Goal: Task Accomplishment & Management: Manage account settings

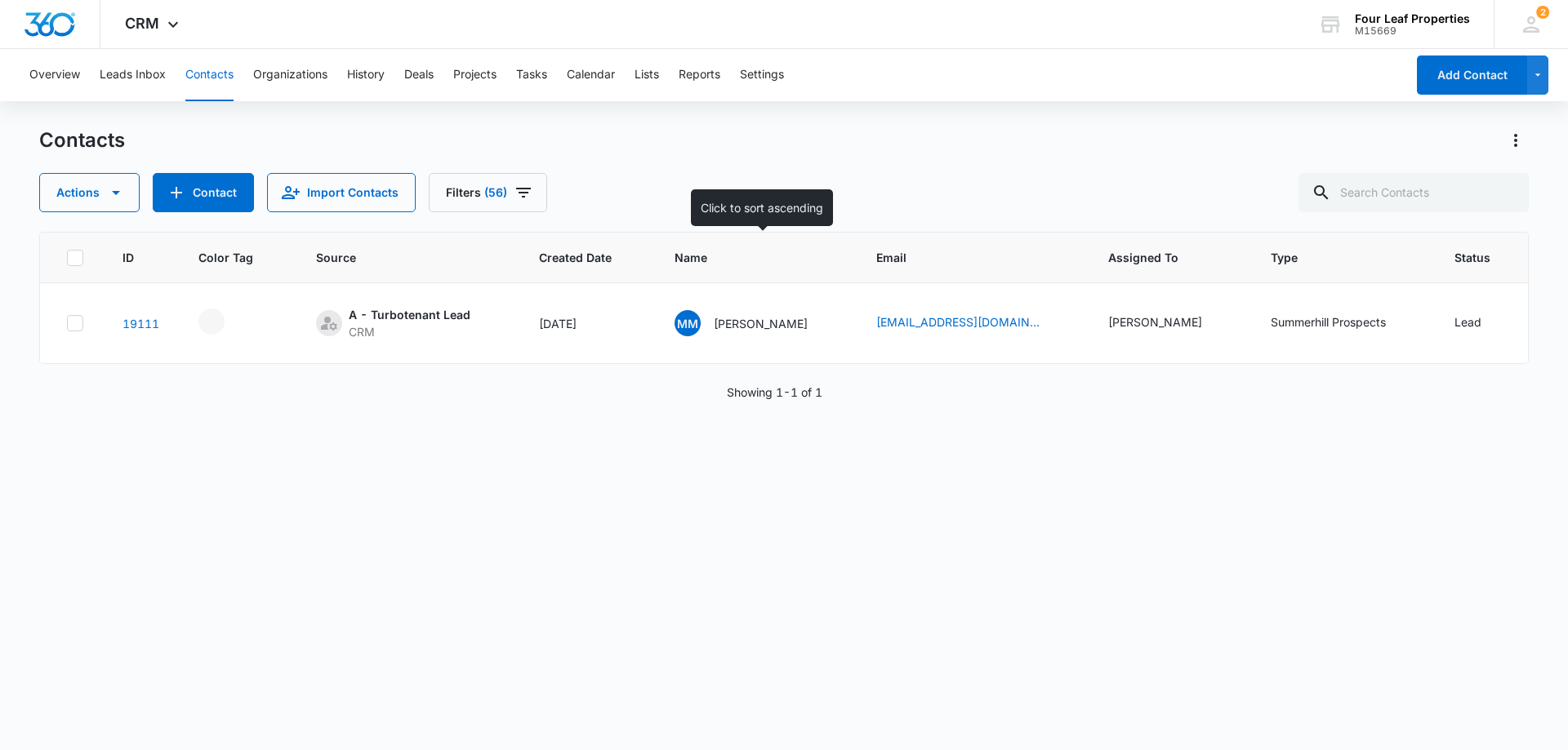
scroll to position [0, 210]
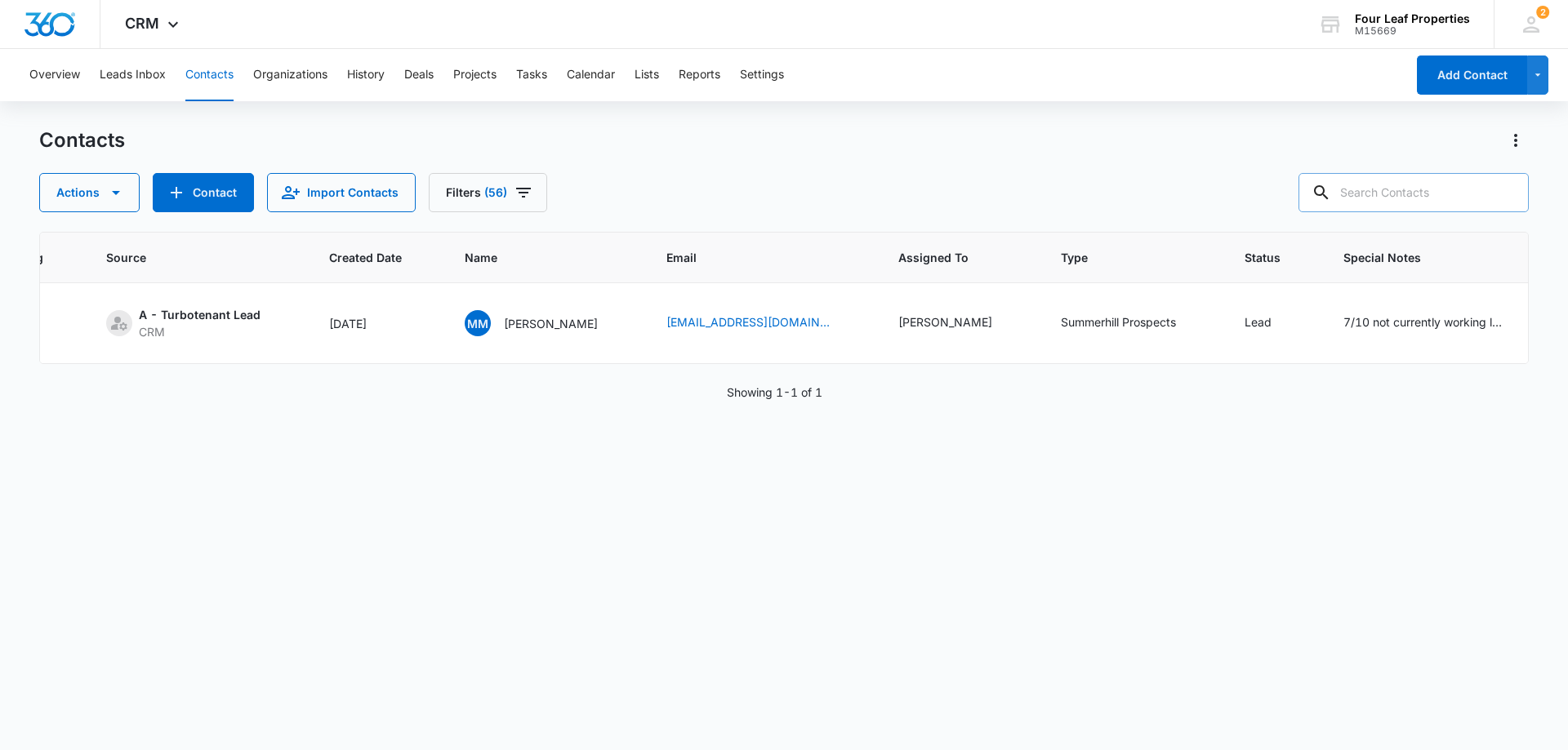
click at [1430, 206] on input "text" at bounding box center [1413, 192] width 230 height 39
type input "[PERSON_NAME]"
drag, startPoint x: 1397, startPoint y: 195, endPoint x: 1252, endPoint y: 207, distance: 145.5
click at [1252, 207] on div "Actions Contact Import Contacts Filters (56) [PERSON_NAME]" at bounding box center [784, 192] width 1490 height 39
click at [225, 190] on button "Contact" at bounding box center [203, 192] width 102 height 39
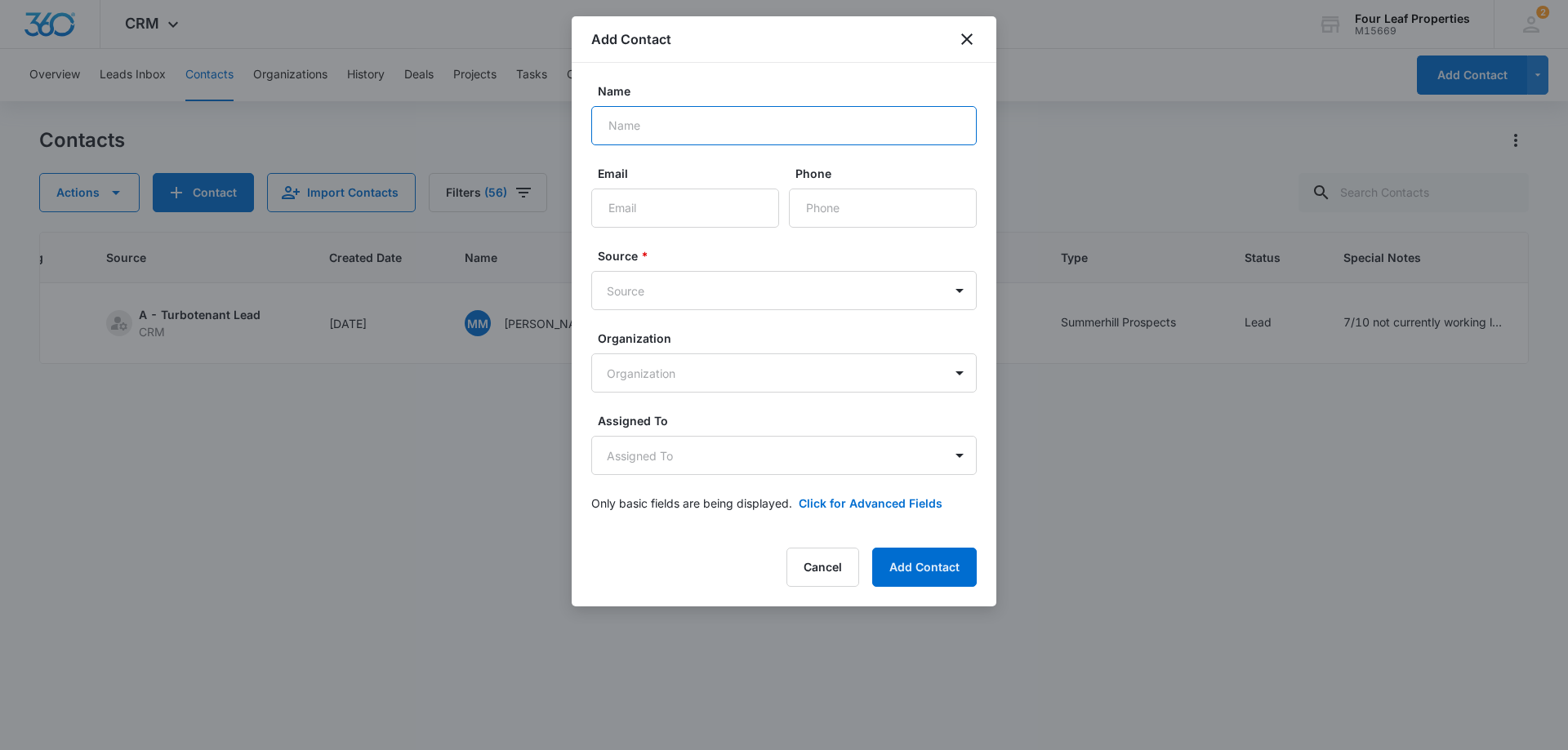
paste input "[PERSON_NAME]"
type input "[PERSON_NAME]"
click at [638, 188] on input "Email" at bounding box center [686, 207] width 188 height 39
paste input "[EMAIL_ADDRESS][DOMAIN_NAME]"
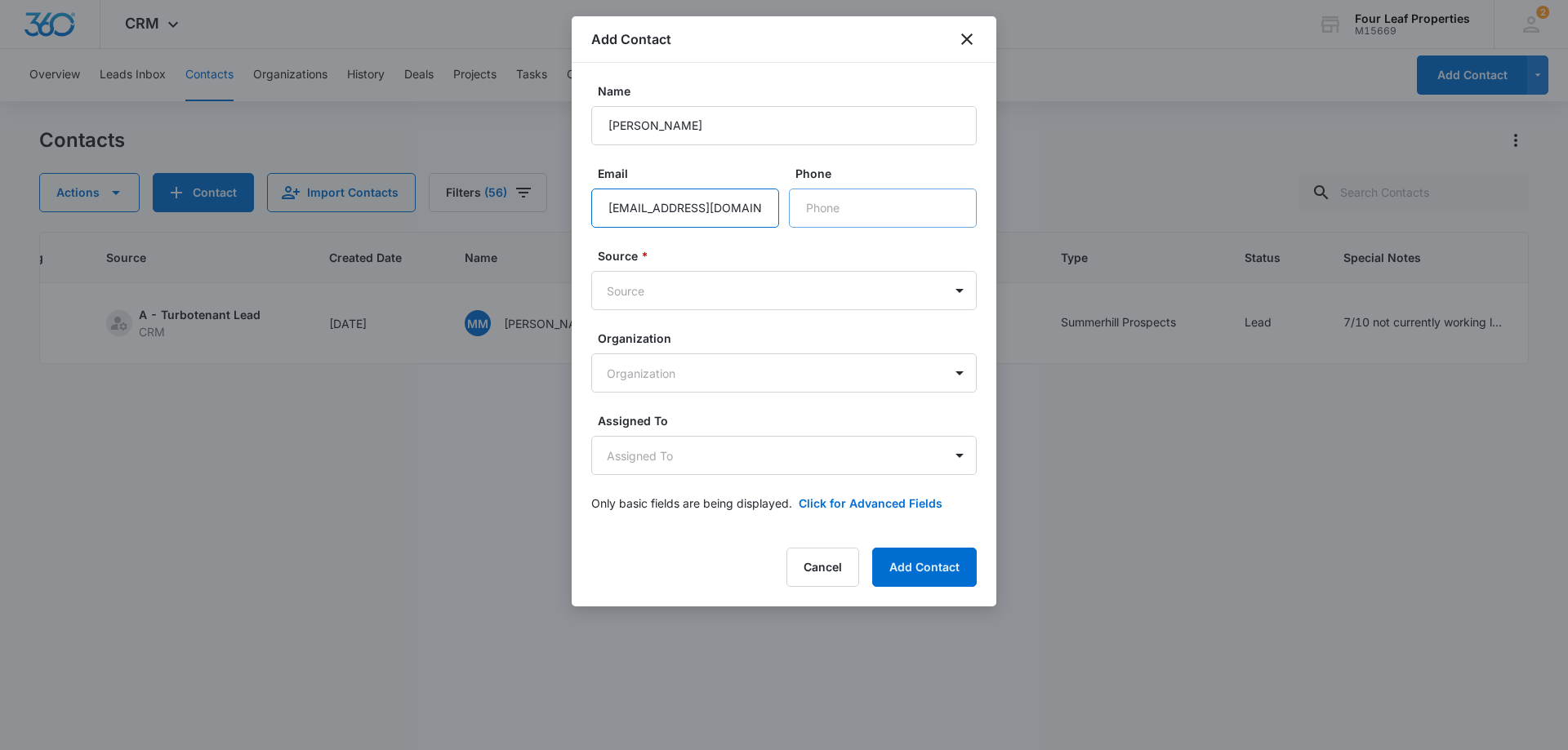
type input "[EMAIL_ADDRESS][DOMAIN_NAME]"
click at [829, 219] on input "Phone" at bounding box center [883, 207] width 188 height 39
paste input "[PHONE_NUMBER]"
type input "[PHONE_NUMBER]"
click at [730, 295] on body "CRM Apps Reputation Websites Forms CRM Email Social Shop Payments POS Content A…" at bounding box center [784, 375] width 1568 height 750
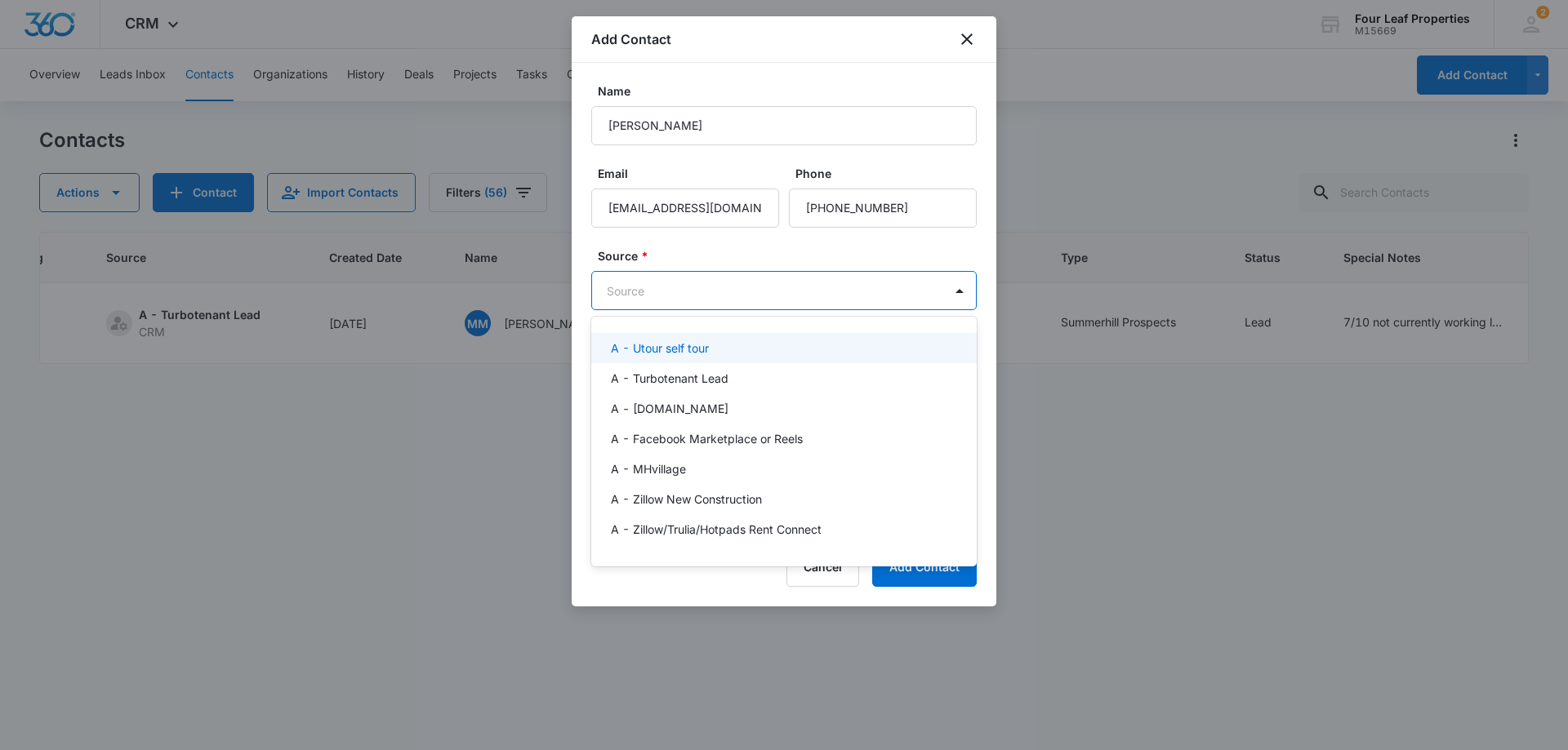
click at [722, 350] on div "A - Utour self tour" at bounding box center [782, 348] width 343 height 17
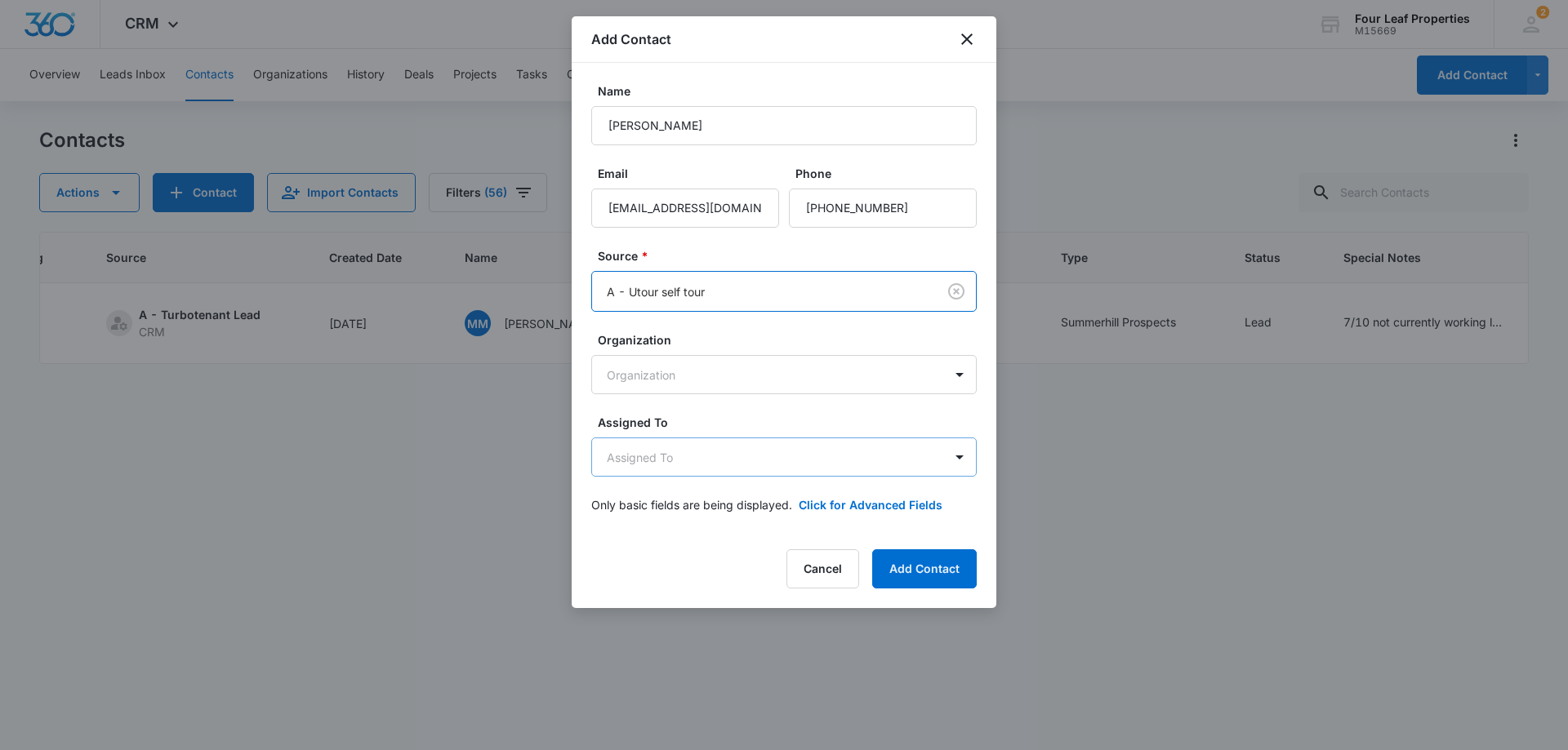
click at [714, 446] on body "CRM Apps Reputation Websites Forms CRM Email Social Shop Payments POS Content A…" at bounding box center [784, 375] width 1568 height 750
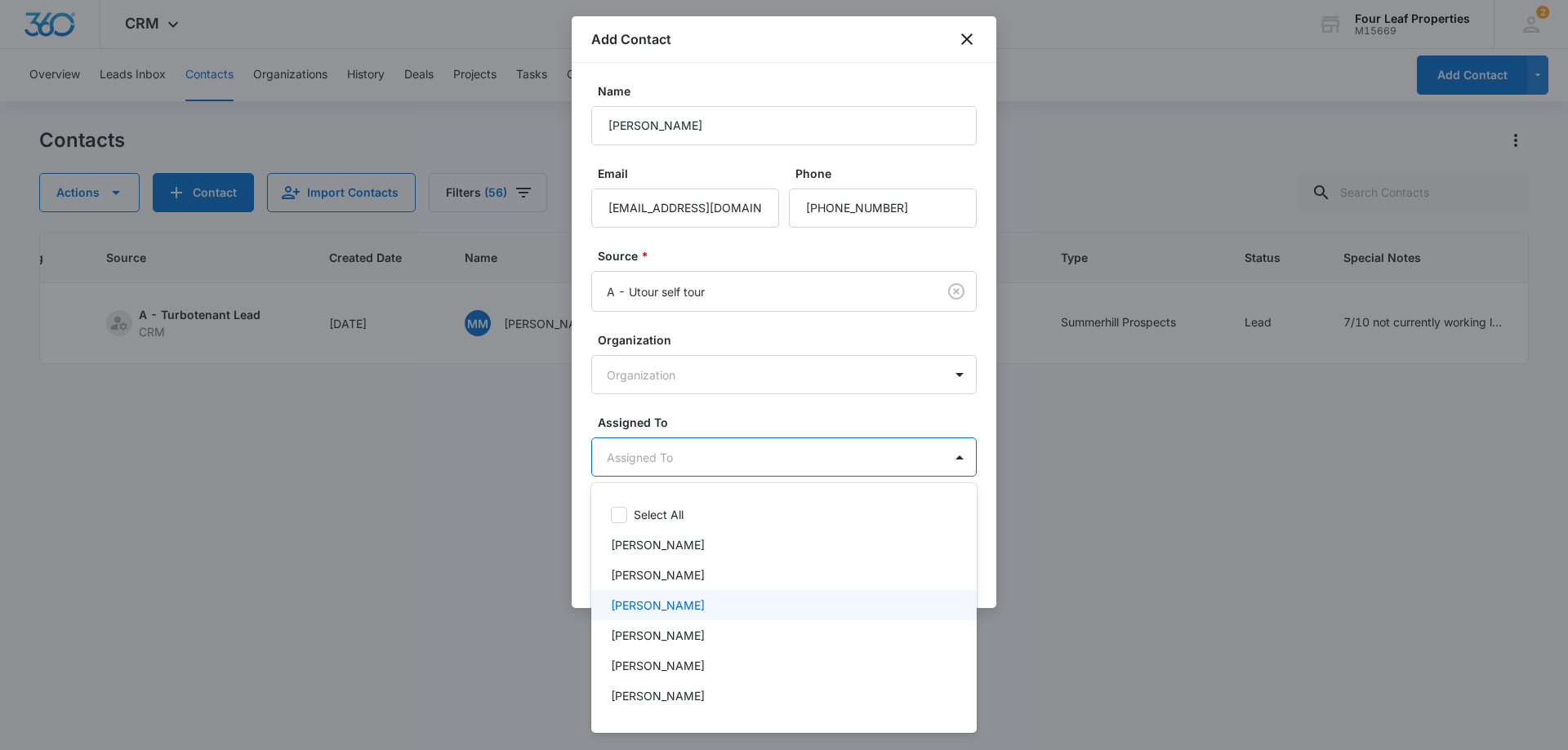
click at [675, 597] on p "[PERSON_NAME]" at bounding box center [658, 605] width 94 height 17
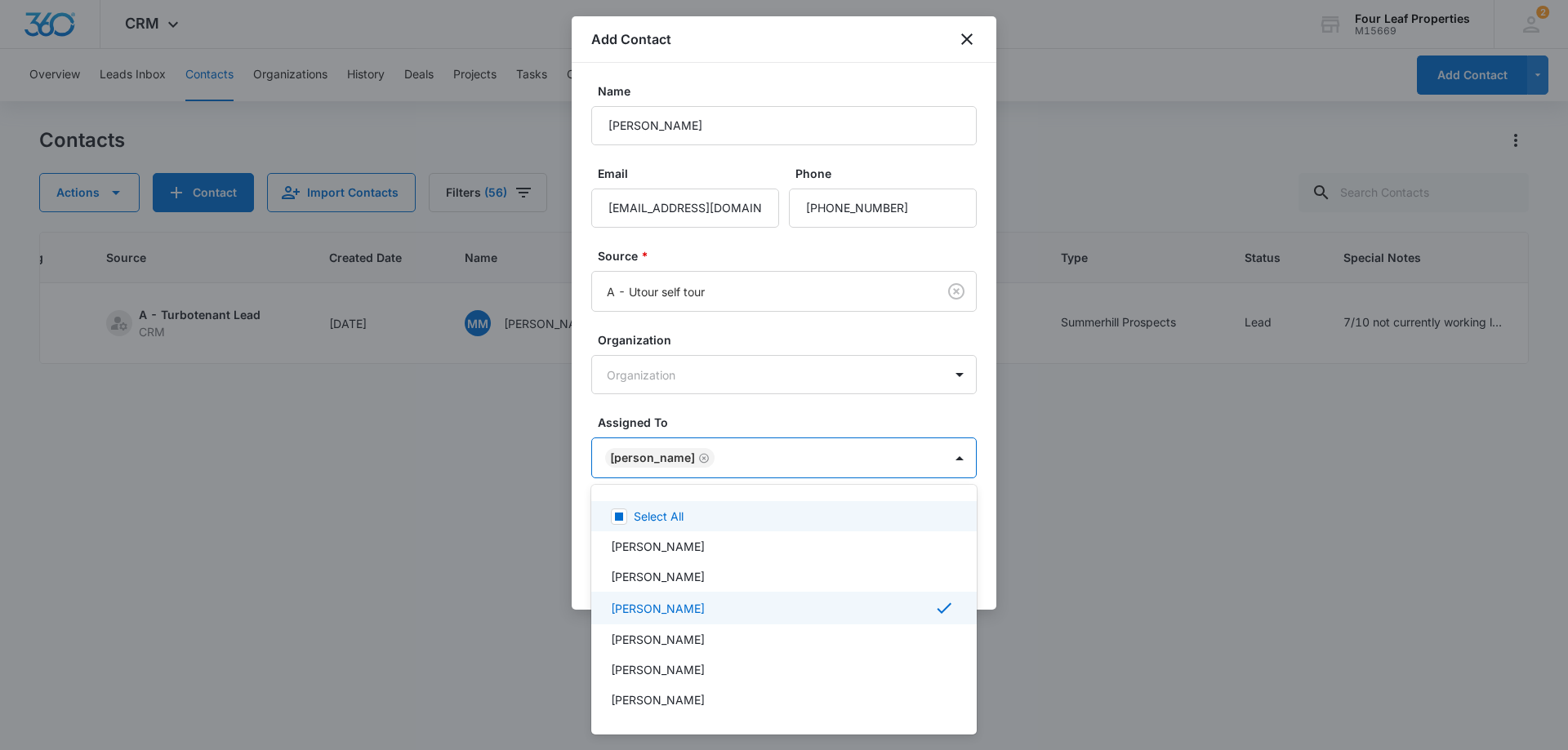
click at [829, 404] on div at bounding box center [784, 375] width 1568 height 750
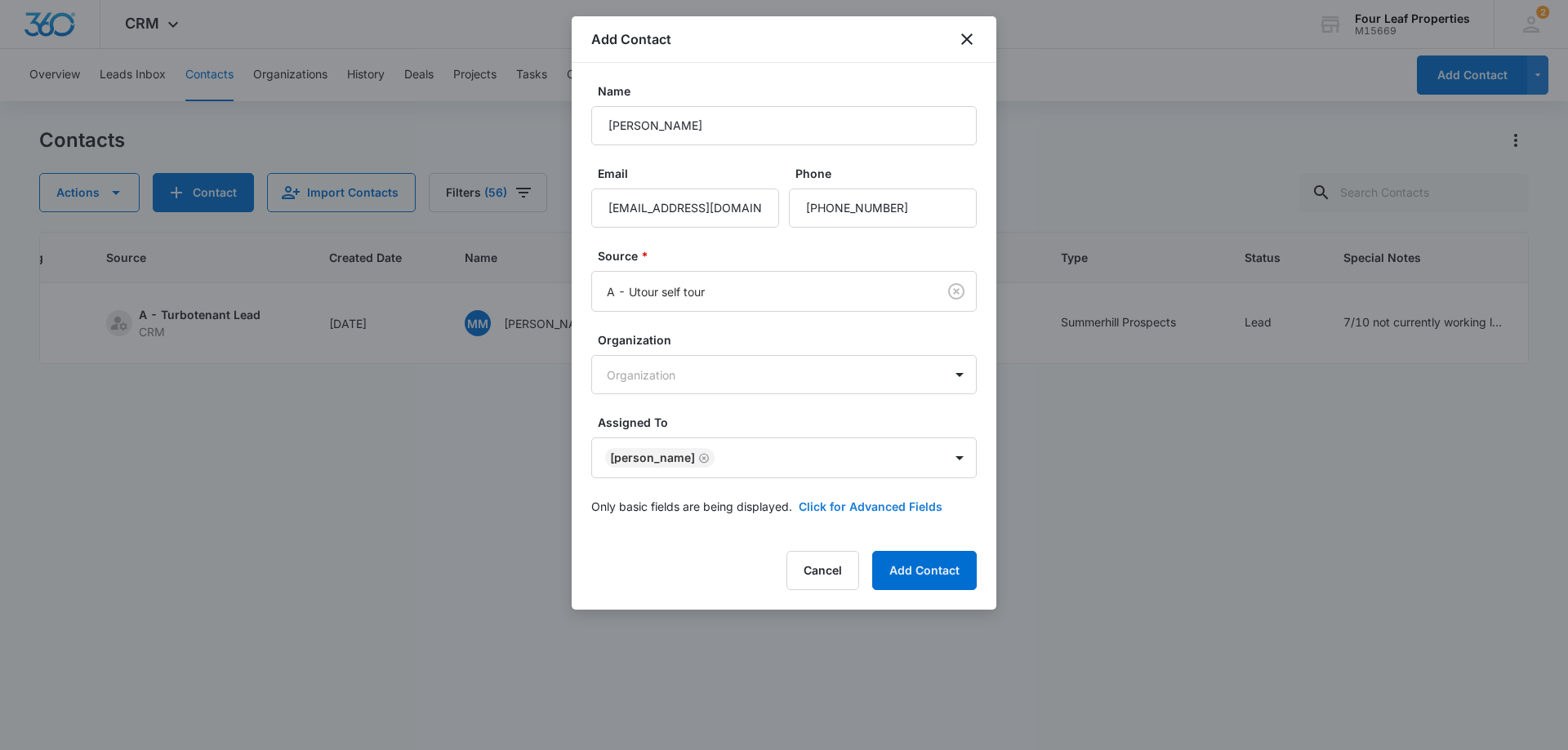
click at [841, 502] on button "Click for Advanced Fields" at bounding box center [870, 506] width 144 height 17
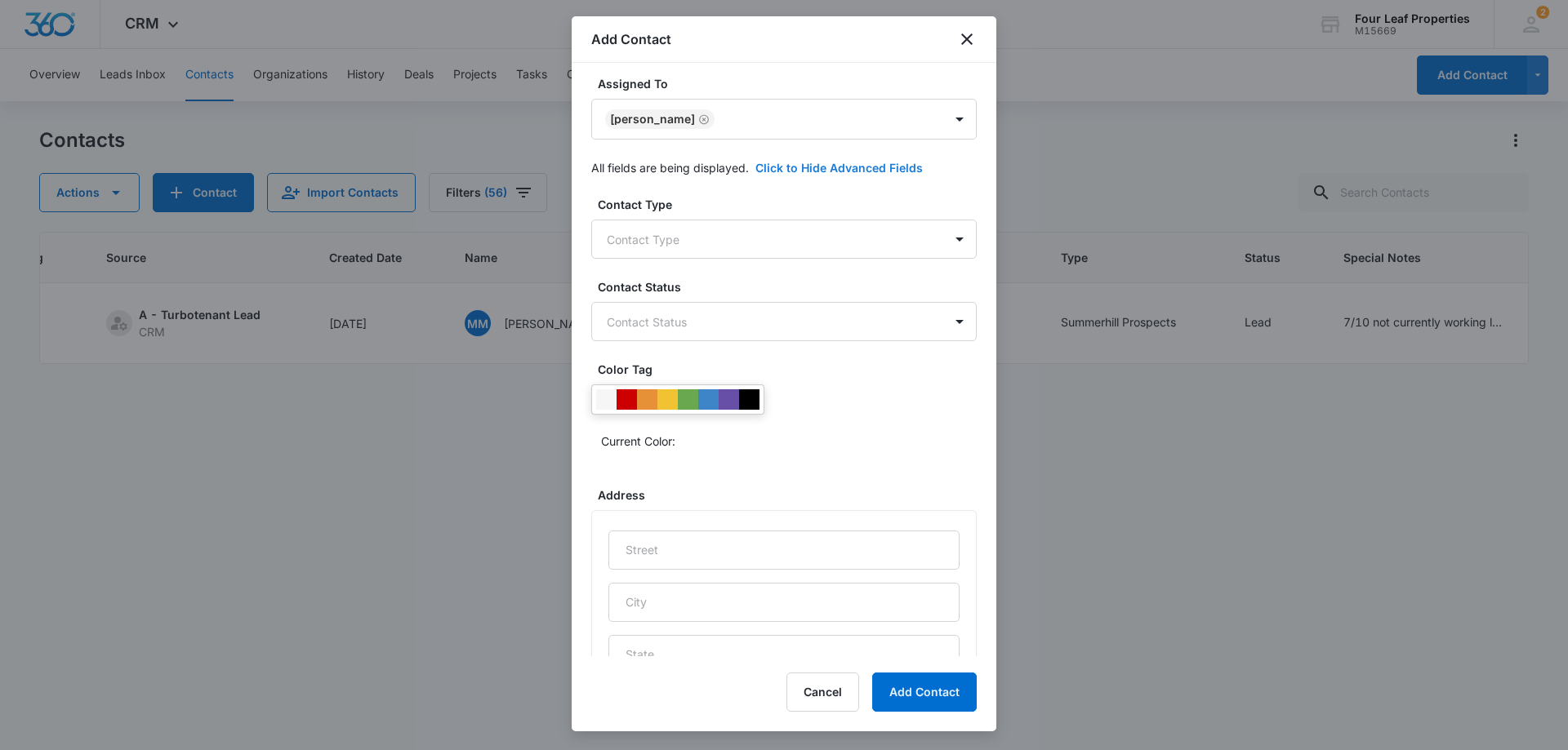
scroll to position [314, 0]
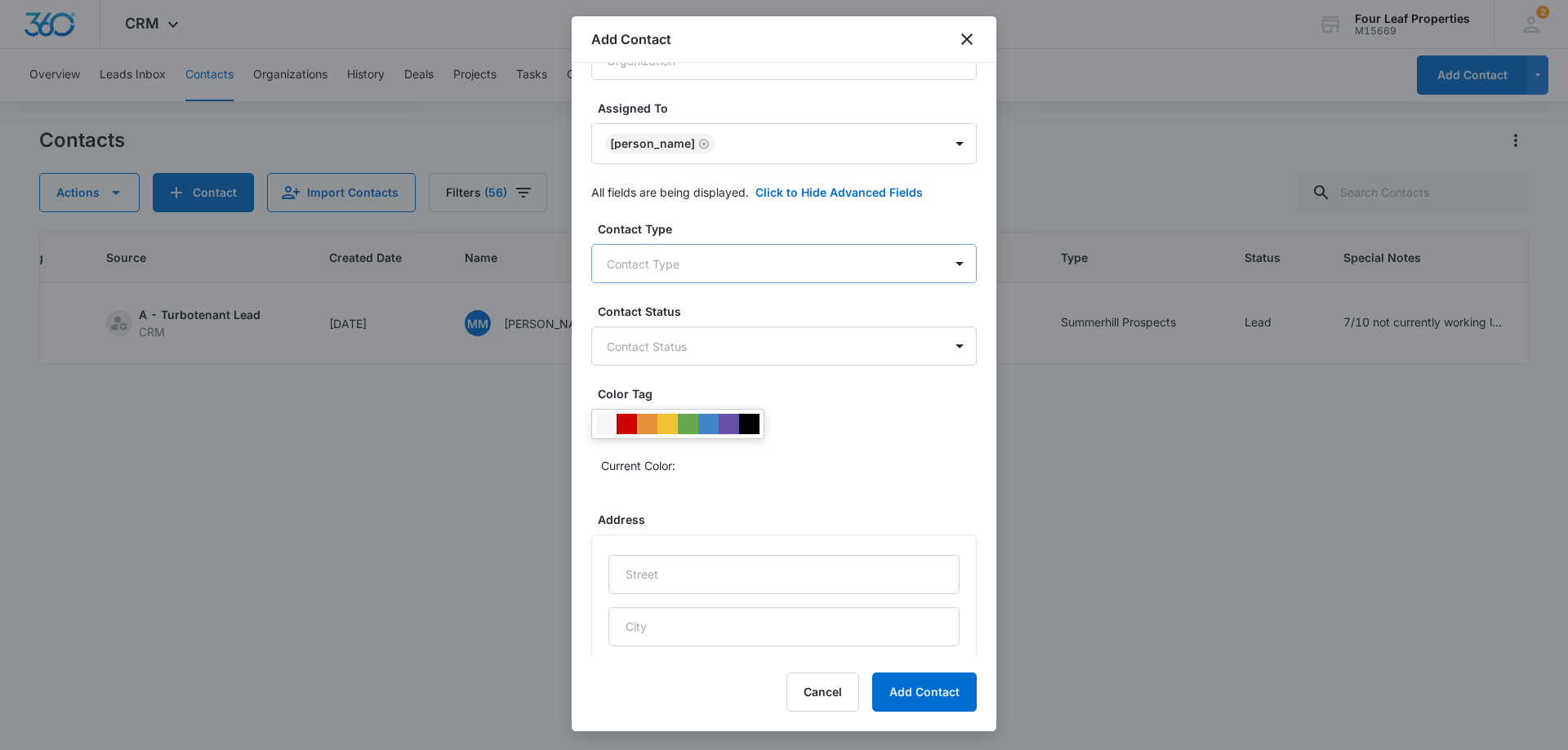
click at [788, 265] on body "CRM Apps Reputation Websites Forms CRM Email Social Shop Payments POS Content A…" at bounding box center [784, 375] width 1568 height 750
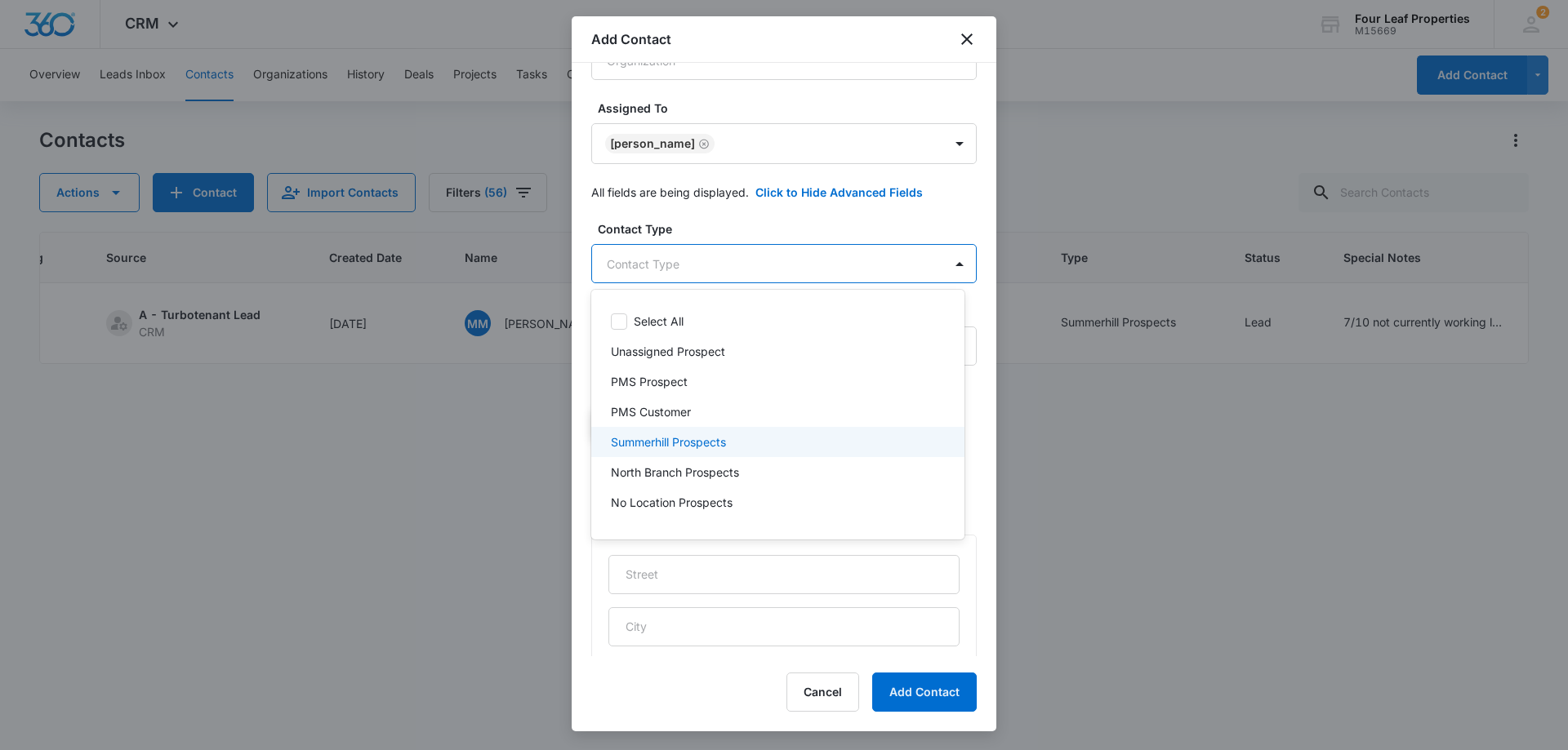
click at [716, 451] on div "Summerhill Prospects" at bounding box center [778, 442] width 373 height 30
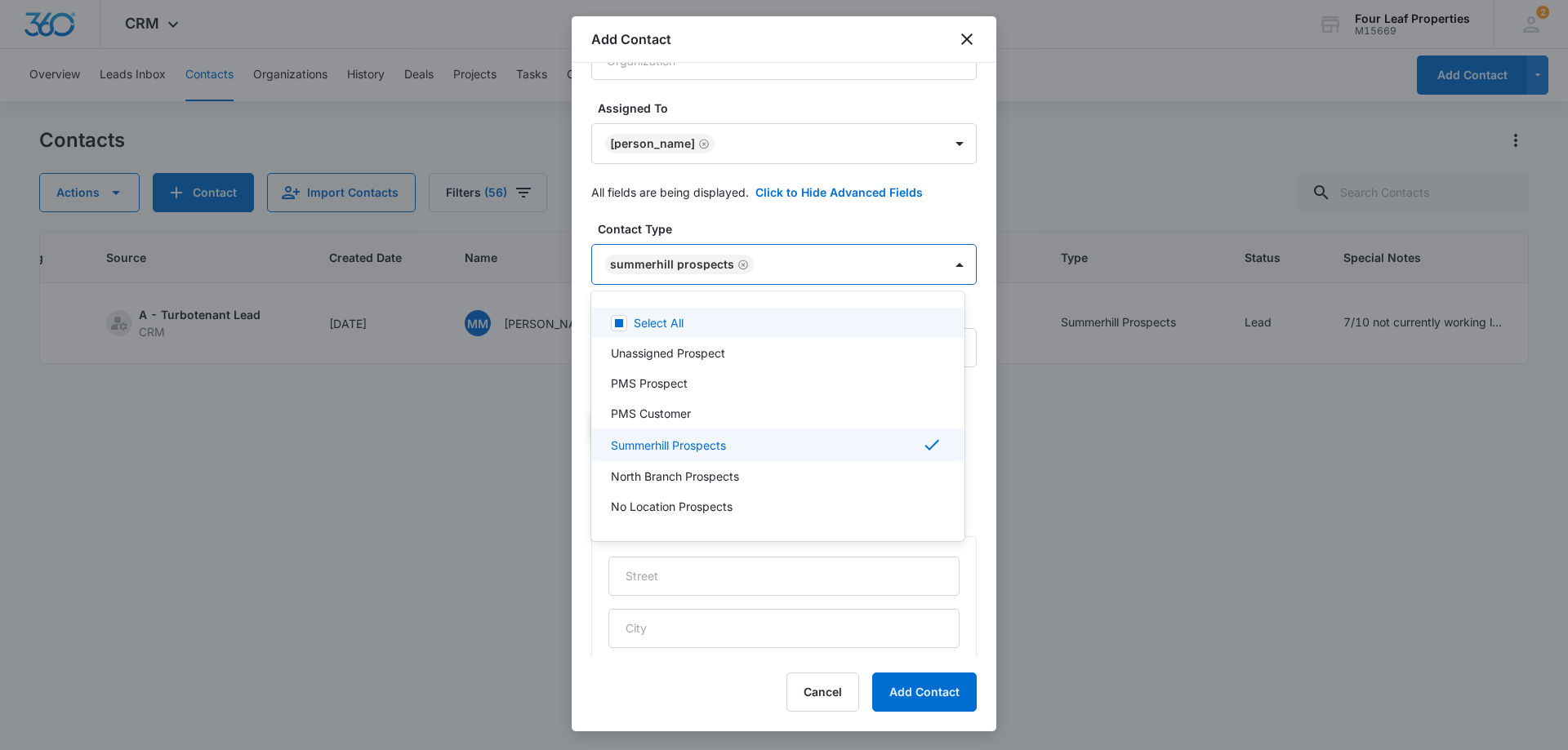
click at [848, 249] on div at bounding box center [784, 375] width 1568 height 750
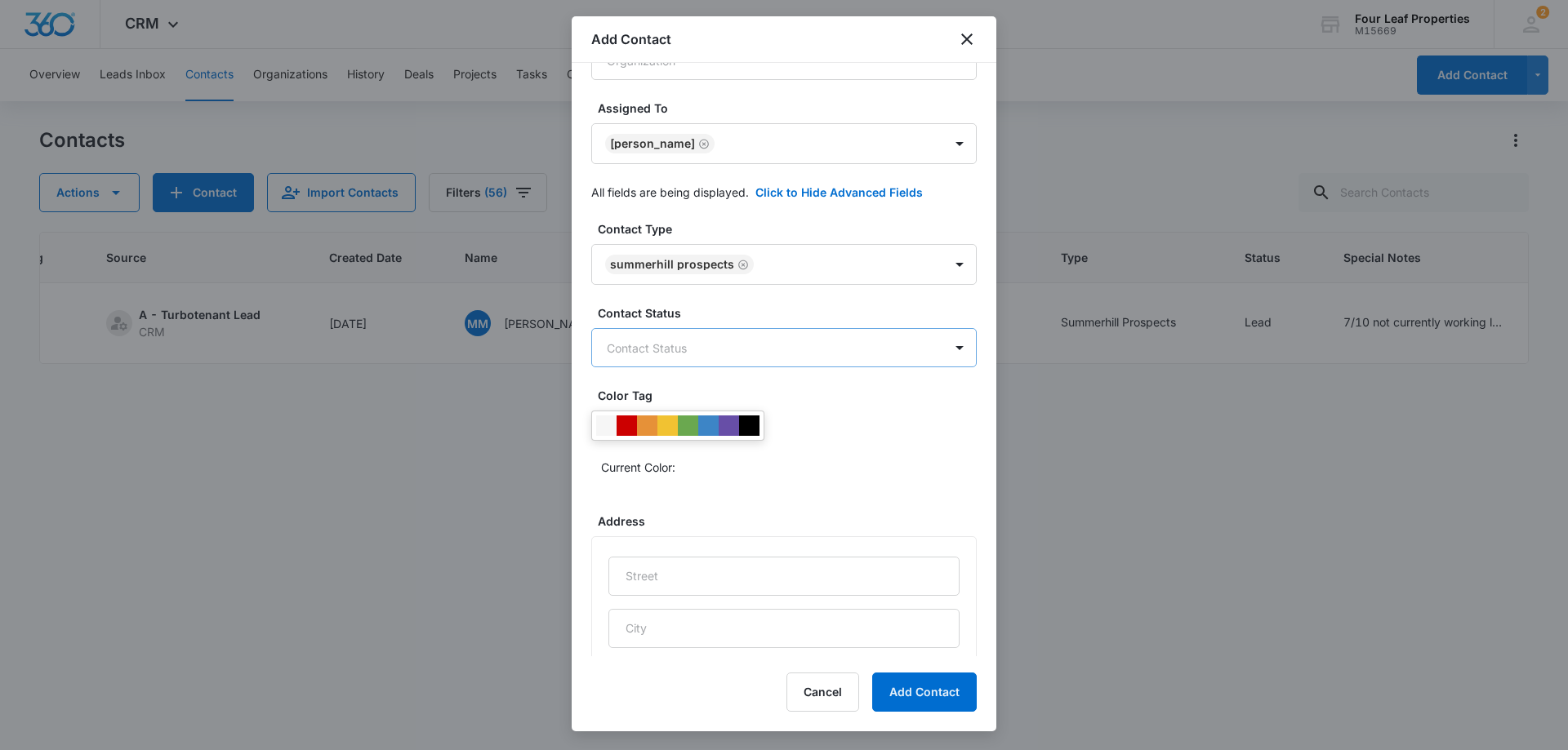
click at [789, 349] on body "CRM Apps Reputation Websites Forms CRM Email Social Shop Payments POS Content A…" at bounding box center [784, 375] width 1568 height 750
click at [711, 505] on div "Lead" at bounding box center [778, 496] width 373 height 30
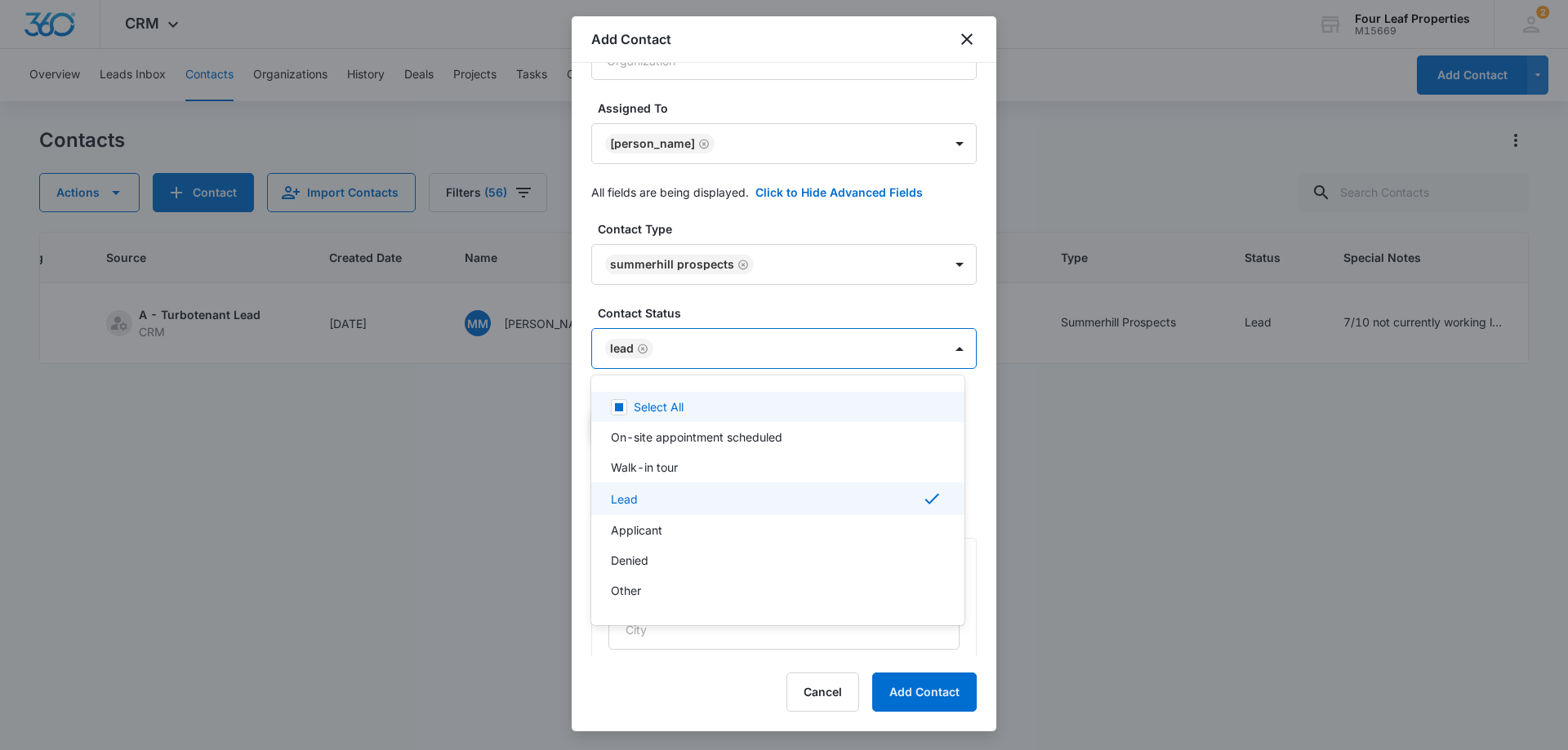
click at [779, 317] on div at bounding box center [784, 375] width 1568 height 750
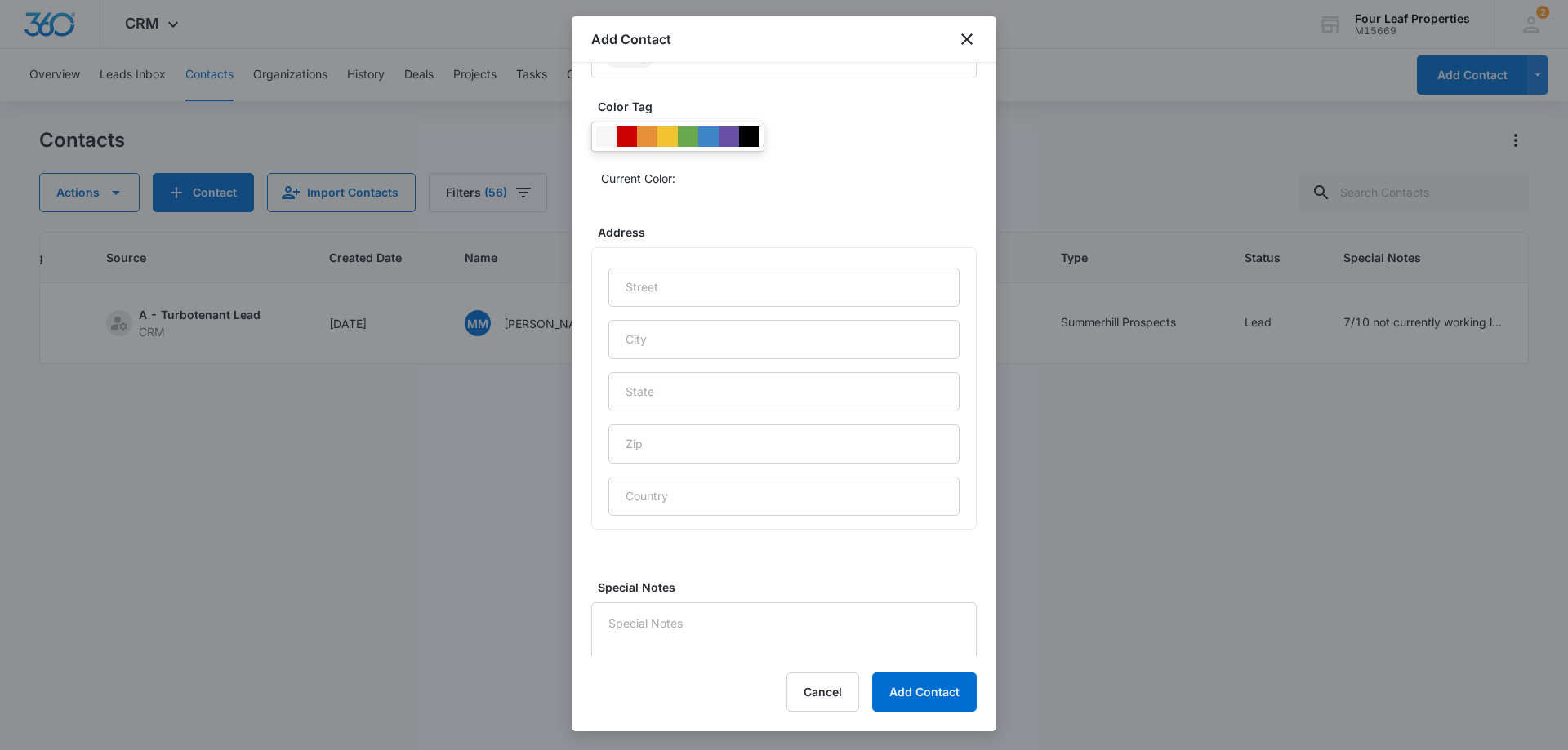
scroll to position [644, 0]
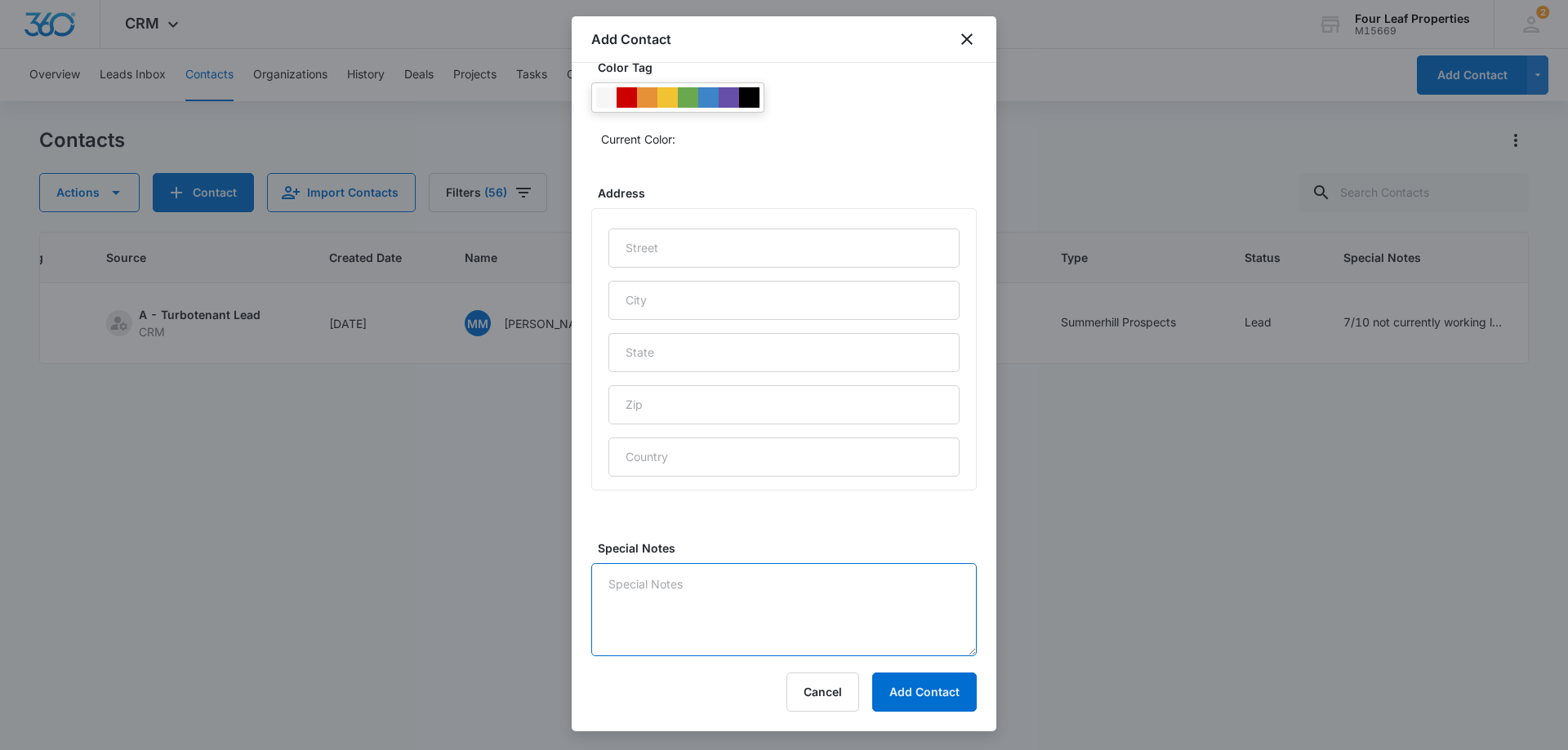
click at [776, 589] on textarea "Special Notes" at bounding box center [784, 610] width 386 height 93
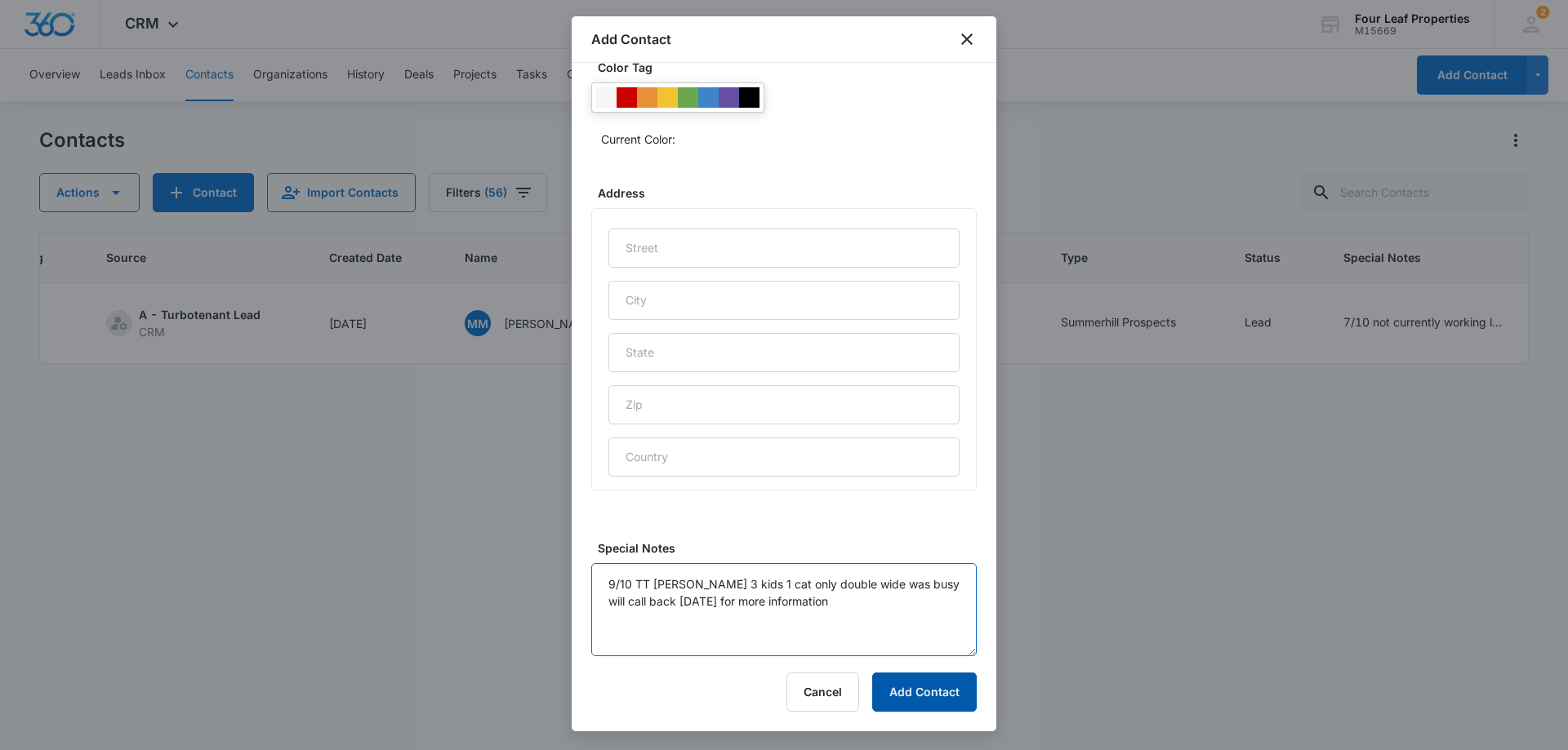
type textarea "9/10 TT [PERSON_NAME] 3 kids 1 cat only double wide was busy will call back [DA…"
click at [951, 677] on button "Add Contact" at bounding box center [924, 692] width 104 height 39
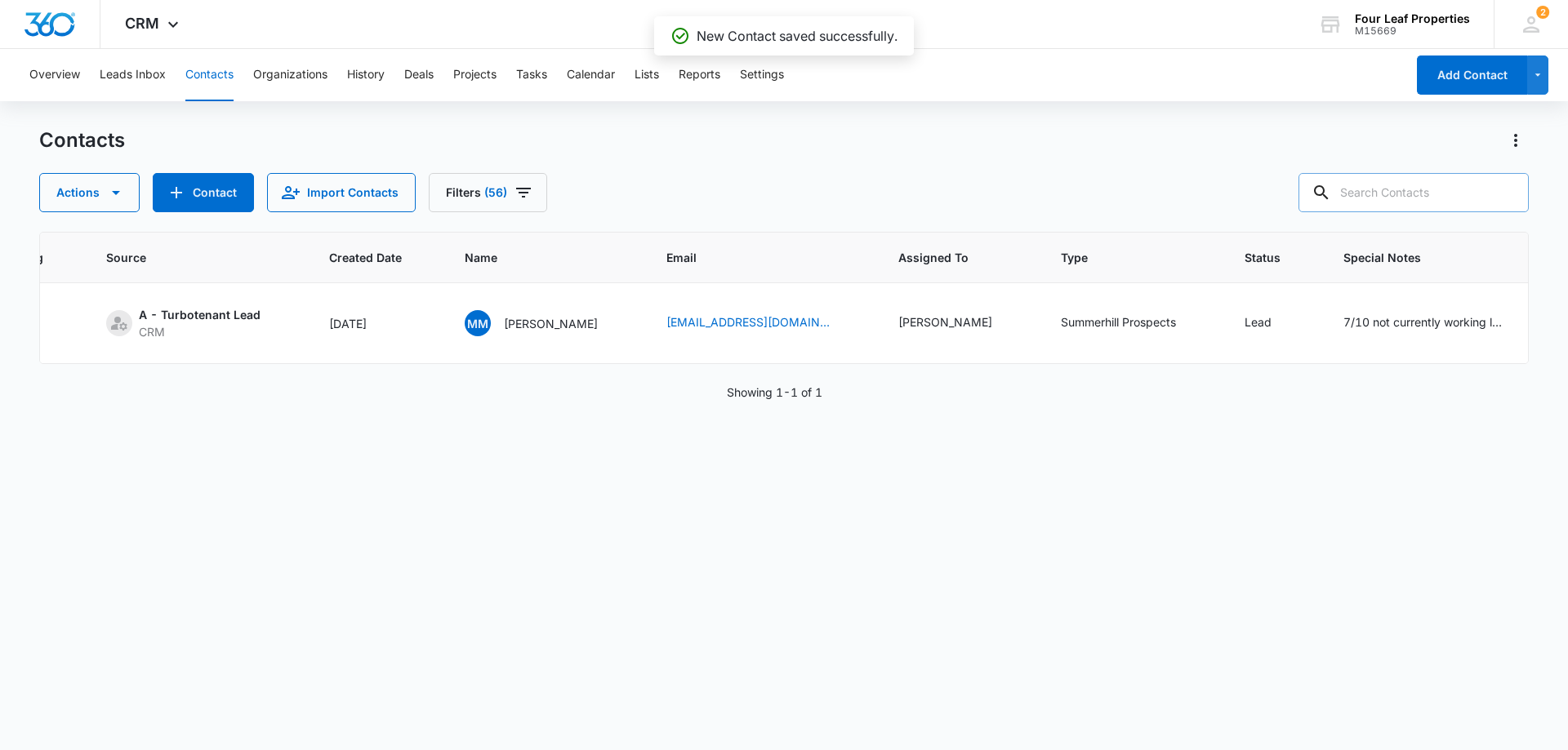
click at [1361, 197] on input "text" at bounding box center [1413, 192] width 230 height 39
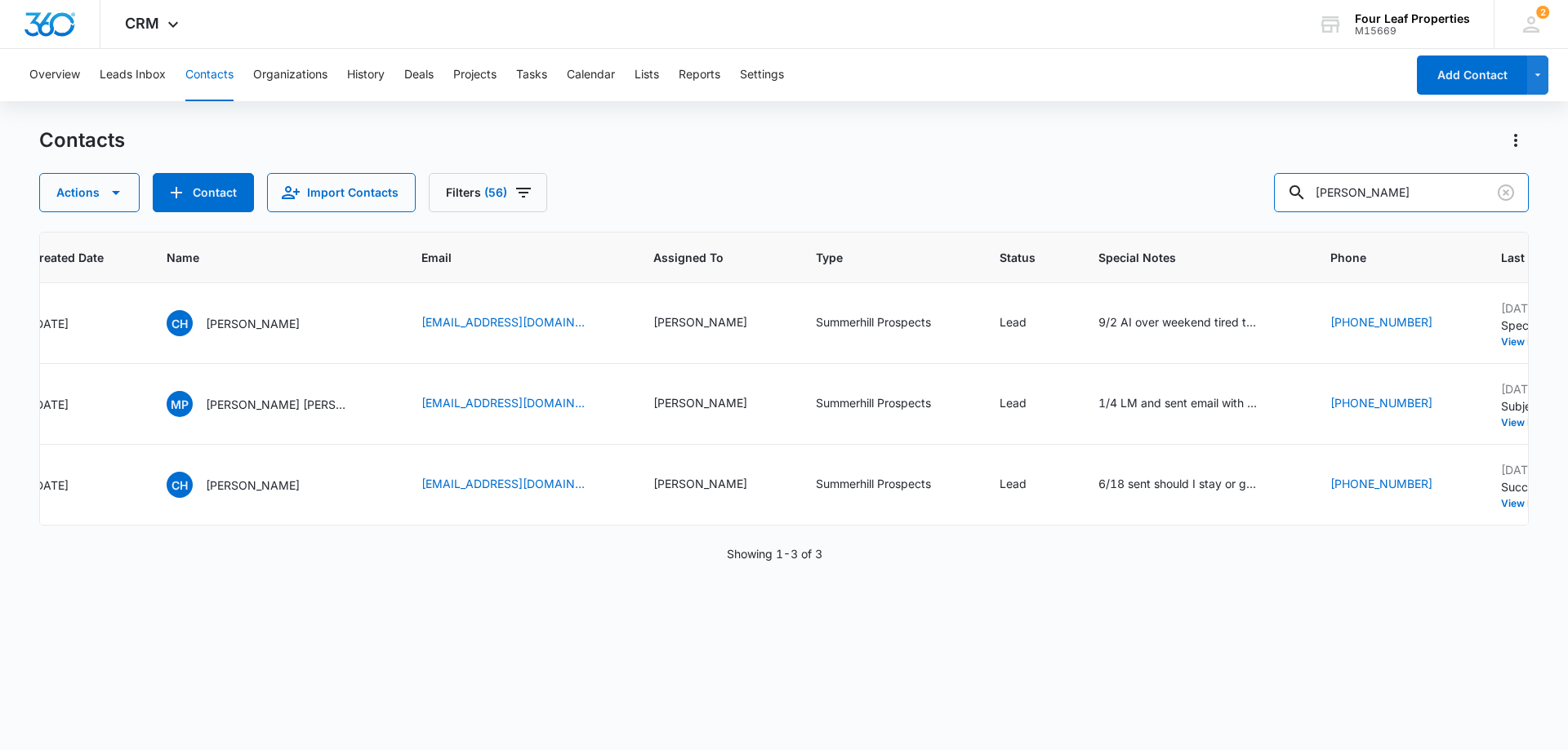
scroll to position [0, 566]
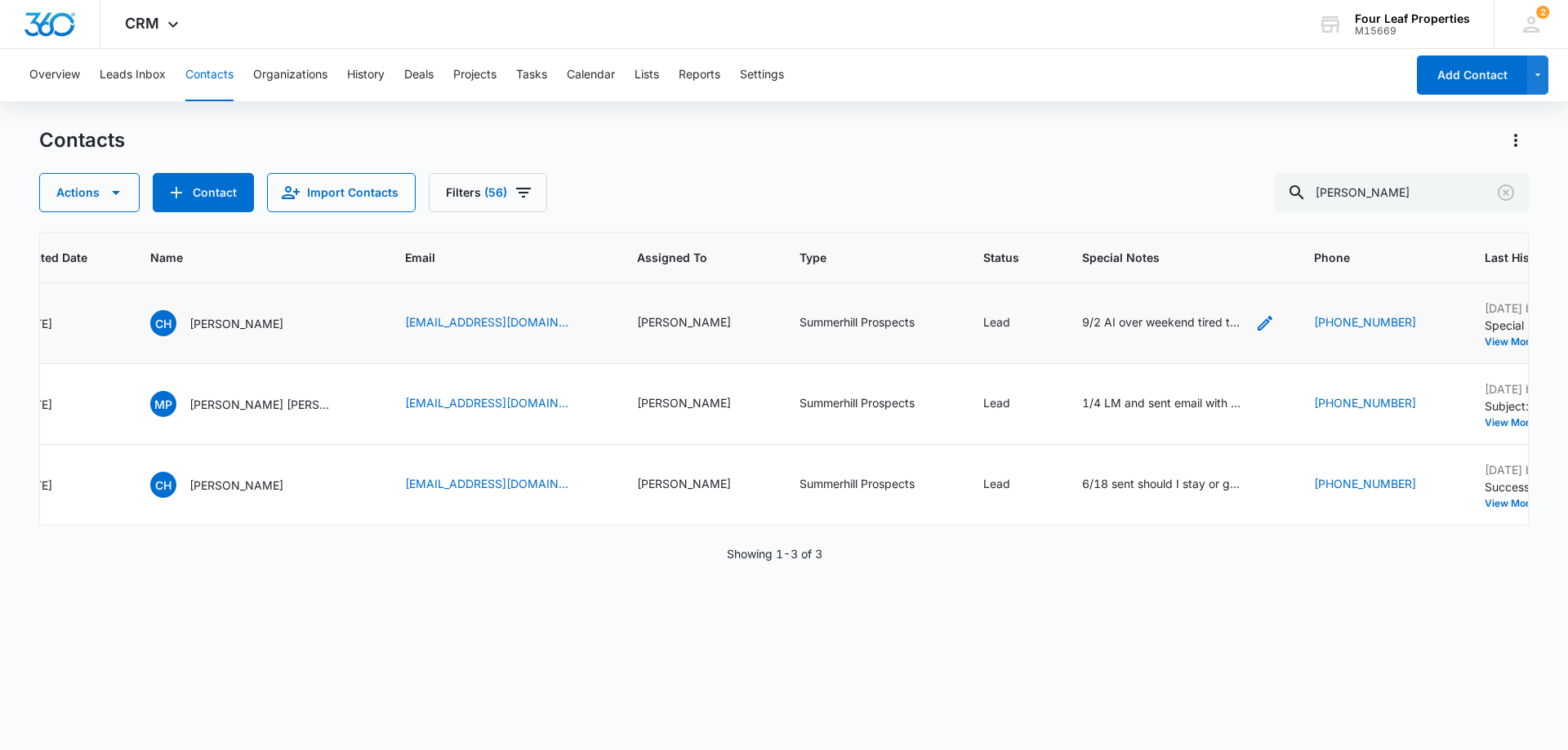
click at [1258, 325] on icon "Special Notes - 9/2 AI over weekend tired to LM - phone doesn't take calls - 8/…" at bounding box center [1265, 323] width 14 height 14
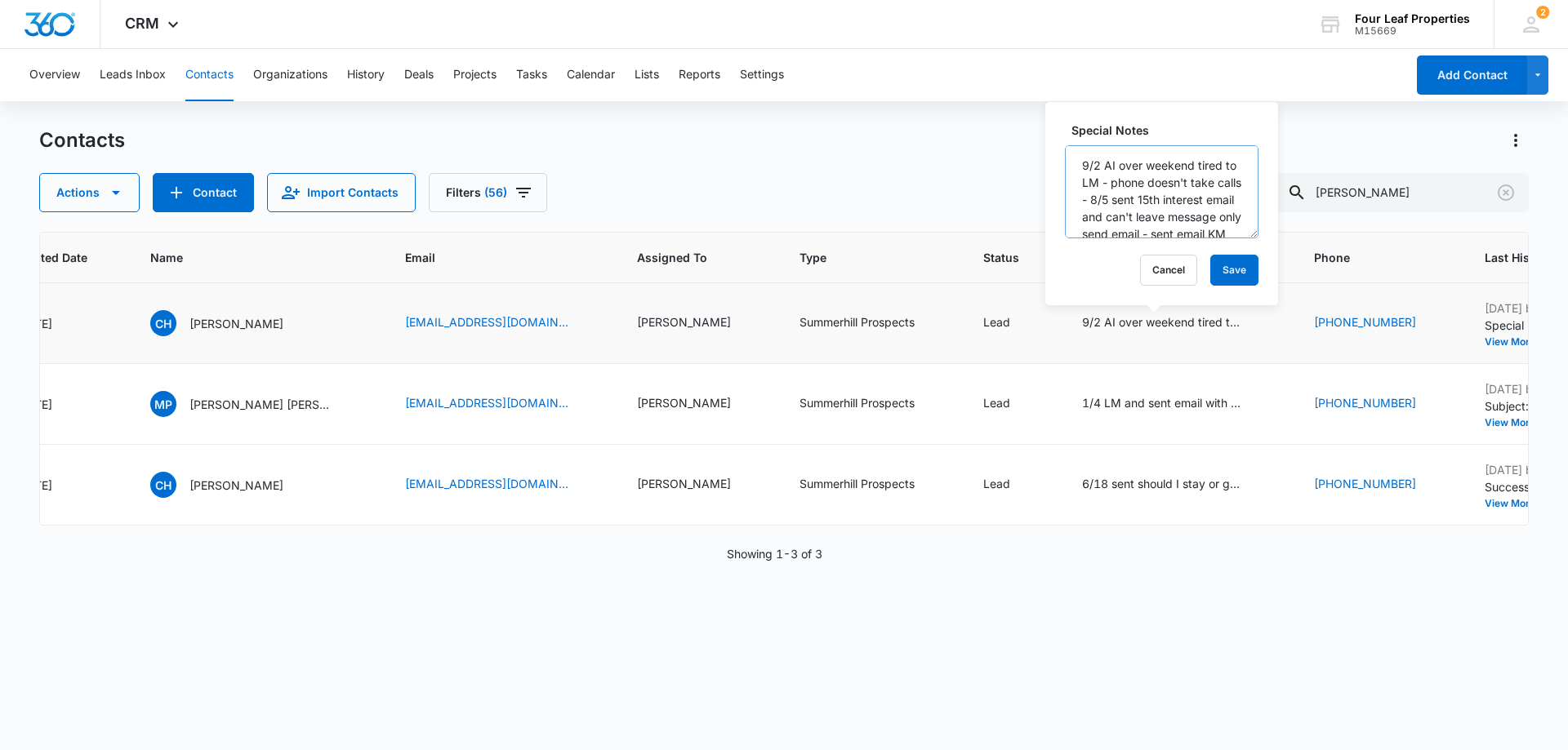
scroll to position [0, 0]
click at [1171, 270] on button "Cancel" at bounding box center [1169, 270] width 57 height 31
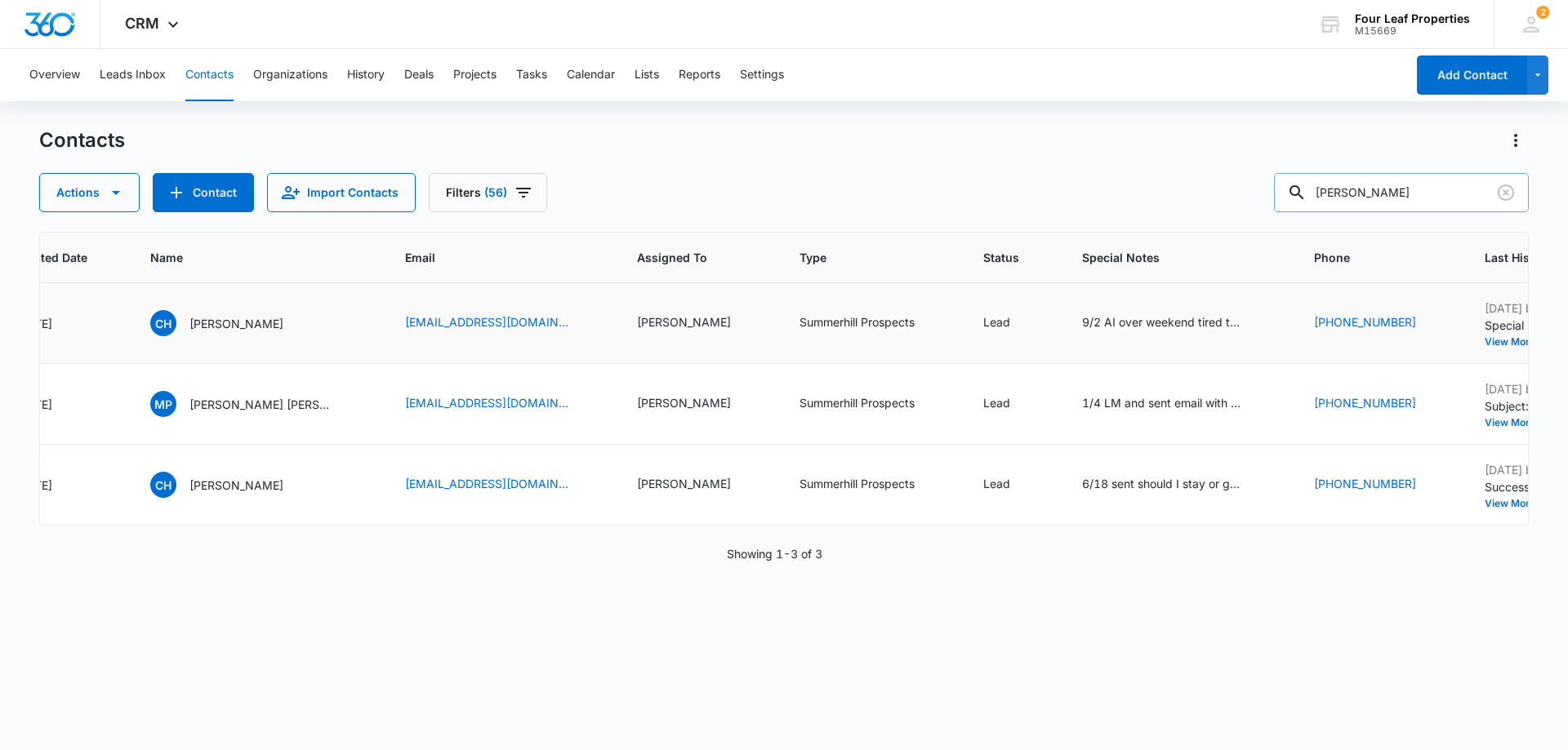
click at [1411, 196] on input "[PERSON_NAME]" at bounding box center [1401, 192] width 255 height 39
drag, startPoint x: 1390, startPoint y: 194, endPoint x: 1232, endPoint y: 192, distance: 158.0
click at [1232, 192] on div "Actions Contact Import Contacts Filters (56) [PERSON_NAME]" at bounding box center [784, 192] width 1490 height 39
type input "[PERSON_NAME]"
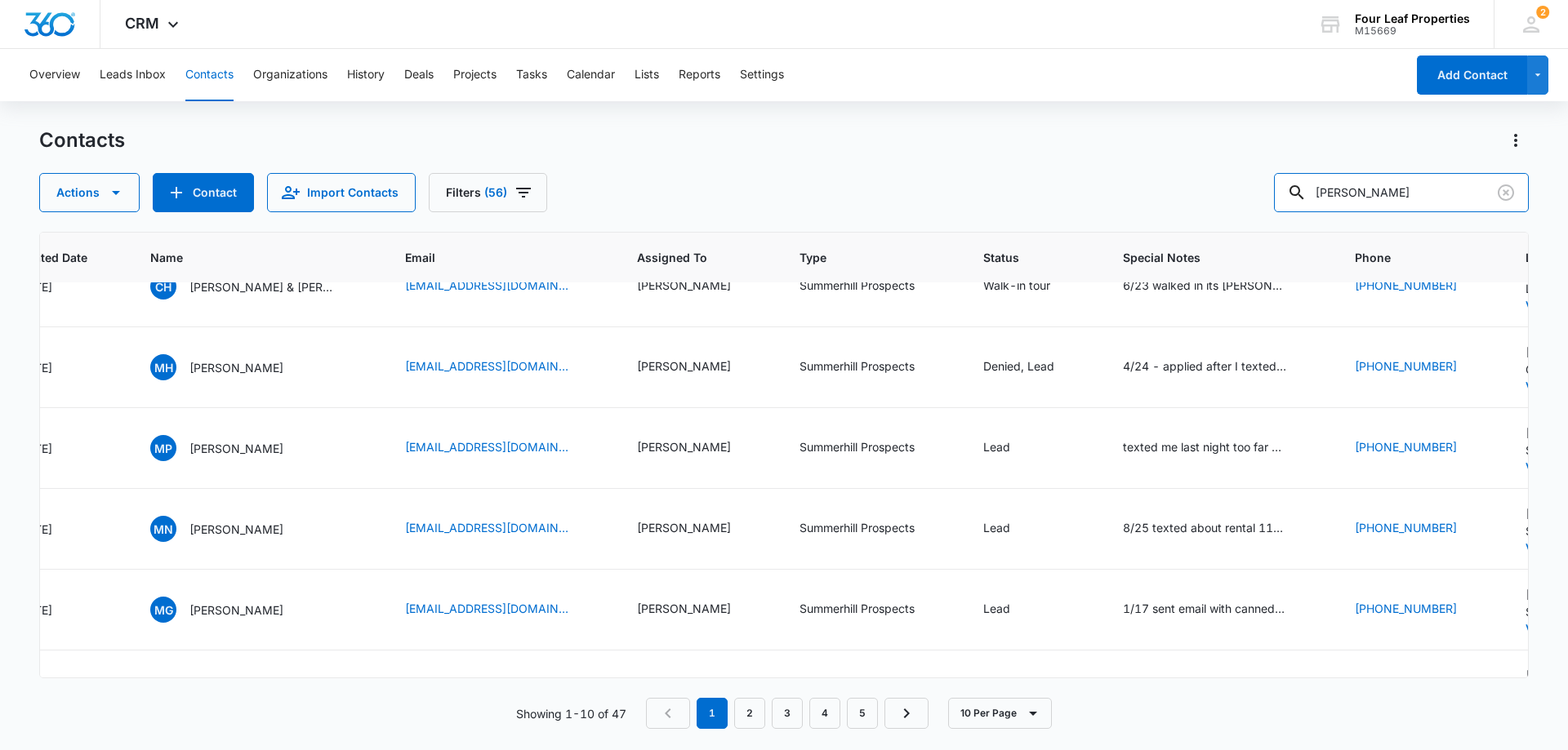
scroll to position [181, 566]
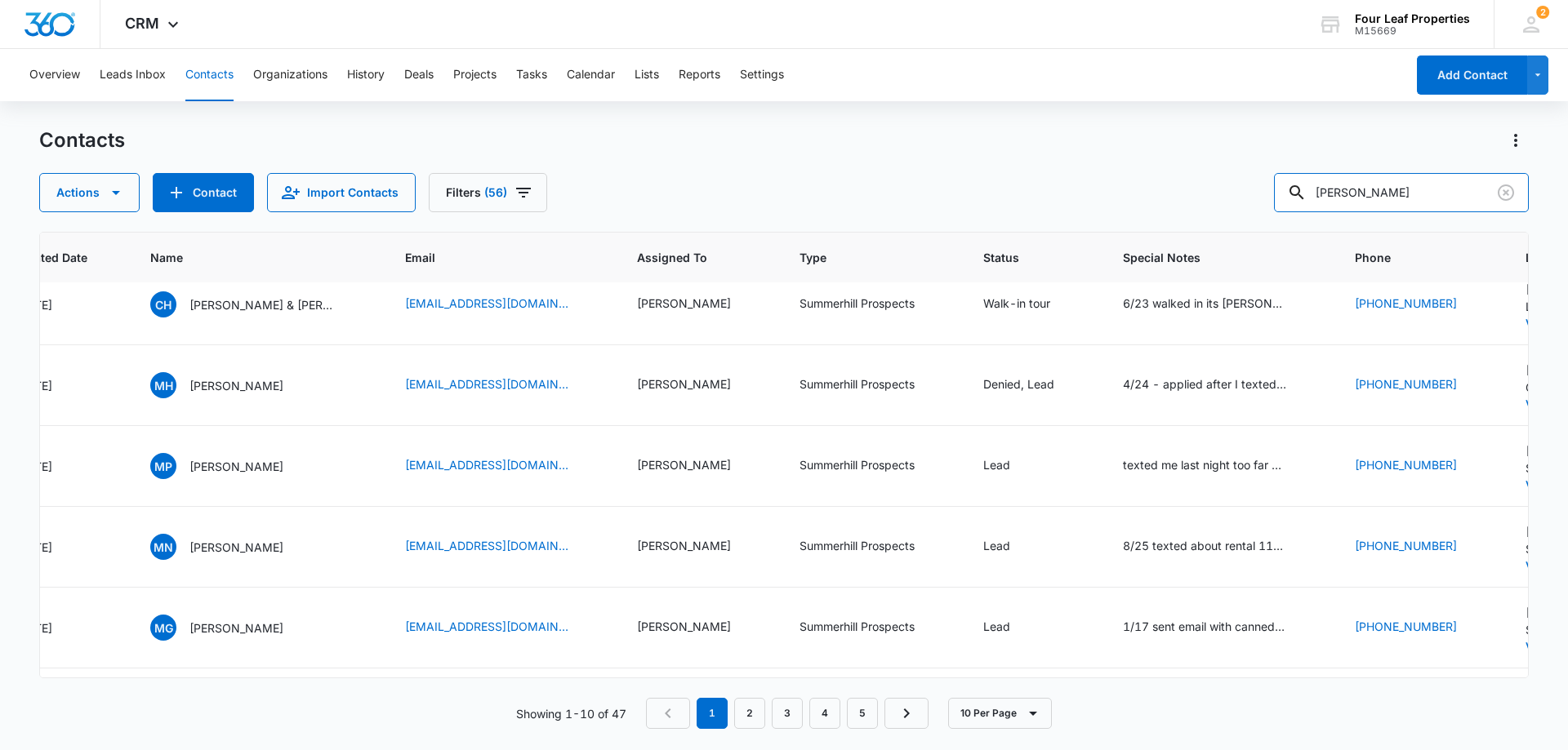
drag, startPoint x: 1300, startPoint y: 210, endPoint x: 1018, endPoint y: 202, distance: 282.1
click at [1045, 206] on div "Actions Contact Import Contacts Filters (56) [PERSON_NAME]" at bounding box center [784, 192] width 1490 height 39
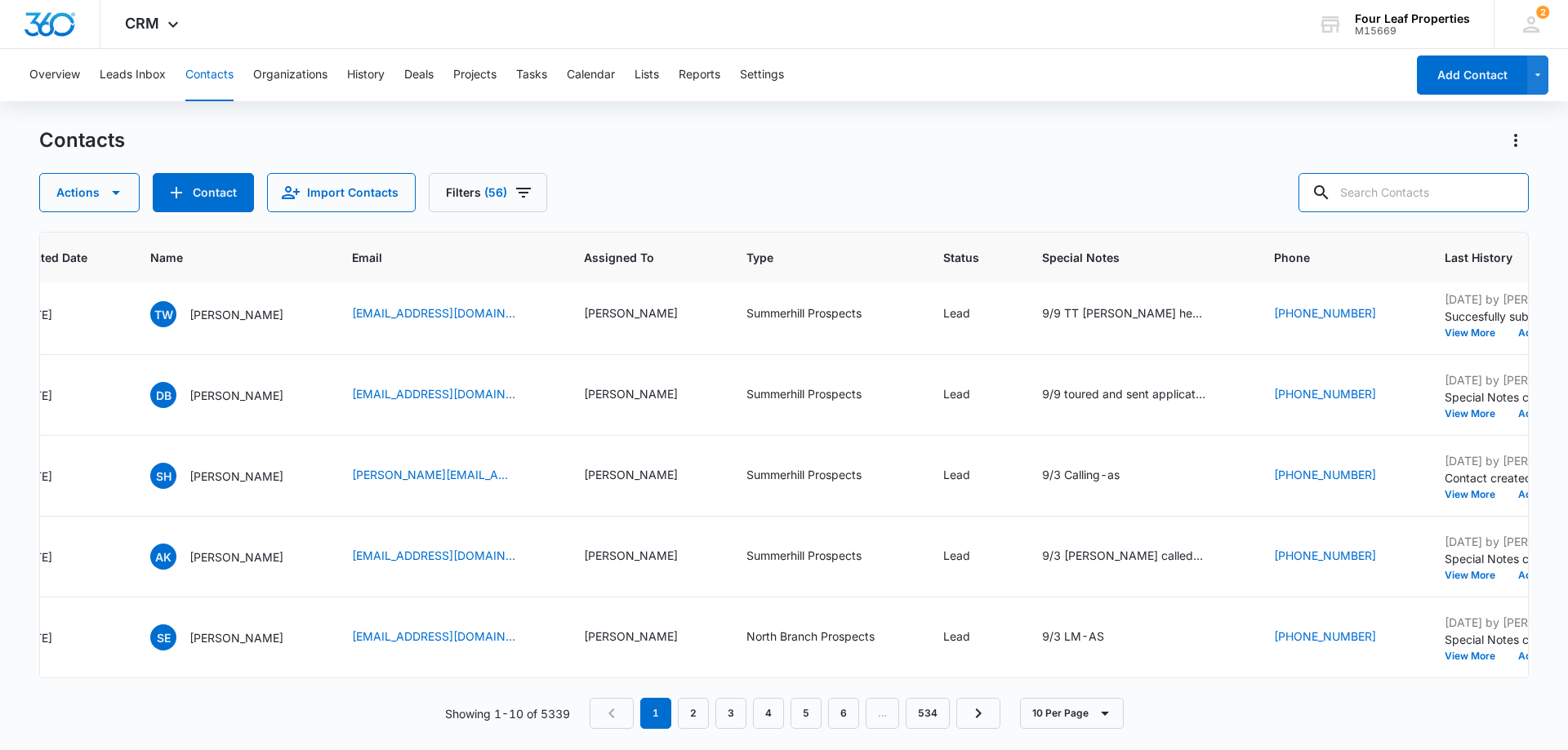
scroll to position [425, 566]
click at [702, 713] on link "2" at bounding box center [693, 713] width 31 height 31
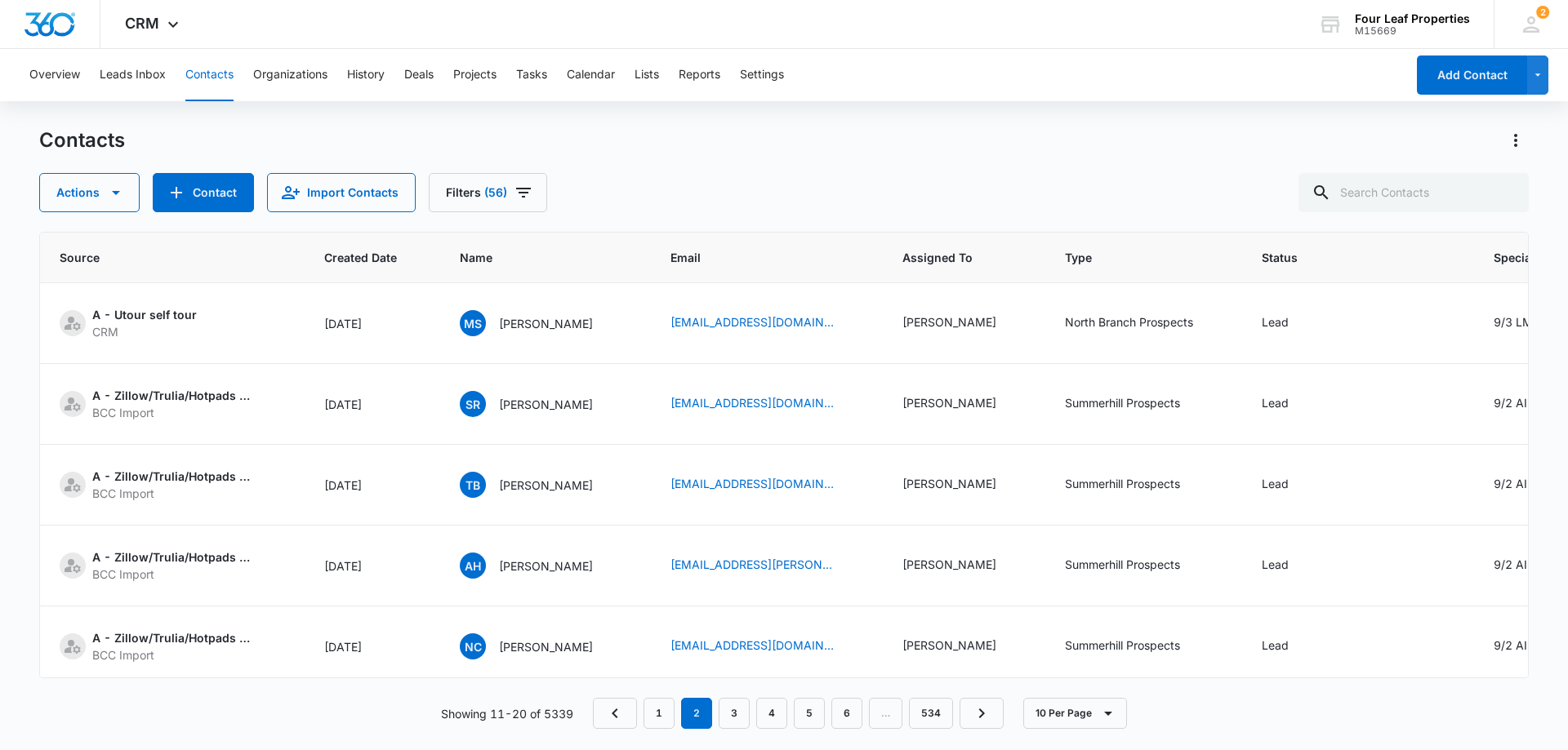
scroll to position [0, 205]
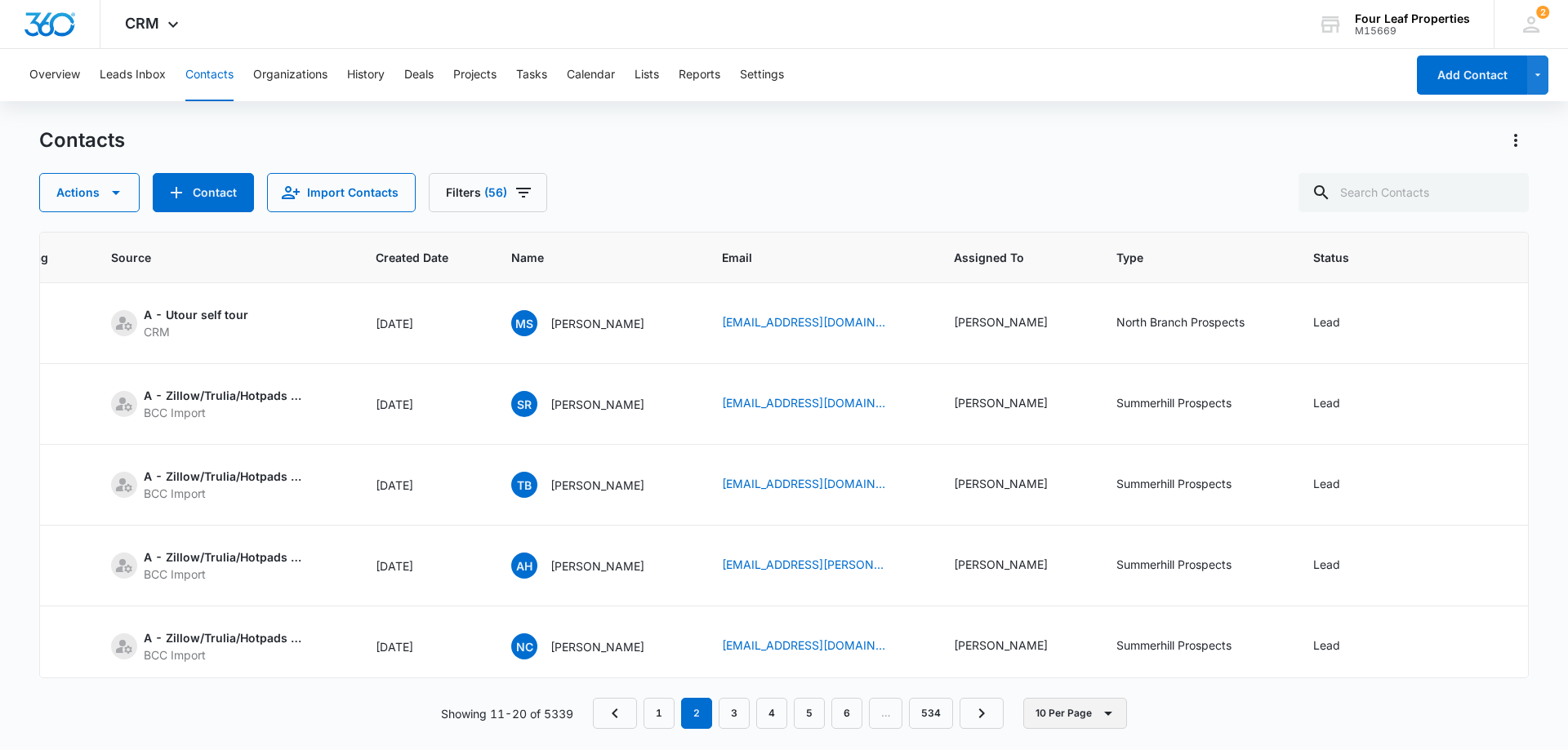
click at [1106, 718] on icon "button" at bounding box center [1108, 713] width 19 height 19
click at [1098, 673] on button "50 Per Page" at bounding box center [1088, 664] width 126 height 24
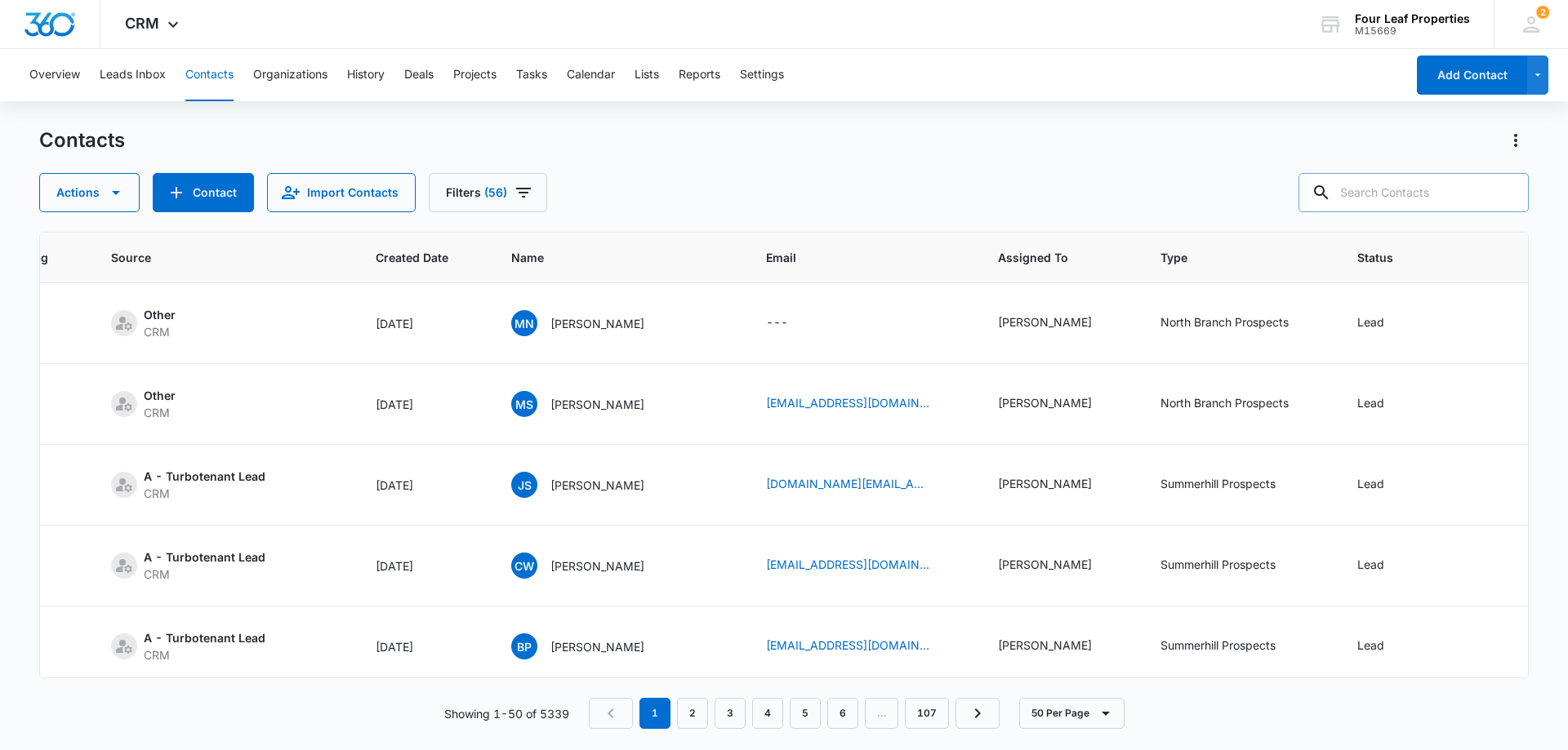
click at [1441, 192] on input "text" at bounding box center [1413, 192] width 230 height 39
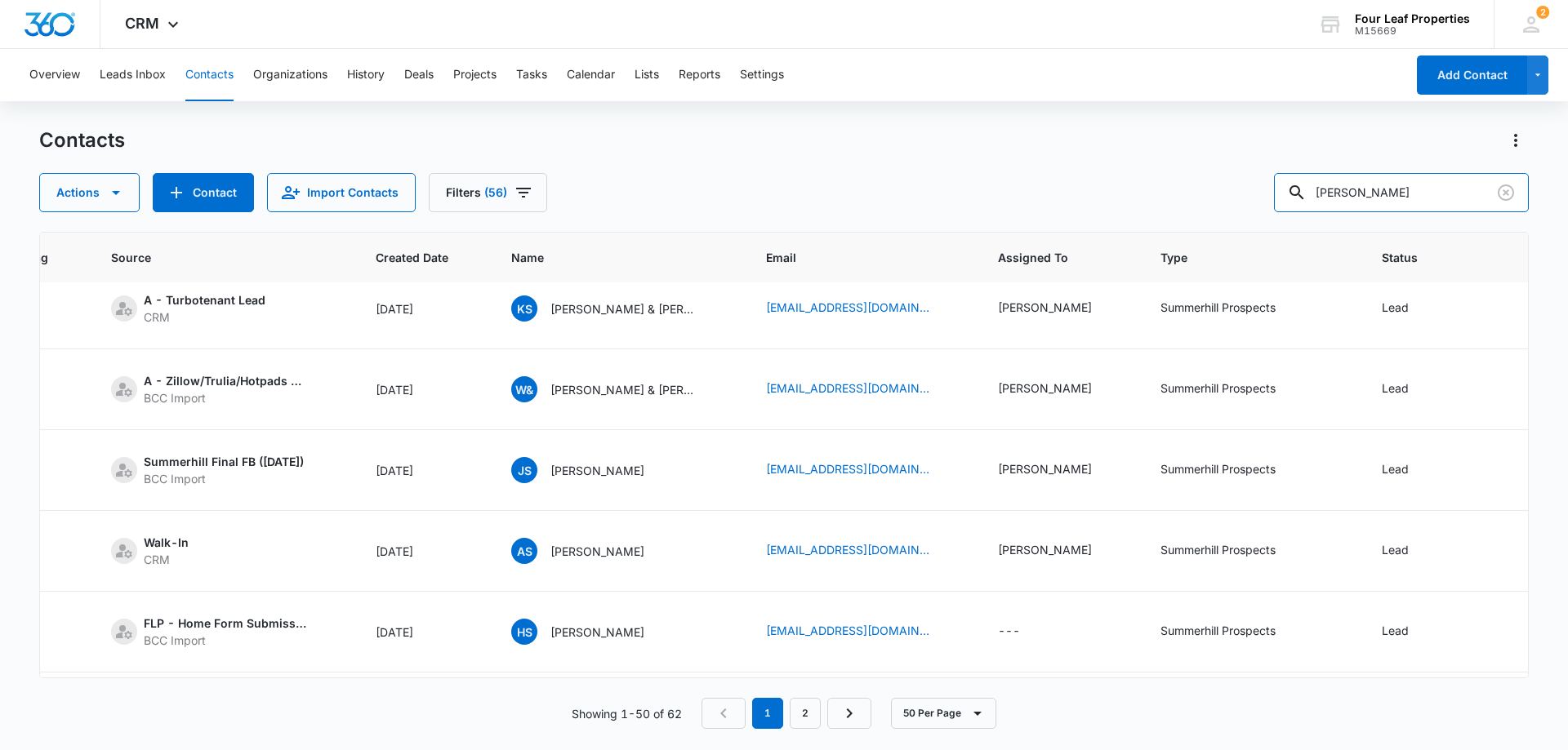
scroll to position [3591, 205]
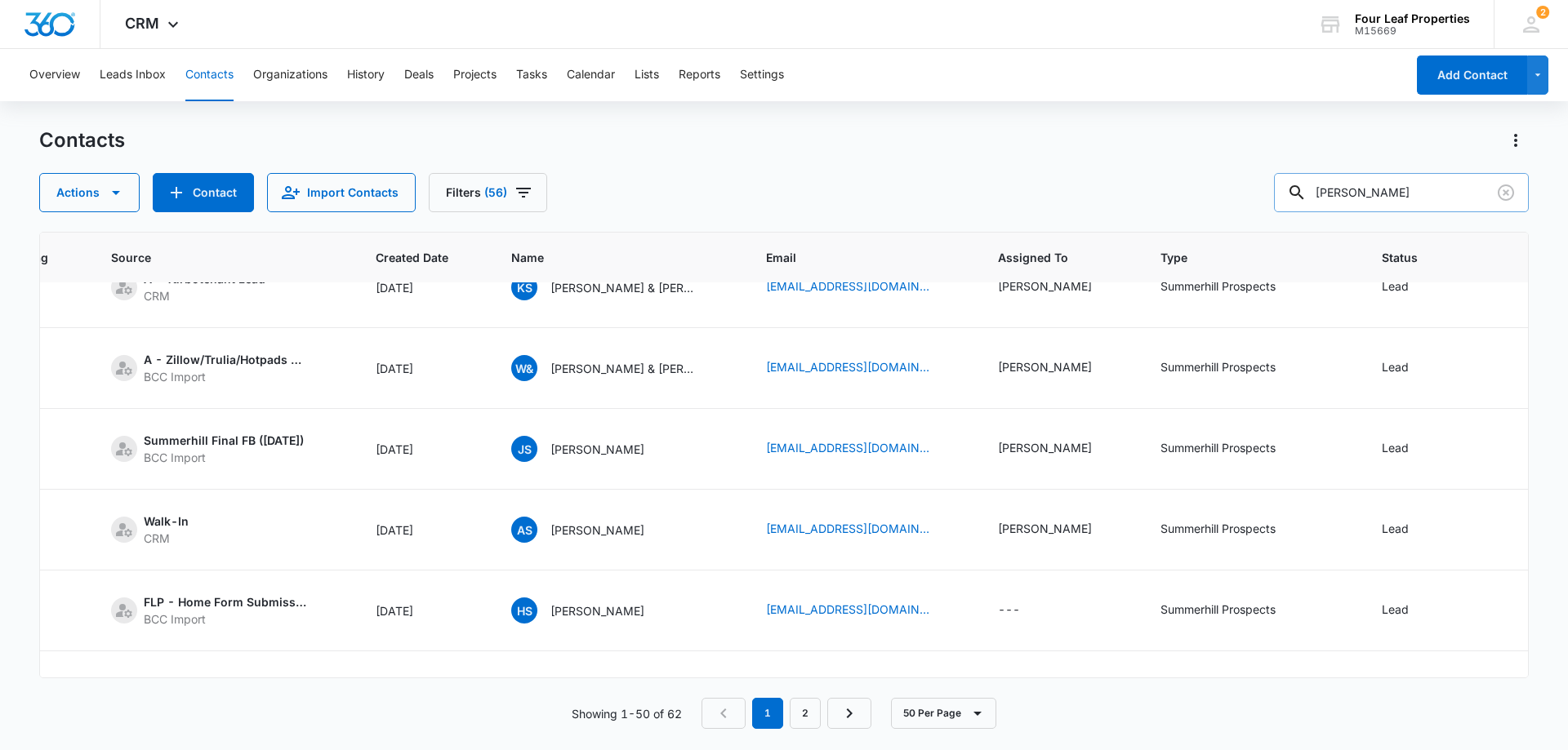
click at [1329, 191] on input "[PERSON_NAME]" at bounding box center [1401, 192] width 255 height 39
type input "[PERSON_NAME]"
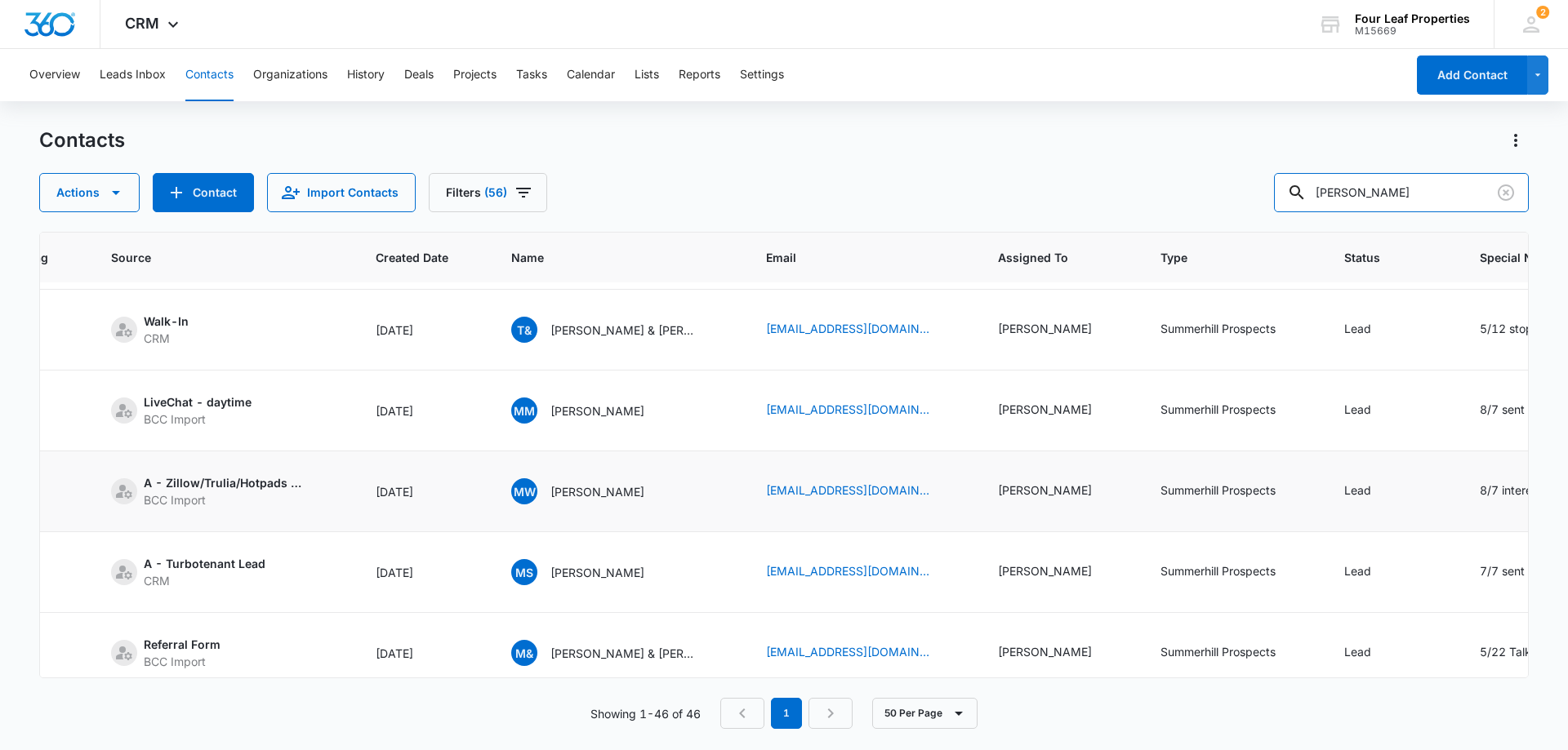
scroll to position [1387, 205]
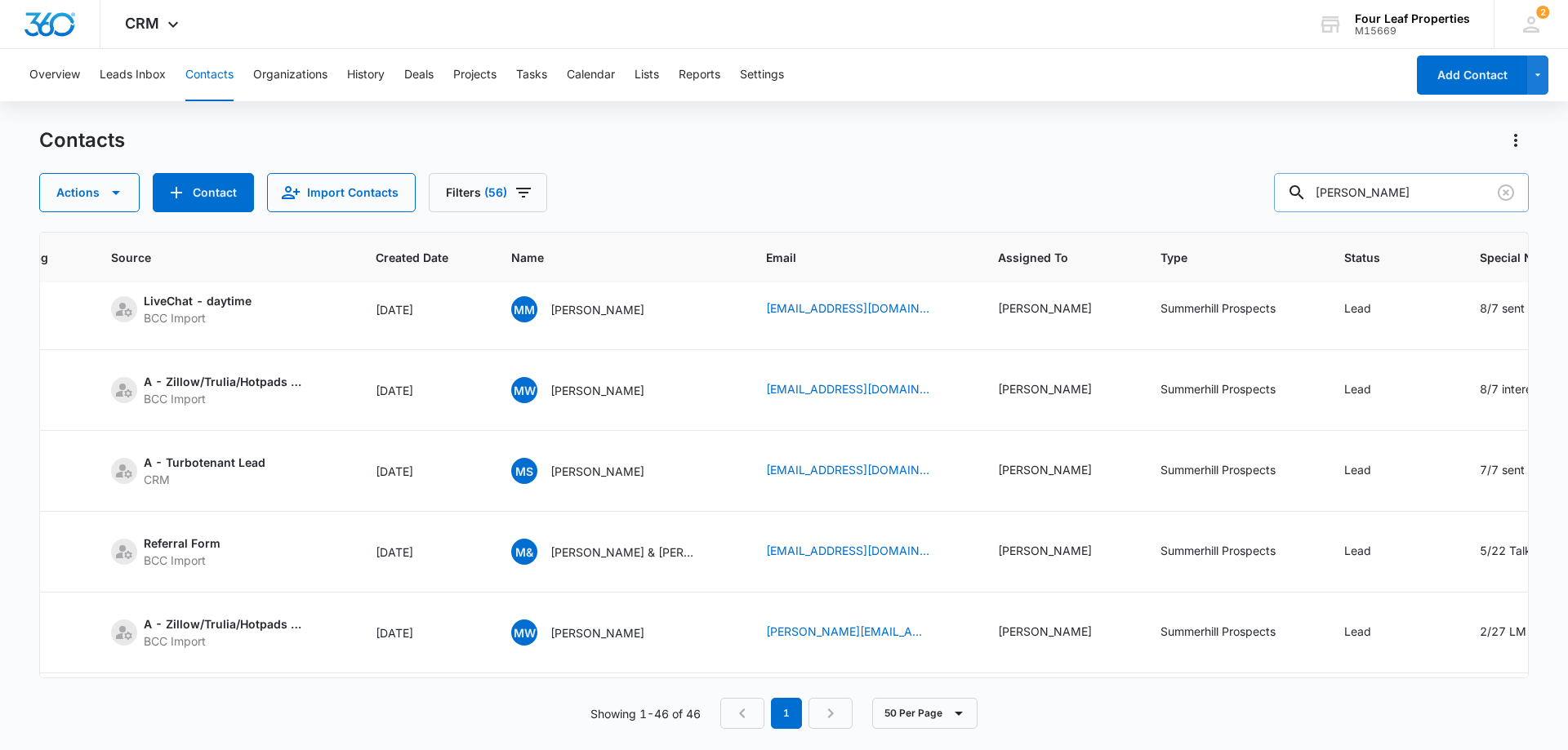
click at [1408, 190] on input "[PERSON_NAME]" at bounding box center [1401, 192] width 255 height 39
click at [1460, 186] on input "[PERSON_NAME]" at bounding box center [1401, 192] width 255 height 39
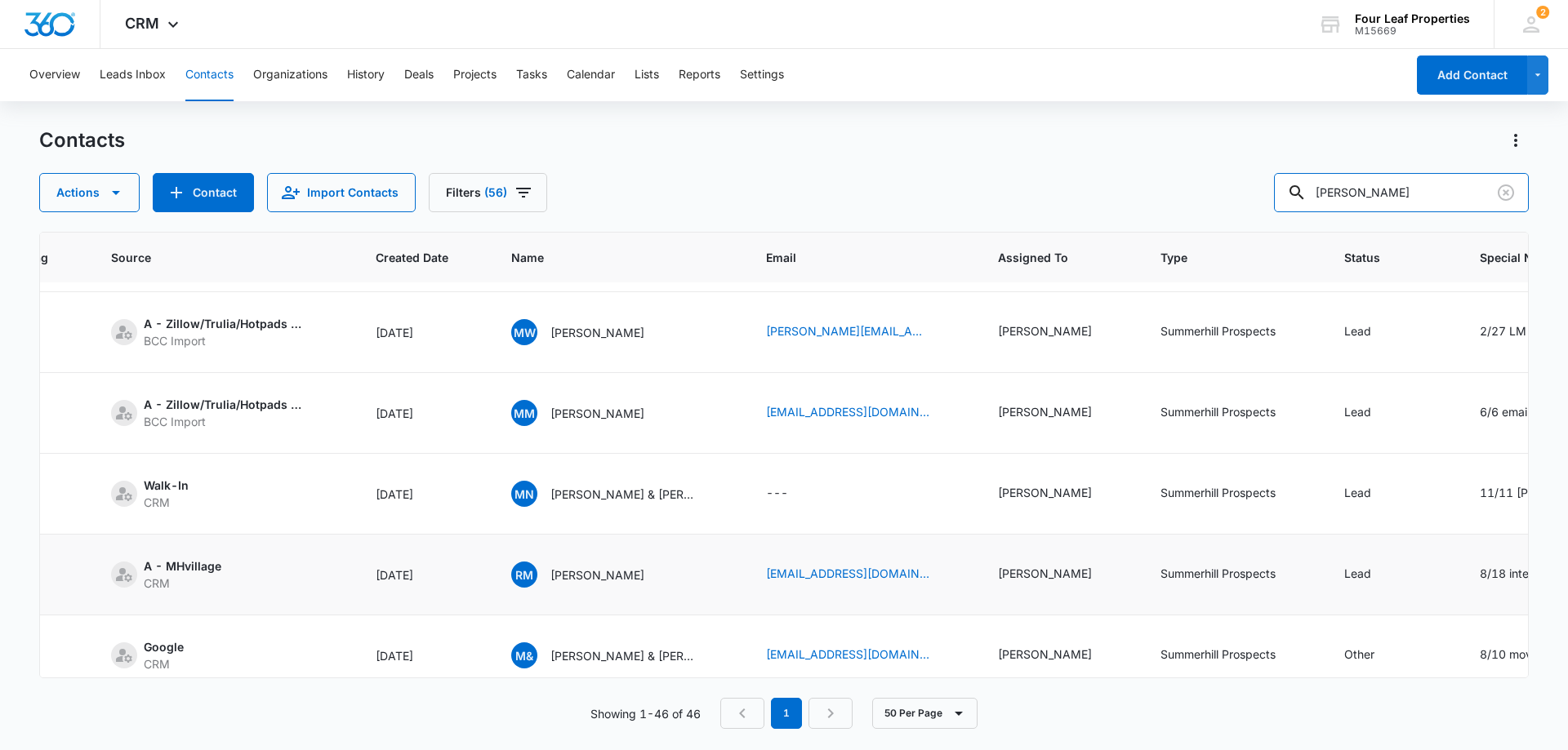
scroll to position [1796, 205]
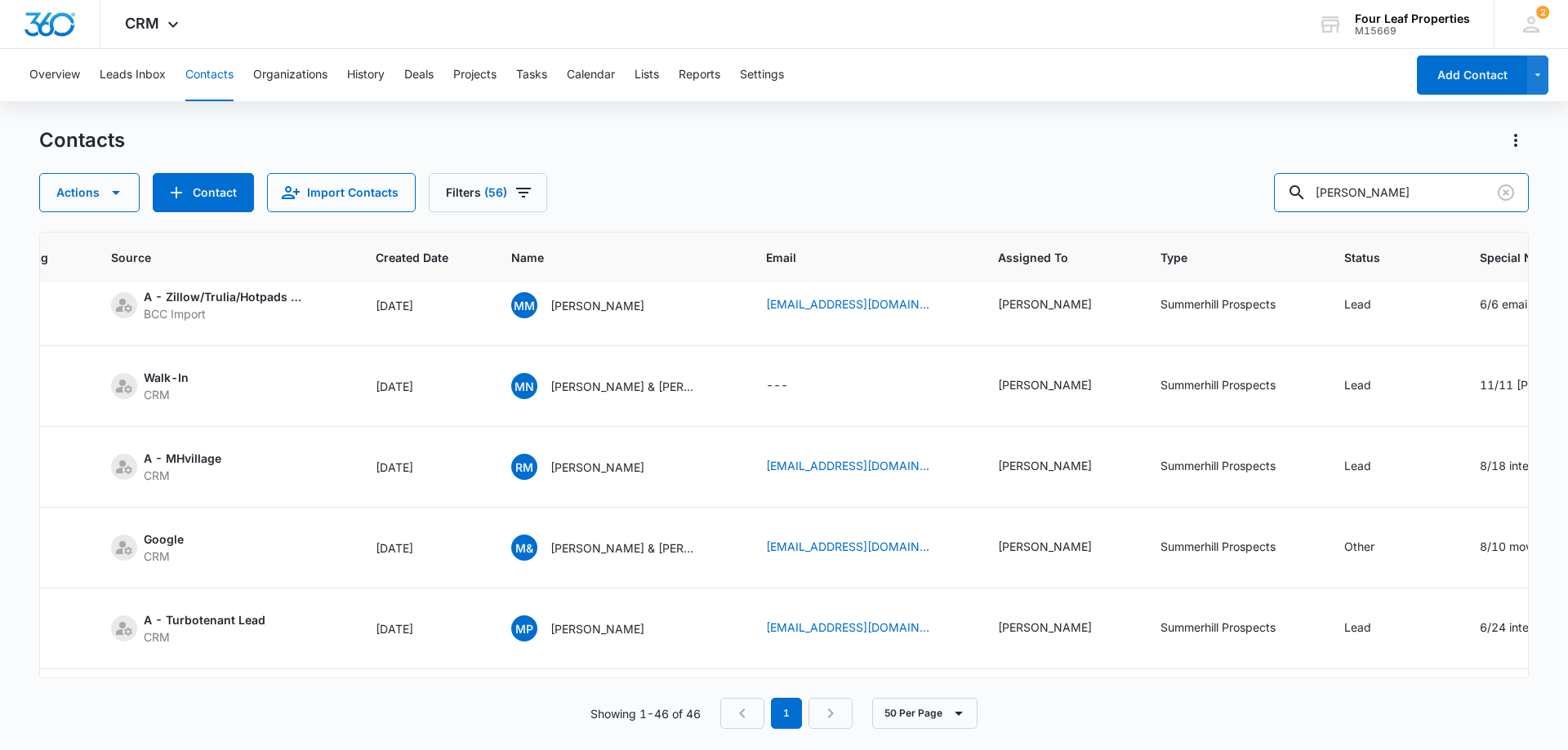
drag, startPoint x: 1412, startPoint y: 188, endPoint x: 907, endPoint y: 244, distance: 508.1
click at [909, 243] on div "Contacts Actions Contact Import Contacts Filters (56) [PERSON_NAME] ID Color Ta…" at bounding box center [784, 438] width 1490 height 622
paste input "989.763.1522"
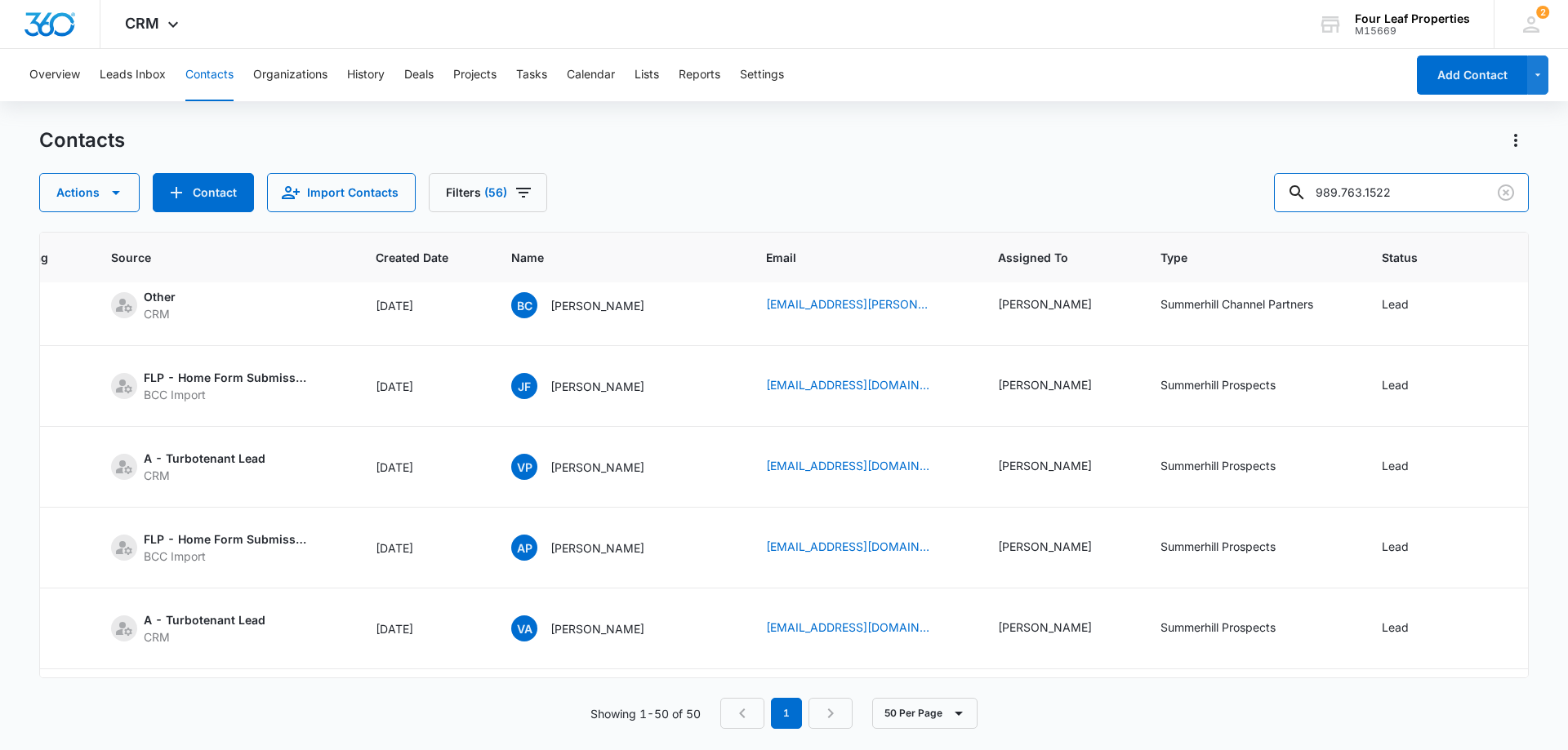
scroll to position [0, 205]
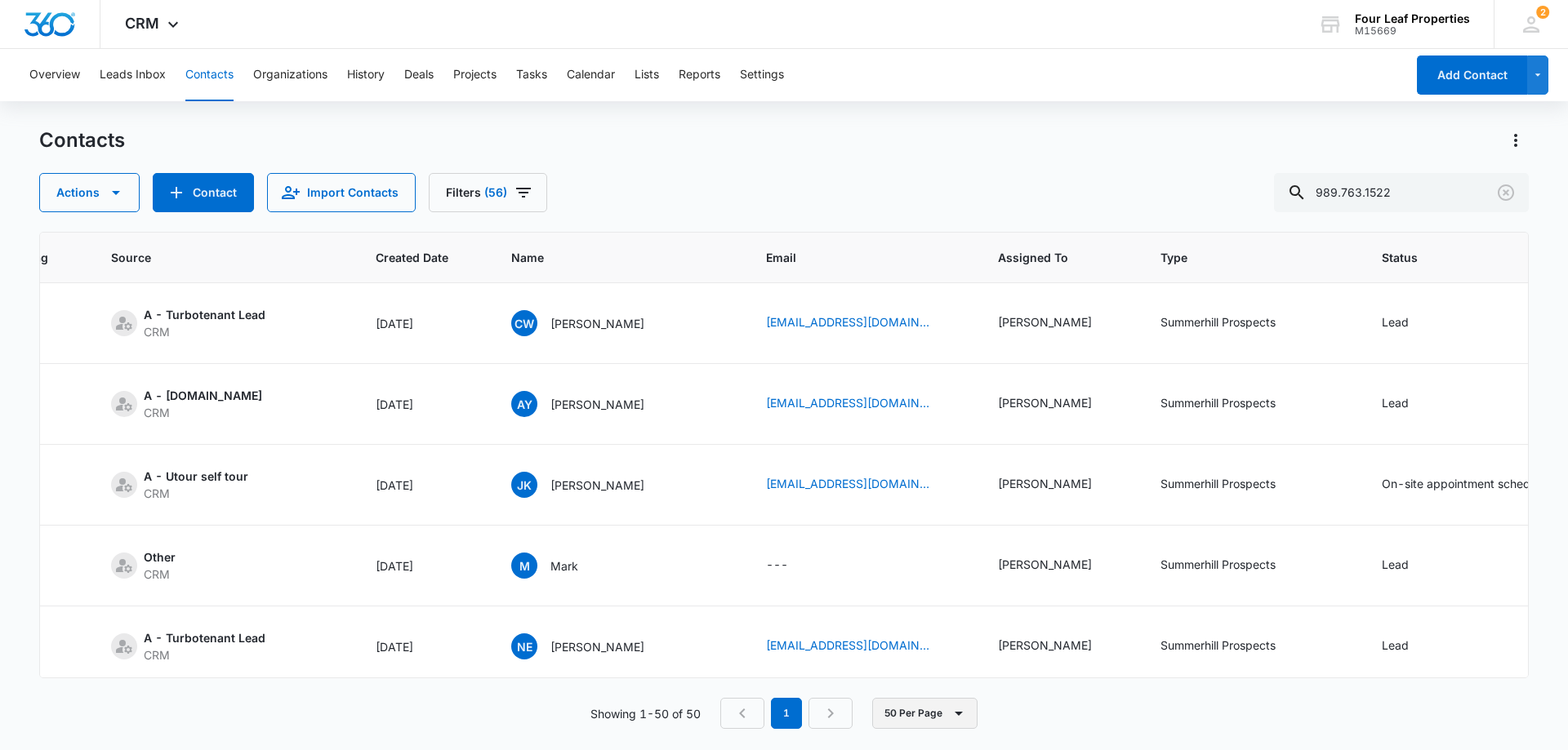
click at [895, 707] on button "50 Per Page" at bounding box center [924, 713] width 105 height 31
click at [923, 622] on div "10 Per Page" at bounding box center [927, 616] width 67 height 12
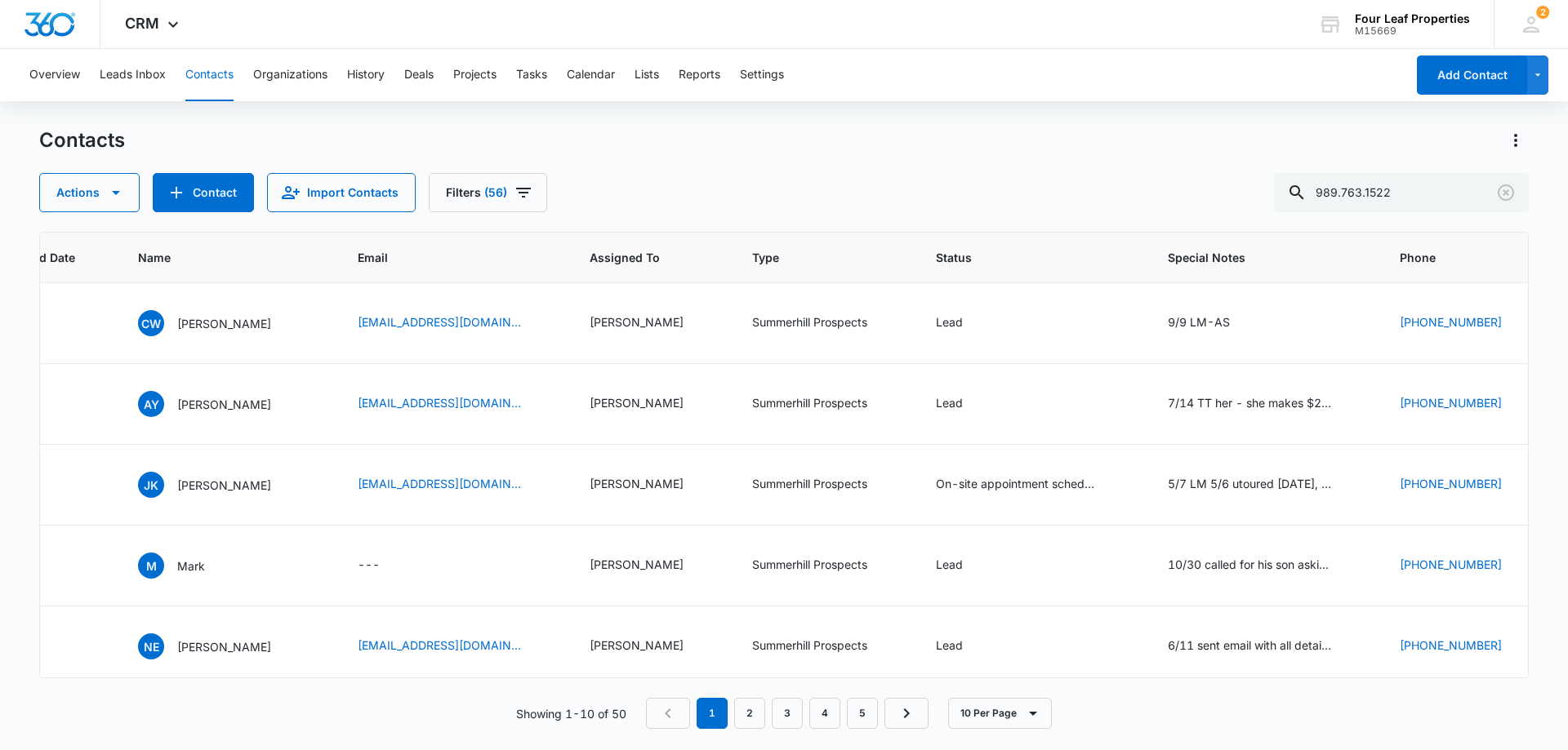
scroll to position [0, 559]
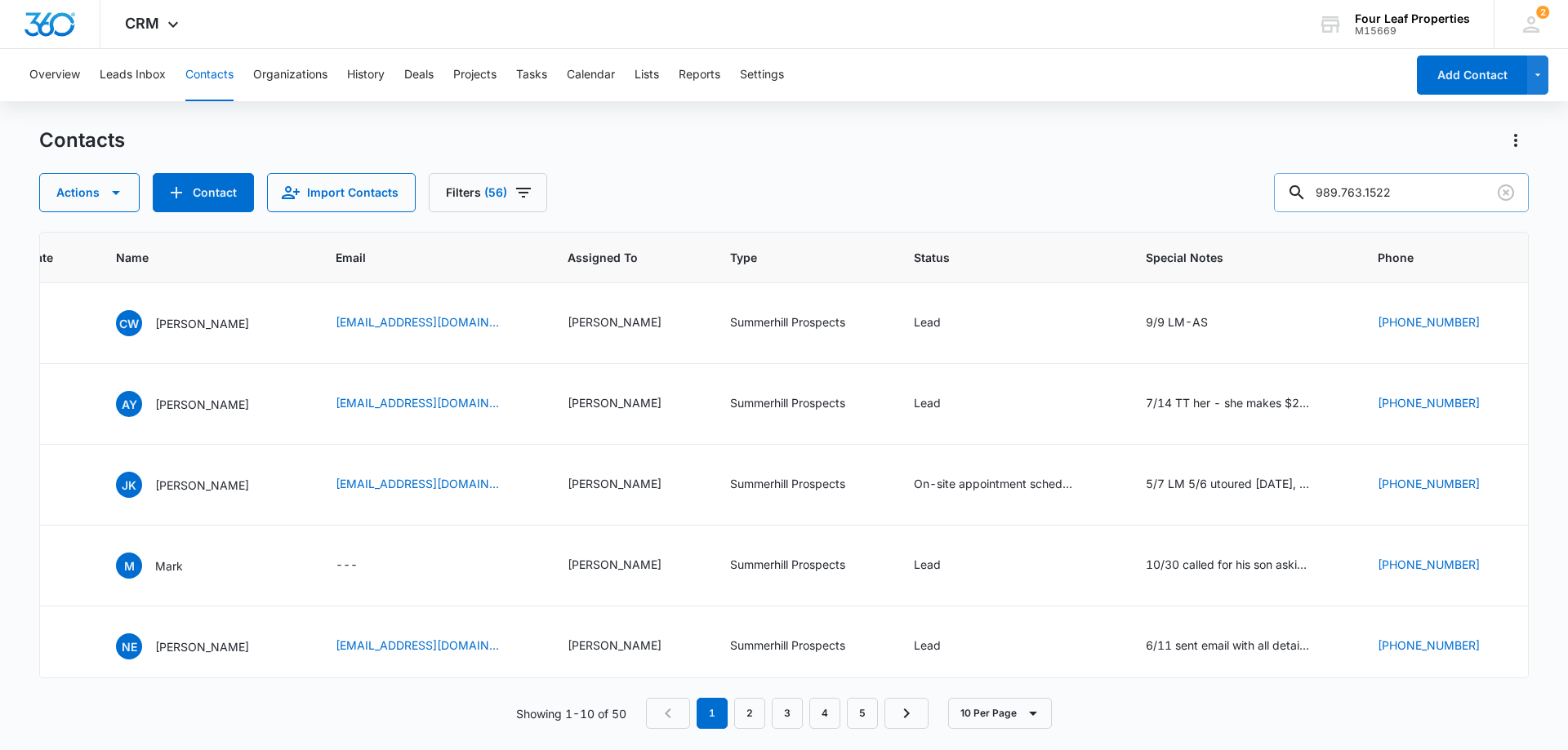
click at [1356, 197] on input "989.763.1522" at bounding box center [1401, 192] width 255 height 39
click at [1373, 191] on input "989763.1522" at bounding box center [1401, 192] width 255 height 39
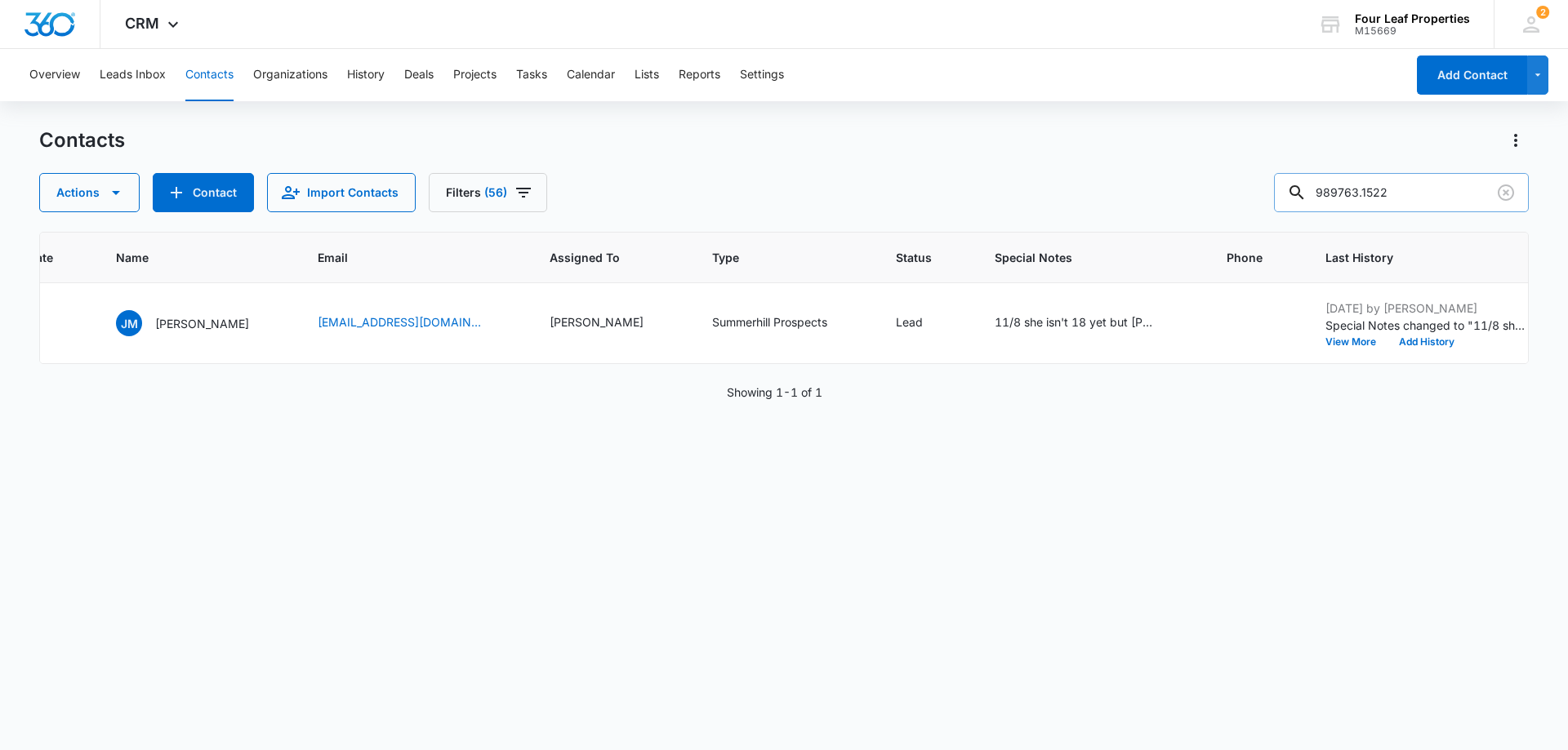
click at [1374, 190] on input "989763.1522" at bounding box center [1401, 192] width 255 height 39
click at [1374, 194] on input "989763.1522" at bounding box center [1401, 192] width 255 height 39
type input "9897631522"
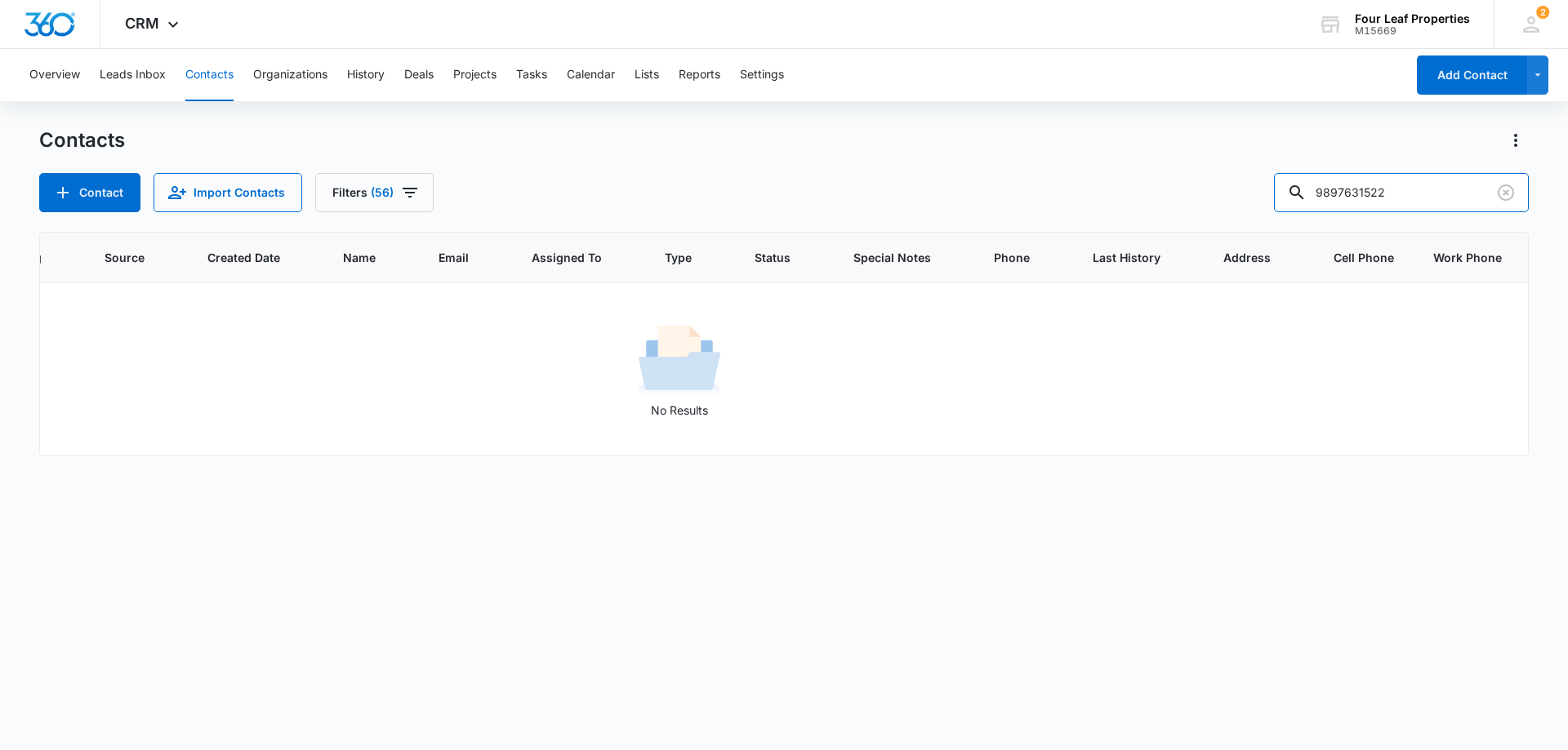
scroll to position [0, 210]
drag, startPoint x: 1432, startPoint y: 199, endPoint x: 1153, endPoint y: 225, distance: 280.2
click at [1154, 225] on div "Contacts Contact Import Contacts Filters [PHONE_NUMBER] ID Color Tag Source Cre…" at bounding box center [784, 438] width 1490 height 622
paste input "[EMAIL_ADDRESS][DOMAIN_NAME]"
type input "[EMAIL_ADDRESS][DOMAIN_NAME]"
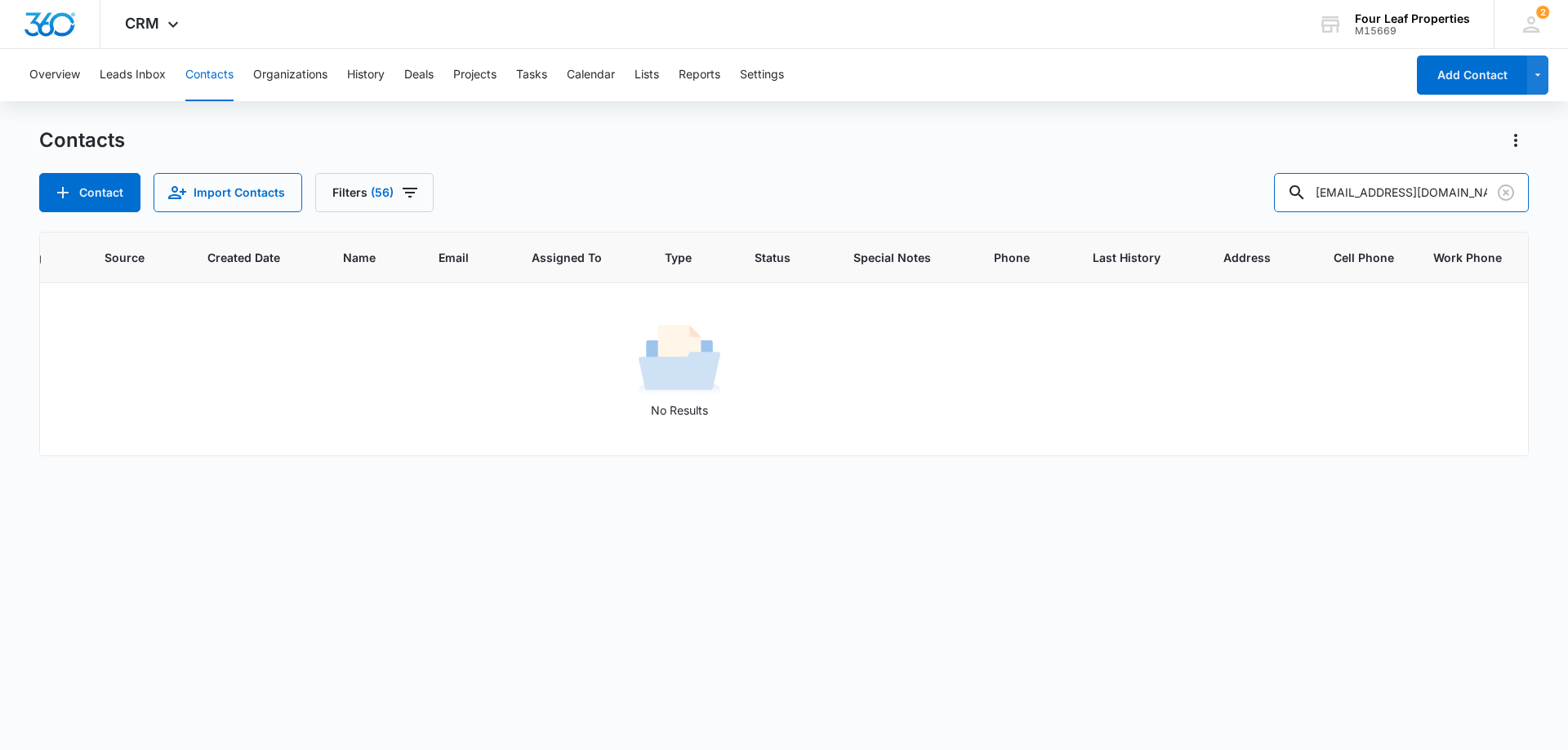
drag, startPoint x: 1478, startPoint y: 187, endPoint x: 1261, endPoint y: 201, distance: 217.5
click at [1261, 201] on div "Contact Import Contacts Filters (56) [EMAIL_ADDRESS][DOMAIN_NAME]" at bounding box center [784, 192] width 1490 height 39
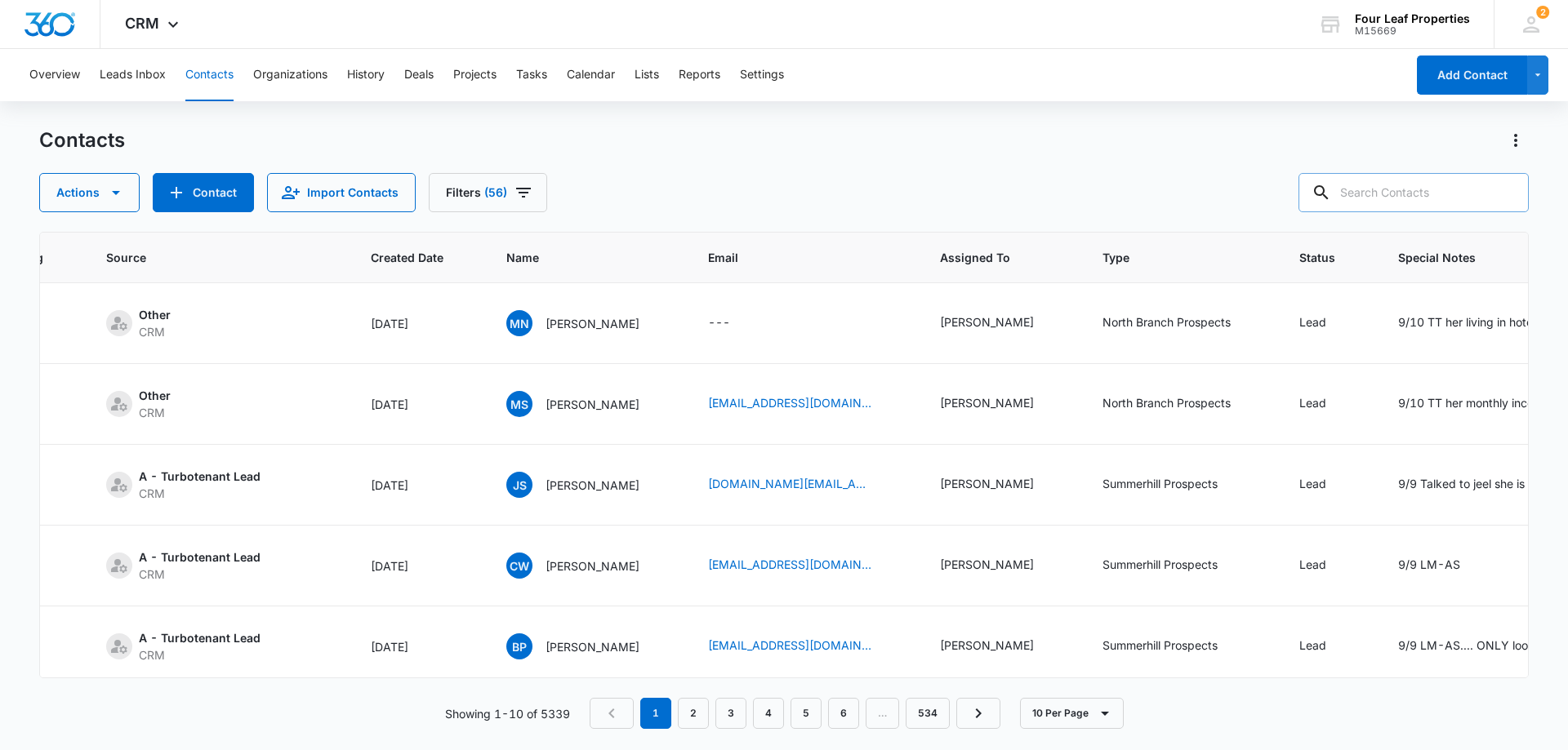
paste input "[PERSON_NAME]"
type input "[PERSON_NAME]"
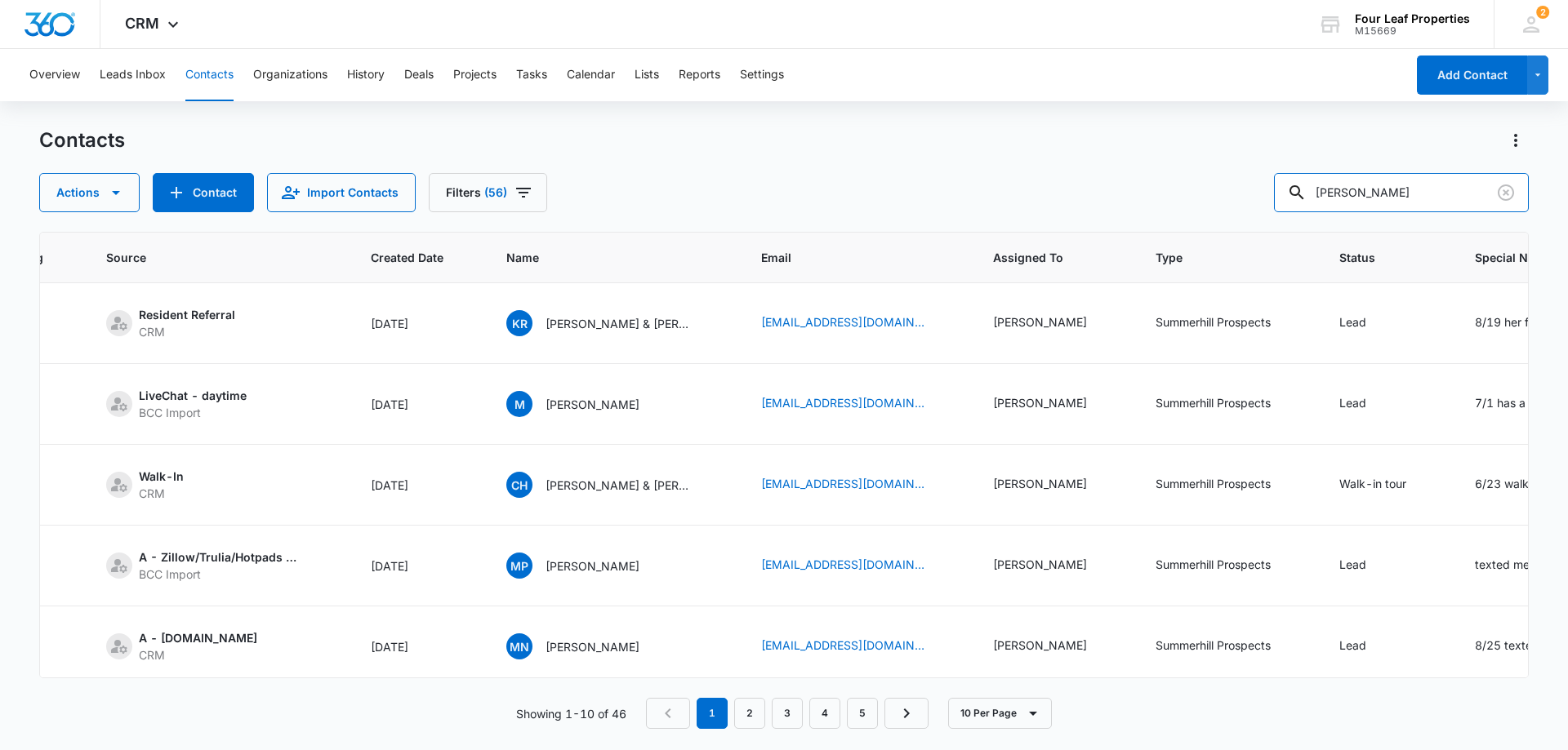
drag, startPoint x: 1412, startPoint y: 194, endPoint x: 1144, endPoint y: 191, distance: 268.0
click at [1144, 191] on div "Actions Contact Import Contacts Filters (56) [PERSON_NAME]" at bounding box center [784, 192] width 1490 height 39
type input "[PERSON_NAME]"
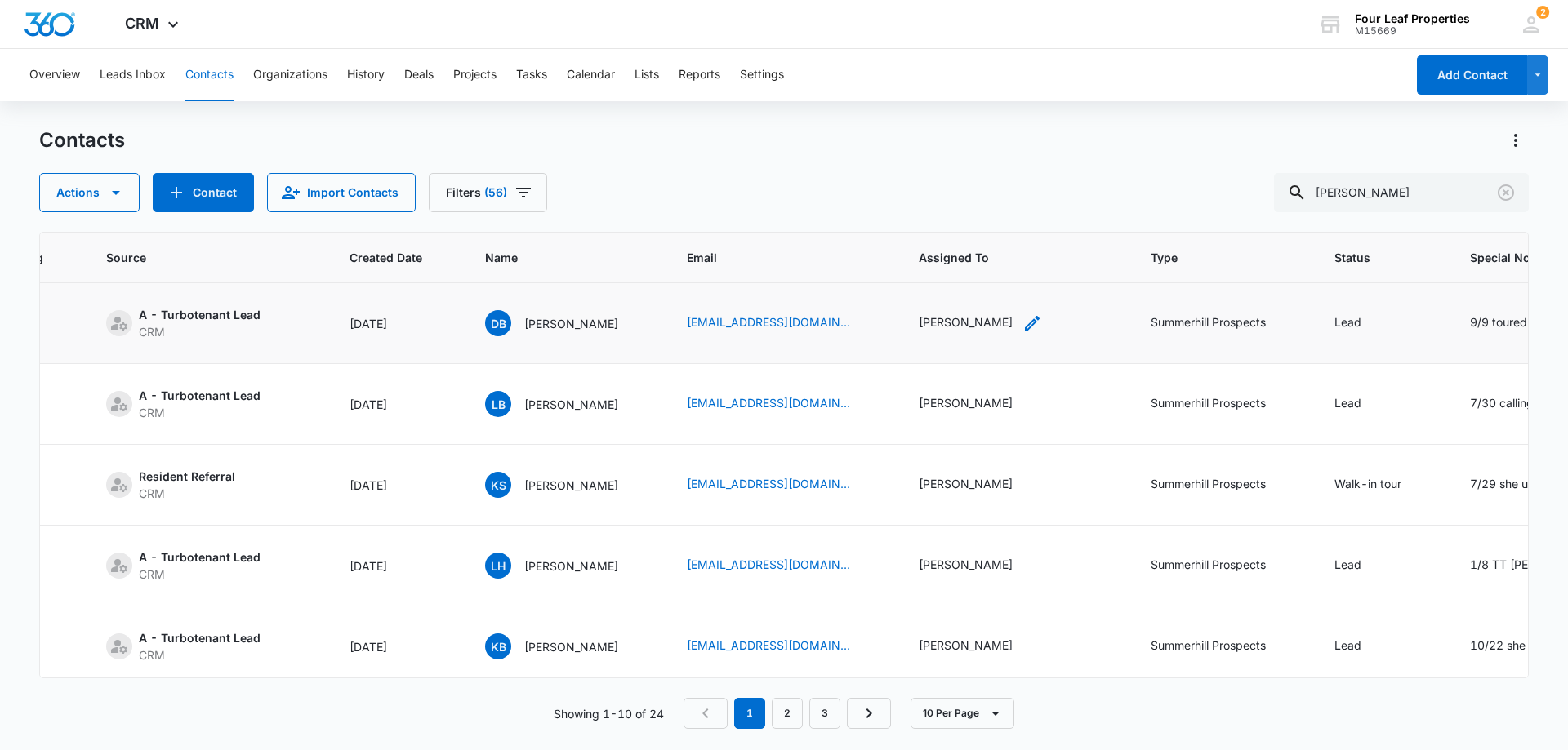
click at [969, 323] on div "[PERSON_NAME]" at bounding box center [966, 322] width 94 height 17
click at [979, 218] on icon "Remove Kelly Mursch" at bounding box center [985, 218] width 12 height 13
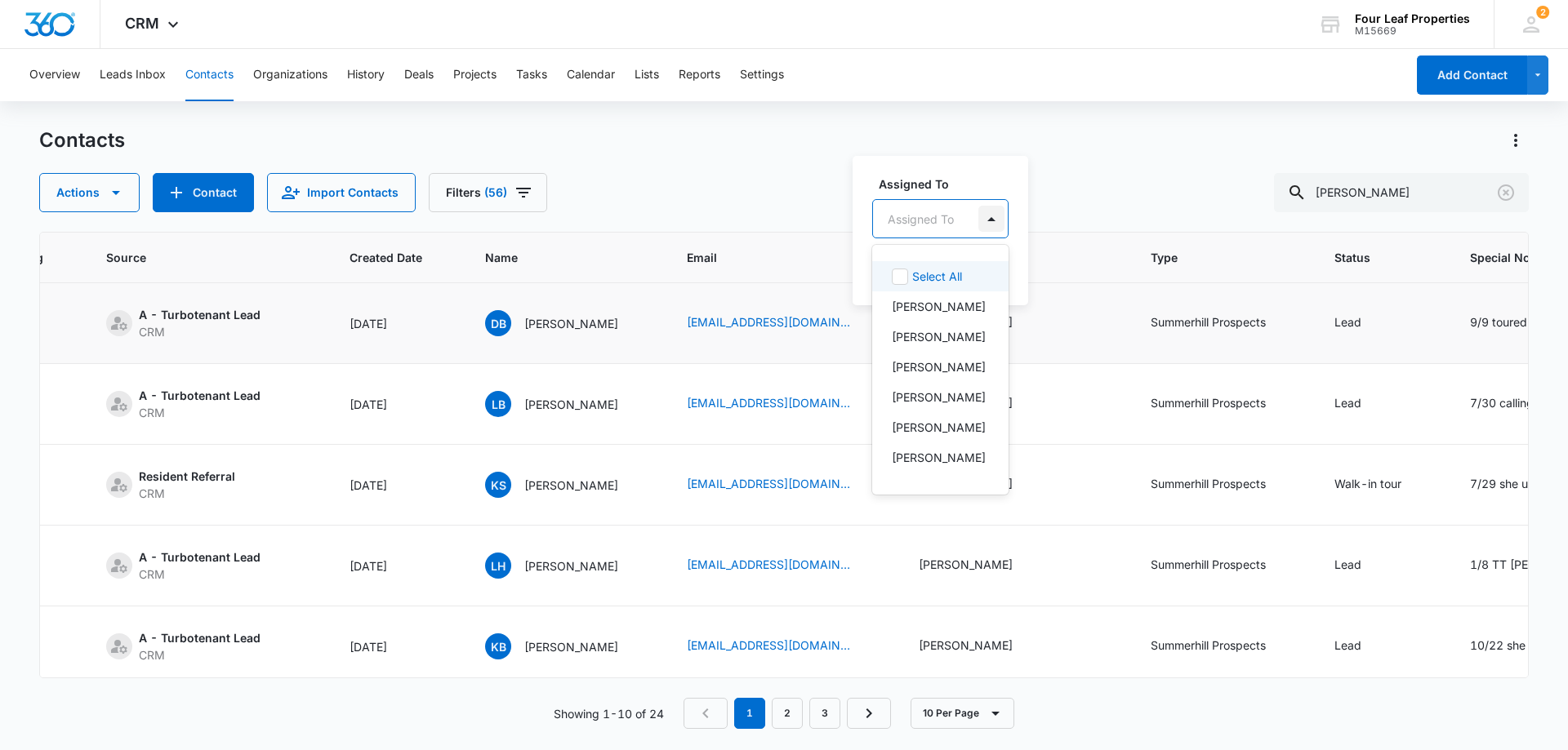
click at [987, 221] on div at bounding box center [991, 218] width 26 height 26
click at [944, 375] on p "[PERSON_NAME]" at bounding box center [939, 367] width 94 height 17
click at [1153, 195] on div "Actions Contact Import Contacts Filters (56) [PERSON_NAME]" at bounding box center [784, 192] width 1490 height 39
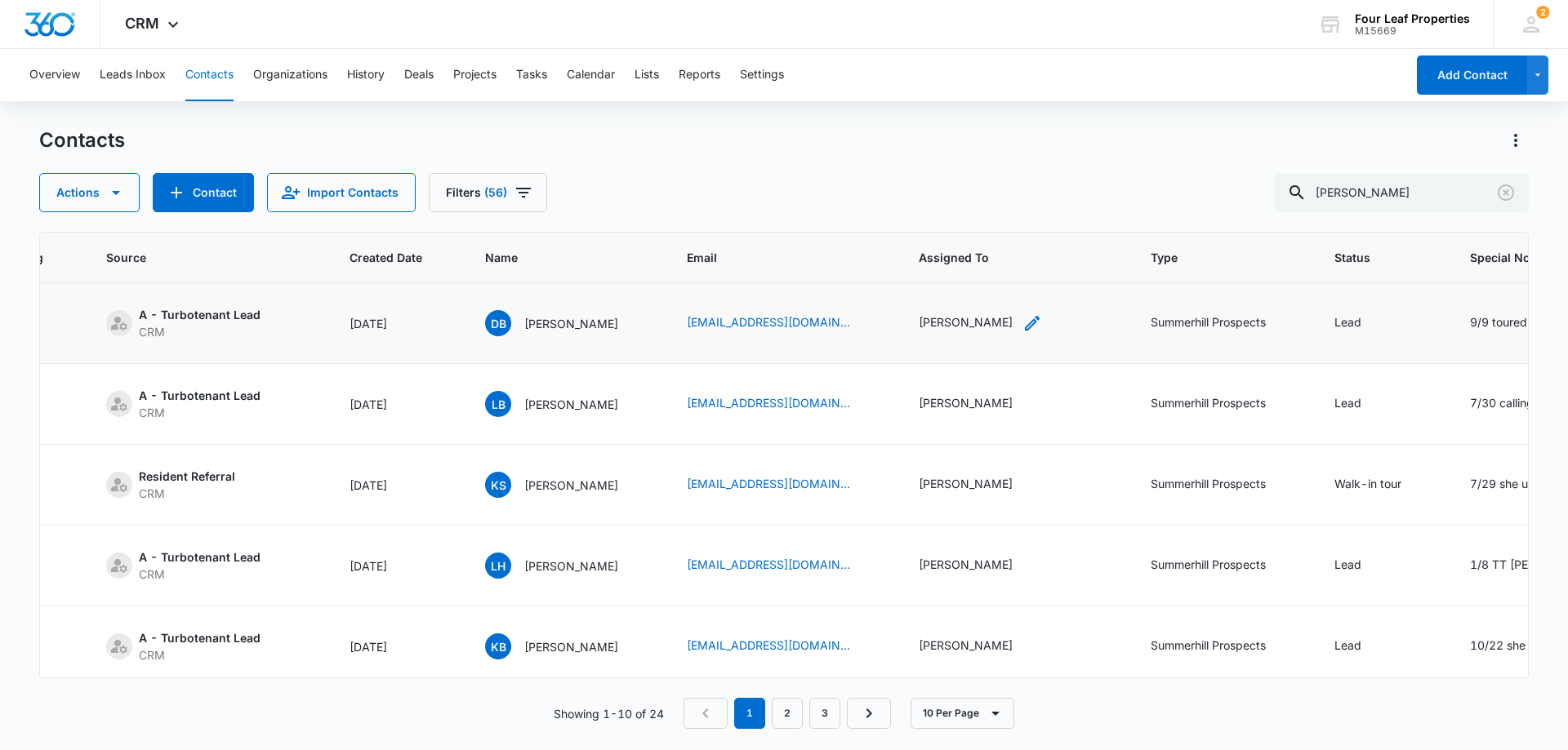
click at [975, 330] on div "[PERSON_NAME]" at bounding box center [966, 322] width 94 height 17
click at [1033, 272] on button "Save" at bounding box center [1019, 270] width 48 height 31
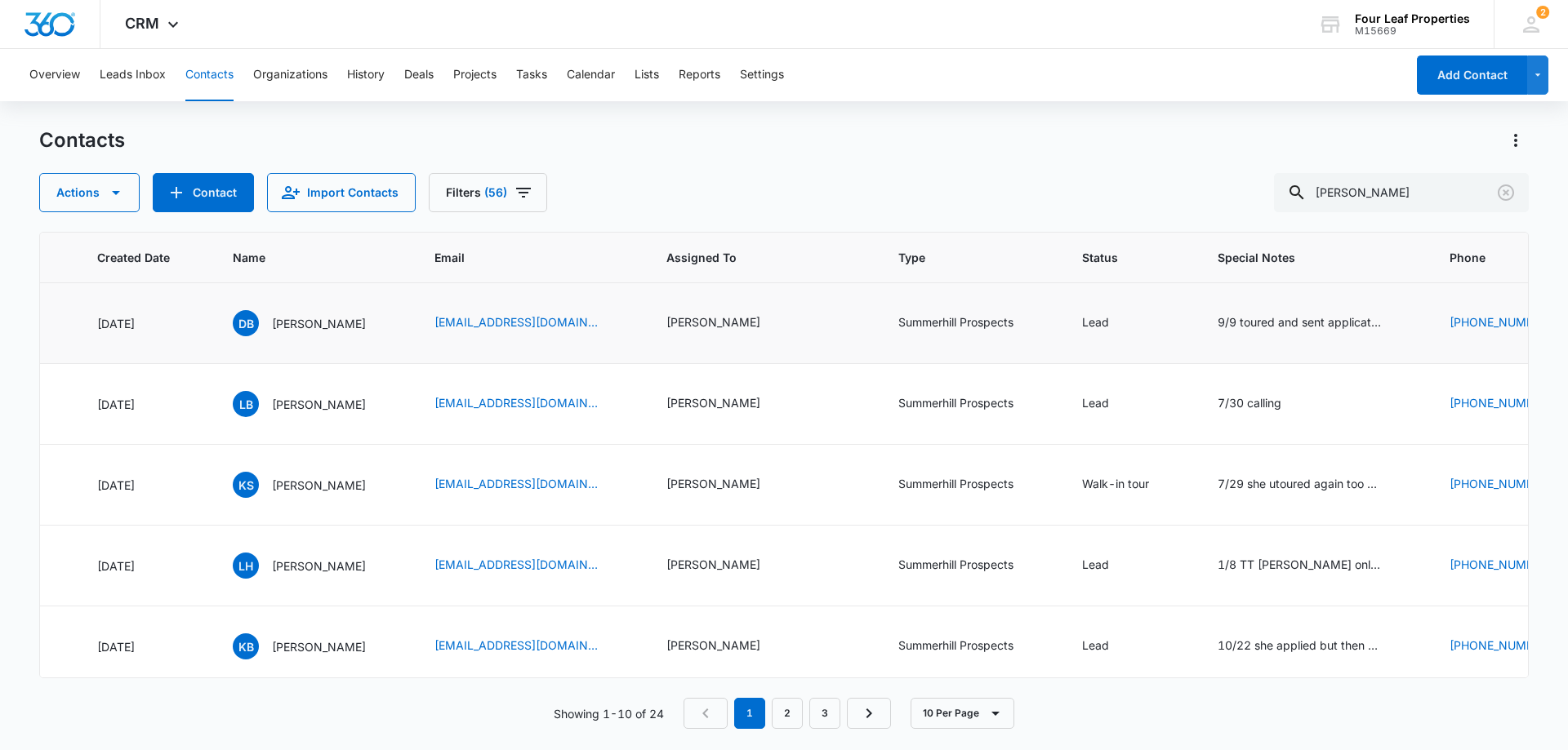
scroll to position [0, 505]
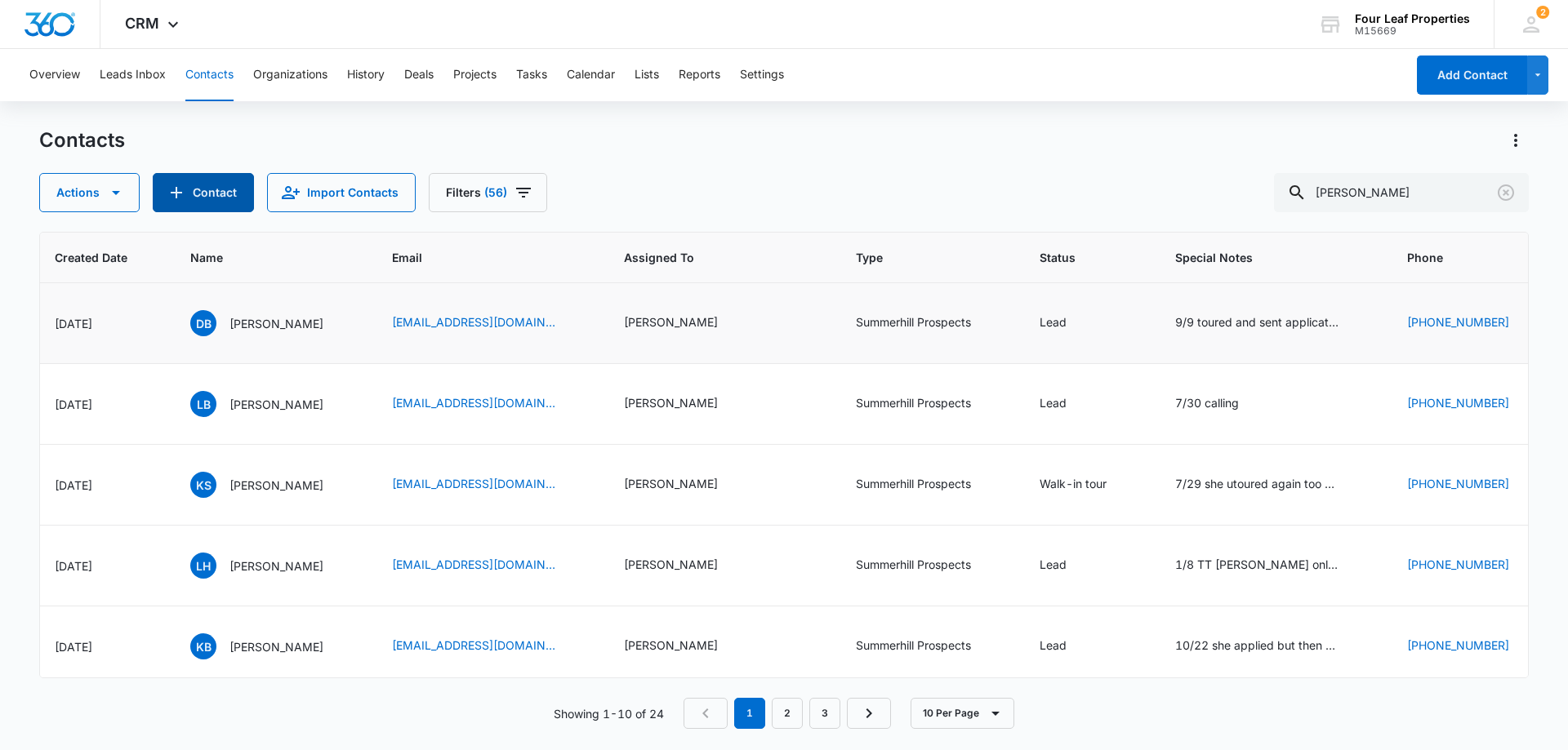
click at [222, 191] on button "Contact" at bounding box center [203, 192] width 102 height 39
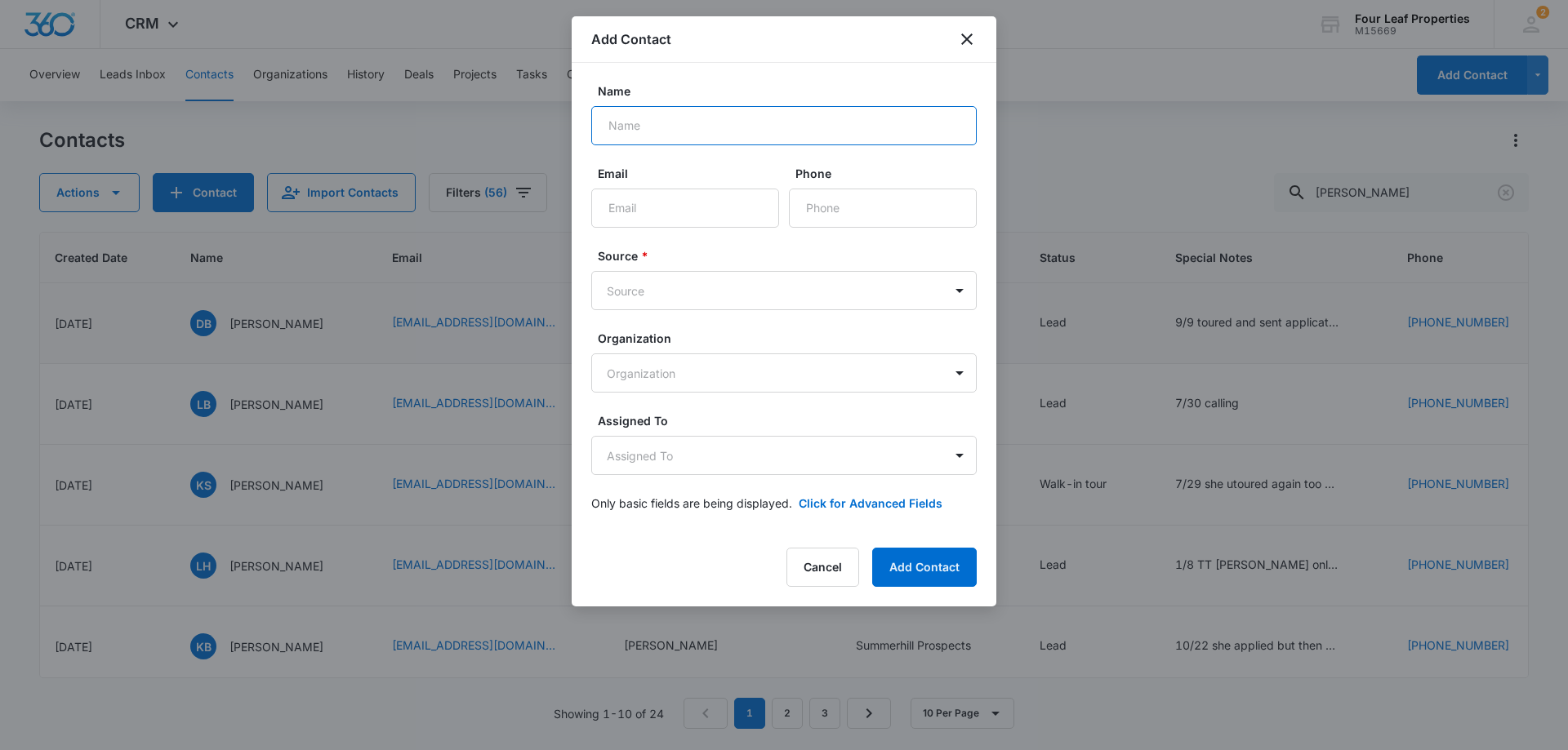
click at [625, 138] on input "Name" at bounding box center [784, 125] width 386 height 39
type input "[PERSON_NAME]"
click at [618, 199] on input "Email" at bounding box center [686, 207] width 188 height 39
paste input "[EMAIL_ADDRESS][DOMAIN_NAME]"
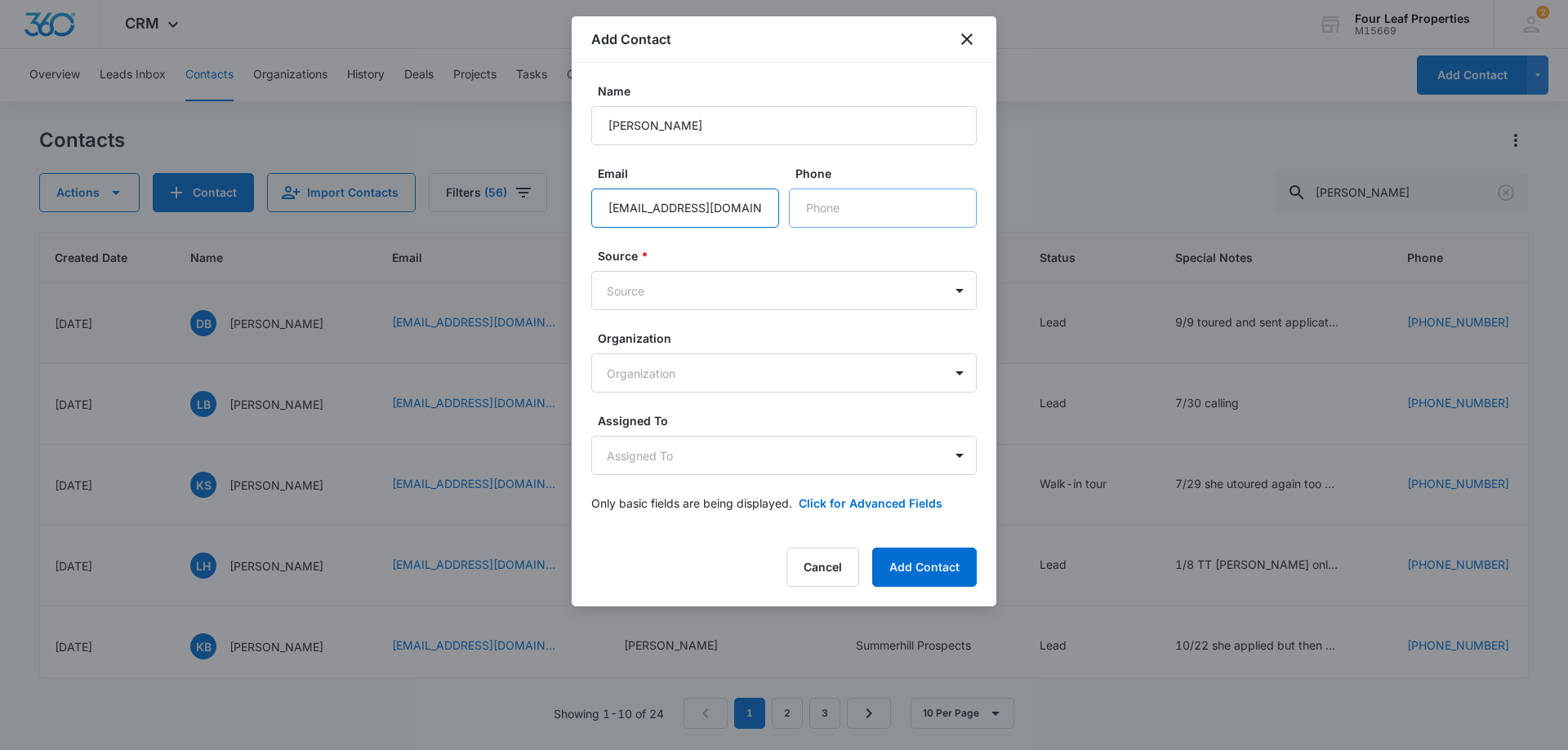
type input "[EMAIL_ADDRESS][DOMAIN_NAME]"
click at [823, 205] on input "Phone" at bounding box center [883, 207] width 188 height 39
paste input "[PHONE_NUMBER]"
type input "[PHONE_NUMBER]"
click at [771, 294] on body "CRM Apps Reputation Websites Forms CRM Email Social Shop Payments POS Content A…" at bounding box center [784, 375] width 1568 height 750
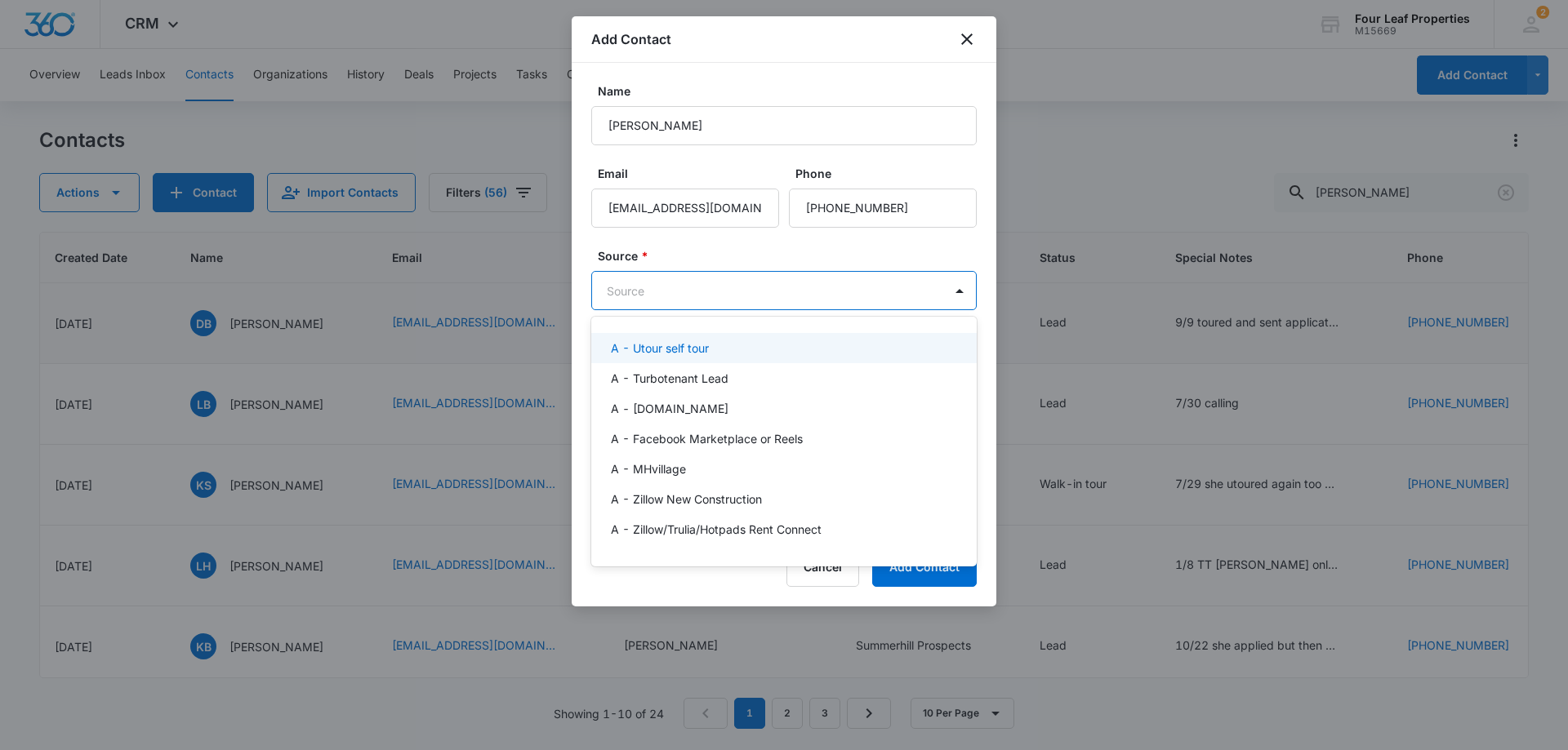
click at [708, 353] on p "A - Utour self tour" at bounding box center [660, 348] width 98 height 17
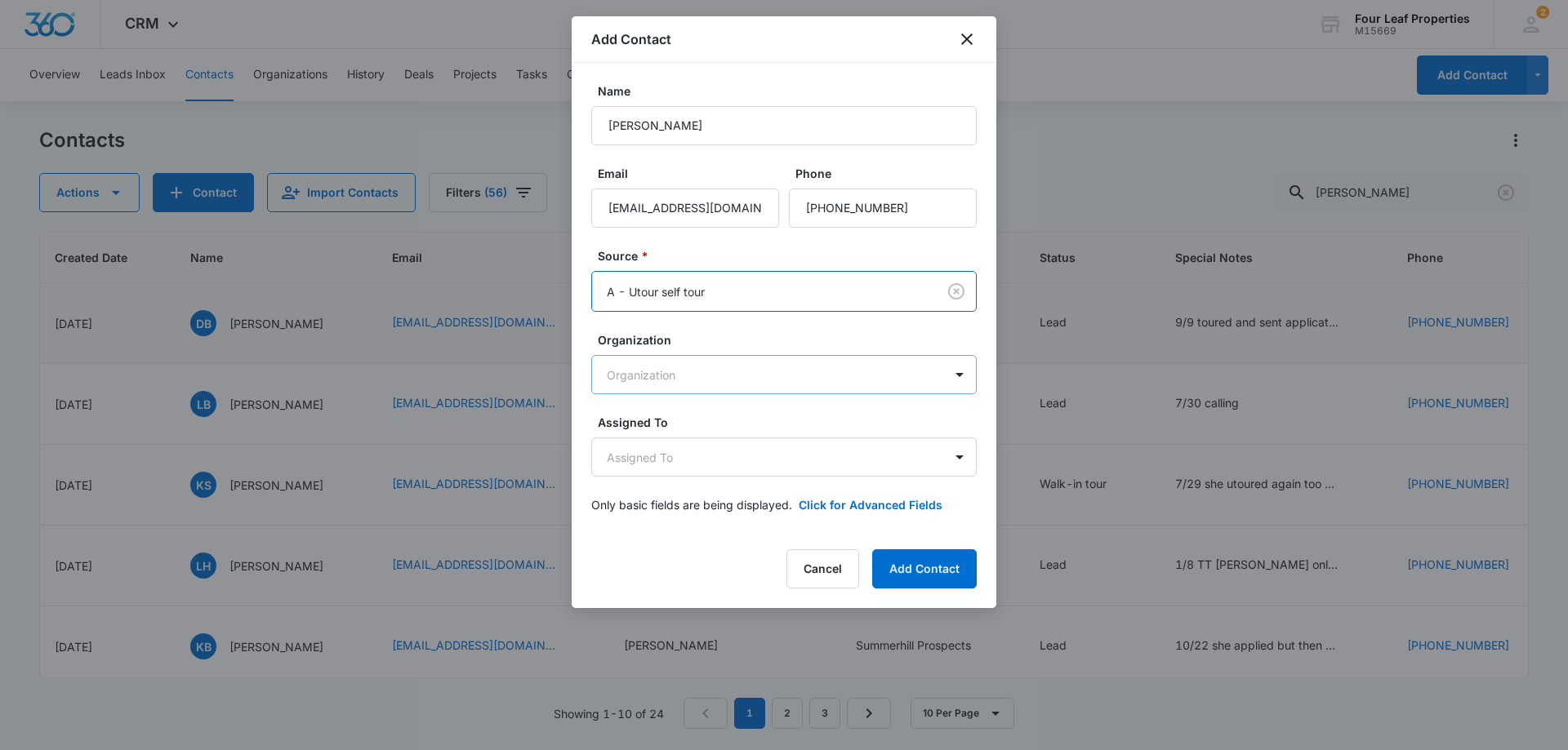
click at [734, 384] on body "CRM Apps Reputation Websites Forms CRM Email Social Shop Payments POS Content A…" at bounding box center [784, 375] width 1568 height 750
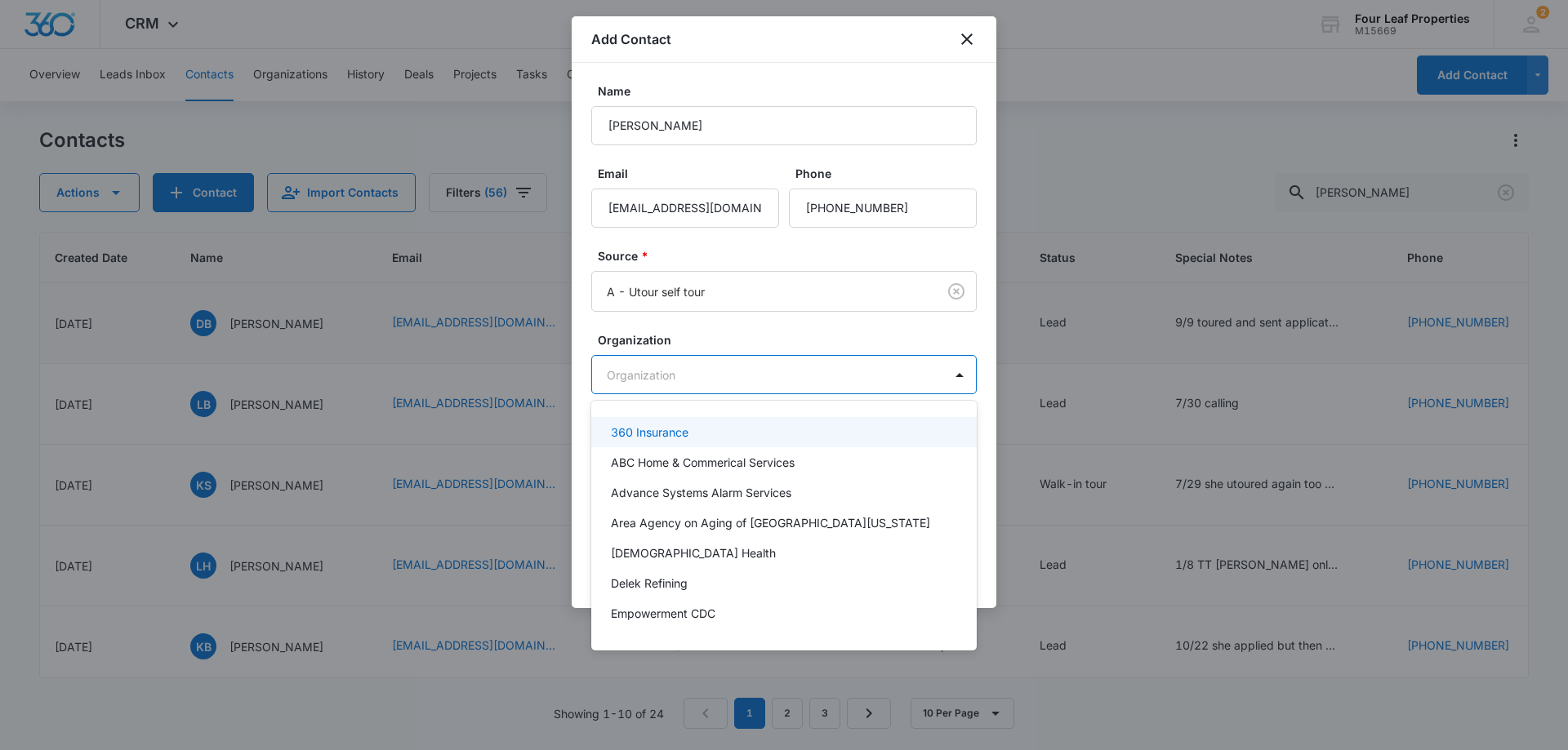
click at [734, 384] on div at bounding box center [784, 375] width 1568 height 750
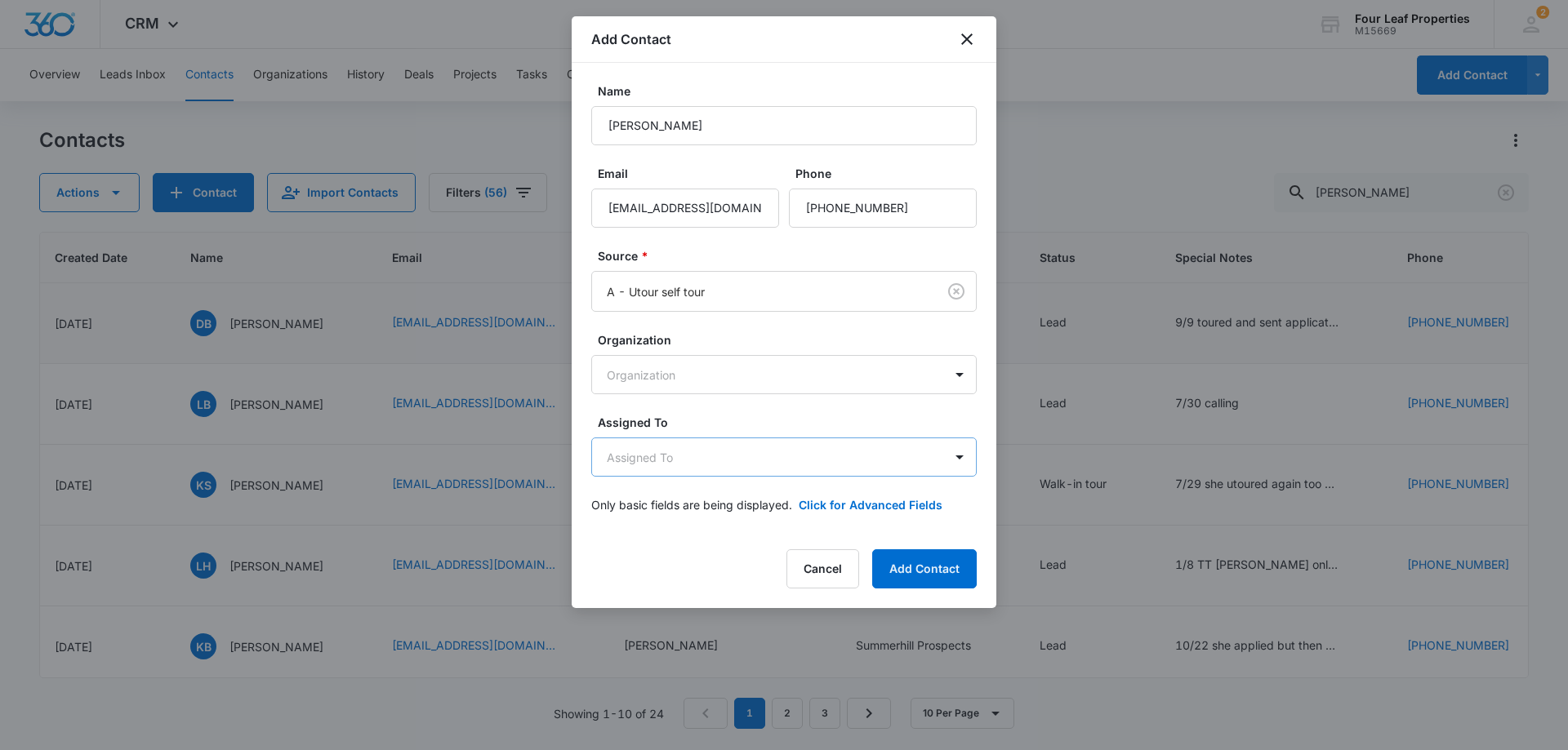
click at [733, 462] on body "CRM Apps Reputation Websites Forms CRM Email Social Shop Payments POS Content A…" at bounding box center [784, 375] width 1568 height 750
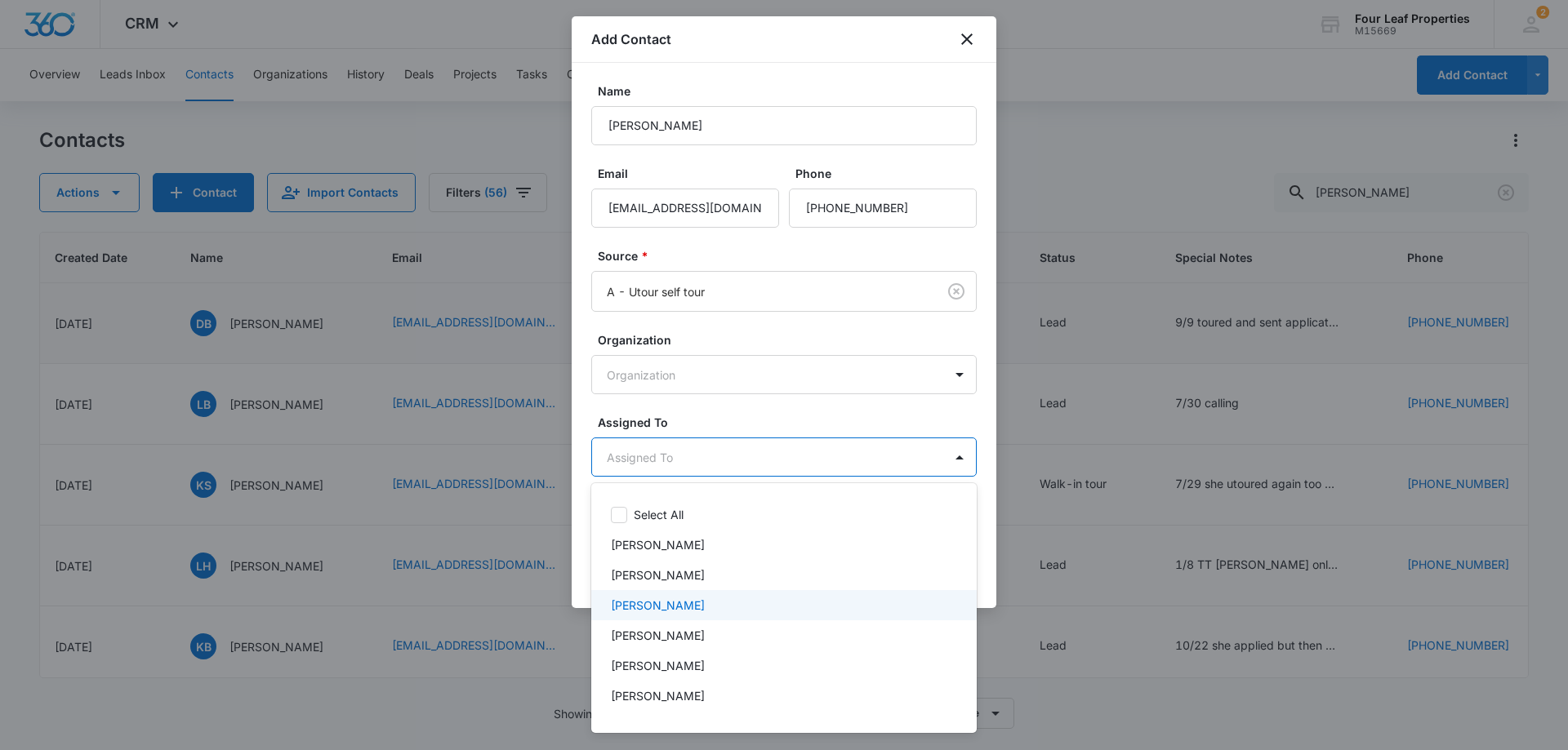
click at [723, 595] on div "[PERSON_NAME]" at bounding box center [784, 606] width 386 height 30
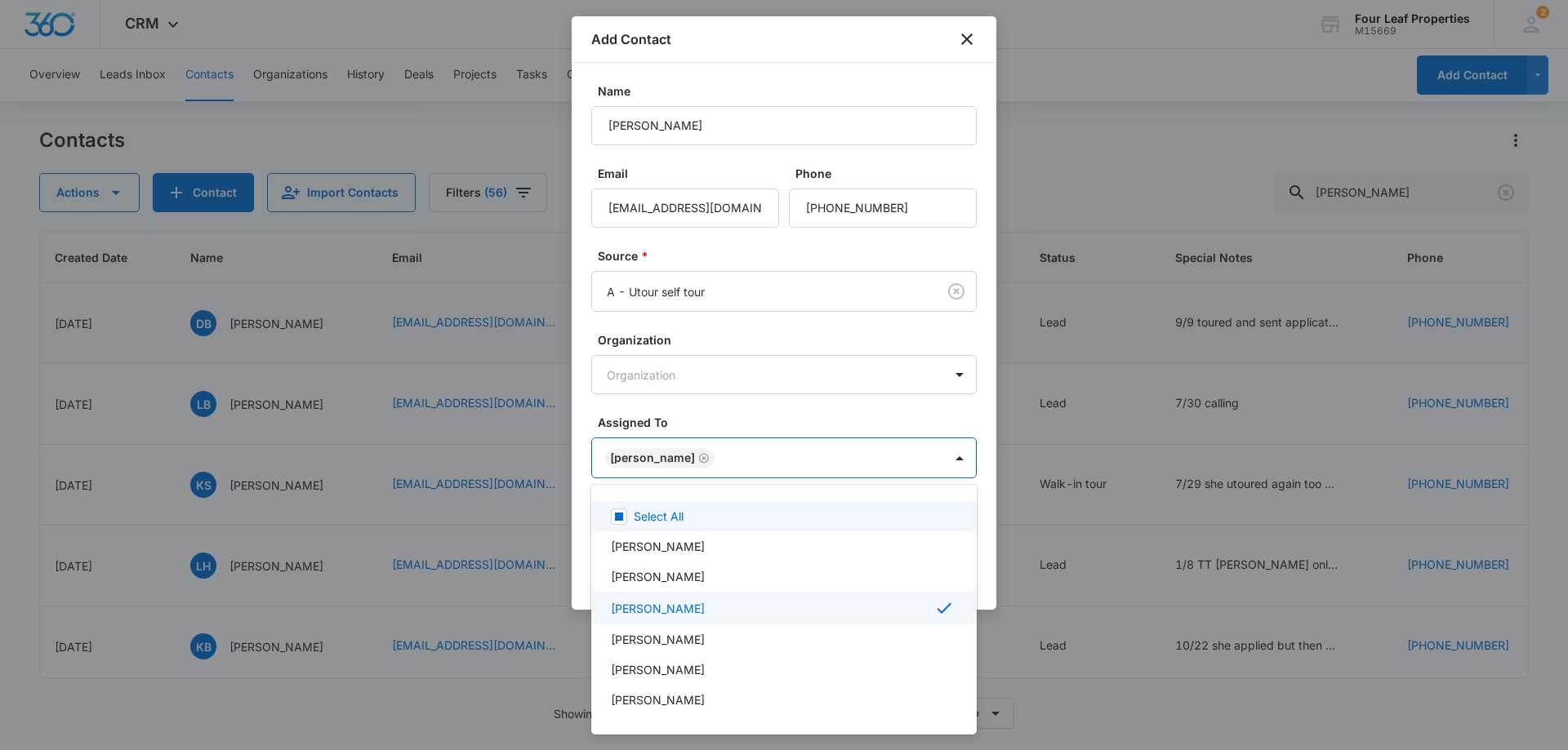
click at [779, 413] on div at bounding box center [784, 375] width 1568 height 750
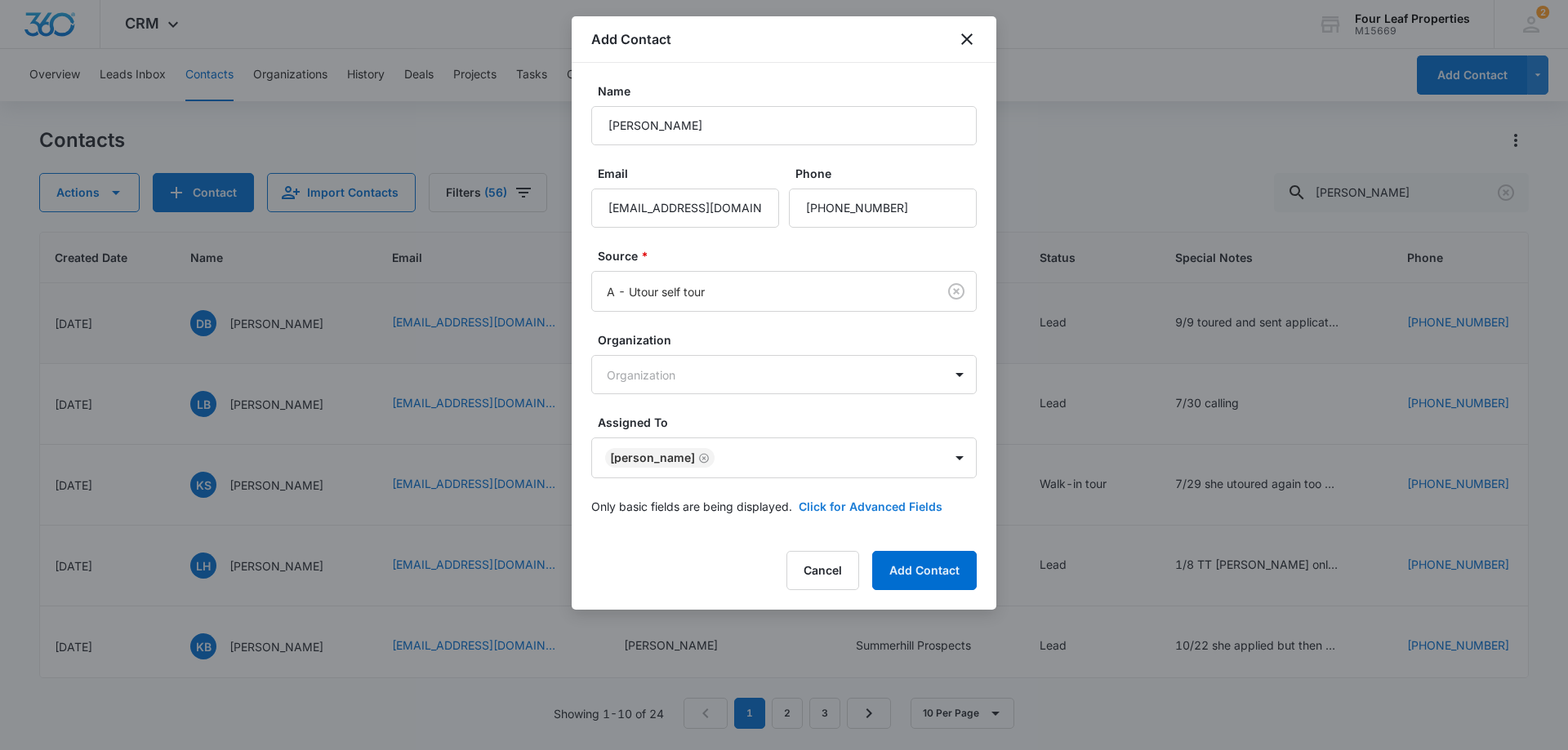
click at [813, 512] on button "Click for Advanced Fields" at bounding box center [870, 506] width 144 height 17
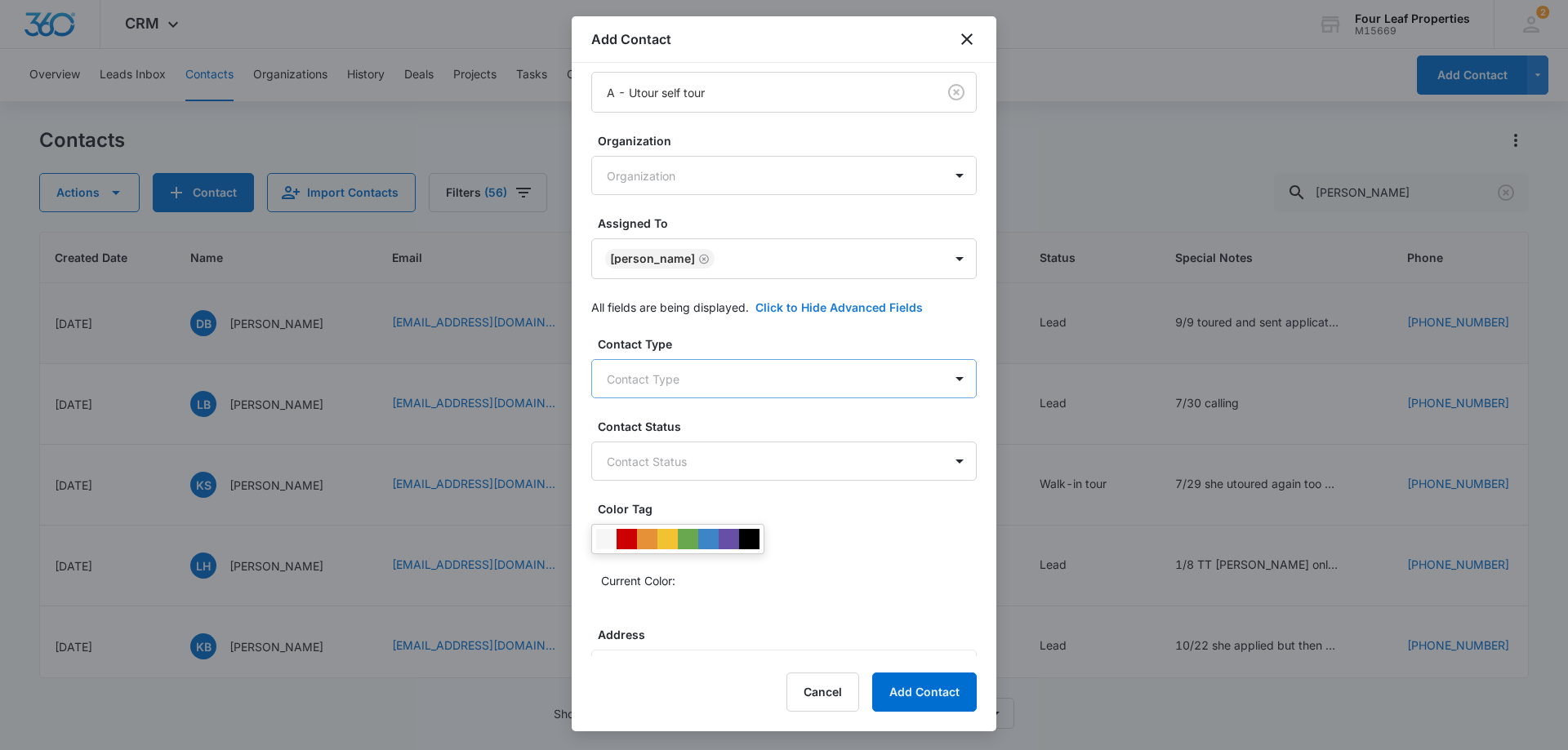
scroll to position [245, 0]
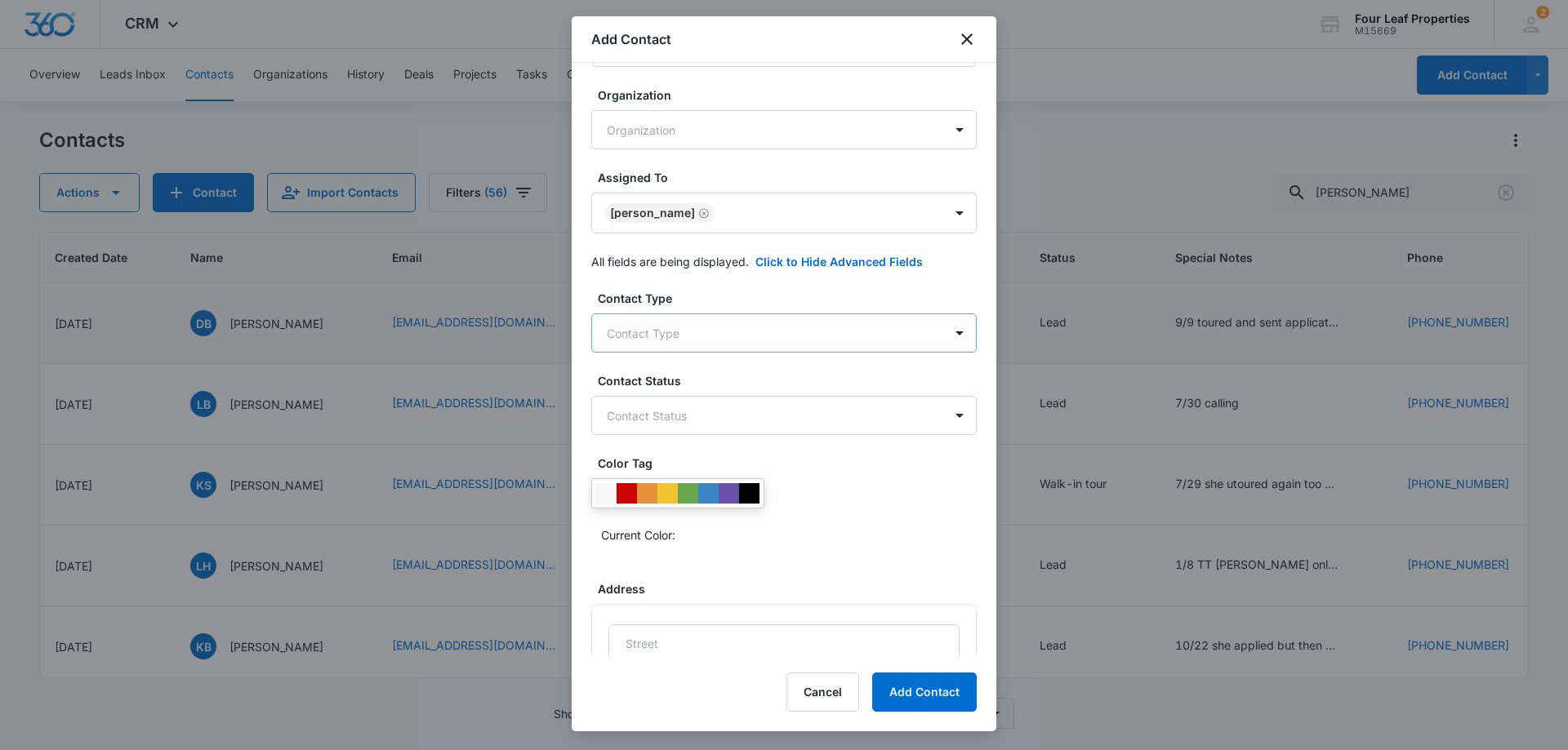
click at [758, 330] on body "CRM Apps Reputation Websites Forms CRM Email Social Shop Payments POS Content A…" at bounding box center [784, 375] width 1568 height 750
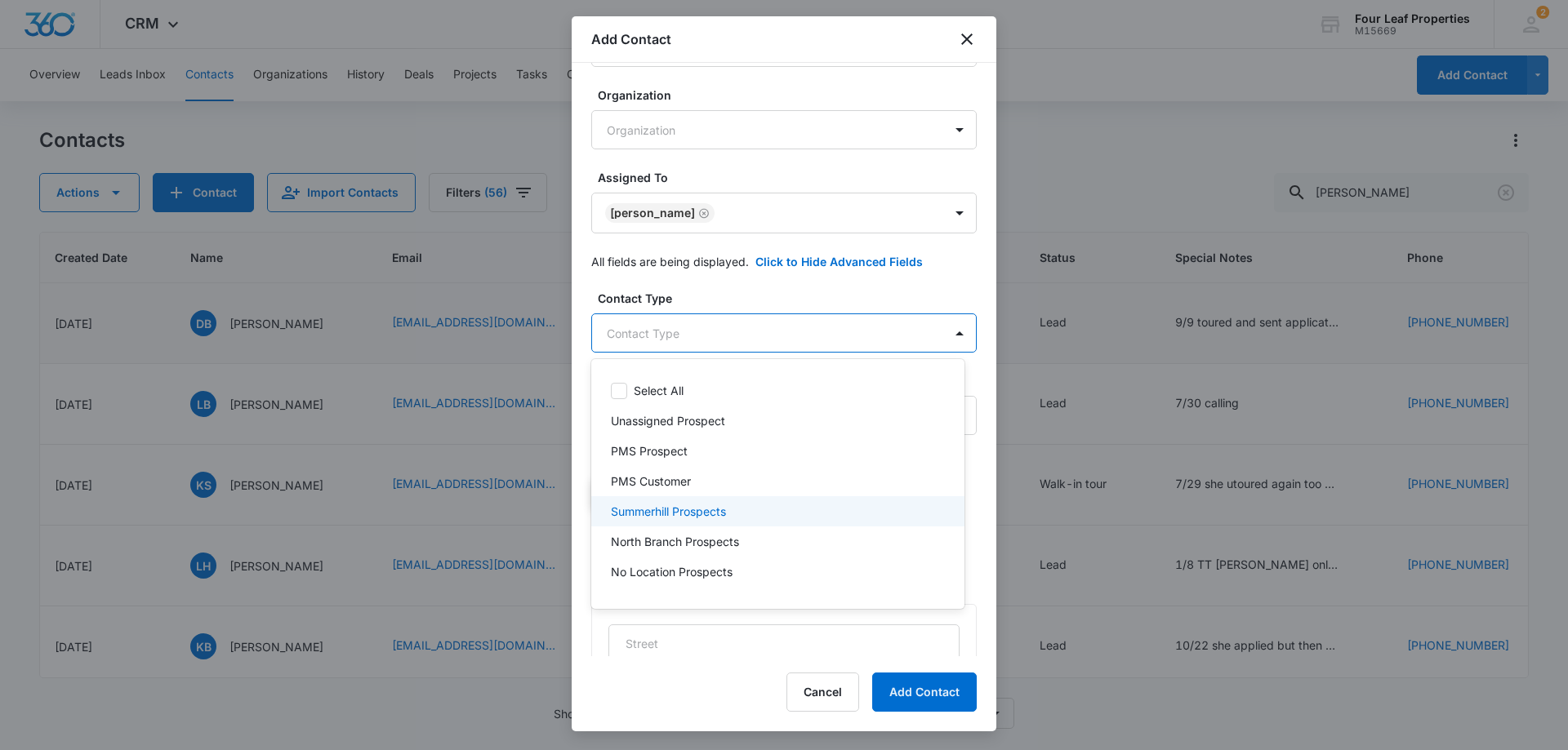
click at [735, 508] on div "Summerhill Prospects" at bounding box center [776, 511] width 331 height 17
click at [804, 291] on div at bounding box center [784, 375] width 1568 height 750
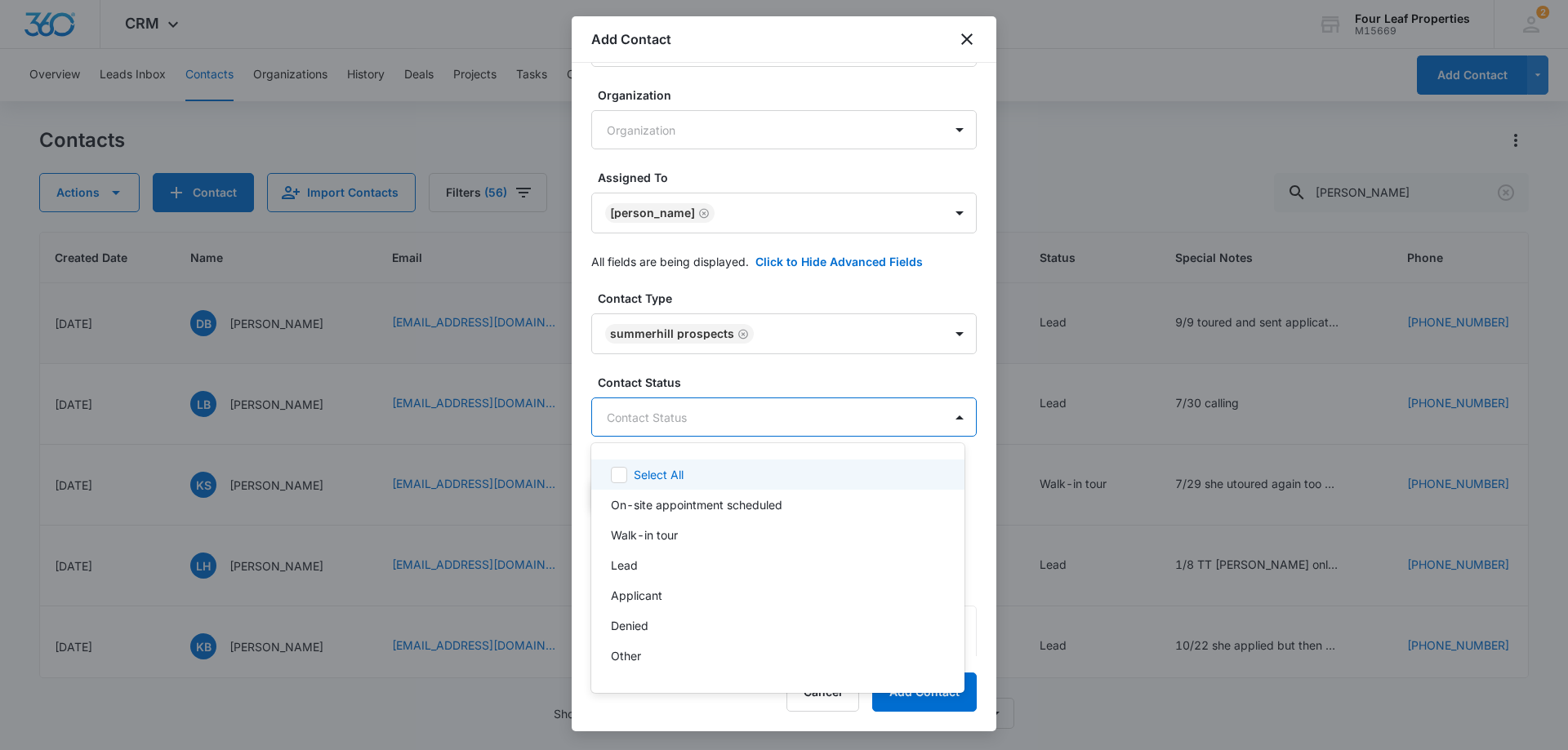
click at [762, 412] on body "CRM Apps Reputation Websites Forms CRM Email Social Shop Payments POS Content A…" at bounding box center [784, 375] width 1568 height 750
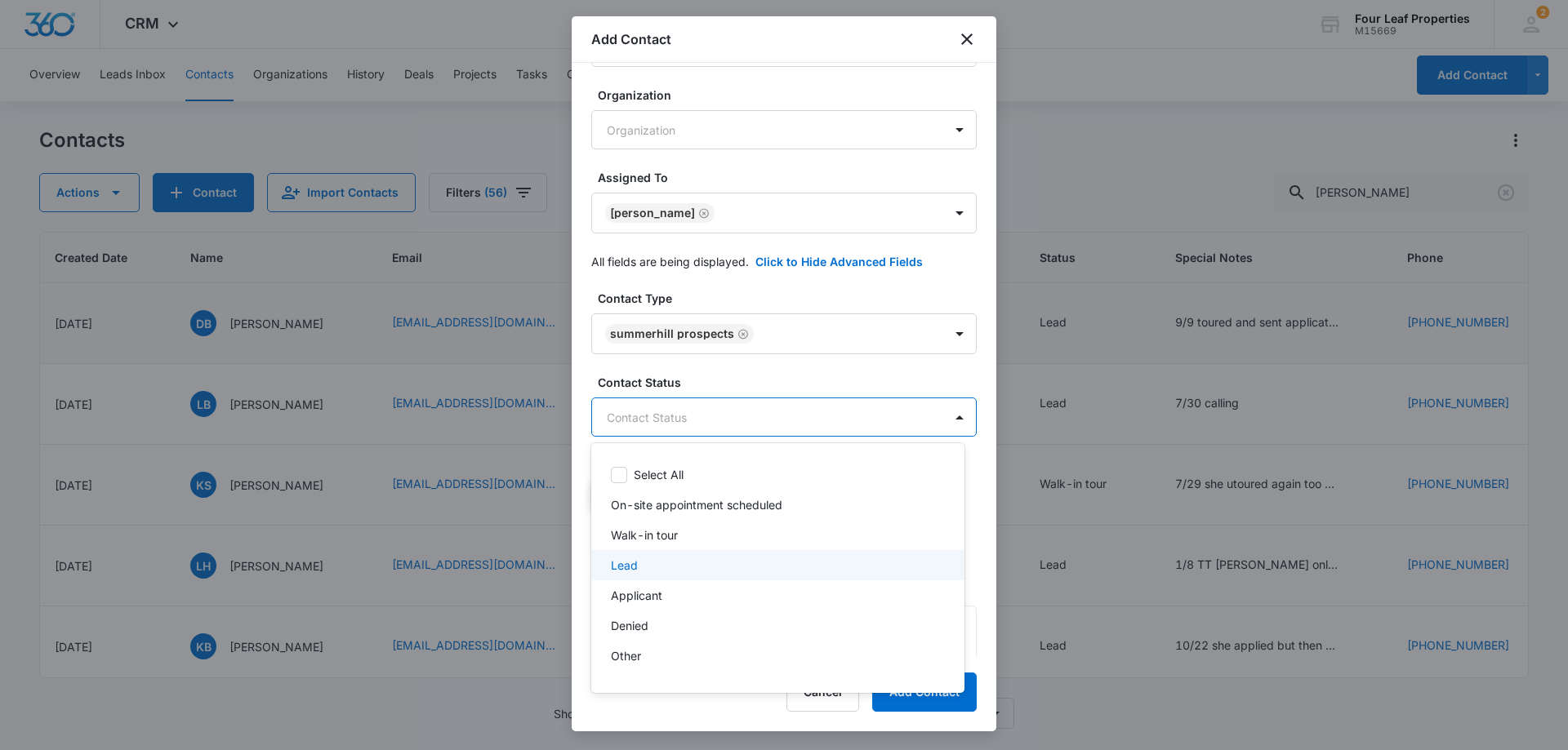
click at [702, 566] on div "Lead" at bounding box center [776, 565] width 331 height 17
click at [804, 375] on div at bounding box center [784, 375] width 1568 height 750
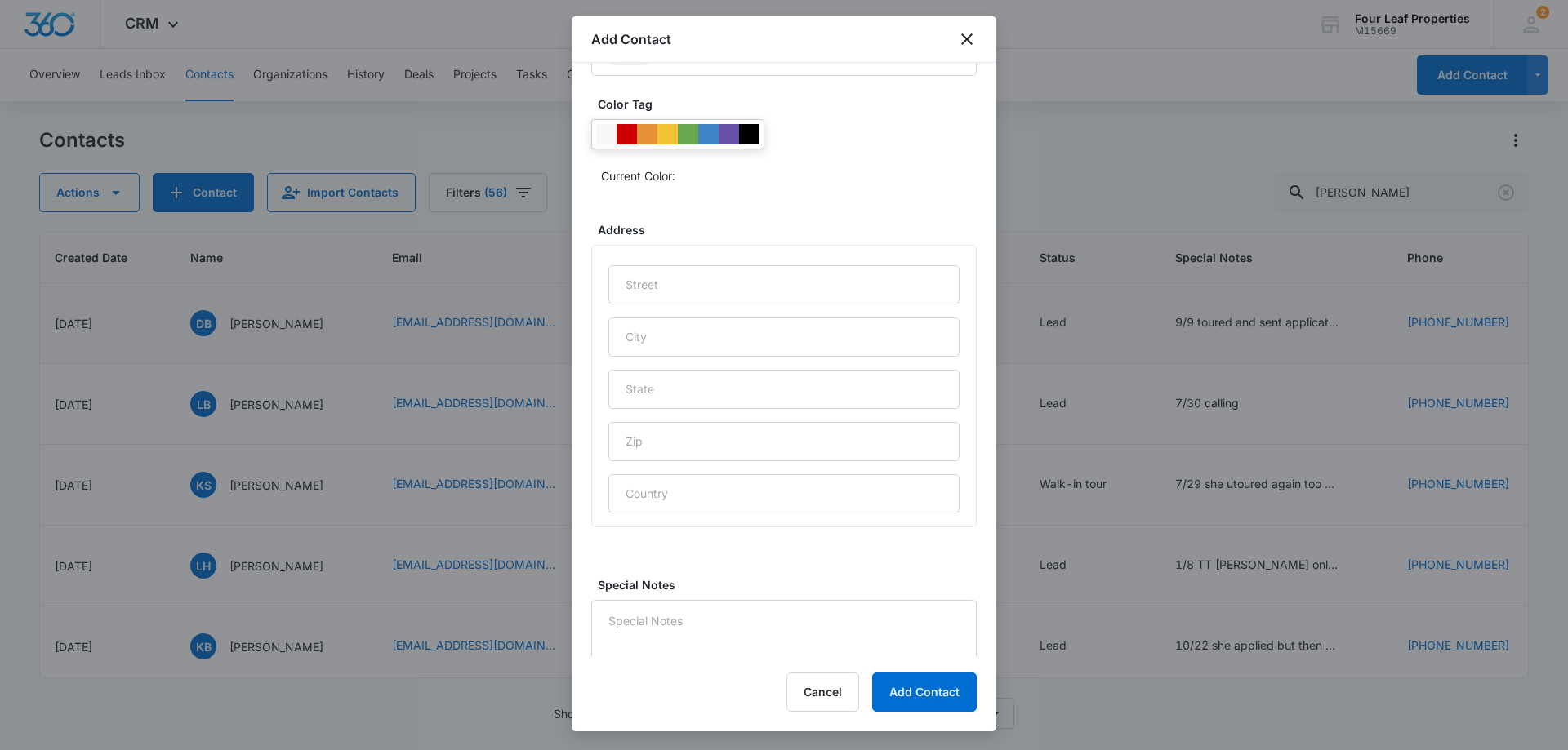
scroll to position [644, 0]
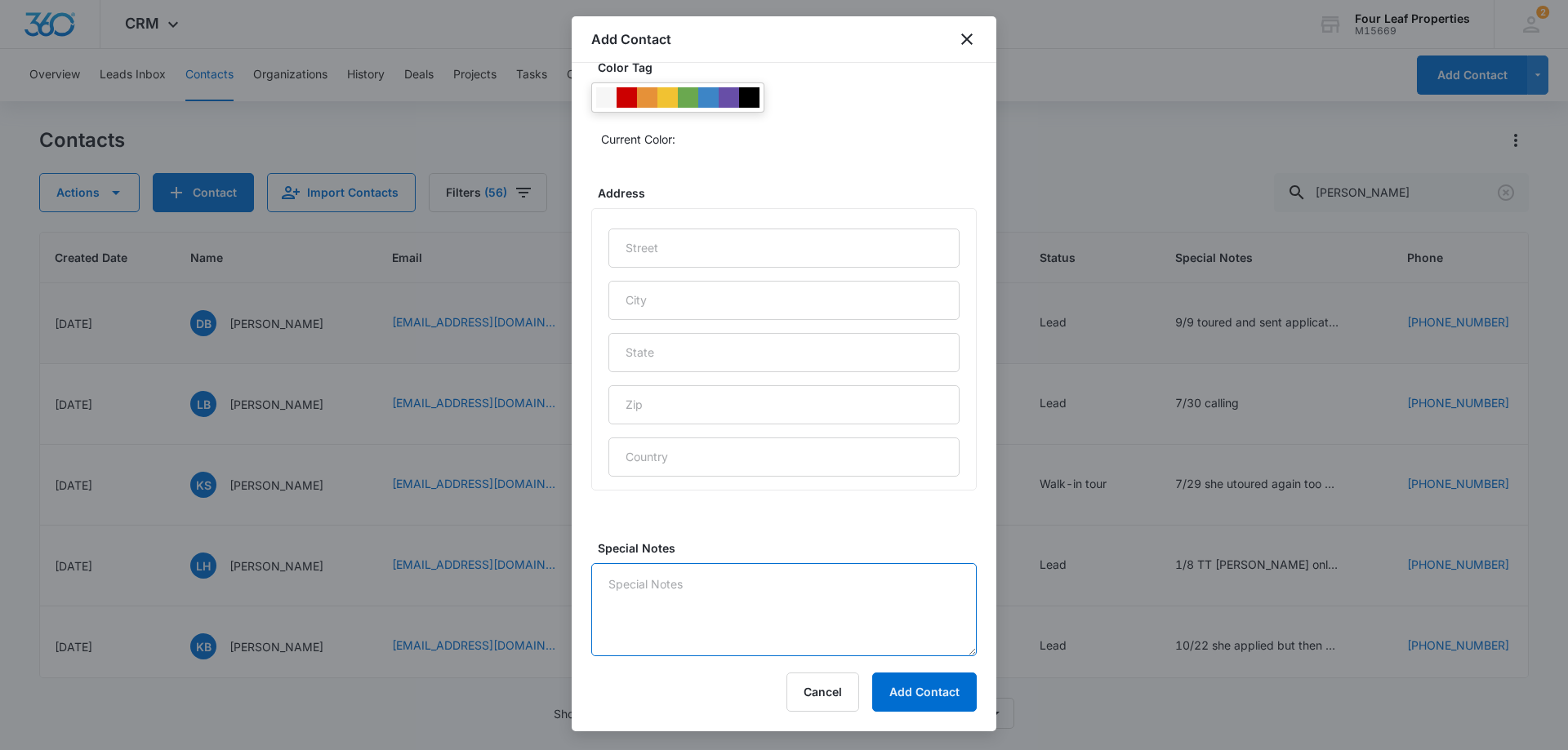
click at [741, 574] on textarea "Special Notes" at bounding box center [784, 610] width 386 height 93
click at [796, 599] on textarea "Special Notes" at bounding box center [784, 610] width 386 height 93
click at [868, 607] on textarea "9/10 Very interested in the model home and the location mainly. am meeting [DAT…" at bounding box center [784, 610] width 386 height 93
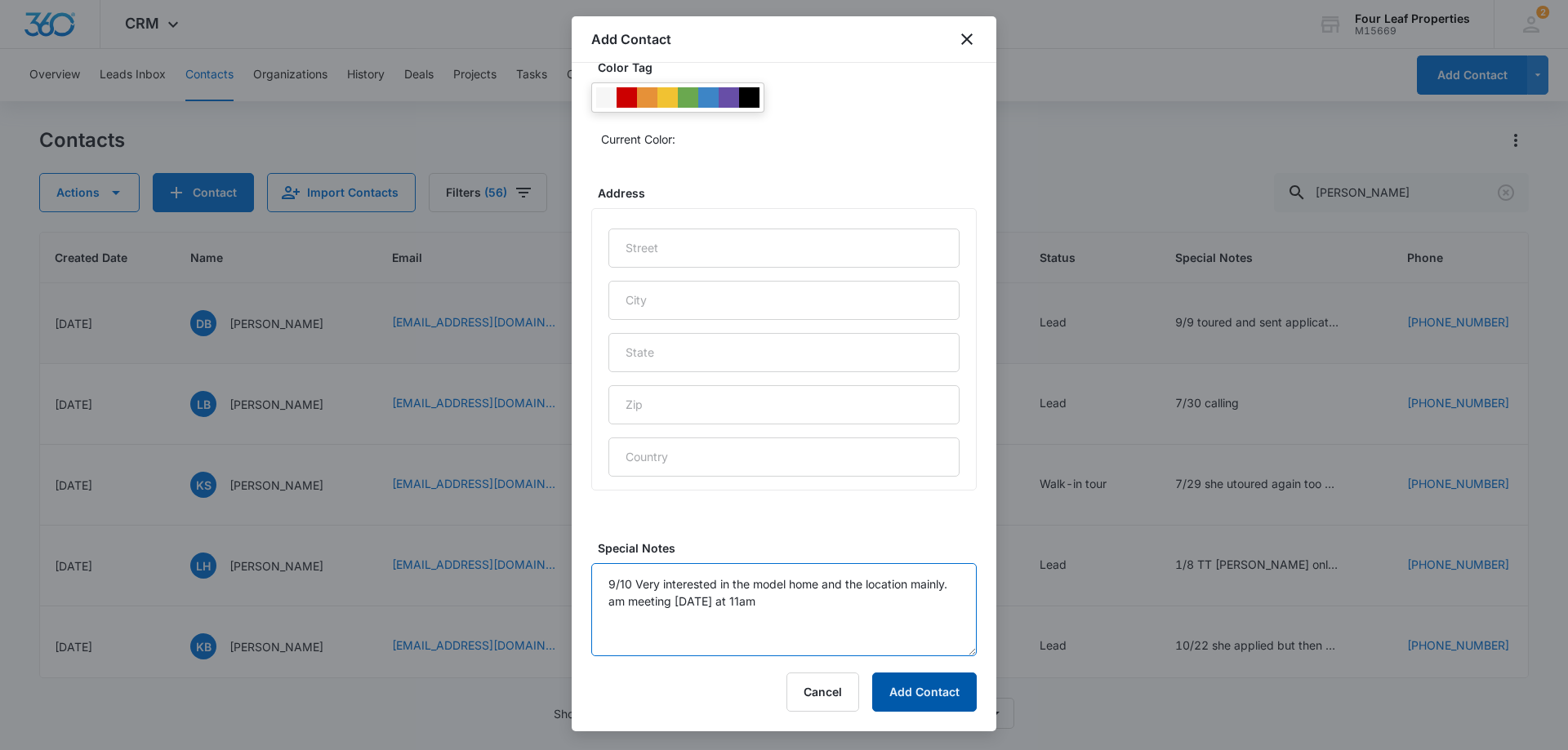
type textarea "9/10 Very interested in the model home and the location mainly. am meeting [DAT…"
click at [912, 691] on button "Add Contact" at bounding box center [924, 692] width 104 height 39
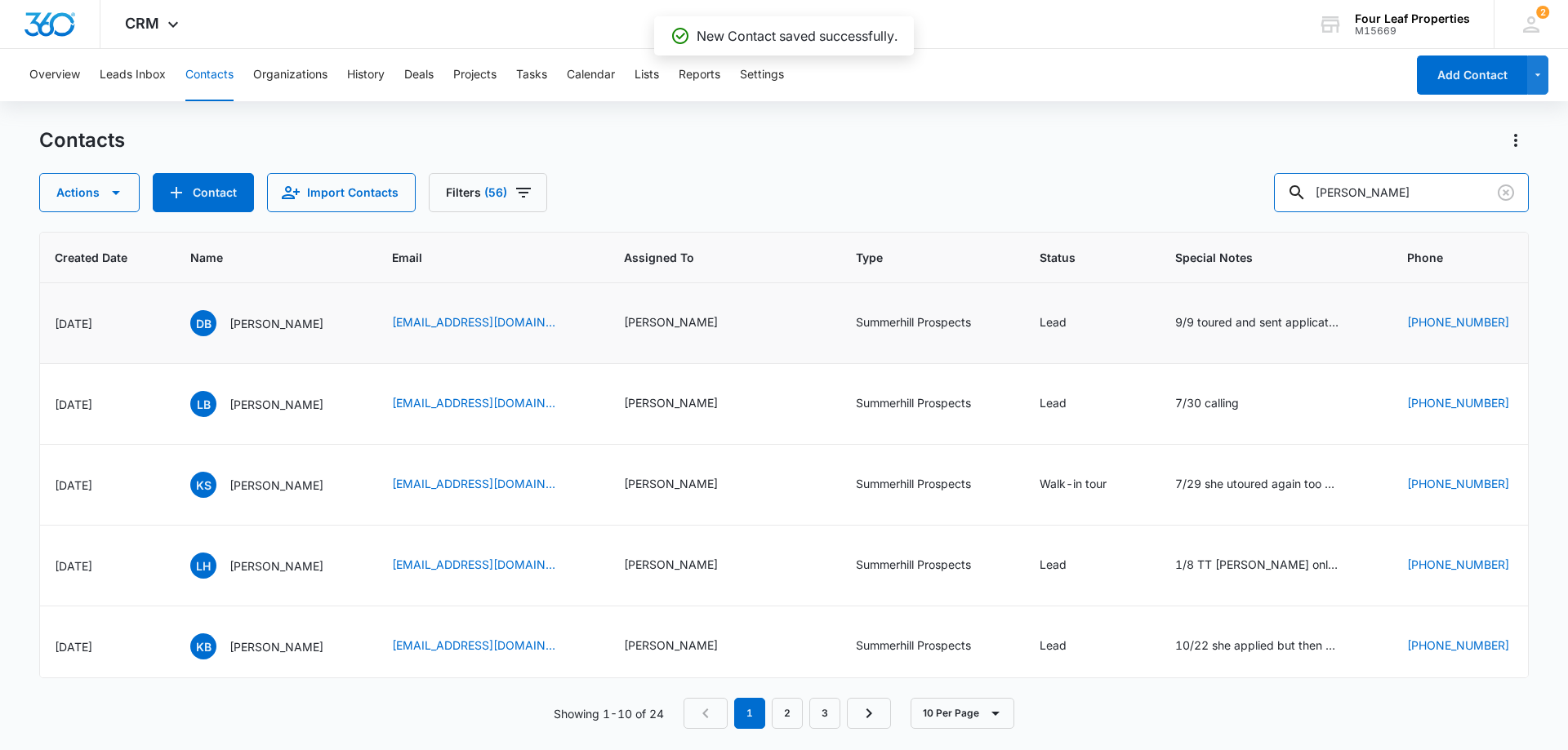
drag, startPoint x: 1374, startPoint y: 193, endPoint x: 1234, endPoint y: 194, distance: 140.0
click at [1239, 195] on div "Actions Contact Import Contacts Filters (56) [PERSON_NAME]" at bounding box center [784, 192] width 1490 height 39
type input "[PERSON_NAME]"
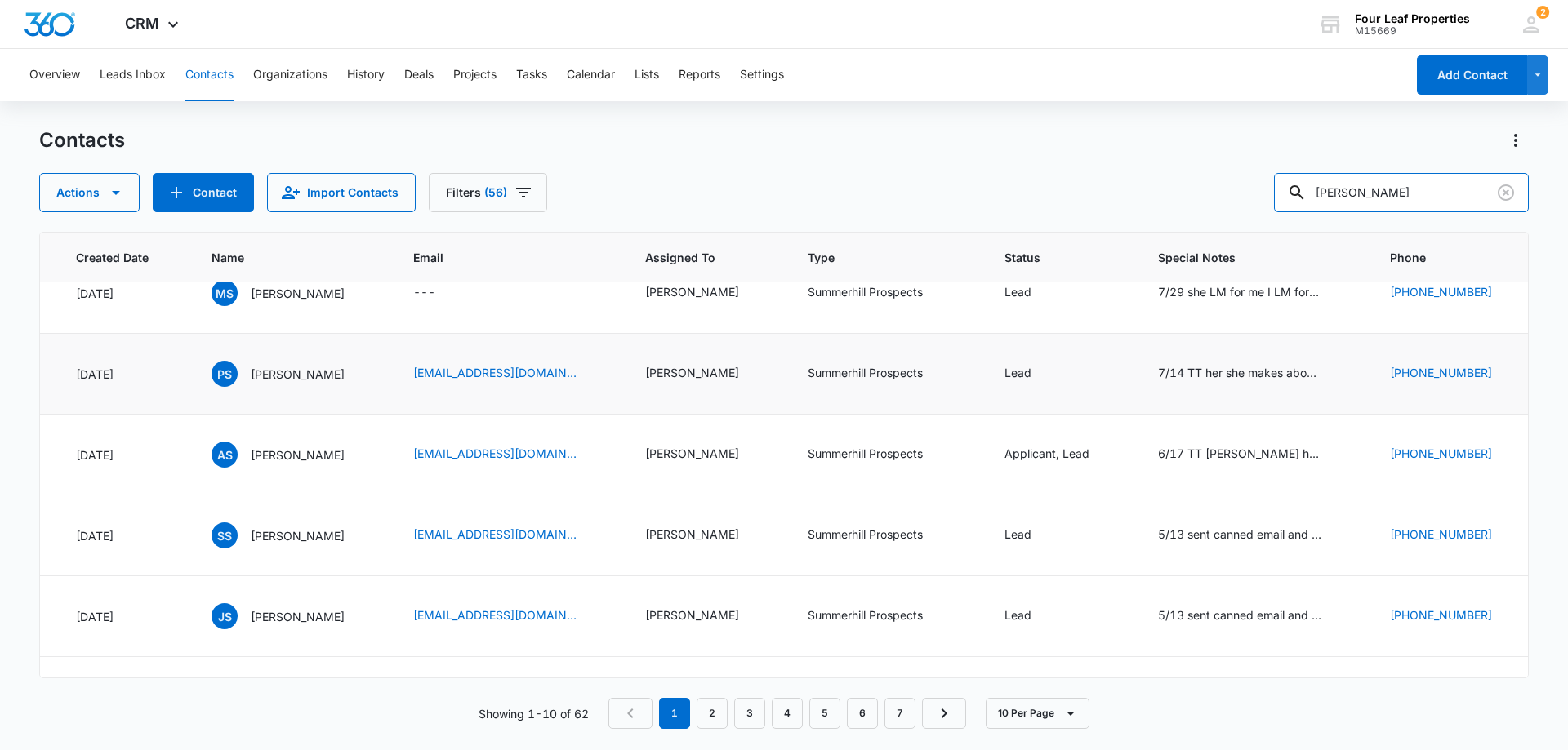
scroll to position [0, 505]
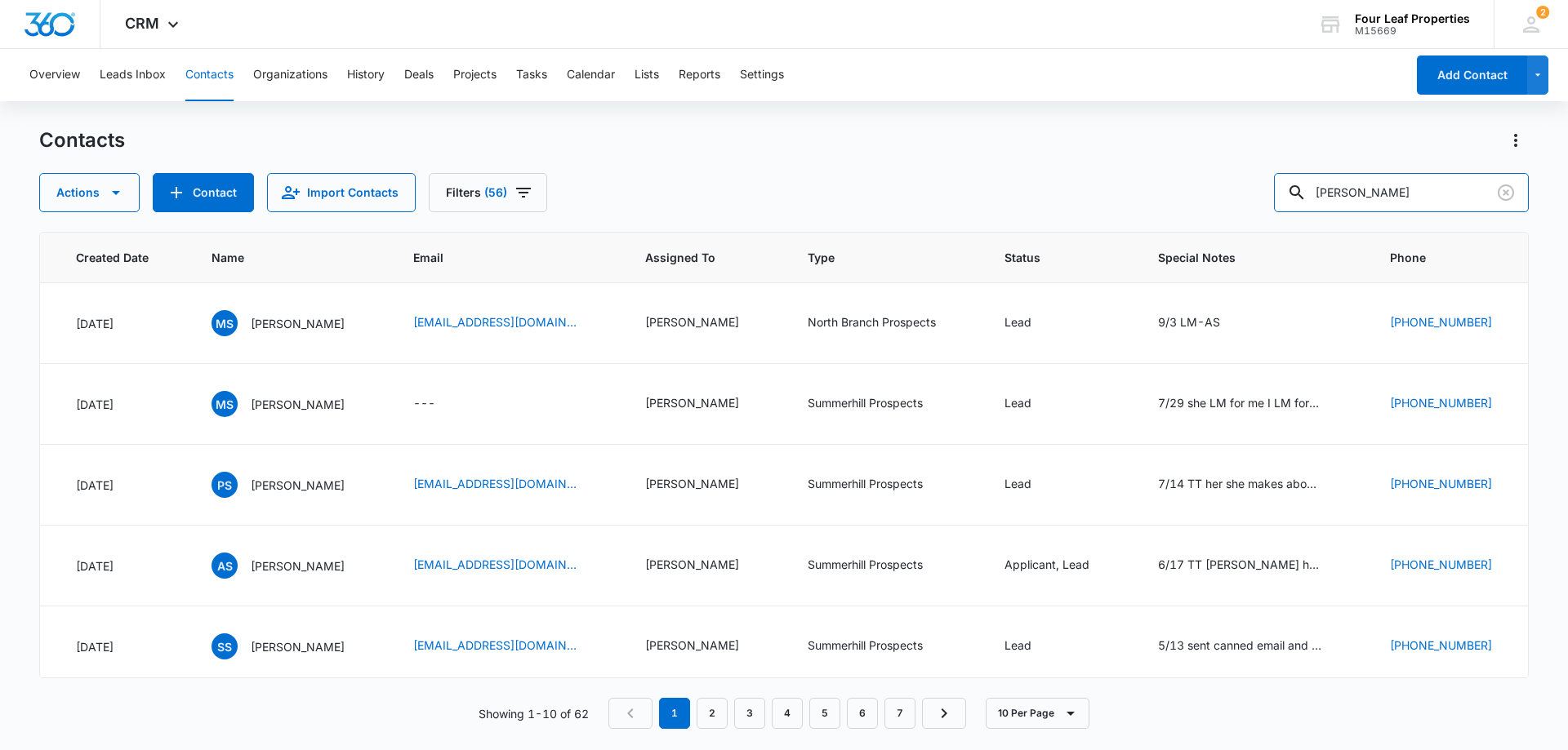
drag, startPoint x: 1369, startPoint y: 188, endPoint x: 1223, endPoint y: 195, distance: 146.2
click at [1229, 197] on div "Actions Contact Import Contacts Filters (56) [PERSON_NAME]" at bounding box center [784, 192] width 1490 height 39
type input "[PERSON_NAME]"
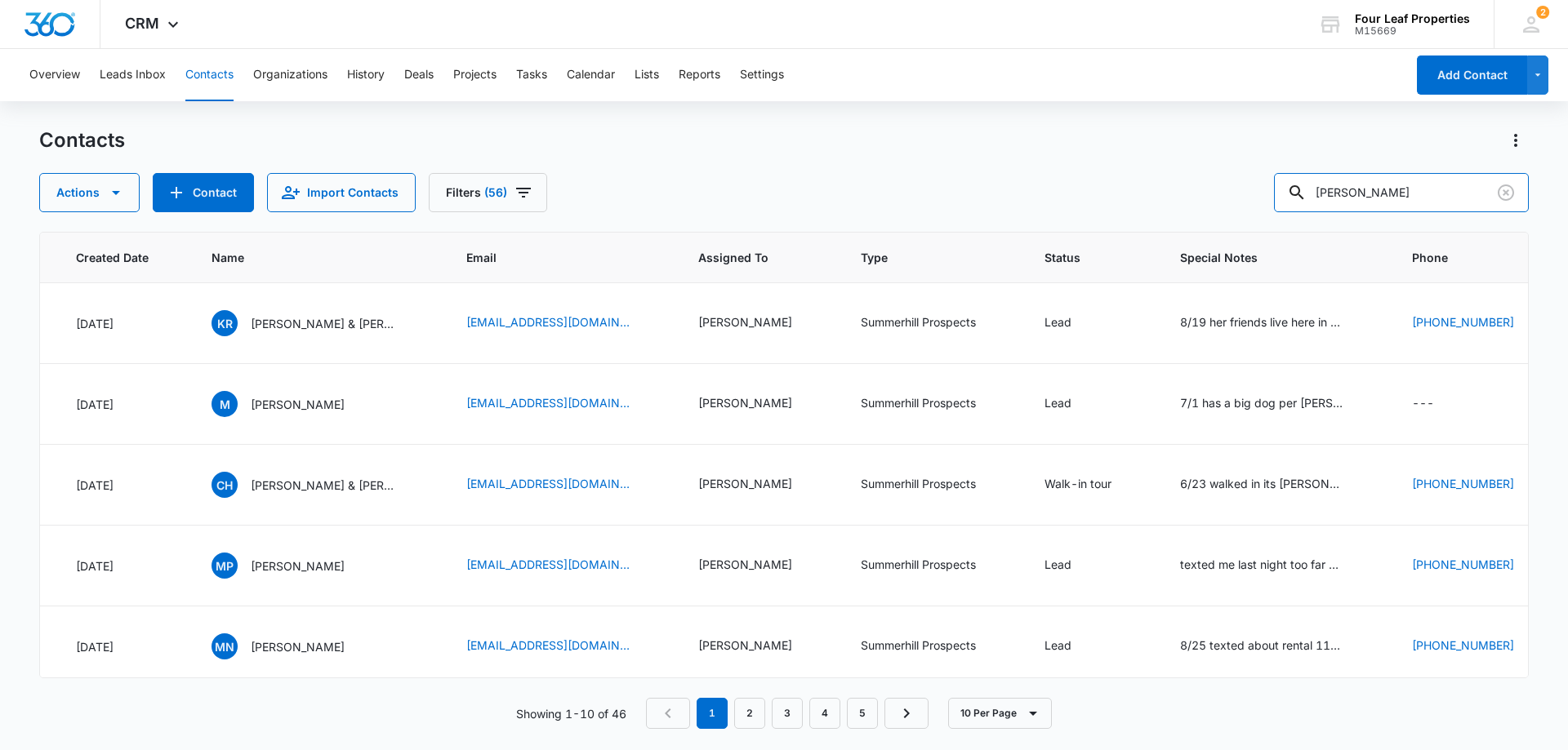
drag, startPoint x: 1448, startPoint y: 197, endPoint x: 1067, endPoint y: 177, distance: 381.5
click at [1077, 178] on div "Actions Contact Import Contacts Filters (56) [PERSON_NAME]" at bounding box center [784, 192] width 1490 height 39
paste input "989.763.1522"
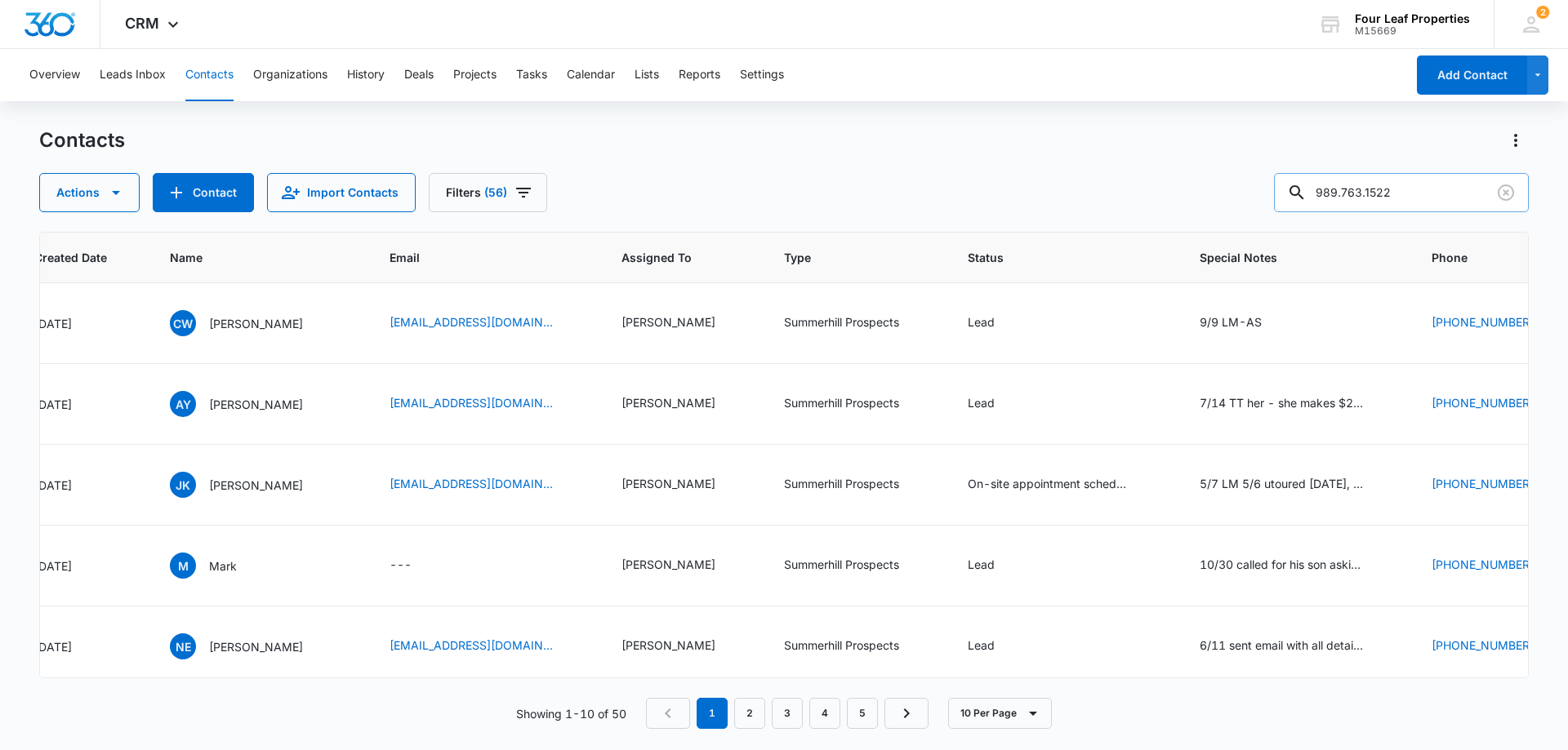
click at [1378, 191] on input "989.763.1522" at bounding box center [1401, 192] width 255 height 39
click at [1357, 196] on input "989.7631522" at bounding box center [1401, 192] width 255 height 39
type input "9897631522"
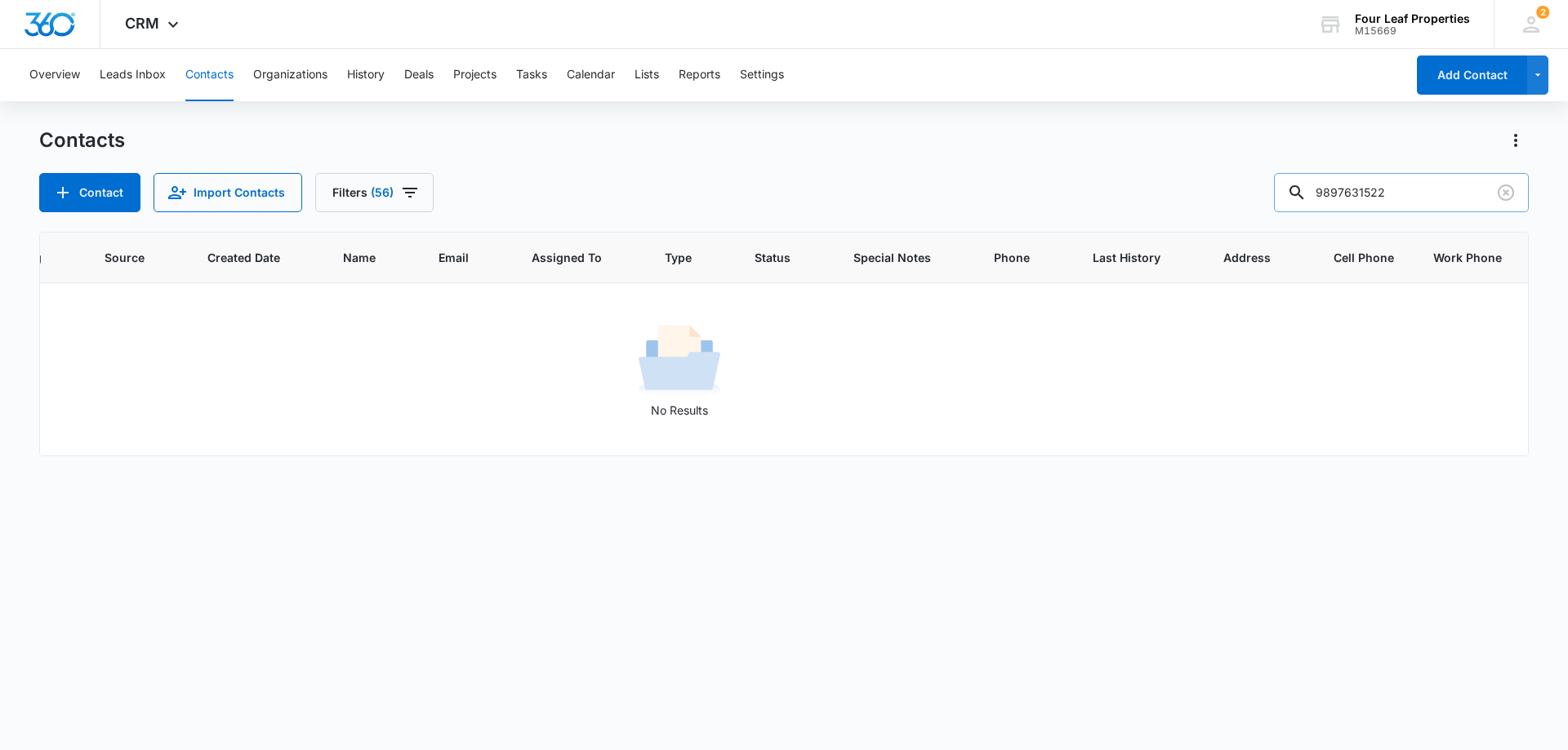
scroll to position [0, 210]
drag, startPoint x: 1418, startPoint y: 194, endPoint x: 1041, endPoint y: 173, distance: 377.6
click at [1049, 171] on div "Contacts Contact Import Contacts Filters [PHONE_NUMBER]" at bounding box center [784, 170] width 1490 height 85
click at [1389, 199] on input "text" at bounding box center [1413, 192] width 230 height 39
click at [1376, 197] on input "text" at bounding box center [1413, 192] width 230 height 39
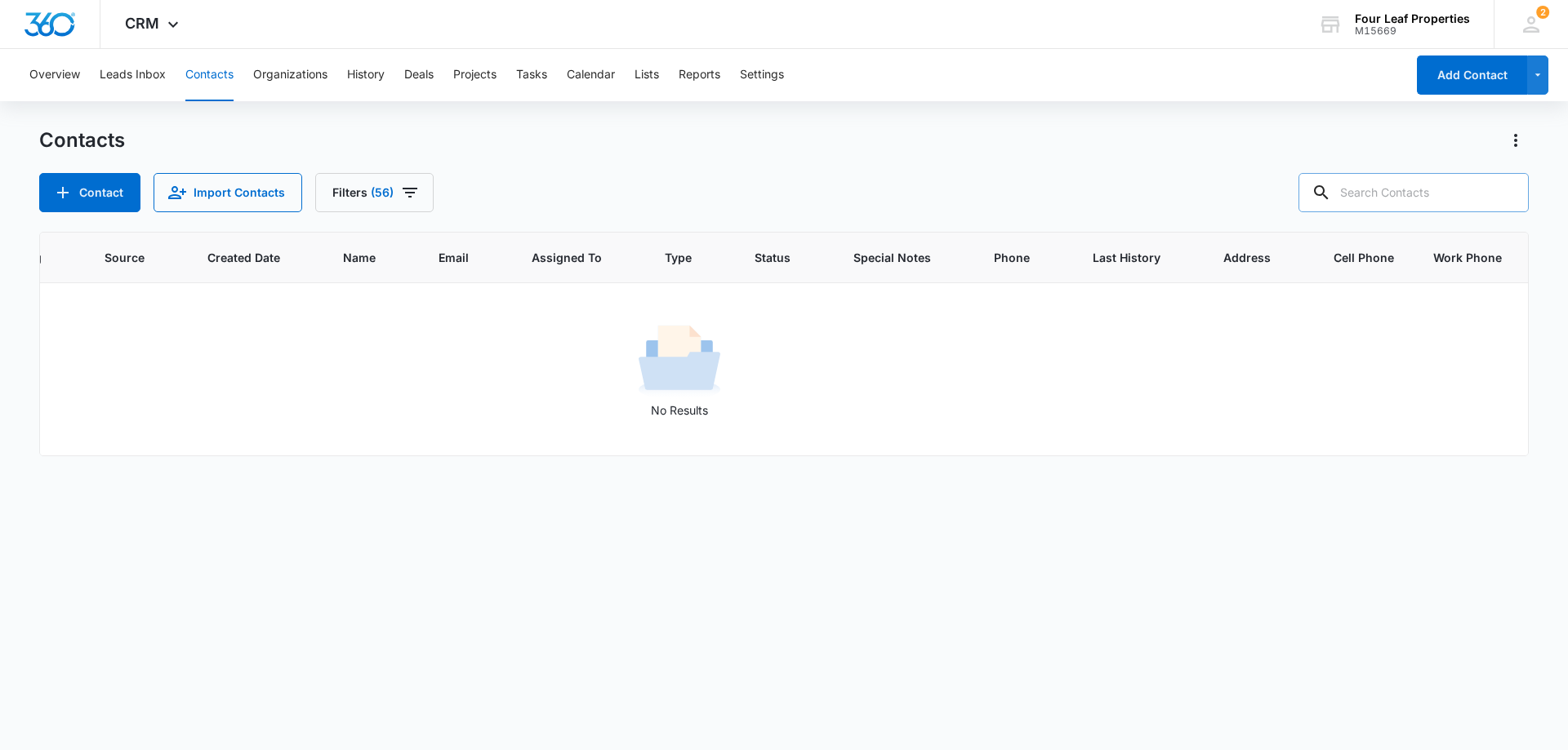
click at [1331, 183] on icon at bounding box center [1321, 192] width 19 height 19
click at [1367, 186] on input "text" at bounding box center [1413, 192] width 230 height 39
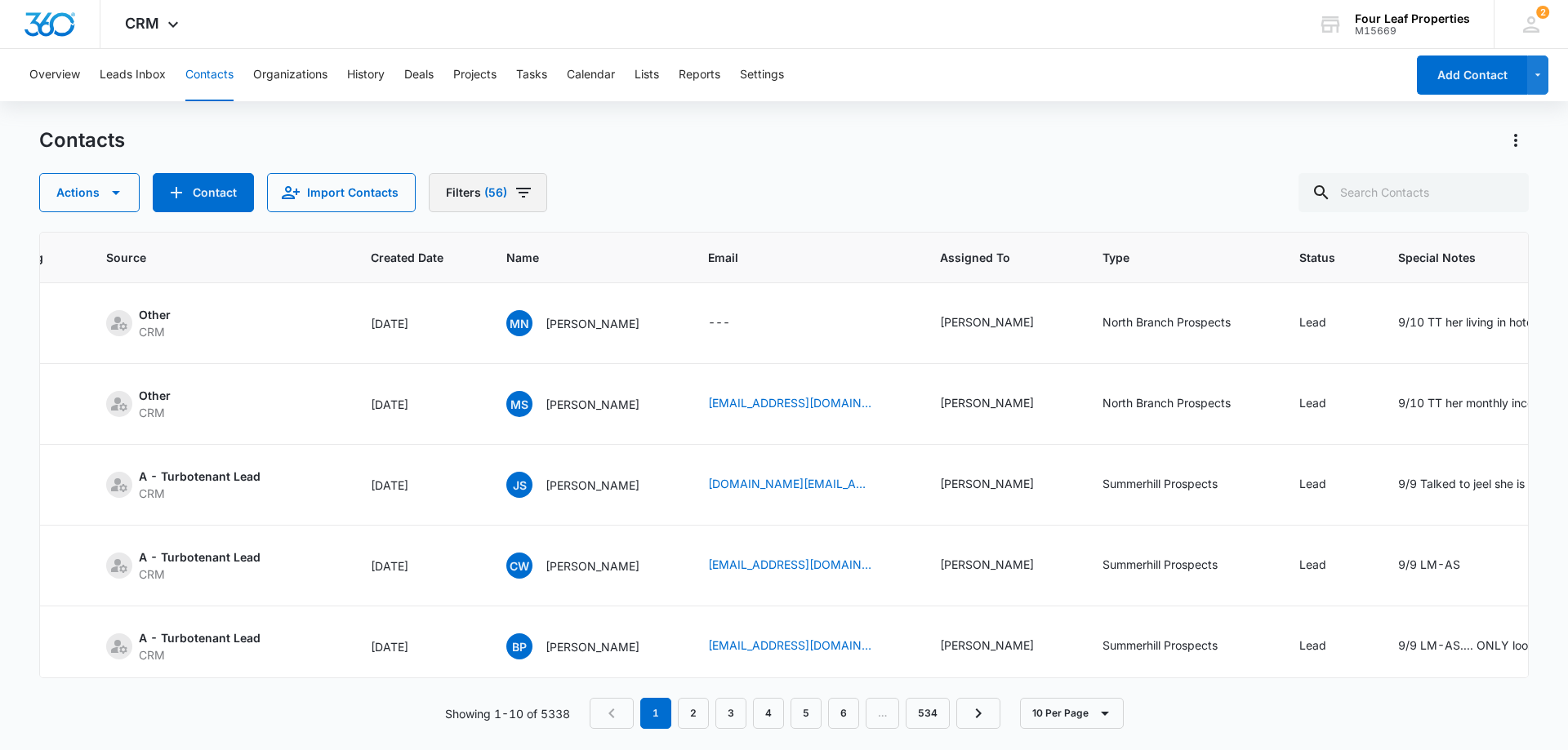
click at [466, 197] on button "Filters (56)" at bounding box center [487, 192] width 118 height 39
click at [462, 188] on button "Filters (56)" at bounding box center [487, 192] width 118 height 39
click at [513, 188] on icon "Filters" at bounding box center [523, 192] width 19 height 19
click at [516, 188] on icon "Filters" at bounding box center [523, 193] width 14 height 10
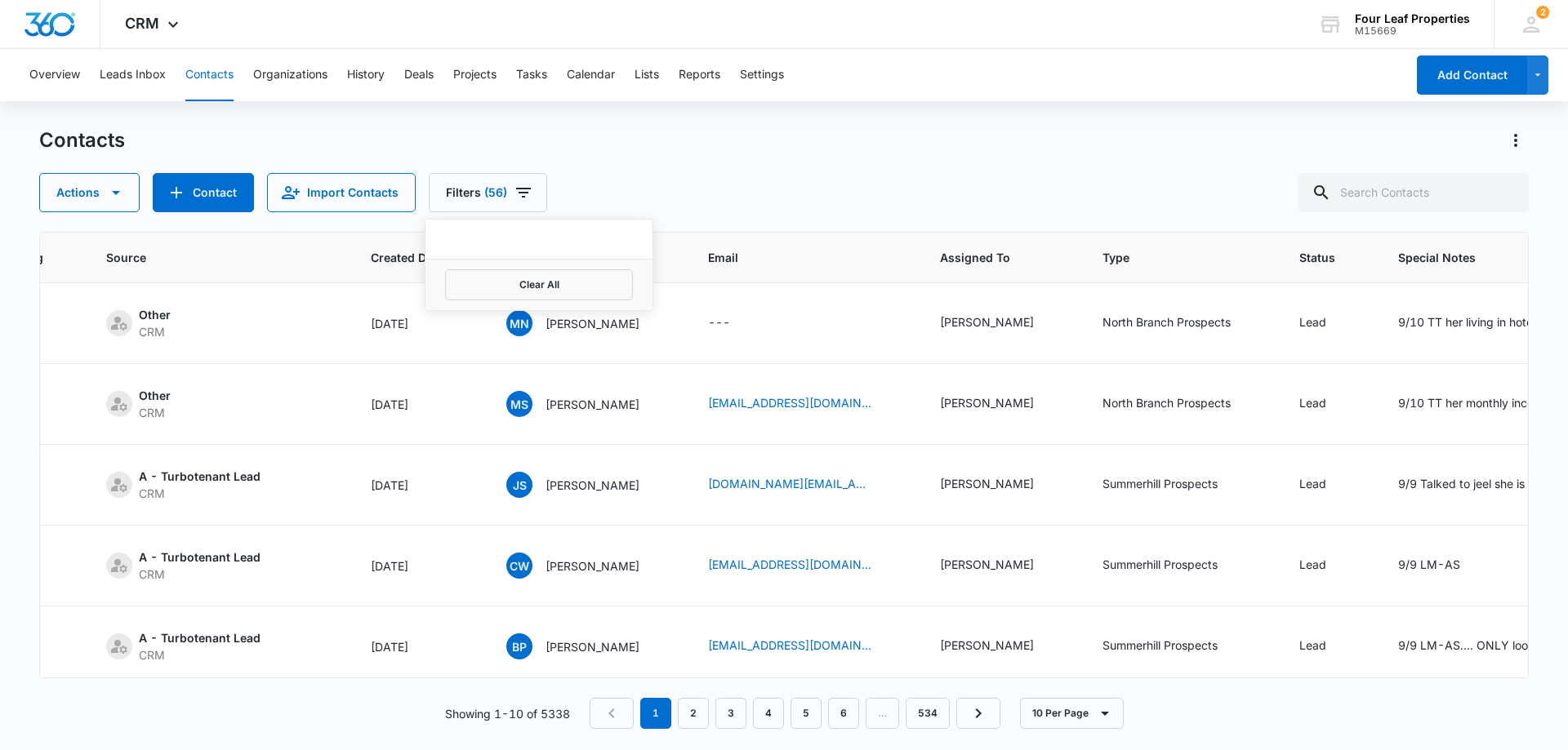
click at [545, 244] on div at bounding box center [539, 239] width 227 height 39
click at [492, 199] on button "Filters (56)" at bounding box center [487, 192] width 118 height 39
click at [495, 197] on span "(56)" at bounding box center [495, 193] width 23 height 12
click at [494, 195] on span "(56)" at bounding box center [495, 193] width 23 height 12
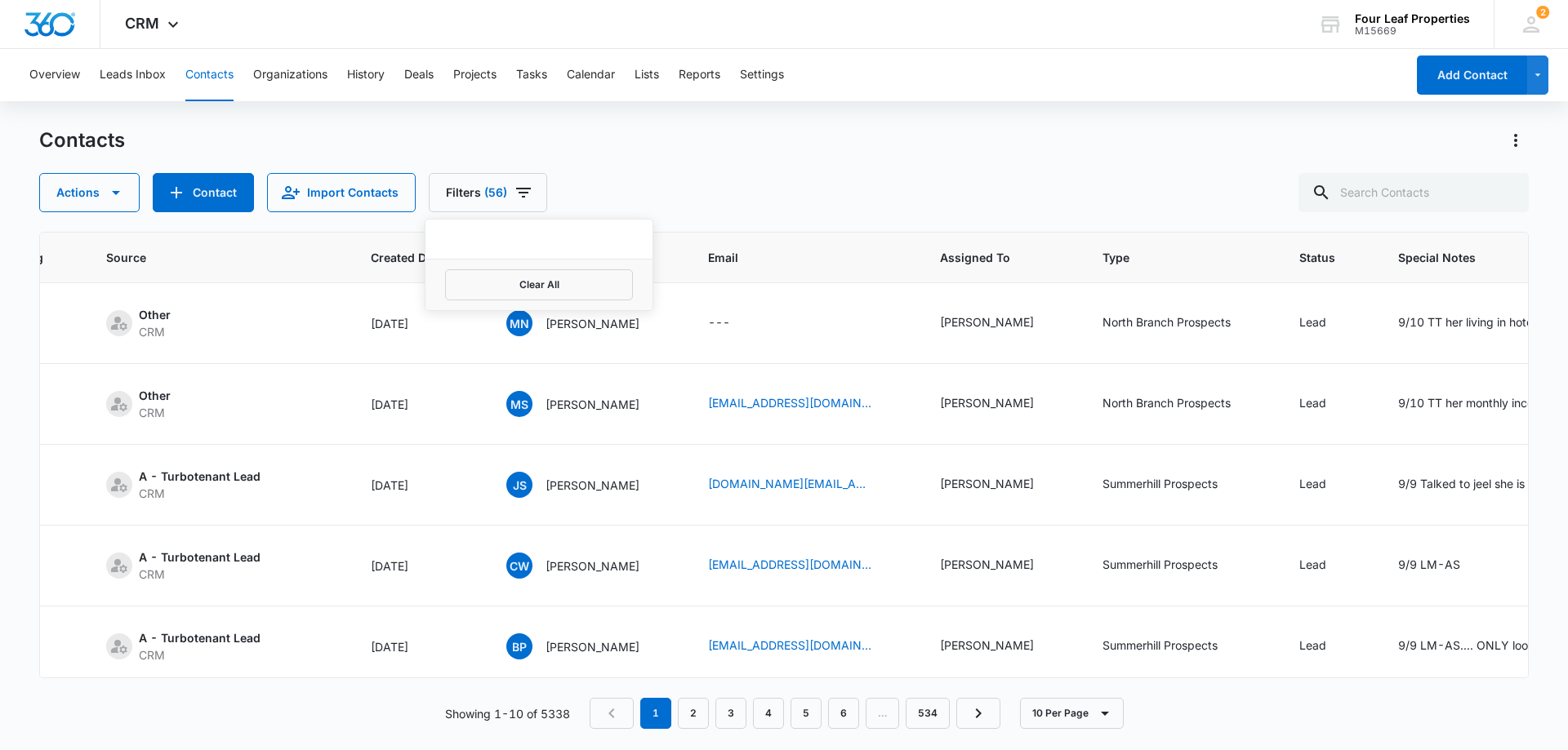
click at [497, 242] on div at bounding box center [539, 239] width 227 height 39
click at [513, 199] on icon "Filters" at bounding box center [523, 192] width 19 height 19
click at [497, 195] on span "(56)" at bounding box center [495, 193] width 23 height 12
click at [496, 195] on span "(56)" at bounding box center [495, 193] width 23 height 12
click at [516, 188] on icon "Filters" at bounding box center [523, 193] width 14 height 10
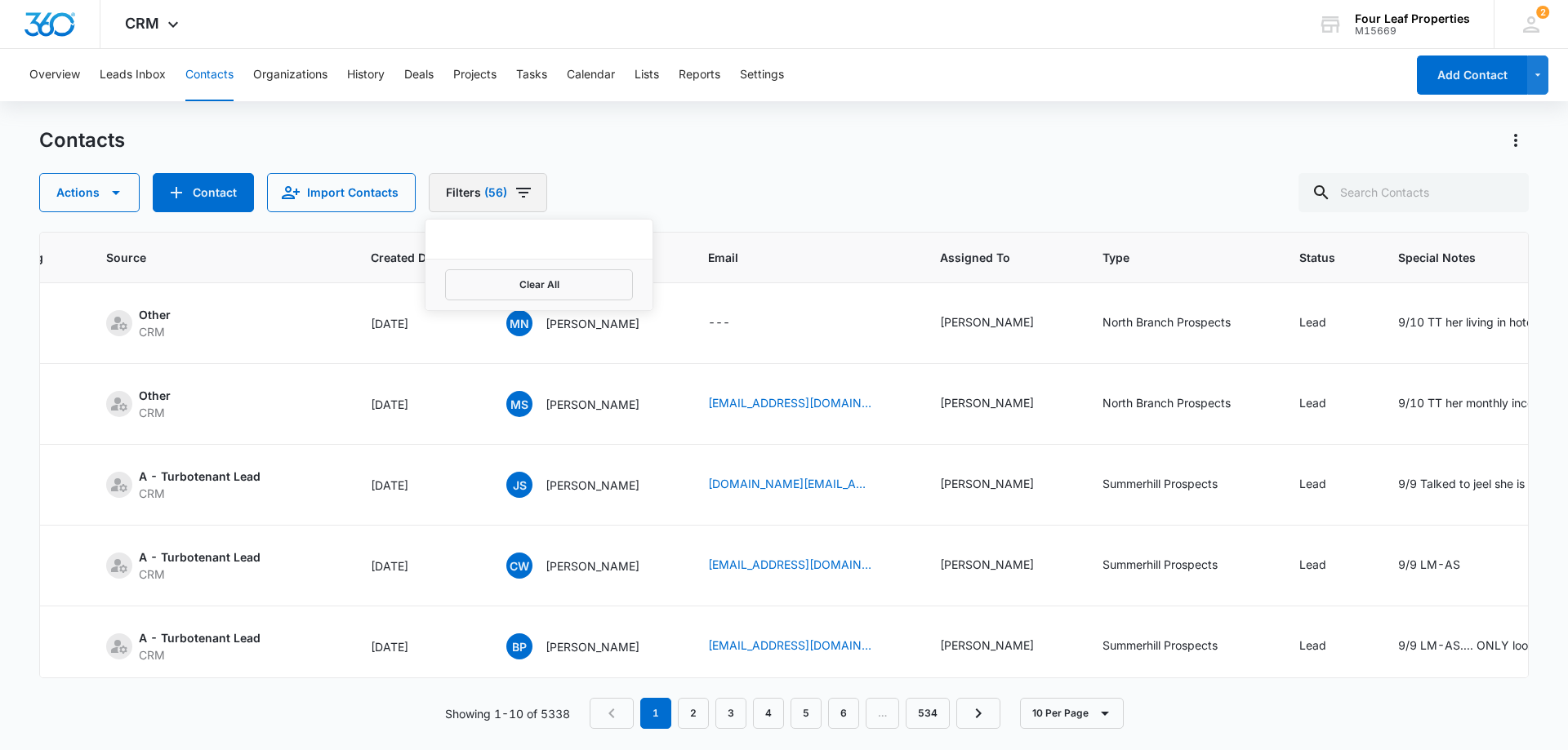
drag, startPoint x: 513, startPoint y: 188, endPoint x: 496, endPoint y: 190, distance: 17.1
click at [496, 190] on span "(56)" at bounding box center [495, 193] width 23 height 12
click at [494, 189] on span "(56)" at bounding box center [495, 193] width 23 height 12
click at [536, 176] on button "Filters (56)" at bounding box center [487, 192] width 118 height 39
click at [586, 179] on div "Actions Contact Import Contacts Filters (56)" at bounding box center [784, 192] width 1490 height 39
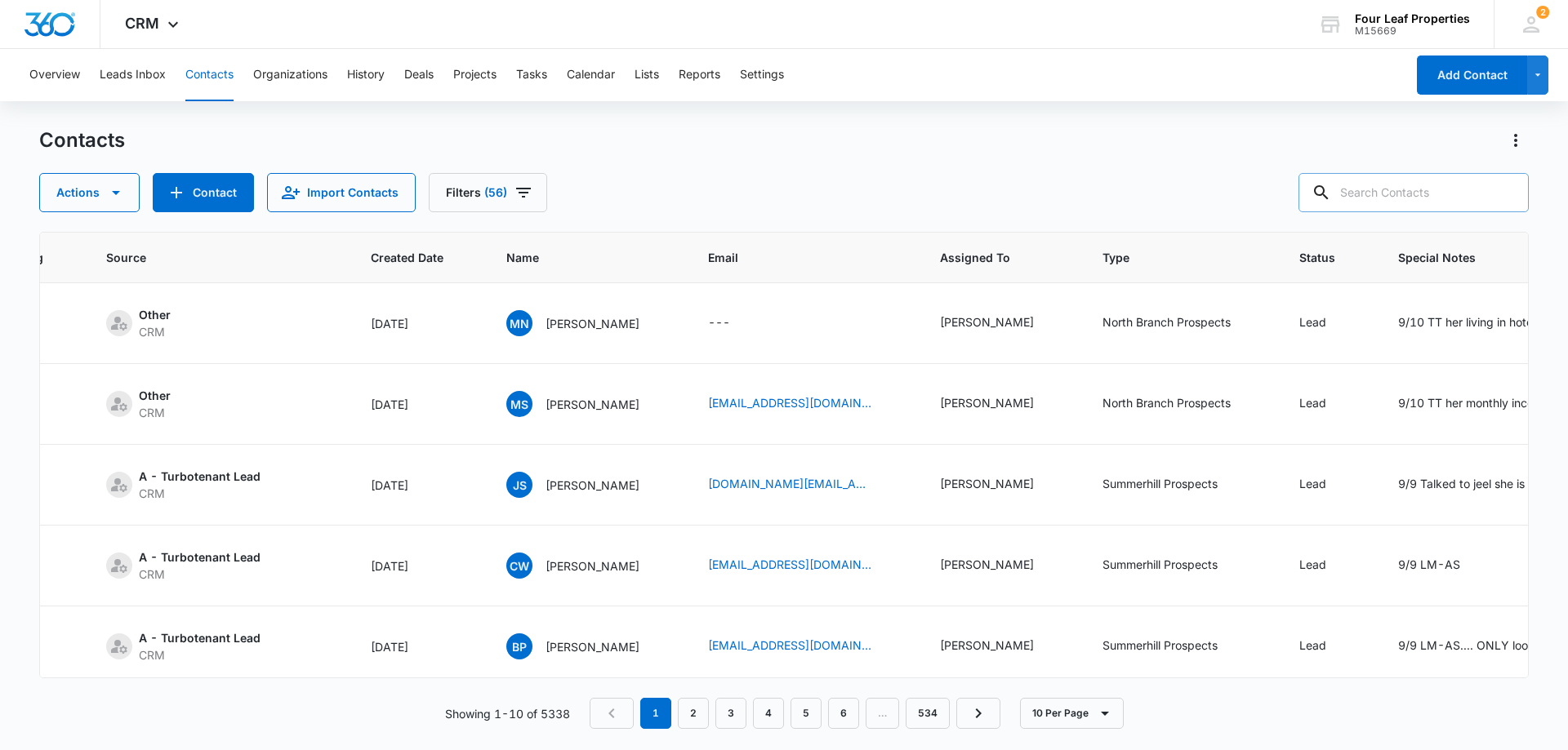
click at [1386, 203] on input "text" at bounding box center [1413, 192] width 230 height 39
type input "[PERSON_NAME]"
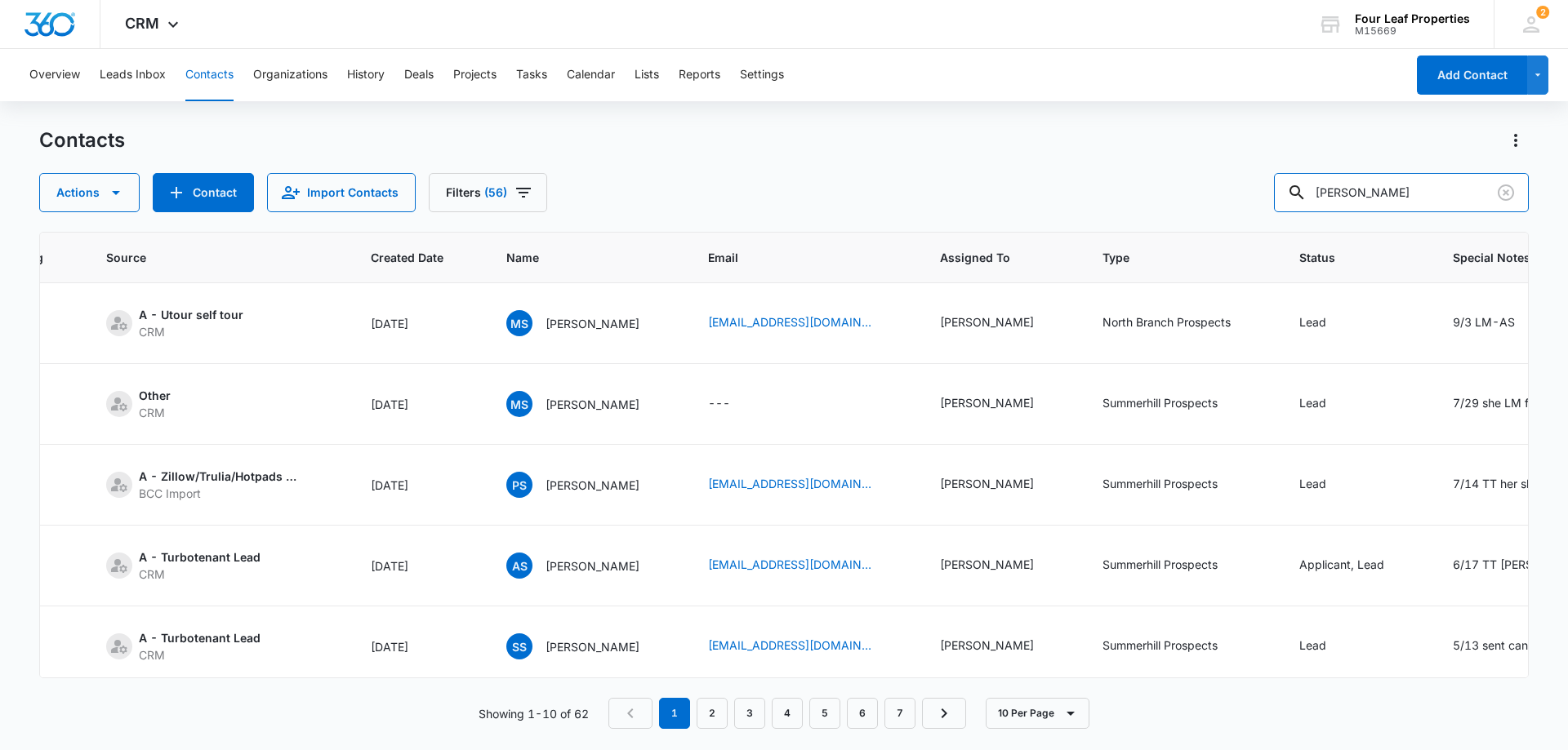
drag, startPoint x: 1398, startPoint y: 197, endPoint x: 1259, endPoint y: 204, distance: 139.2
click at [1259, 205] on div "Actions Contact Import Contacts Filters (56) [PERSON_NAME]" at bounding box center [784, 192] width 1490 height 39
type input "989"
drag, startPoint x: 1357, startPoint y: 188, endPoint x: 1234, endPoint y: 202, distance: 123.8
click at [1236, 202] on div "Actions Contact Import Contacts Filters (56) 989" at bounding box center [784, 192] width 1490 height 39
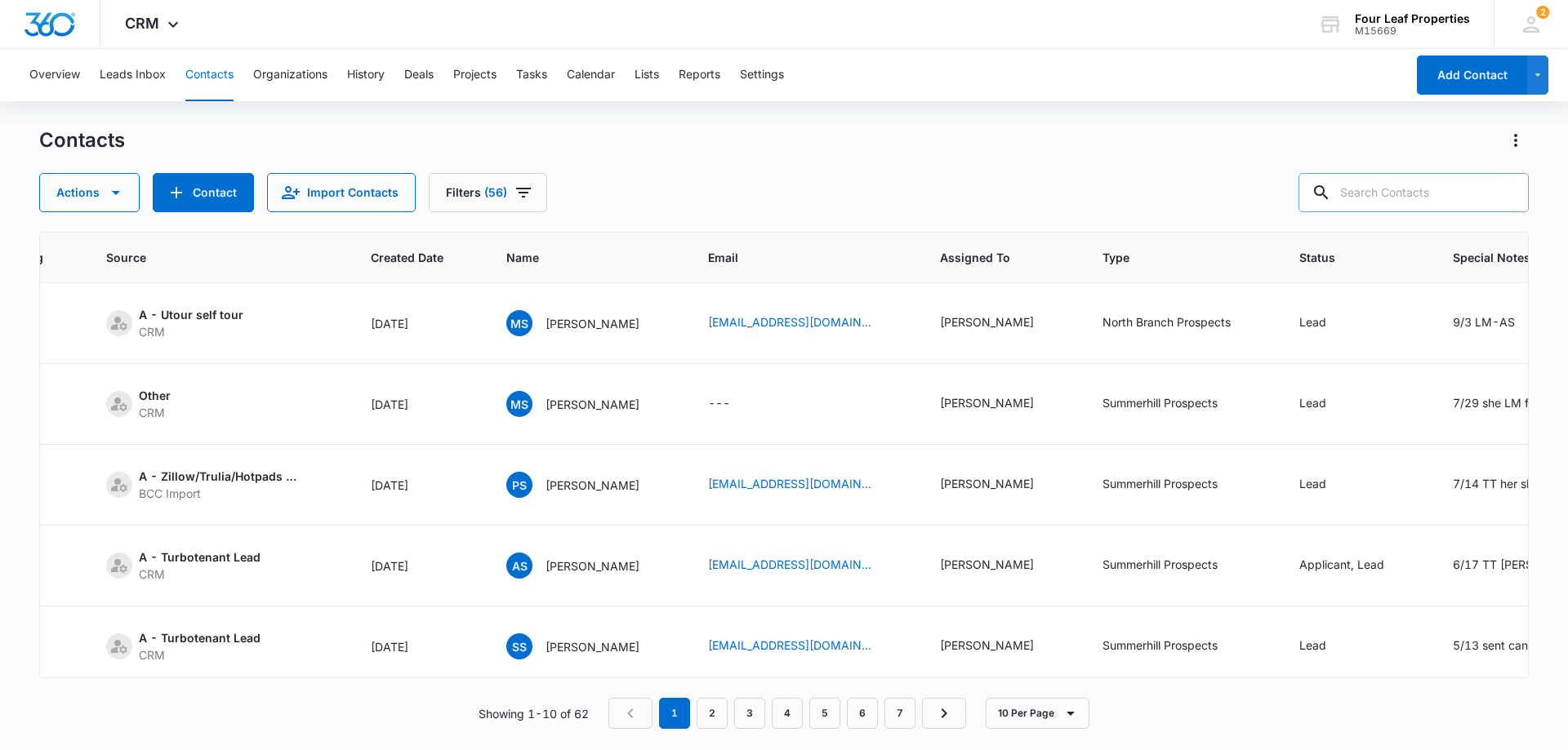
paste input "989.763.1522"
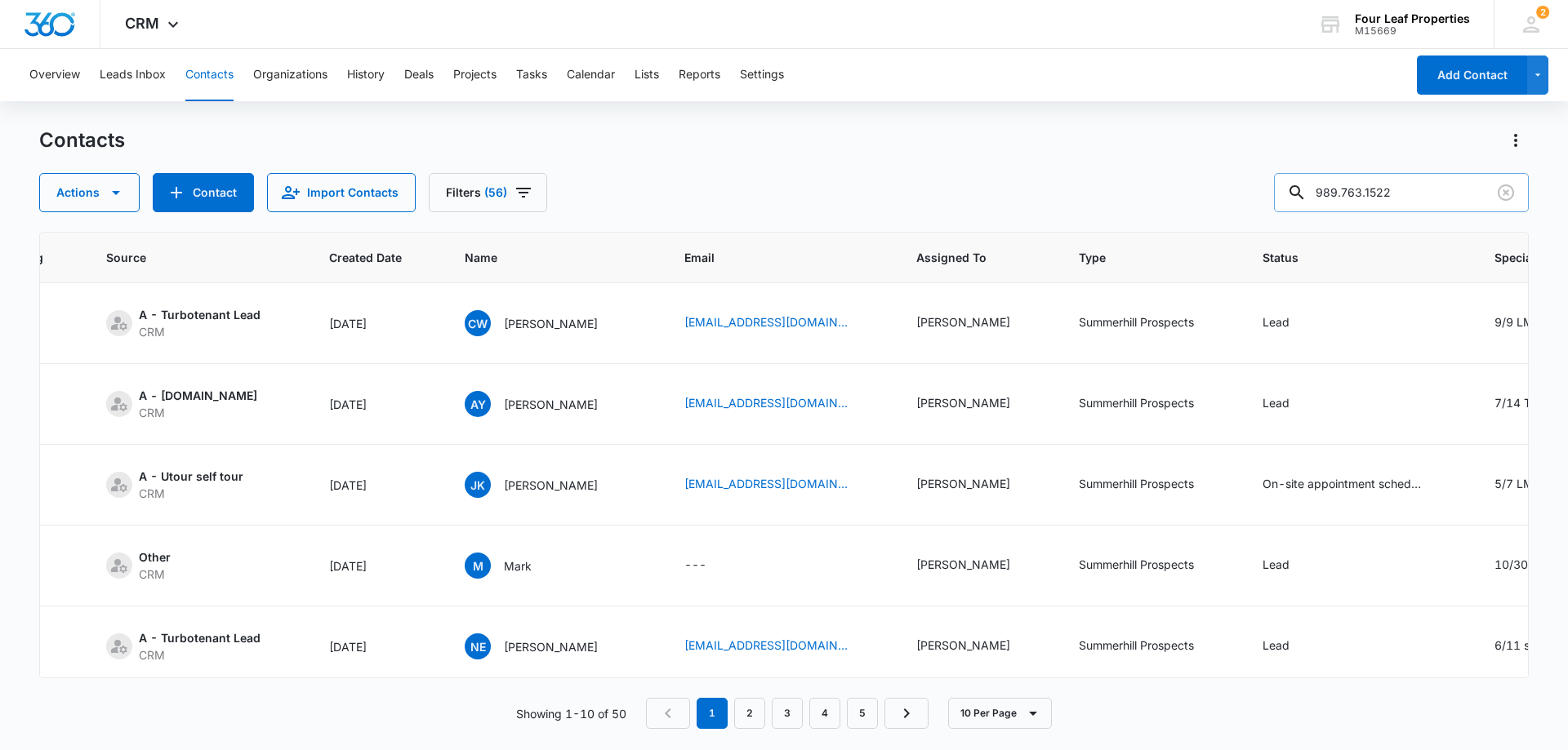
click at [1356, 193] on input "989.763.1522" at bounding box center [1401, 192] width 255 height 39
click at [1376, 192] on input "989763.1522" at bounding box center [1401, 192] width 255 height 39
type input "9897631522"
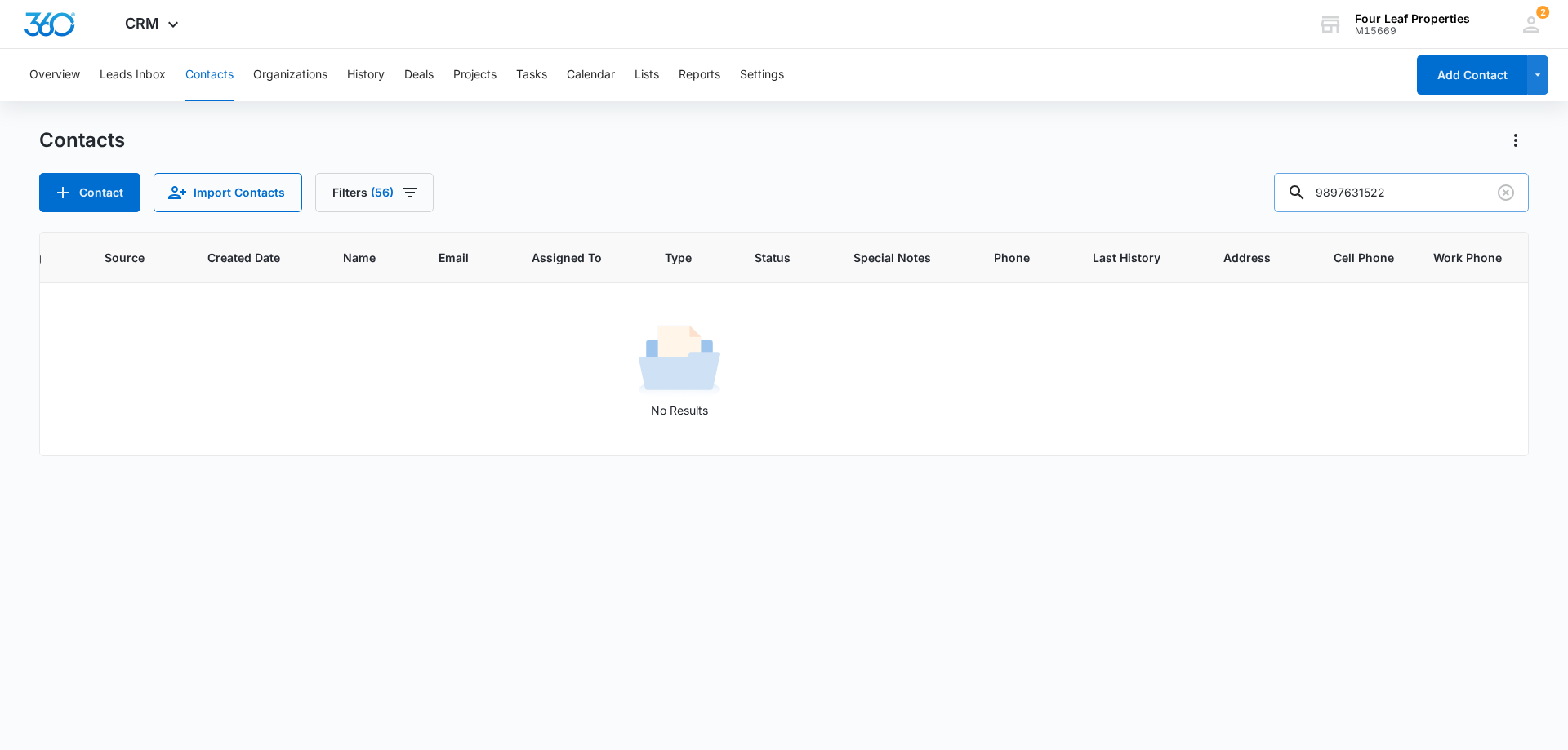
click at [1435, 193] on input "9897631522" at bounding box center [1401, 192] width 255 height 39
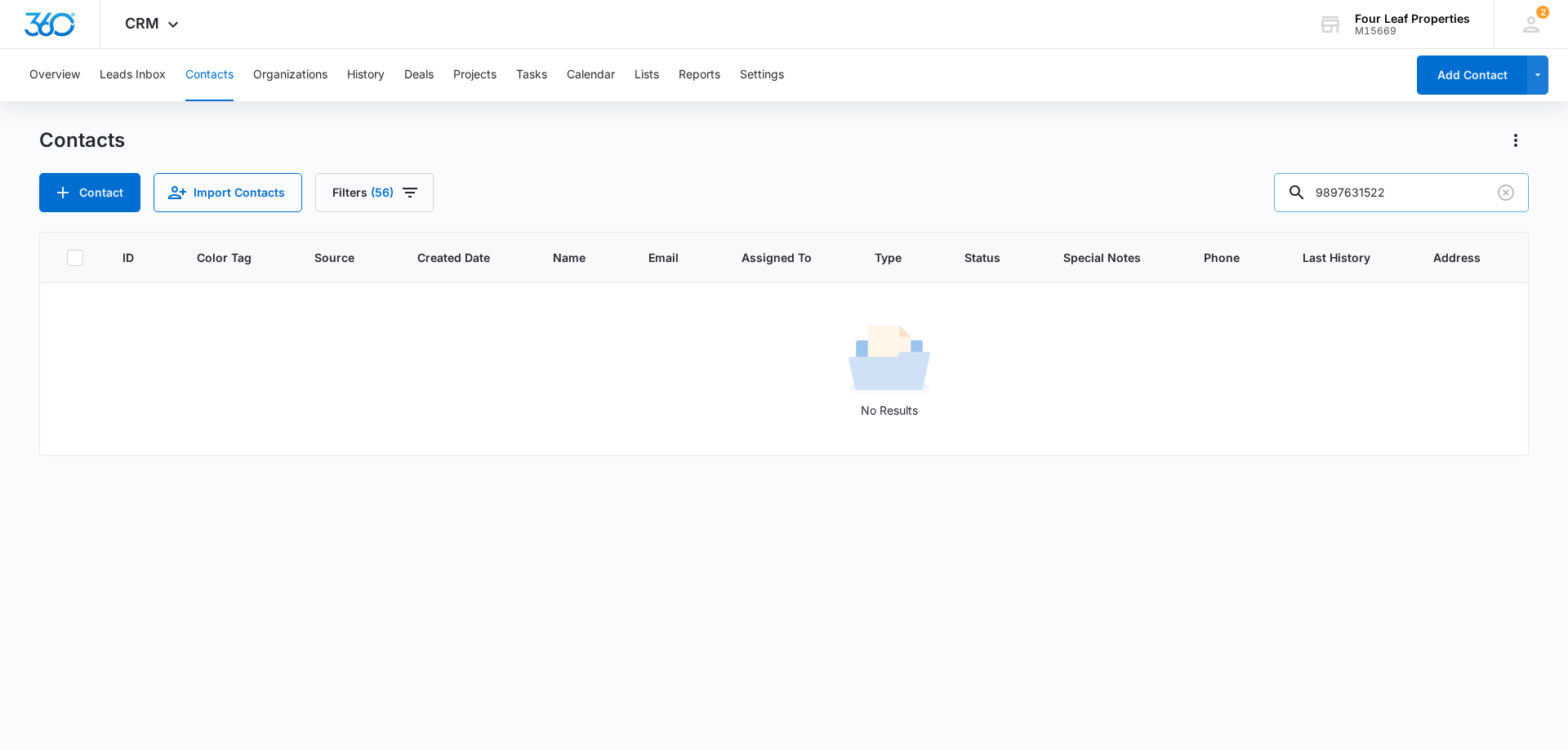
click at [1416, 186] on input "9897631522" at bounding box center [1401, 192] width 255 height 39
click at [360, 190] on button "Filters (56)" at bounding box center [374, 192] width 118 height 39
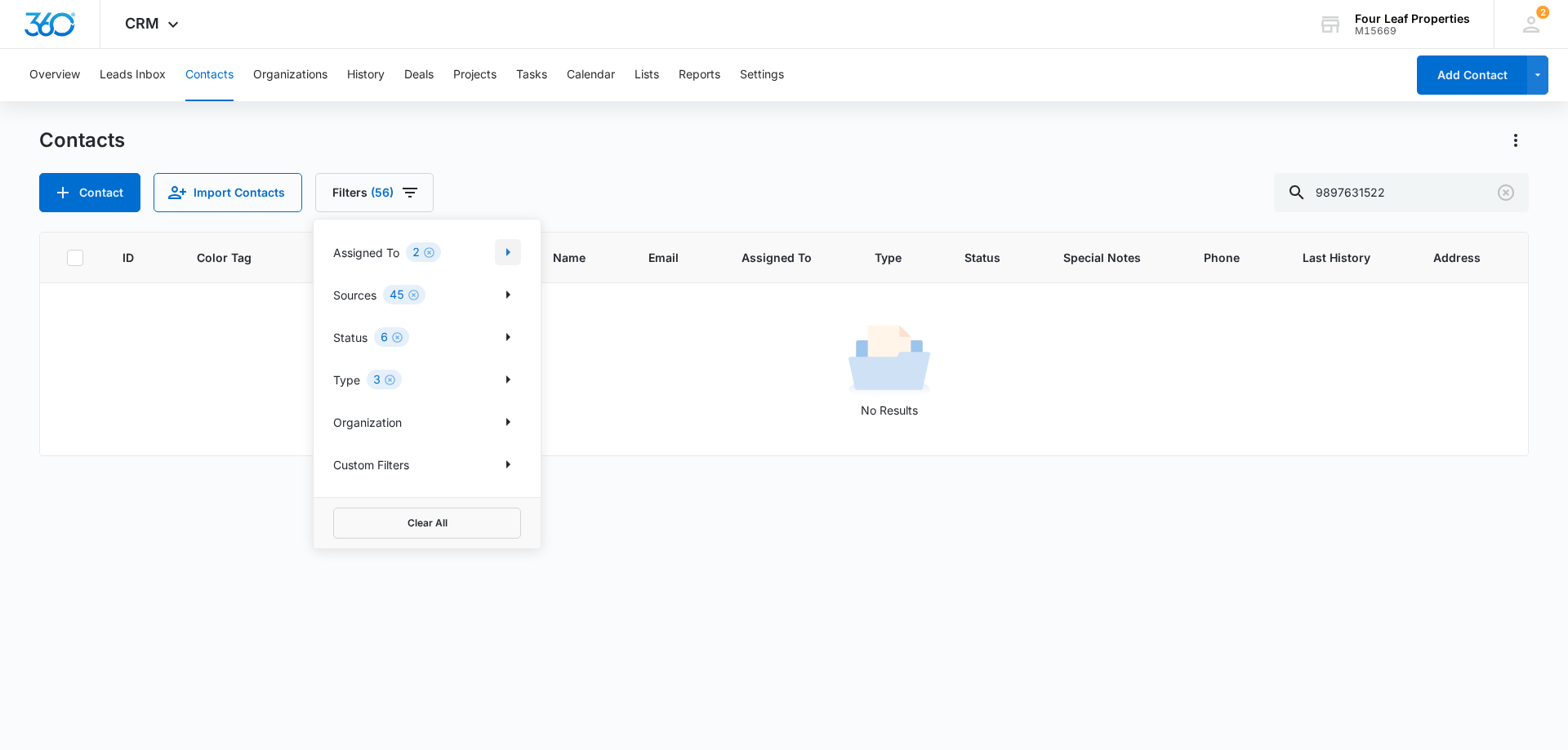
click at [502, 254] on icon "Show Assigned To filters" at bounding box center [508, 252] width 19 height 19
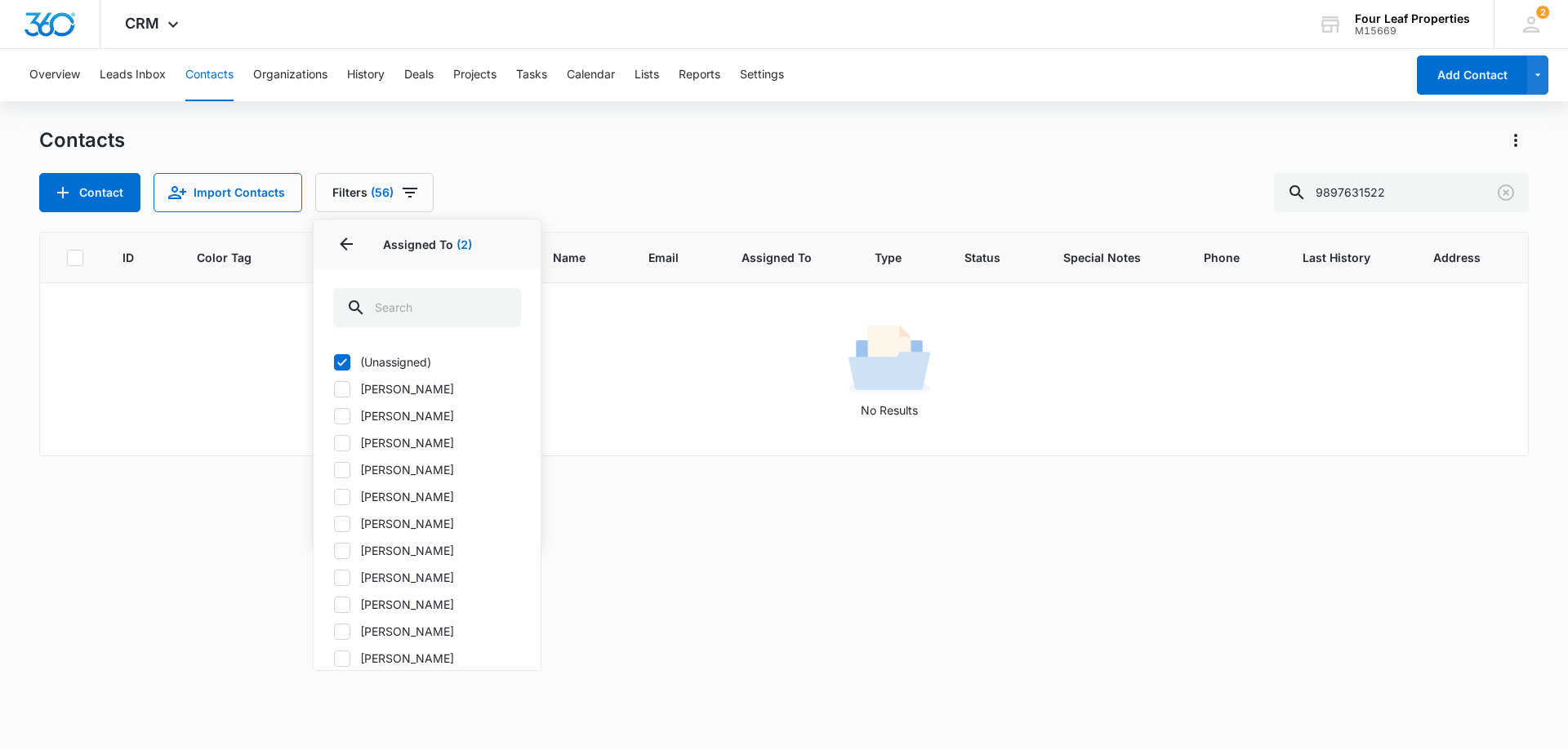
click at [349, 389] on icon at bounding box center [341, 389] width 14 height 14
click at [334, 389] on input "[PERSON_NAME]" at bounding box center [333, 389] width 1 height 1
checkbox input "true"
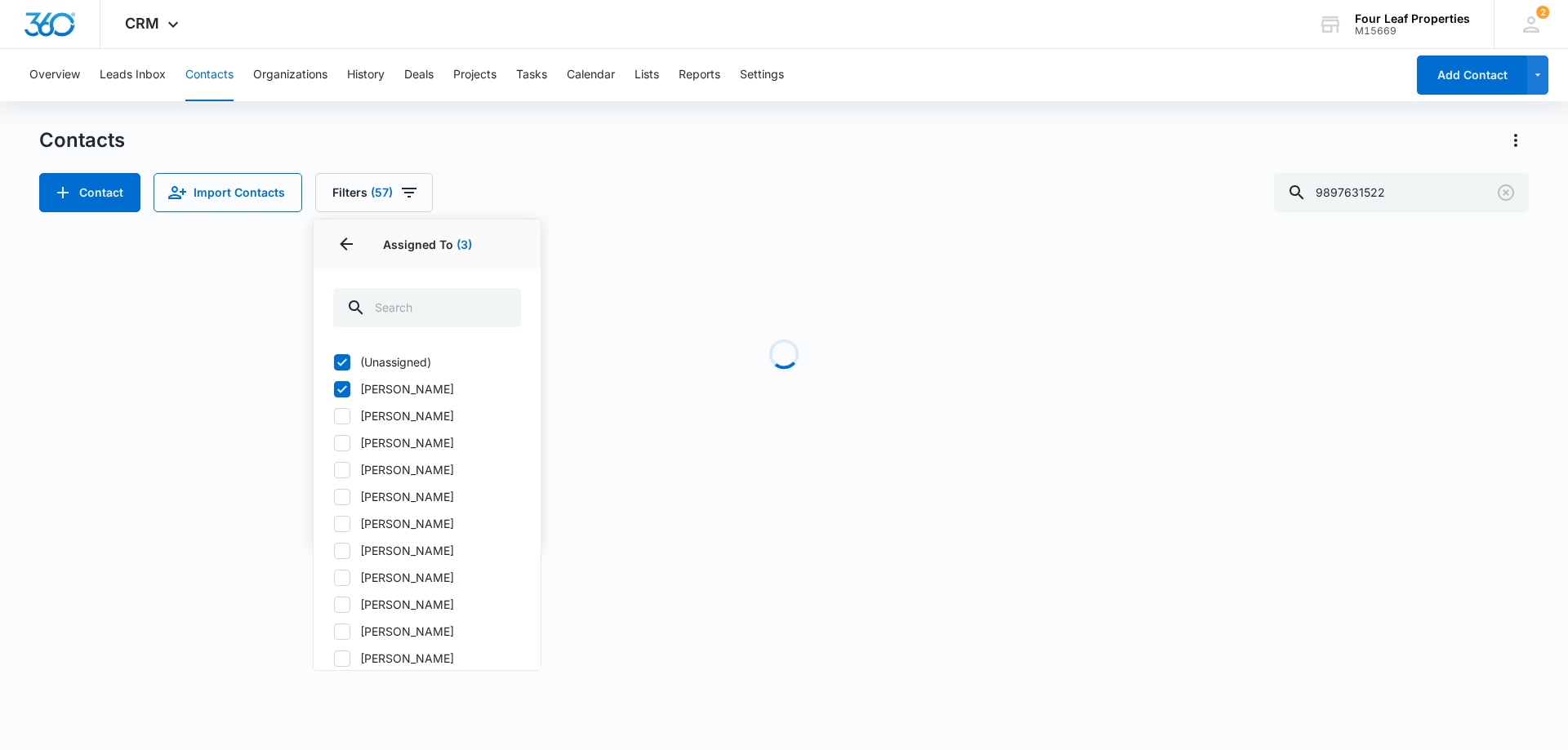
click at [341, 364] on icon at bounding box center [342, 362] width 10 height 8
click at [334, 362] on input "(Unassigned)" at bounding box center [333, 361] width 1 height 1
checkbox input "false"
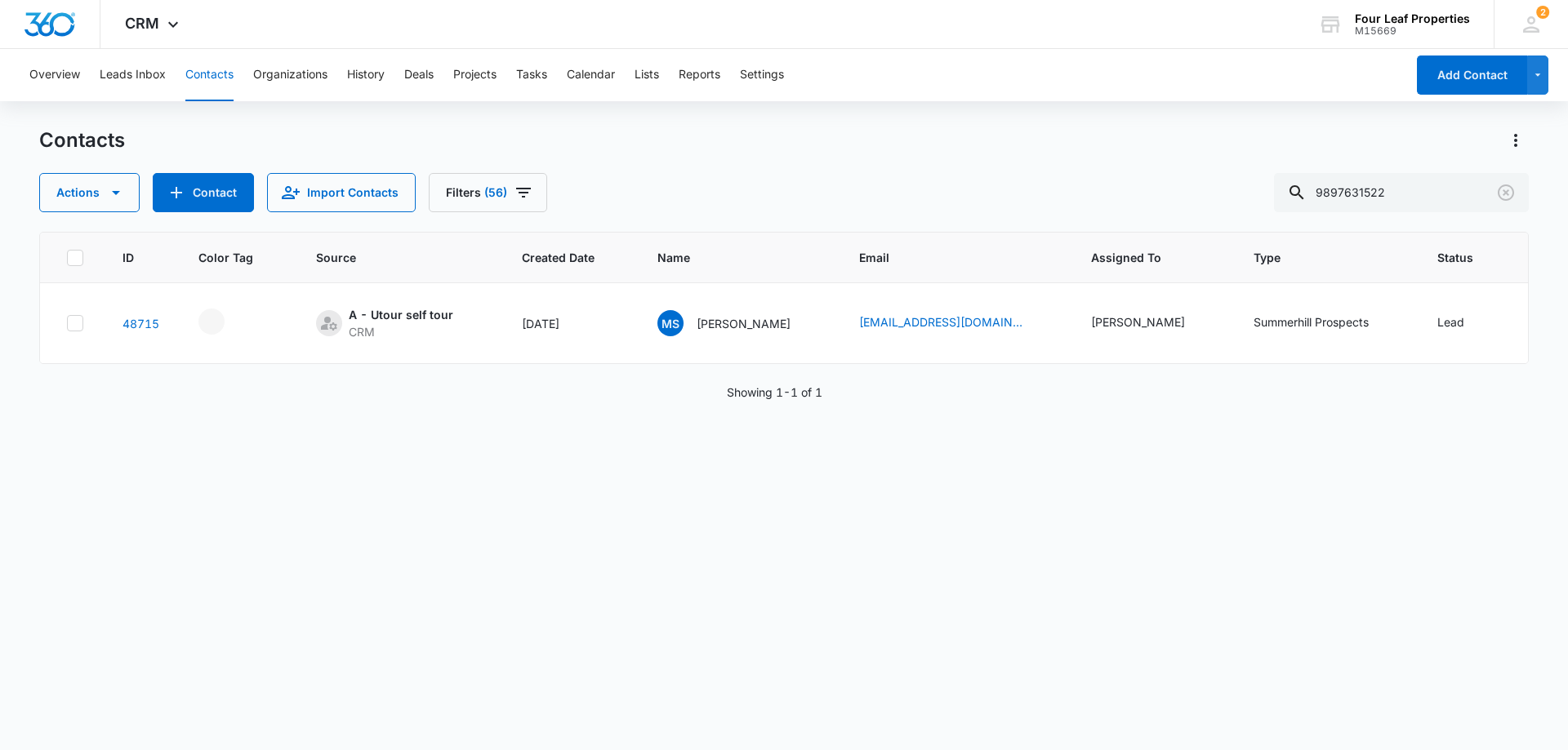
click at [689, 563] on div "ID Color Tag Source Created Date Name Email Assigned To Type Status Special Not…" at bounding box center [784, 480] width 1490 height 497
click at [525, 197] on icon "Filters" at bounding box center [523, 192] width 19 height 19
click at [617, 184] on div "Actions Contact Import Contacts Filters (56) Assigned To 2 Sources 45 Status 6 …" at bounding box center [784, 192] width 1490 height 39
click at [527, 197] on icon "Filters" at bounding box center [523, 192] width 19 height 19
click at [608, 182] on div "Actions Contact Import Contacts Filters (56) Assigned To 2 Sources 45 Status 6 …" at bounding box center [784, 192] width 1490 height 39
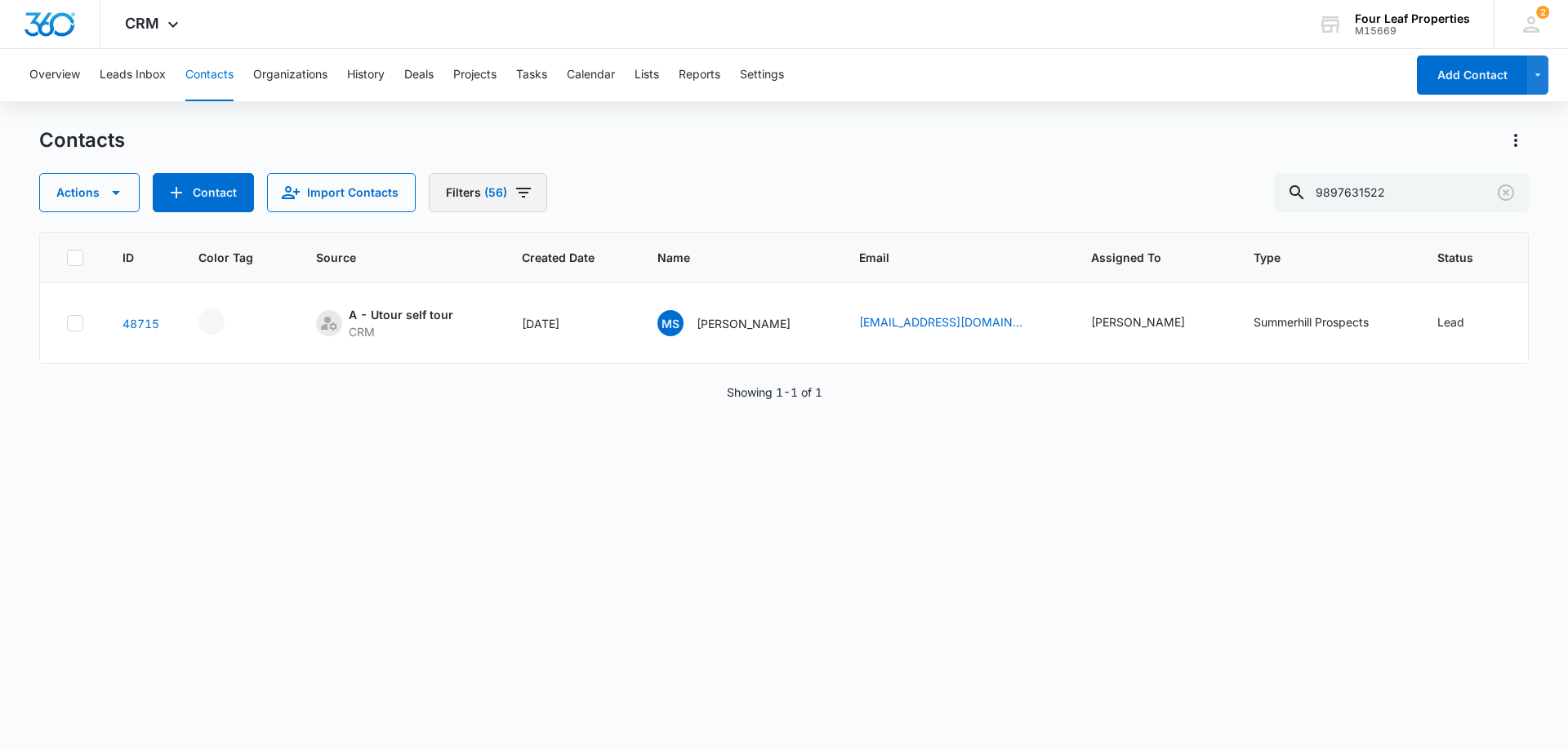
click at [529, 185] on icon "Filters" at bounding box center [523, 192] width 19 height 19
click at [624, 250] on icon "Show Assigned To filters" at bounding box center [619, 252] width 19 height 19
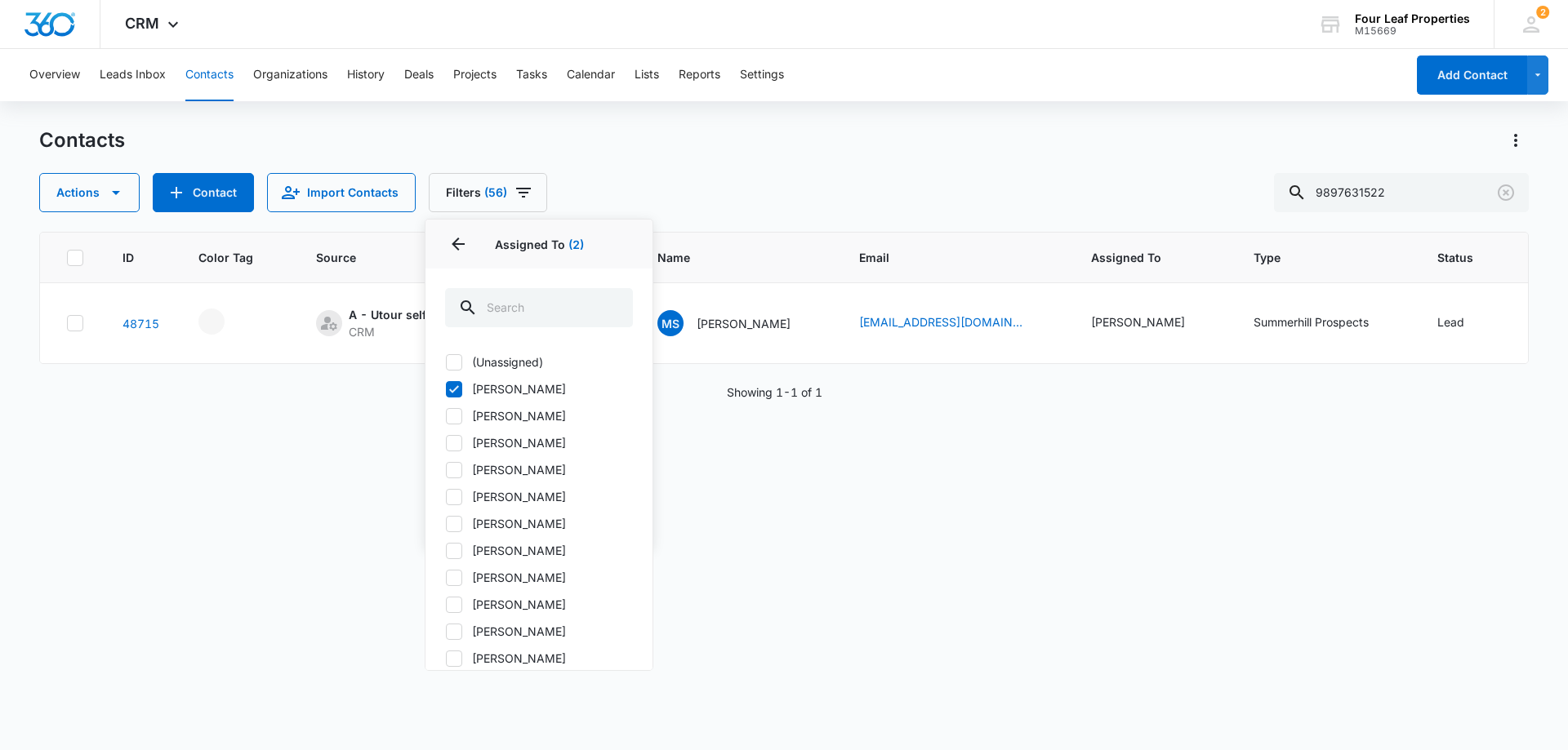
click at [698, 521] on div "ID Color Tag Source Created Date Name Email Assigned To Type Status Special Not…" at bounding box center [784, 480] width 1490 height 497
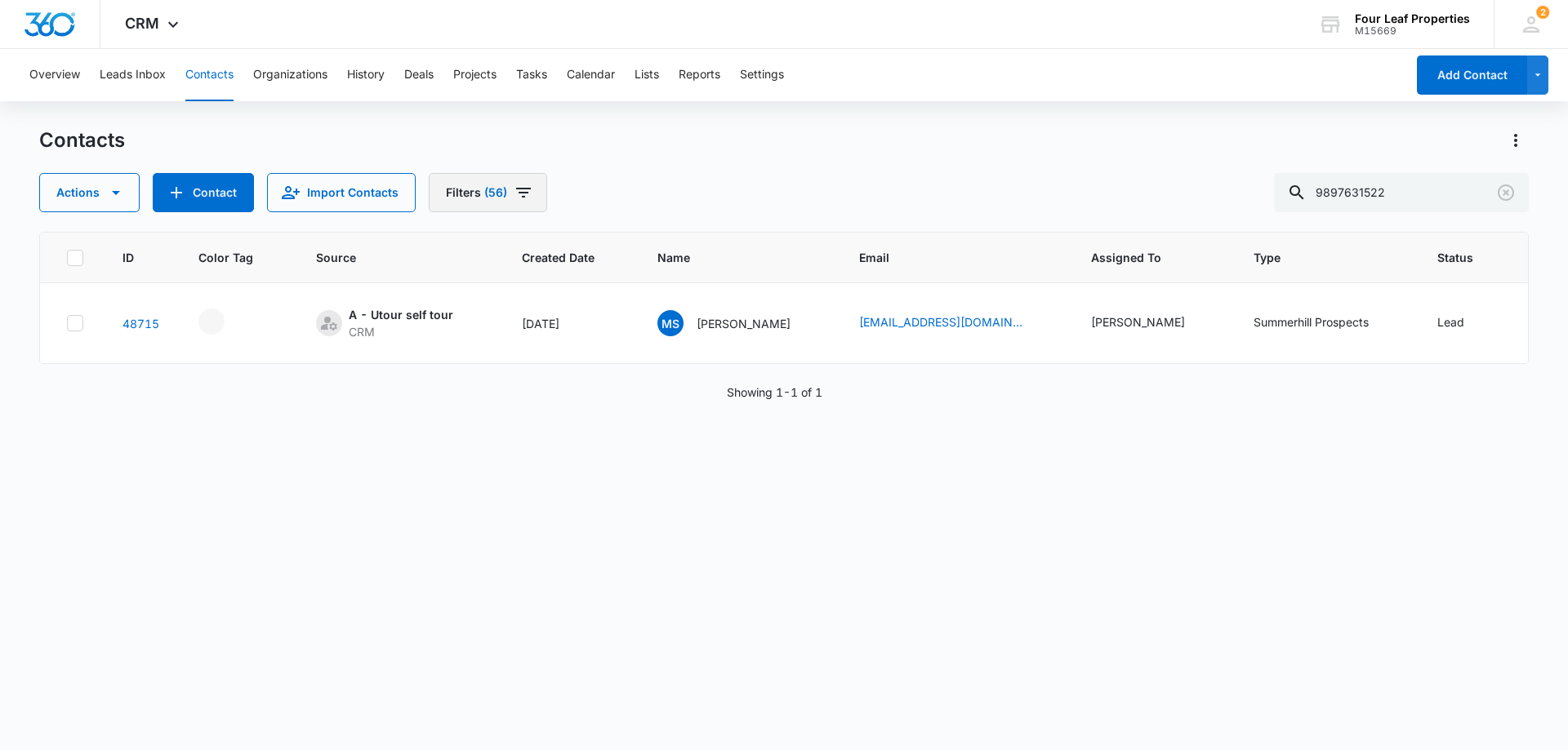
click at [518, 193] on icon "Filters" at bounding box center [523, 193] width 14 height 10
click at [618, 258] on icon "Show Assigned To filters" at bounding box center [619, 252] width 19 height 19
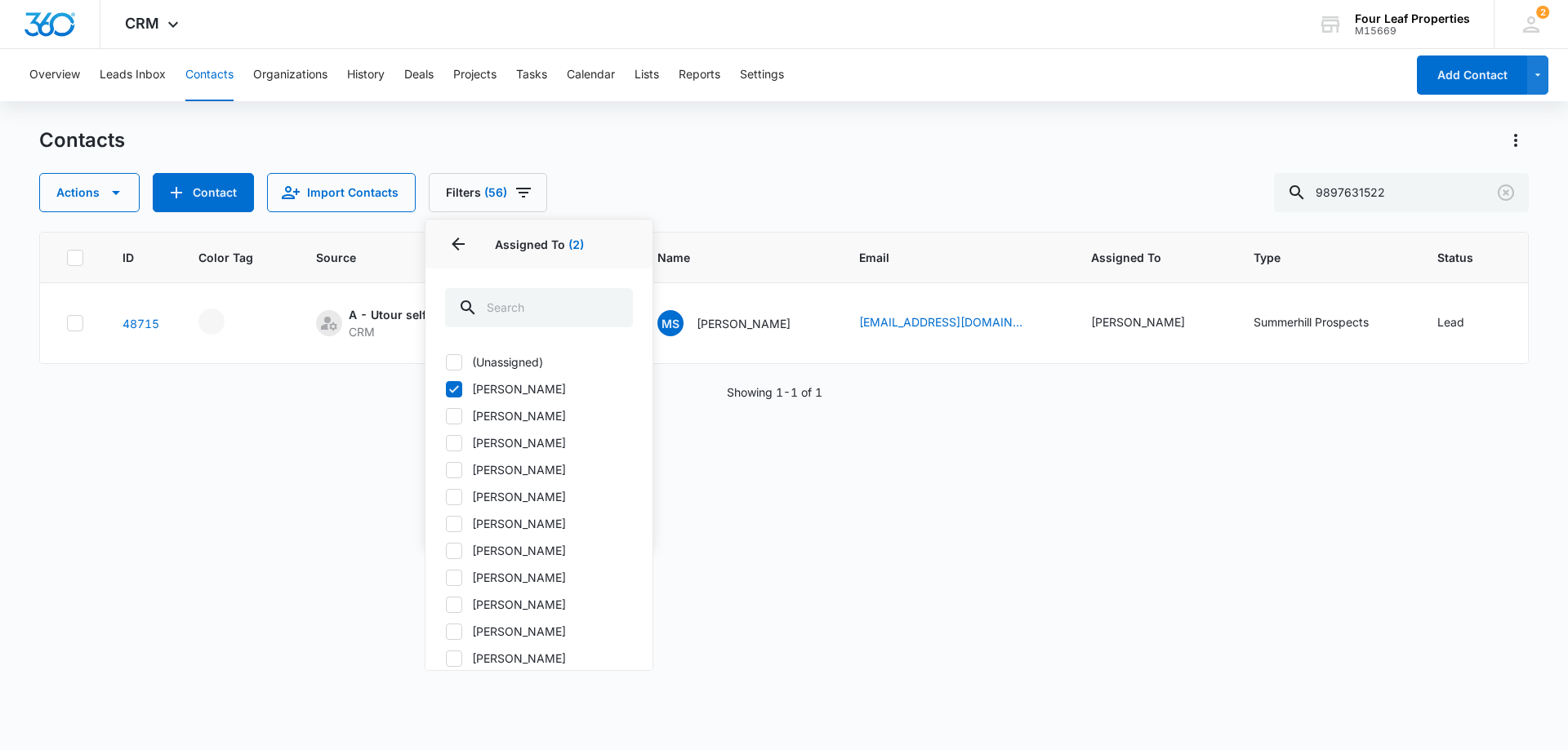
click at [408, 401] on div "Showing 1-1 of 1" at bounding box center [784, 392] width 1490 height 17
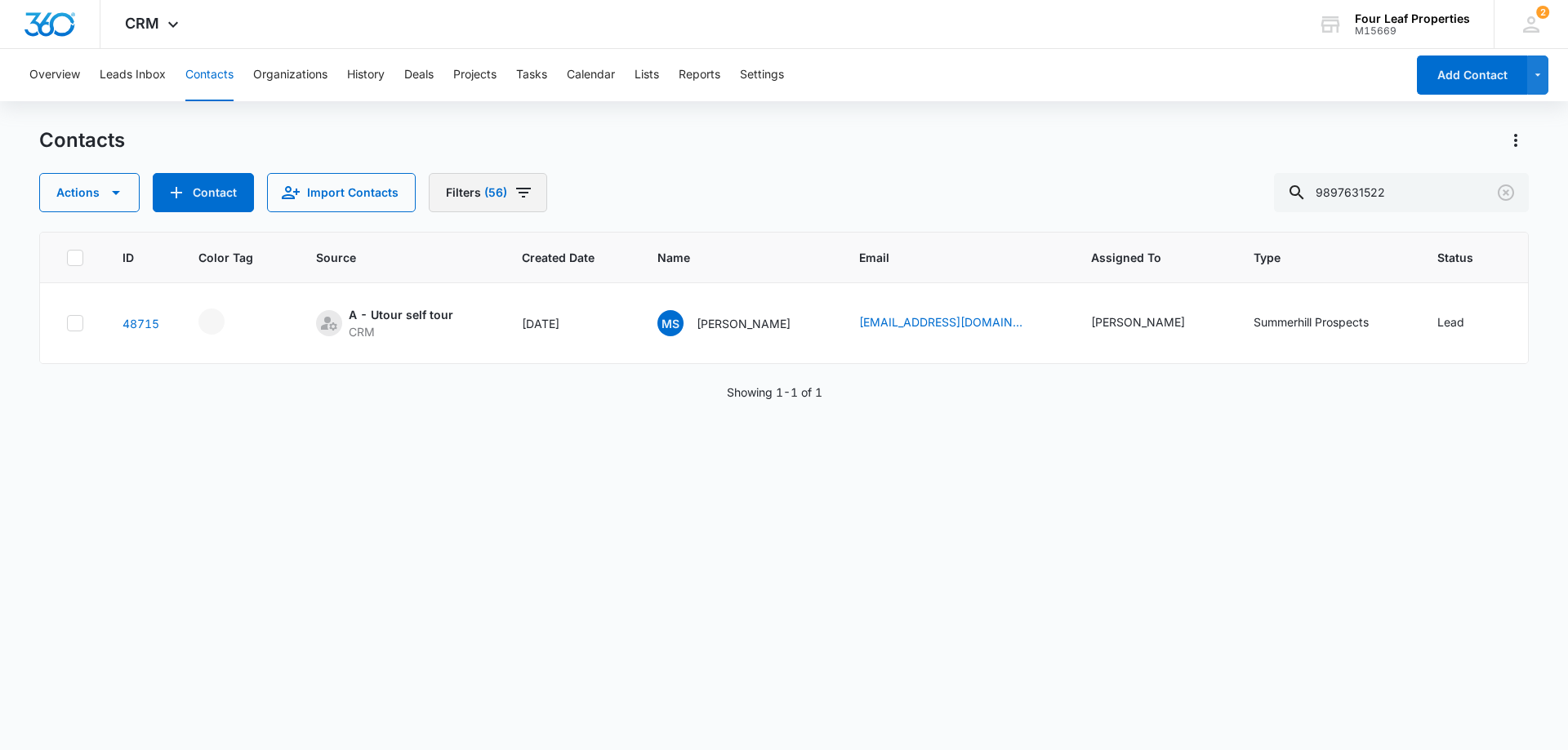
click at [513, 200] on icon "Filters" at bounding box center [523, 192] width 19 height 19
click at [796, 447] on div "ID Color Tag Source Created Date Name Email Assigned To Type Status Special Not…" at bounding box center [784, 480] width 1490 height 497
click at [1410, 195] on input "9897631522" at bounding box center [1401, 192] width 255 height 39
click at [513, 196] on icon "Filters" at bounding box center [523, 192] width 19 height 19
click at [624, 202] on div "Actions Contact Import Contacts Filters (56) Assigned To 2 Sources 45 Status 6 …" at bounding box center [784, 192] width 1490 height 39
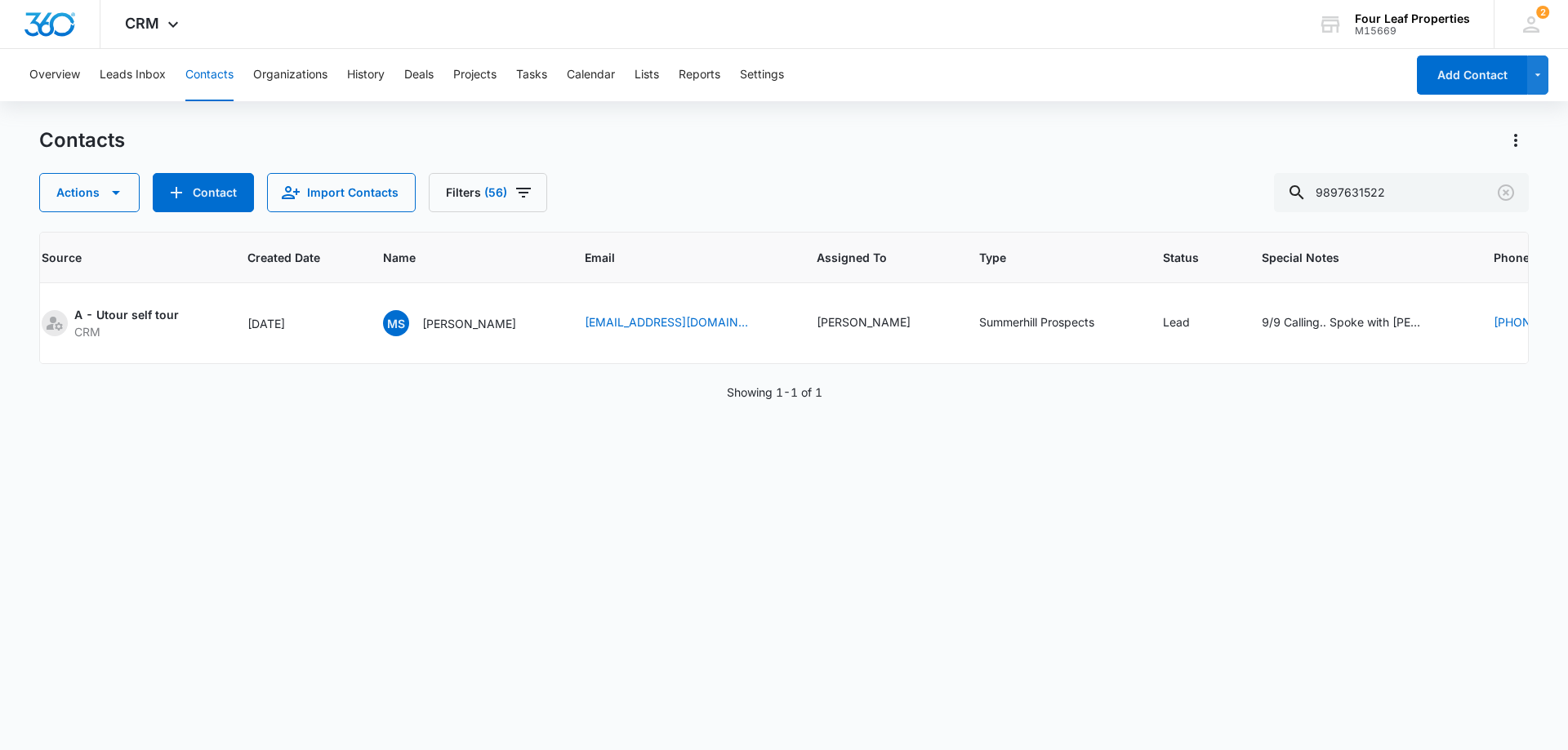
scroll to position [0, 339]
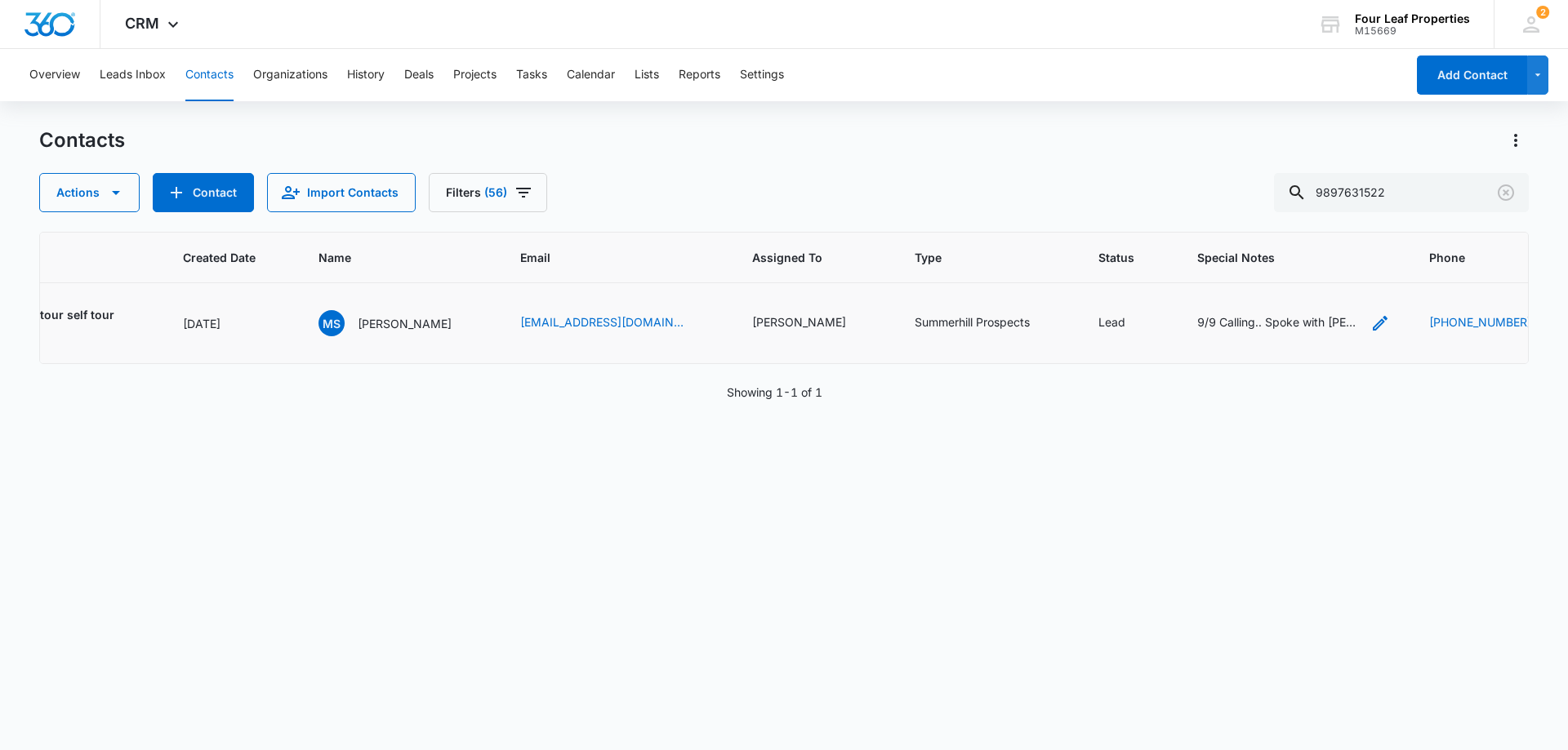
click at [1371, 323] on icon "Special Notes - 9/9 Calling.. Spoke with micheal. Put house on the market looki…" at bounding box center [1380, 323] width 19 height 19
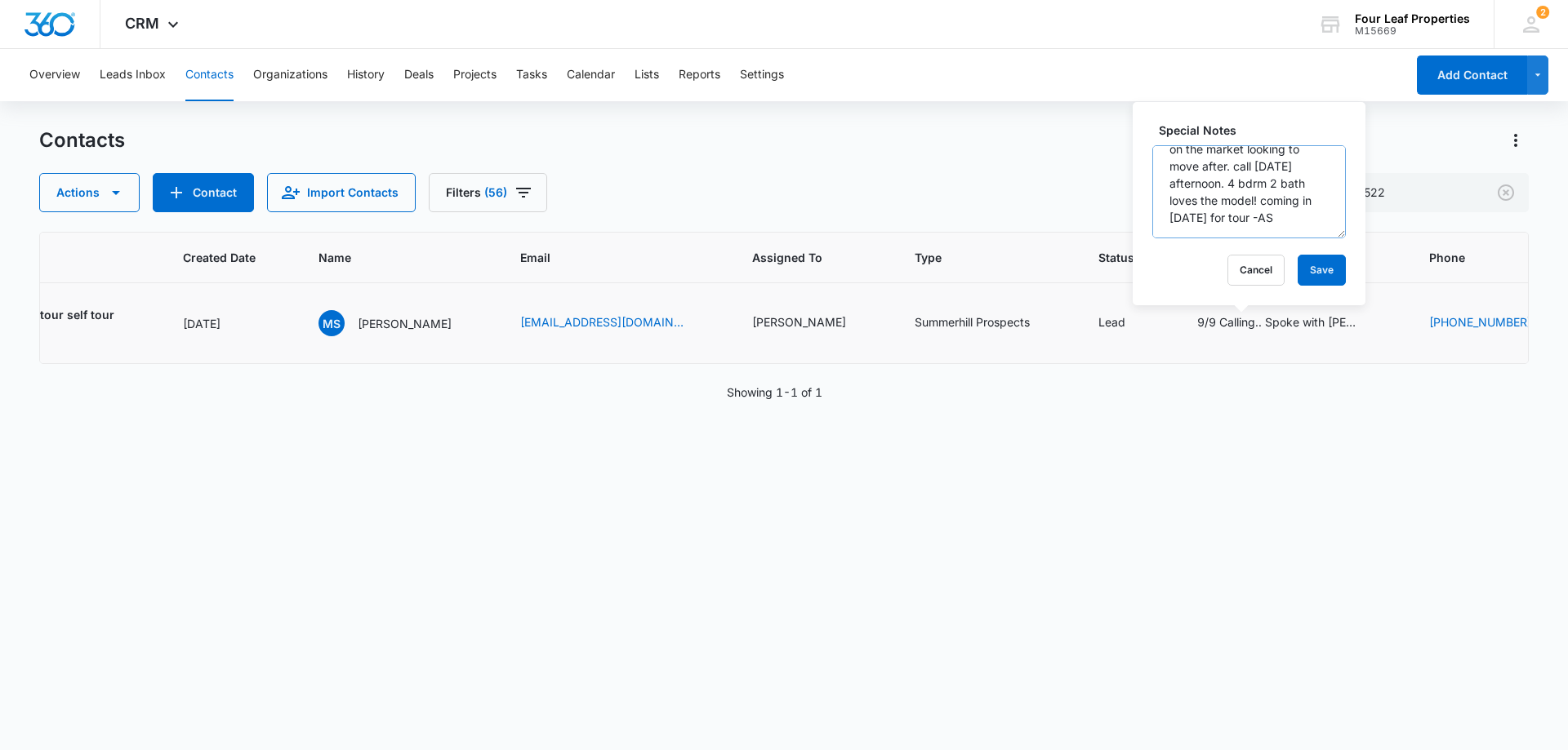
scroll to position [0, 0]
click at [1124, 387] on div "ID Color Tag Source Created Date Name Email Assigned To Type Status Special Not…" at bounding box center [784, 480] width 1490 height 497
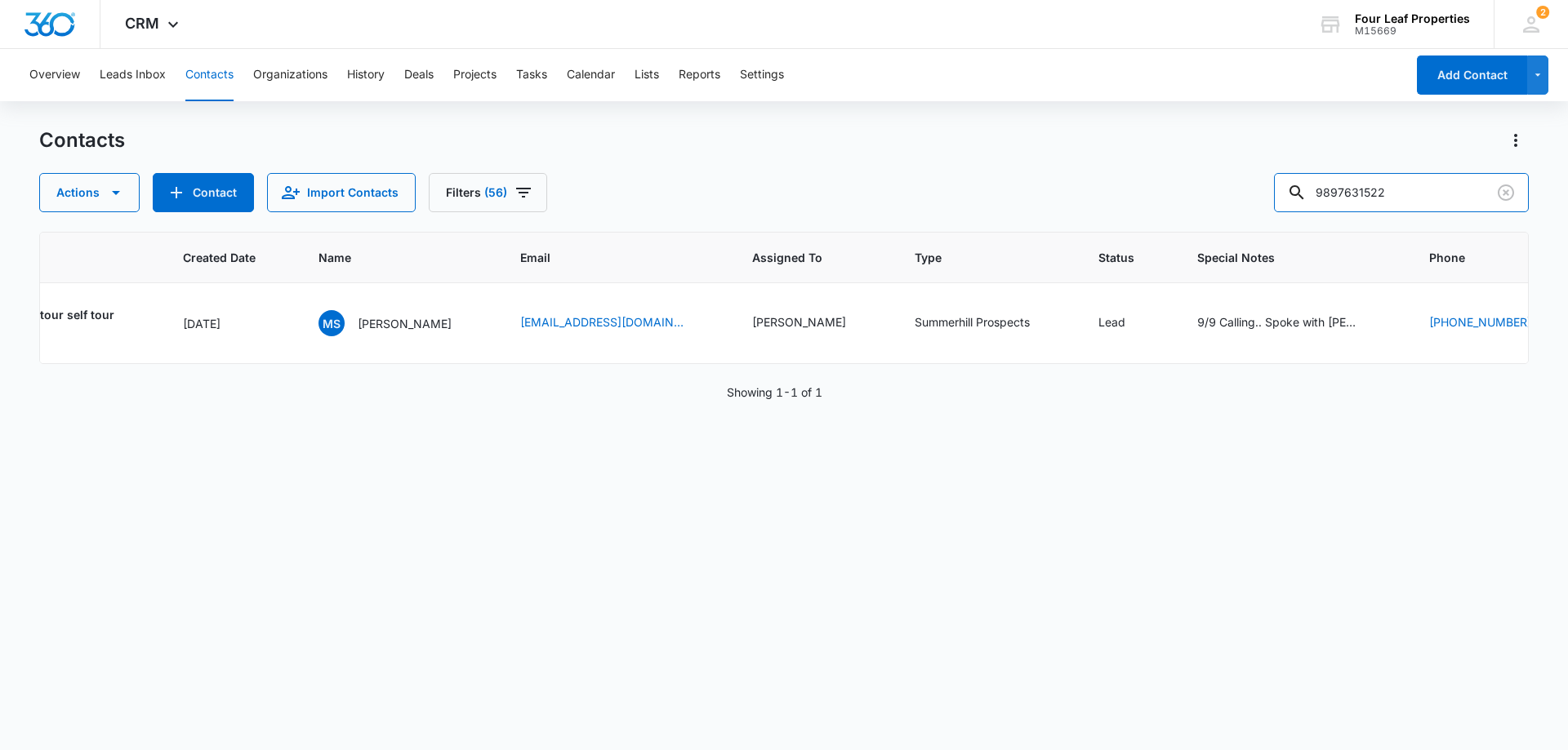
drag, startPoint x: 1329, startPoint y: 197, endPoint x: 1032, endPoint y: 249, distance: 301.5
click at [1095, 233] on div "Contacts Actions Contact Import Contacts Filters (56) 9897631522 ID Color Tag S…" at bounding box center [784, 438] width 1490 height 622
paste input "989.306.4436"
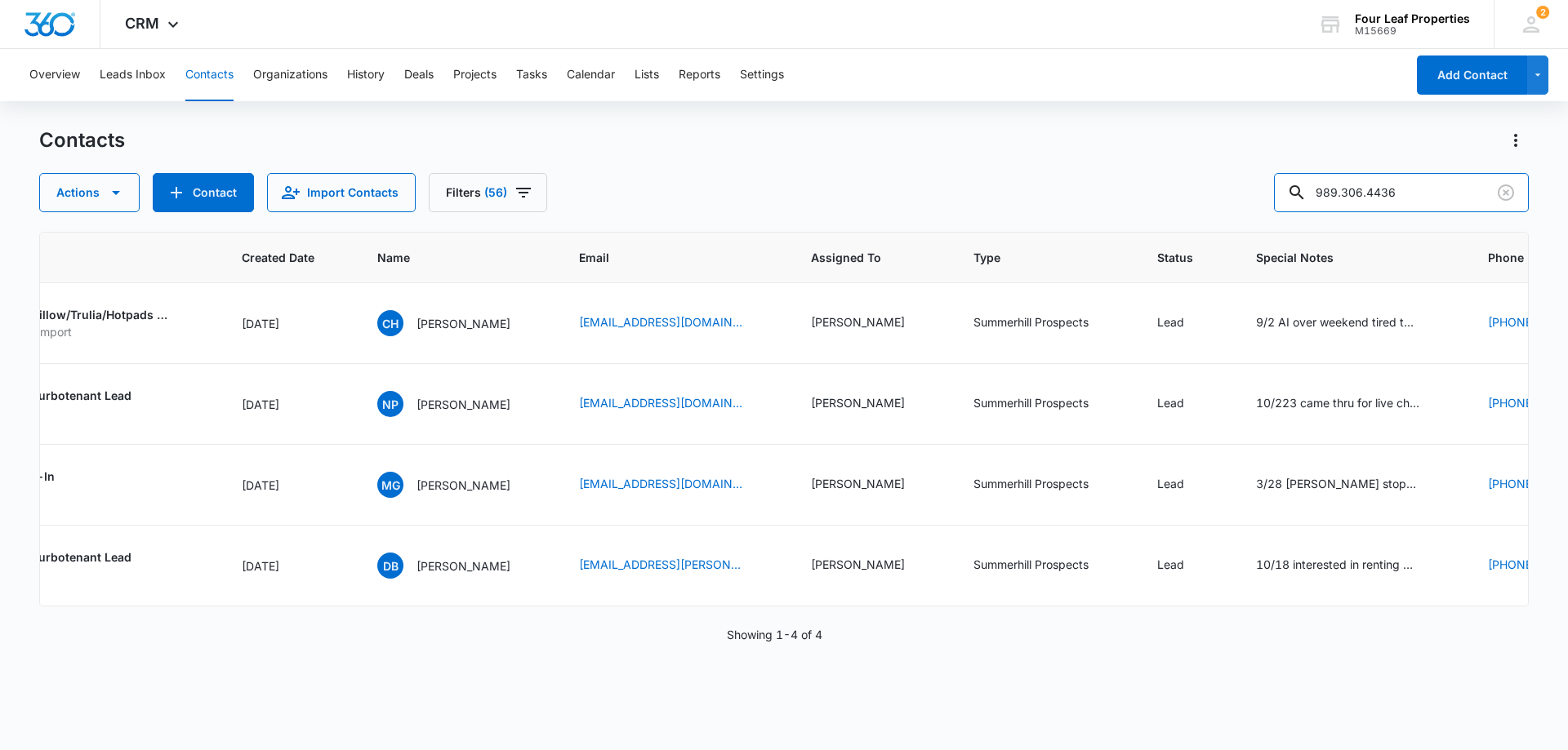
drag, startPoint x: 1418, startPoint y: 199, endPoint x: 1218, endPoint y: 207, distance: 200.2
click at [1232, 208] on div "Actions Contact Import Contacts Filters (56) 989.306.4436" at bounding box center [784, 192] width 1490 height 39
type input "rogers"
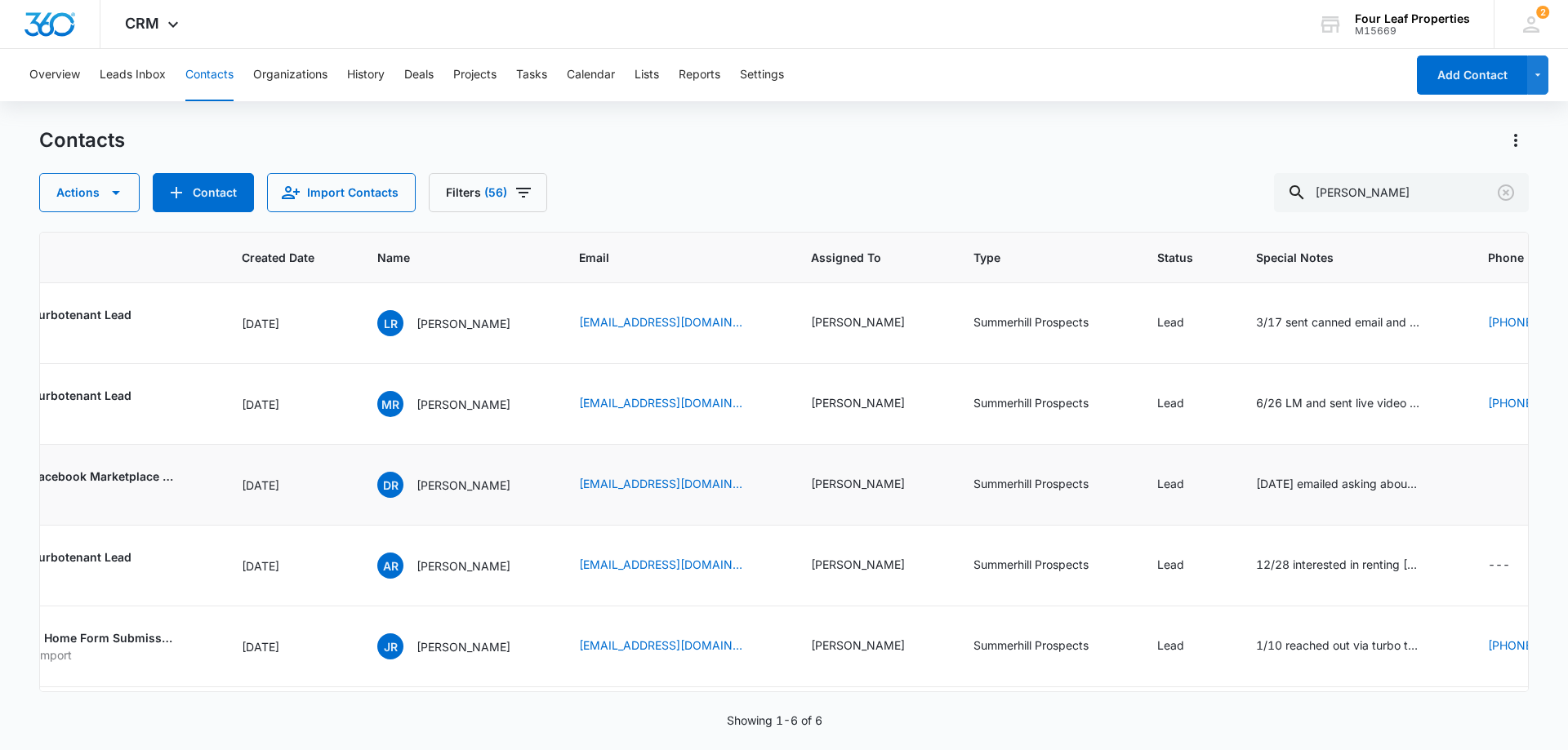
click at [1253, 504] on td "9/8/25 emailed asking about her application. I am calling her KM 1/21/25 TT Daw…" at bounding box center [1352, 485] width 232 height 81
click at [1290, 486] on div "9/8/25 emailed asking about her application. I am calling her KM 1/21/25 TT Daw…" at bounding box center [1338, 484] width 163 height 17
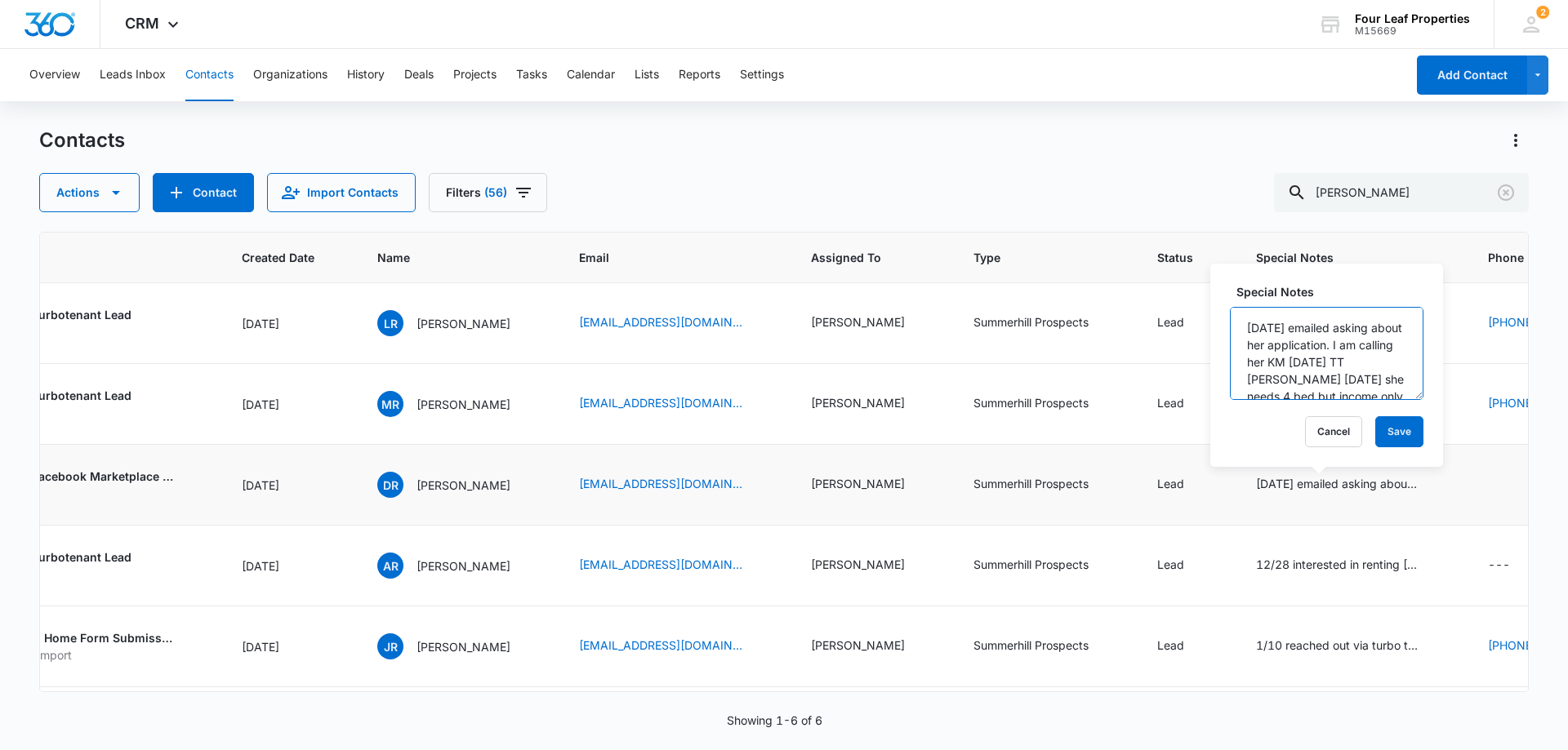
click at [1249, 330] on textarea "9/8/25 emailed asking about her application. I am calling her KM 1/21/25 TT Daw…" at bounding box center [1326, 353] width 193 height 93
type textarea "9/9/2025 came in and toured Barton IV. need to call jessica and make sure she h…"
click at [1375, 438] on button "Save" at bounding box center [1398, 432] width 48 height 31
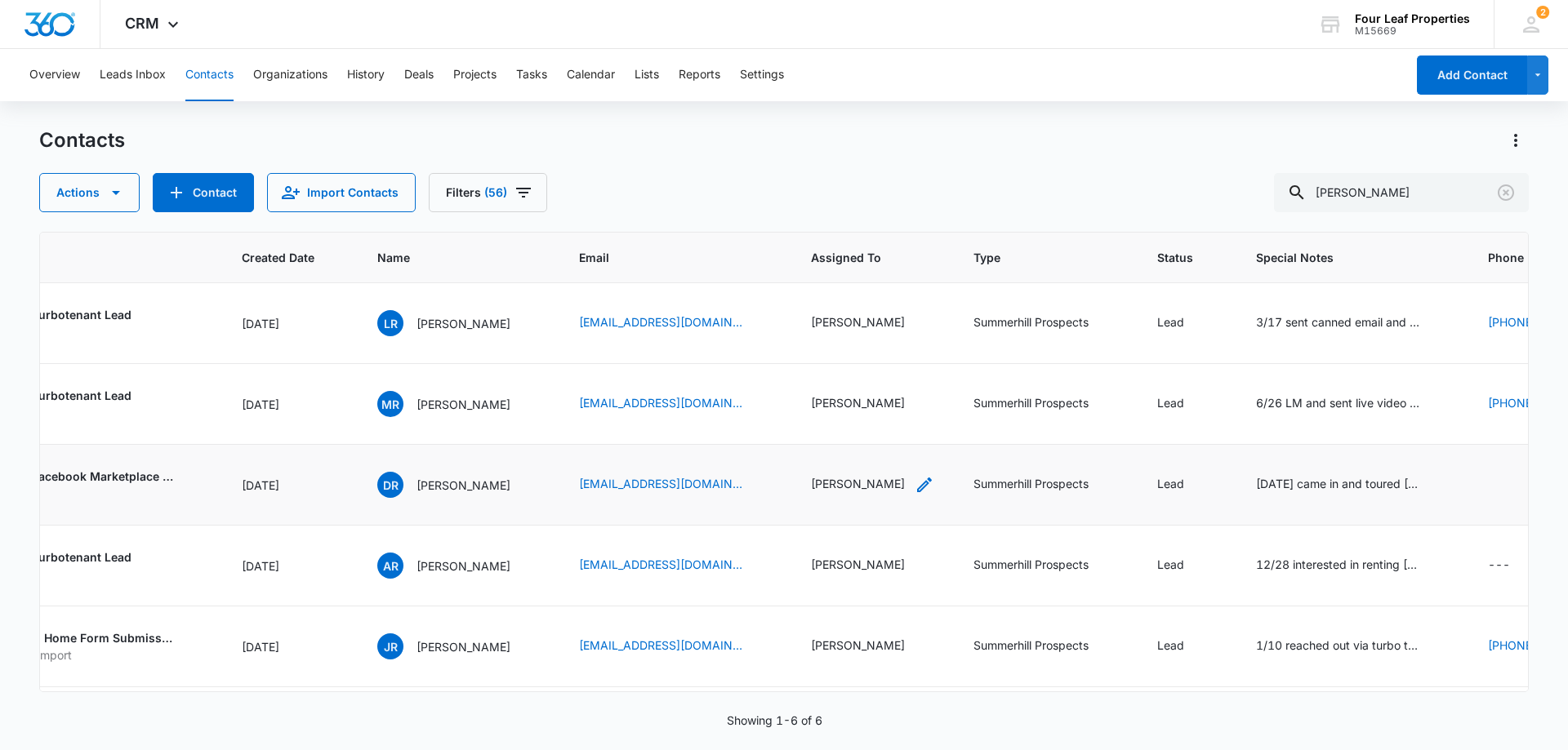
click at [914, 487] on icon "Assigned To - Kelly Mursch - Select to Edit Field" at bounding box center [923, 485] width 19 height 19
click at [871, 380] on icon "Remove Kelly Mursch" at bounding box center [876, 380] width 10 height 10
click at [878, 383] on div at bounding box center [881, 380] width 26 height 26
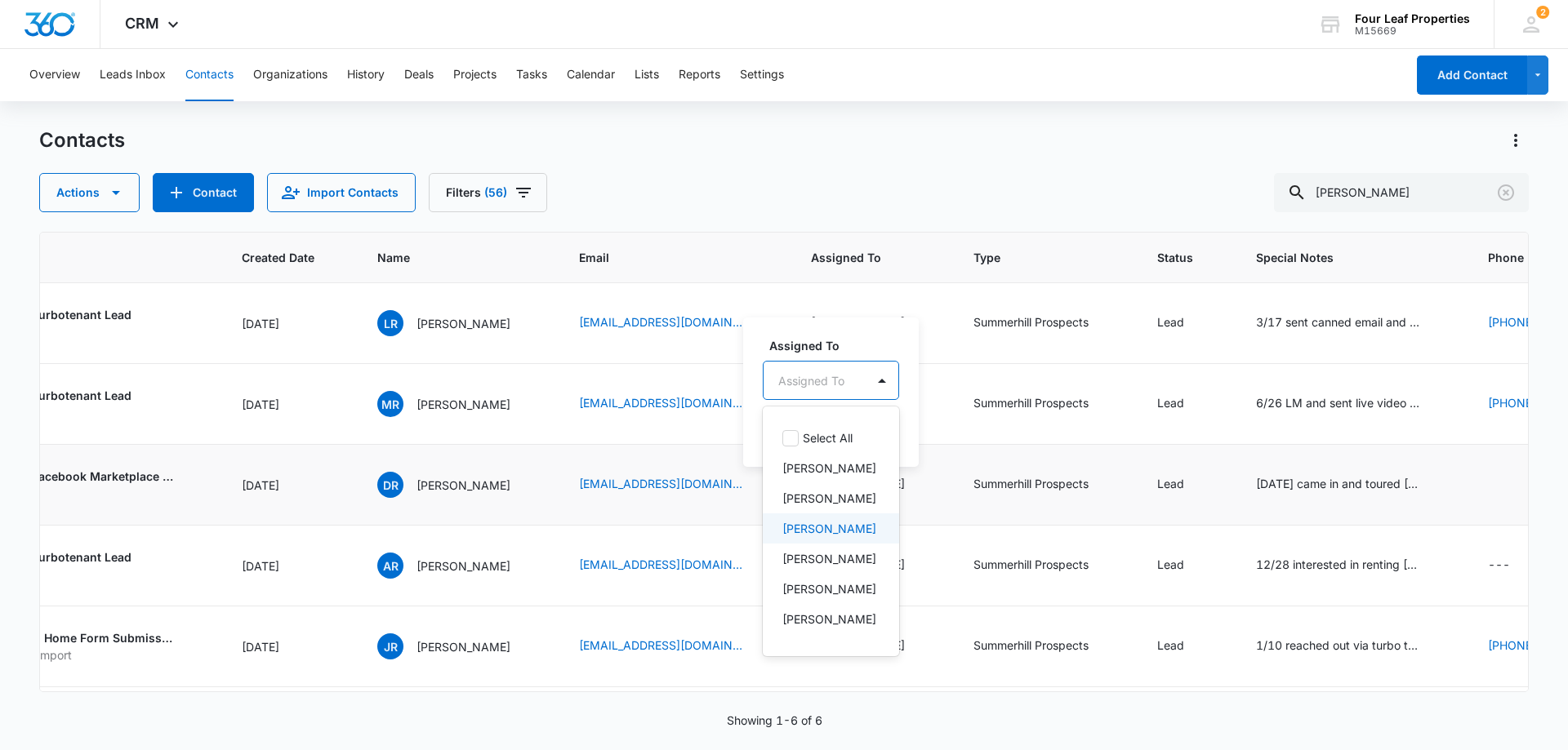
click at [828, 537] on p "[PERSON_NAME]" at bounding box center [829, 528] width 94 height 17
click at [928, 317] on div "Assigned To option Adam Schoenborn, selected. 28 results available. Use Up and …" at bounding box center [855, 391] width 225 height 151
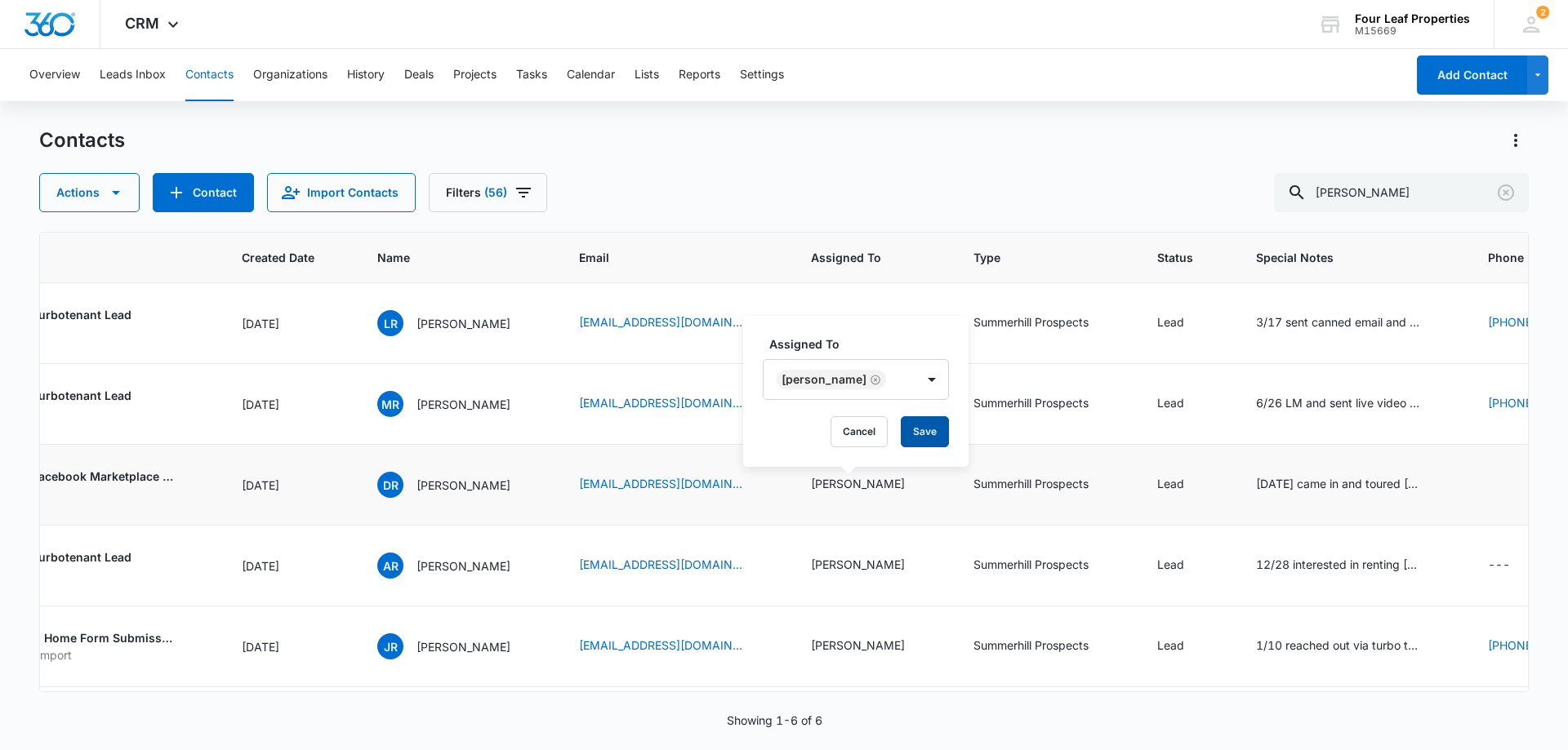
click at [934, 436] on button "Save" at bounding box center [924, 432] width 48 height 31
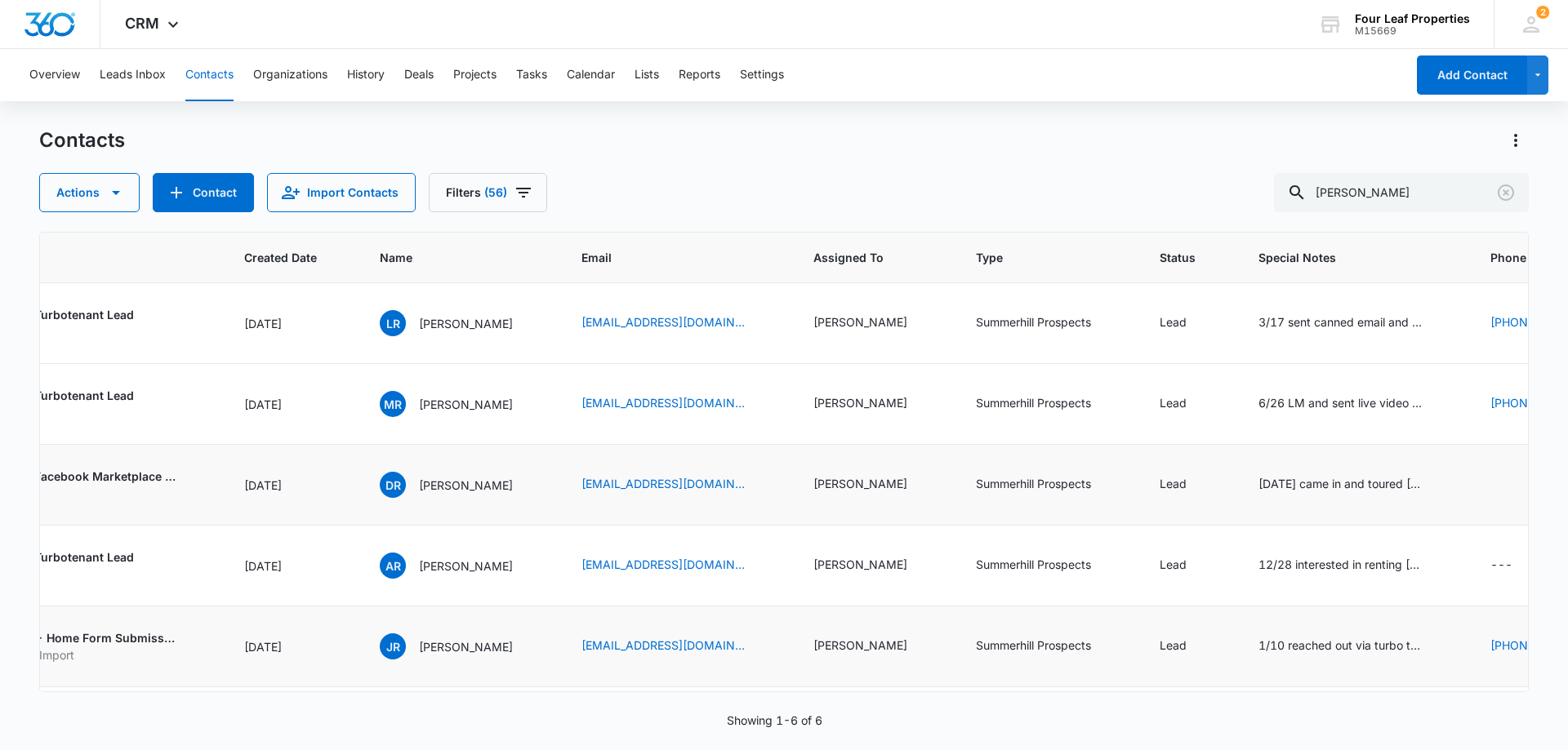
drag, startPoint x: 1019, startPoint y: 674, endPoint x: 1039, endPoint y: 676, distance: 20.1
click at [1039, 675] on td "Summerhill Prospects" at bounding box center [1048, 647] width 184 height 81
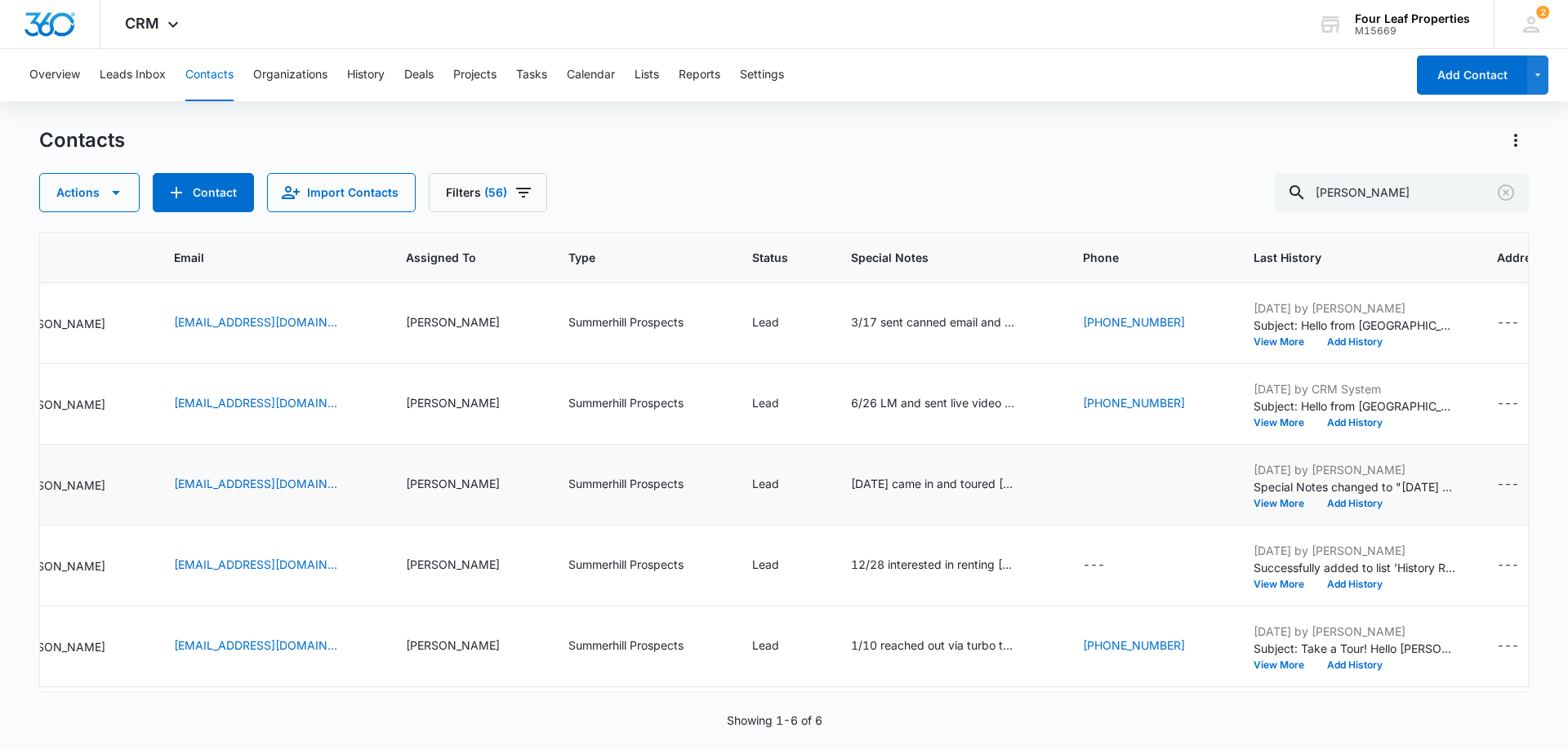
scroll to position [0, 741]
click at [1101, 490] on icon "Phone - (989) 941-5269 (989) 308-8509 - Select to Edit Field" at bounding box center [1104, 490] width 14 height 14
click at [1173, 422] on button "Save" at bounding box center [1182, 425] width 48 height 31
drag, startPoint x: 1397, startPoint y: 191, endPoint x: 943, endPoint y: 249, distance: 457.7
click at [968, 227] on div "Contacts Actions Contact Import Contacts Filters (56) rogers ID Color Tag Sourc…" at bounding box center [784, 438] width 1490 height 622
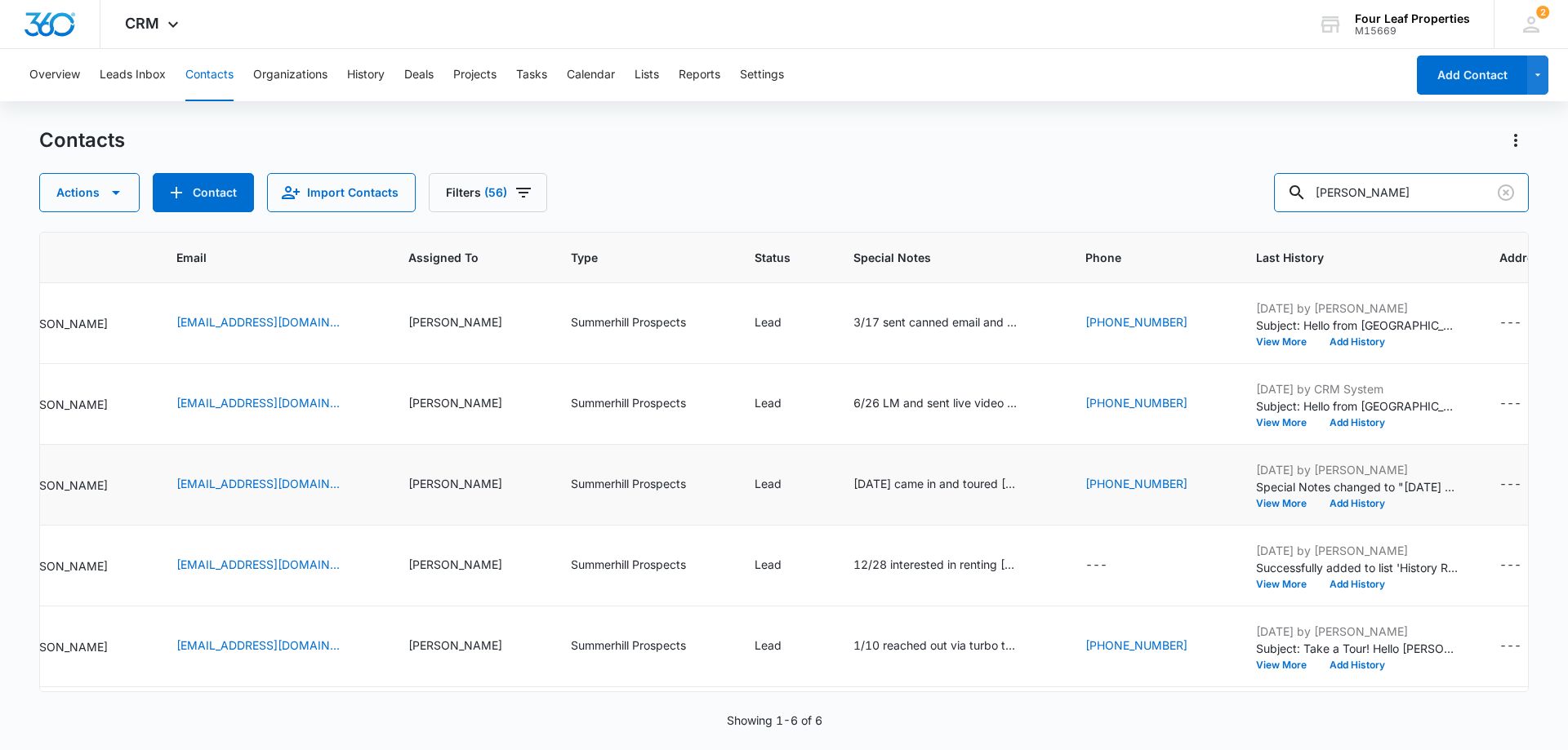
type input "[PERSON_NAME]"
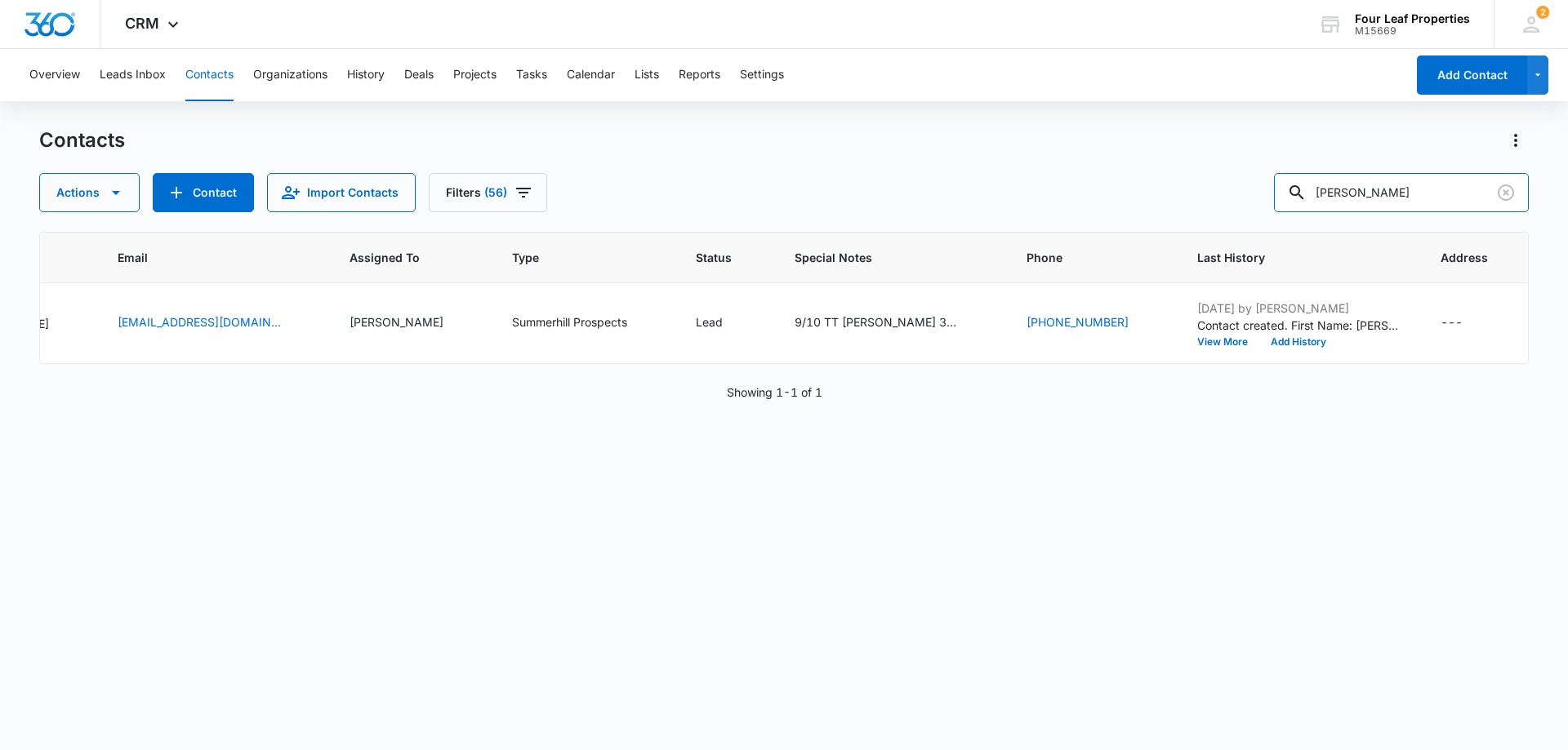
drag, startPoint x: 1347, startPoint y: 202, endPoint x: 869, endPoint y: 217, distance: 478.2
click at [914, 207] on div "Actions Contact Import Contacts Filters (56) [PERSON_NAME]" at bounding box center [784, 192] width 1490 height 39
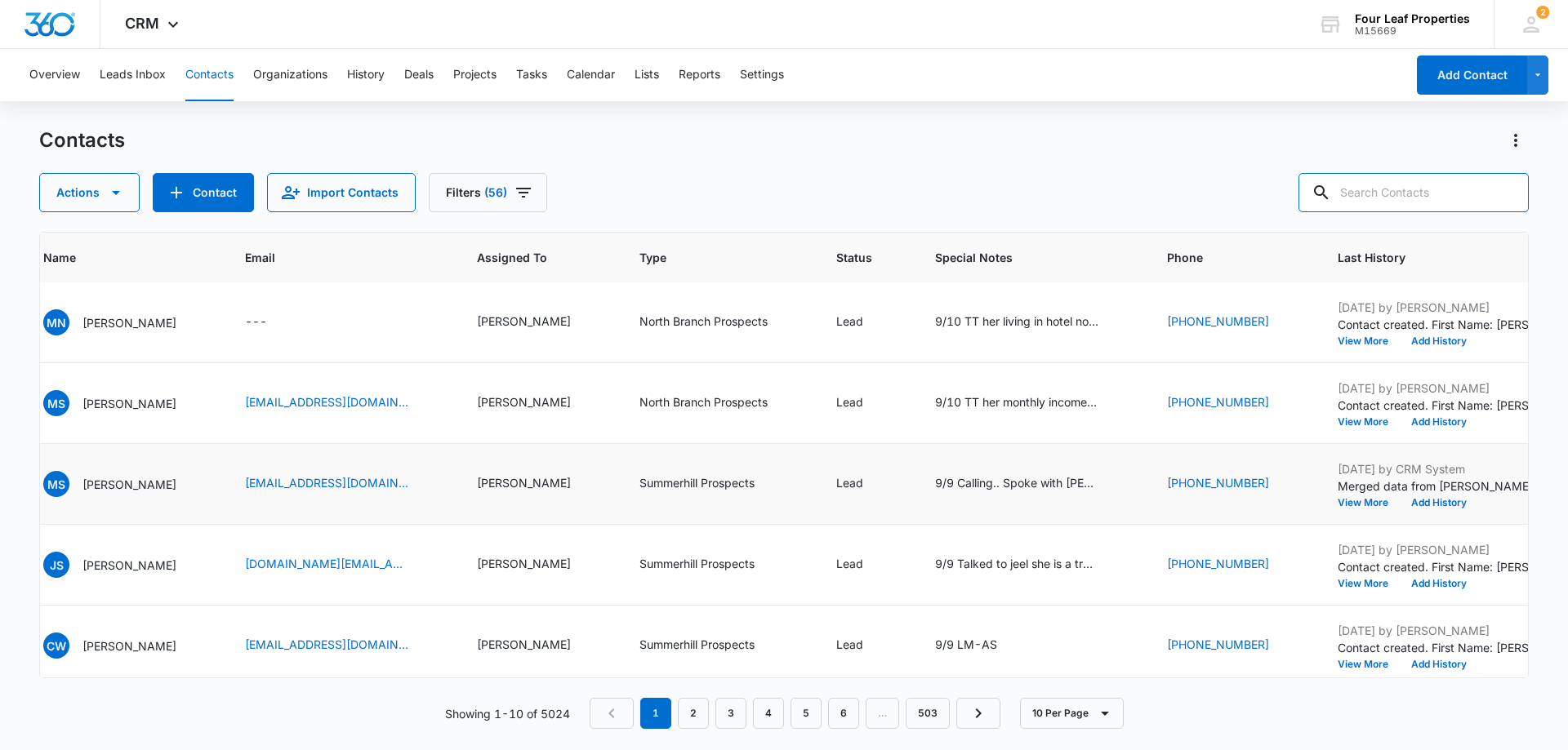
scroll to position [163, 631]
click at [589, 484] on icon "Assigned To - Kelly Mursch - Select to Edit Field" at bounding box center [590, 483] width 19 height 19
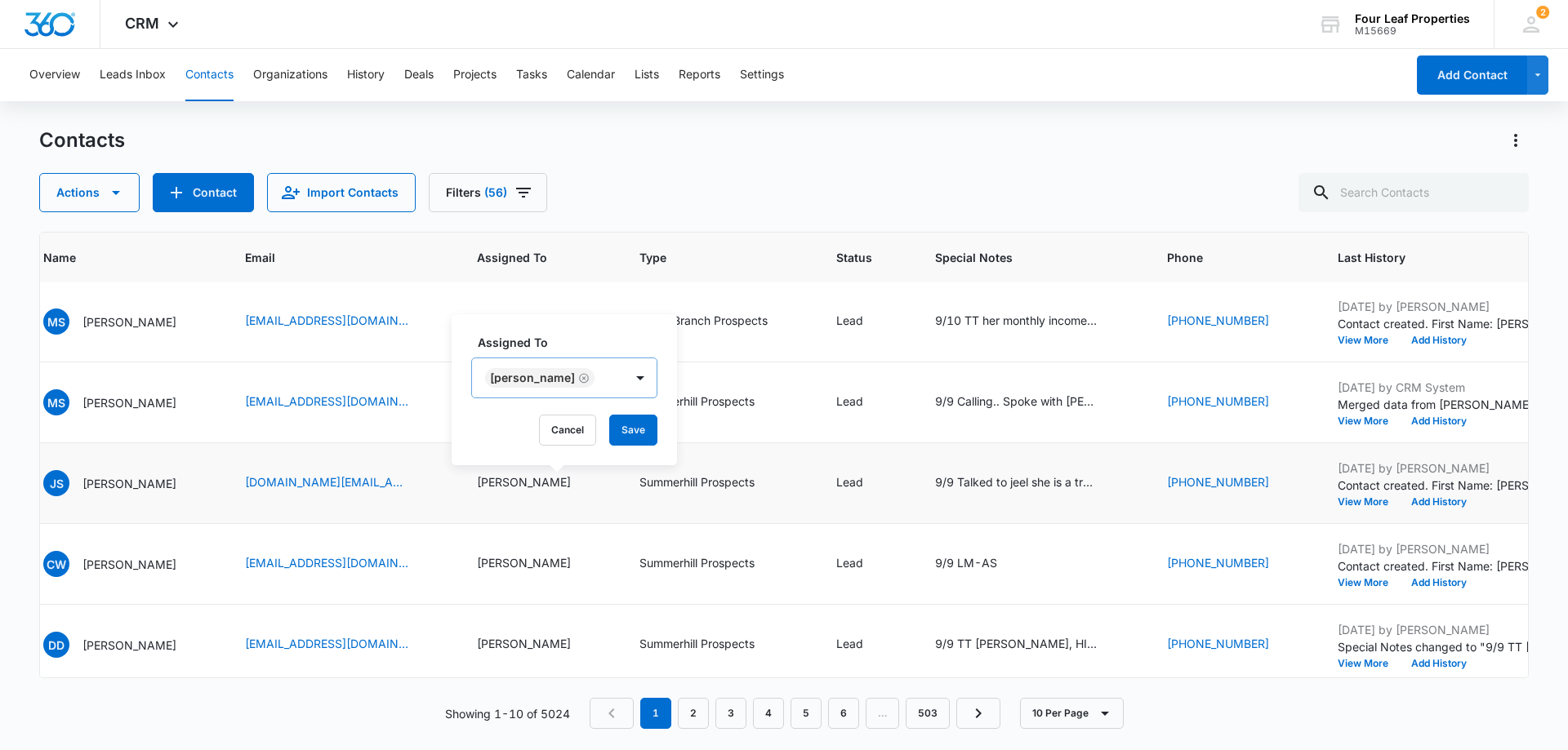
click at [578, 380] on icon "Remove Kelly Mursch" at bounding box center [584, 378] width 12 height 13
click at [571, 381] on div "Assigned To" at bounding box center [523, 380] width 102 height 37
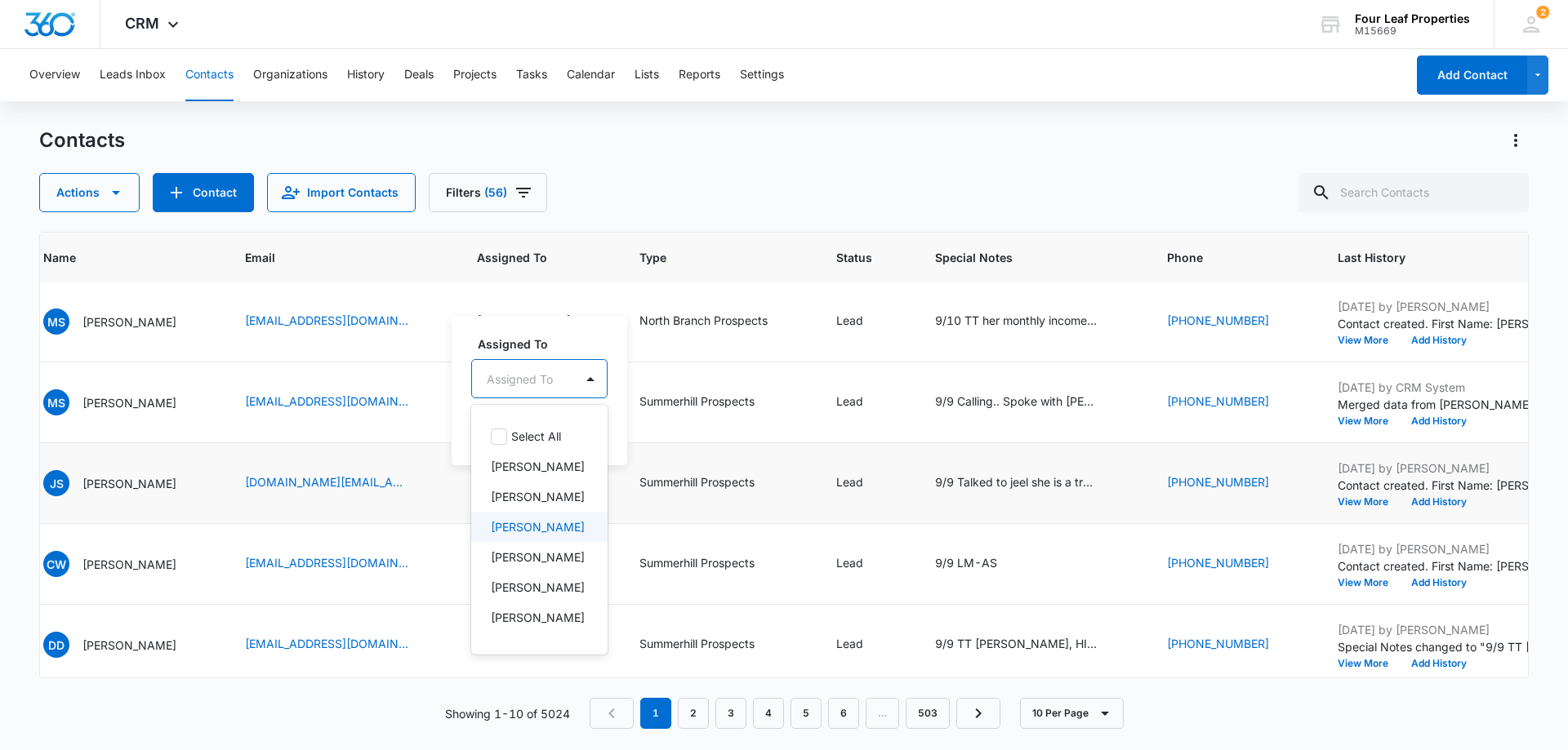
click at [560, 535] on p "[PERSON_NAME]" at bounding box center [538, 527] width 94 height 17
click at [766, 369] on td "Summerhill Prospects" at bounding box center [718, 402] width 197 height 81
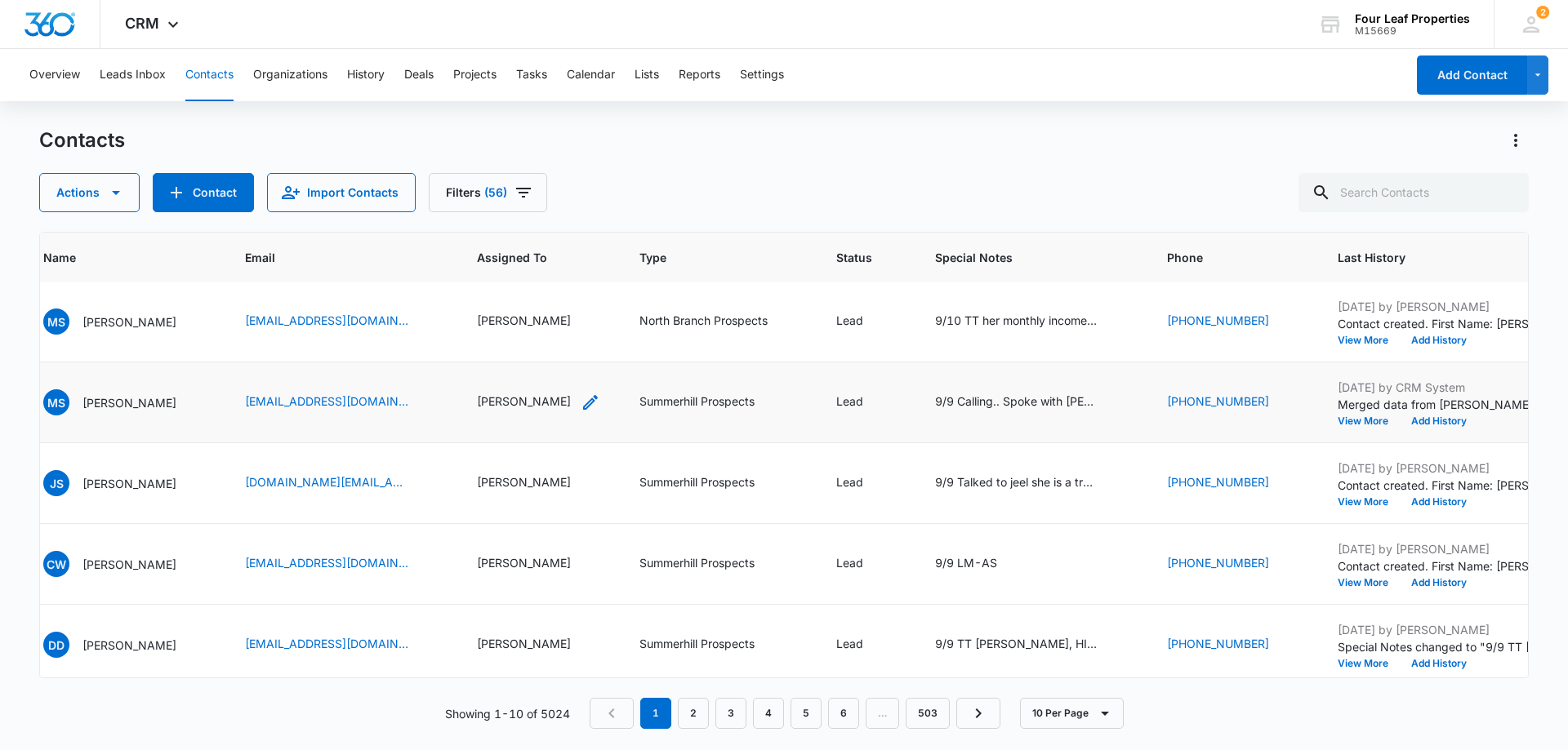
click at [600, 407] on icon "Assigned To - Adam Schoenborn - Select to Edit Field" at bounding box center [590, 401] width 19 height 19
click at [600, 480] on div "[PERSON_NAME]" at bounding box center [539, 483] width 124 height 19
click at [600, 484] on div "[PERSON_NAME]" at bounding box center [539, 483] width 124 height 19
click at [591, 486] on icon "Assigned To - Kelly Mursch - Select to Edit Field" at bounding box center [590, 483] width 19 height 19
click at [624, 432] on button "Save" at bounding box center [618, 430] width 48 height 31
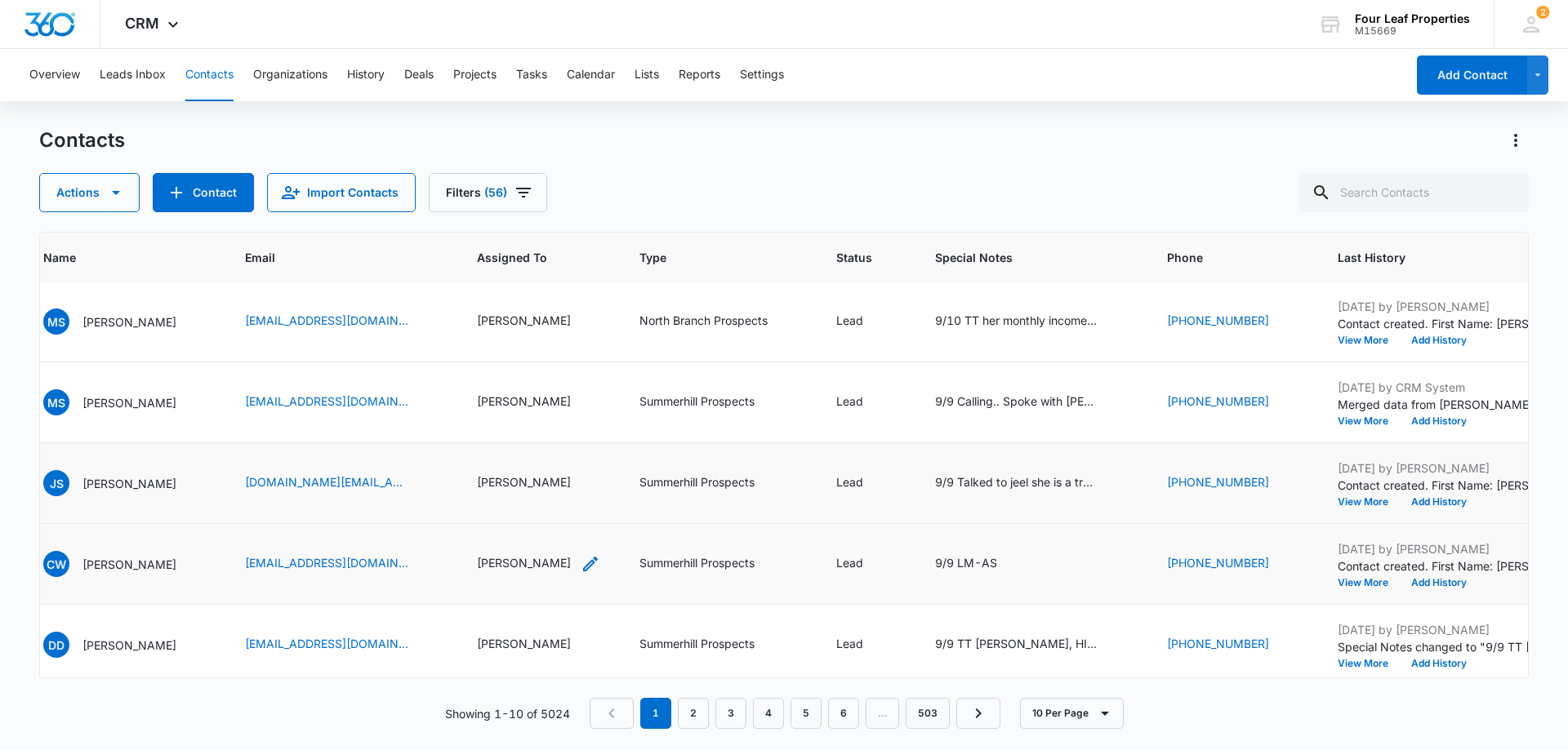
click at [593, 567] on icon "Assigned To - Kelly Mursch - Select to Edit Field" at bounding box center [590, 564] width 19 height 19
click at [578, 460] on icon "Remove Kelly Mursch" at bounding box center [584, 459] width 12 height 13
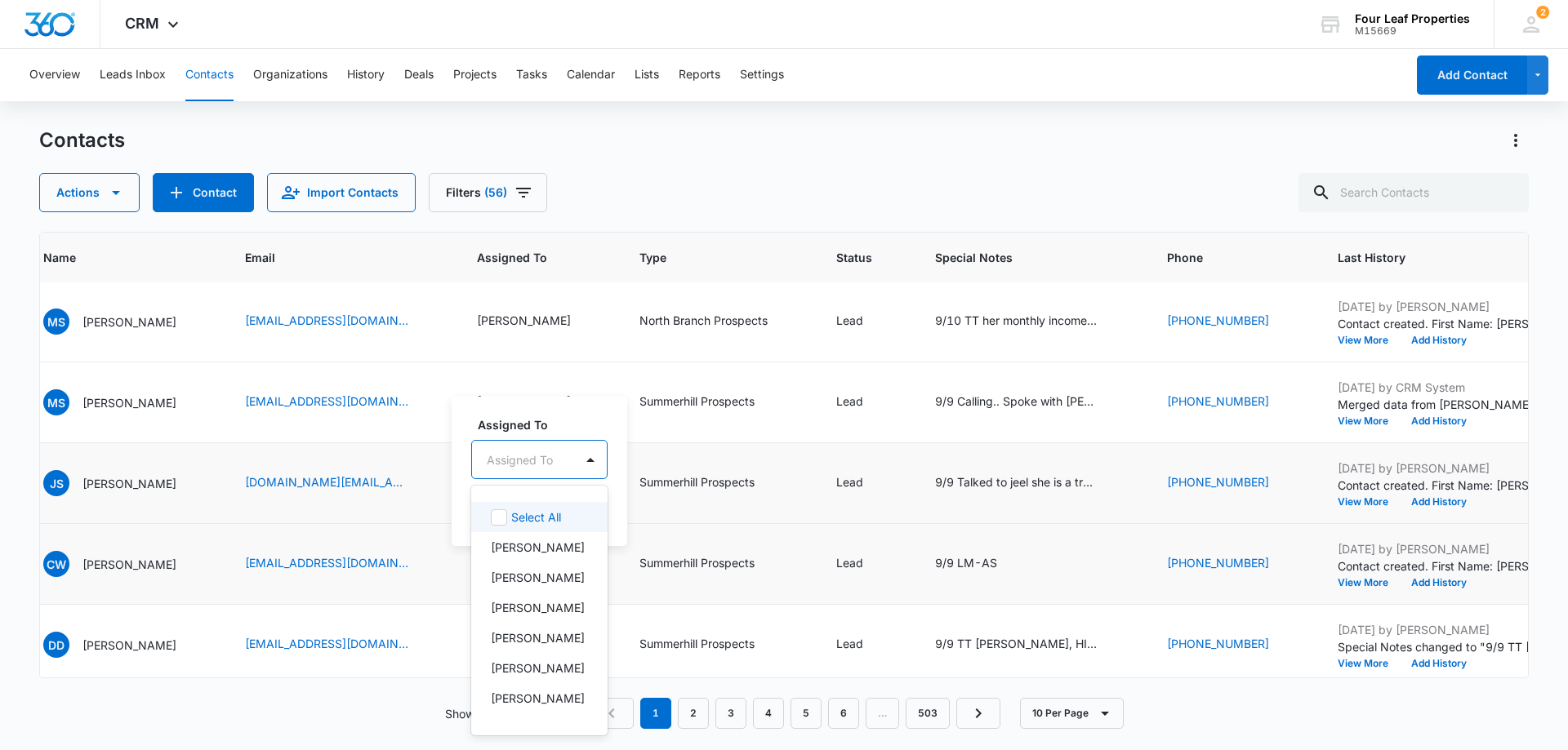
click at [568, 463] on div "Assigned To" at bounding box center [523, 460] width 102 height 37
click at [544, 616] on p "[PERSON_NAME]" at bounding box center [538, 607] width 94 height 17
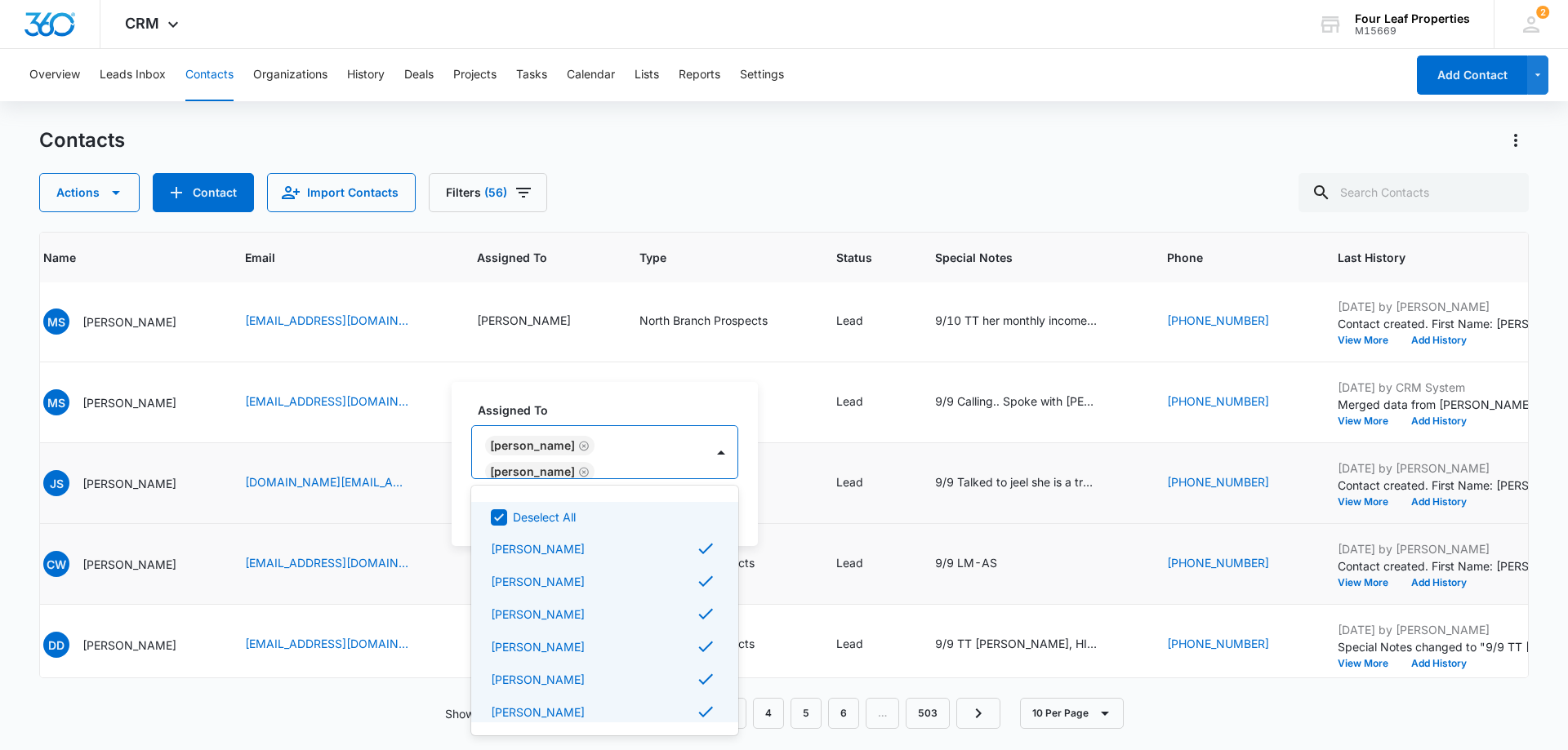
click at [624, 416] on label "Assigned To" at bounding box center [611, 410] width 267 height 17
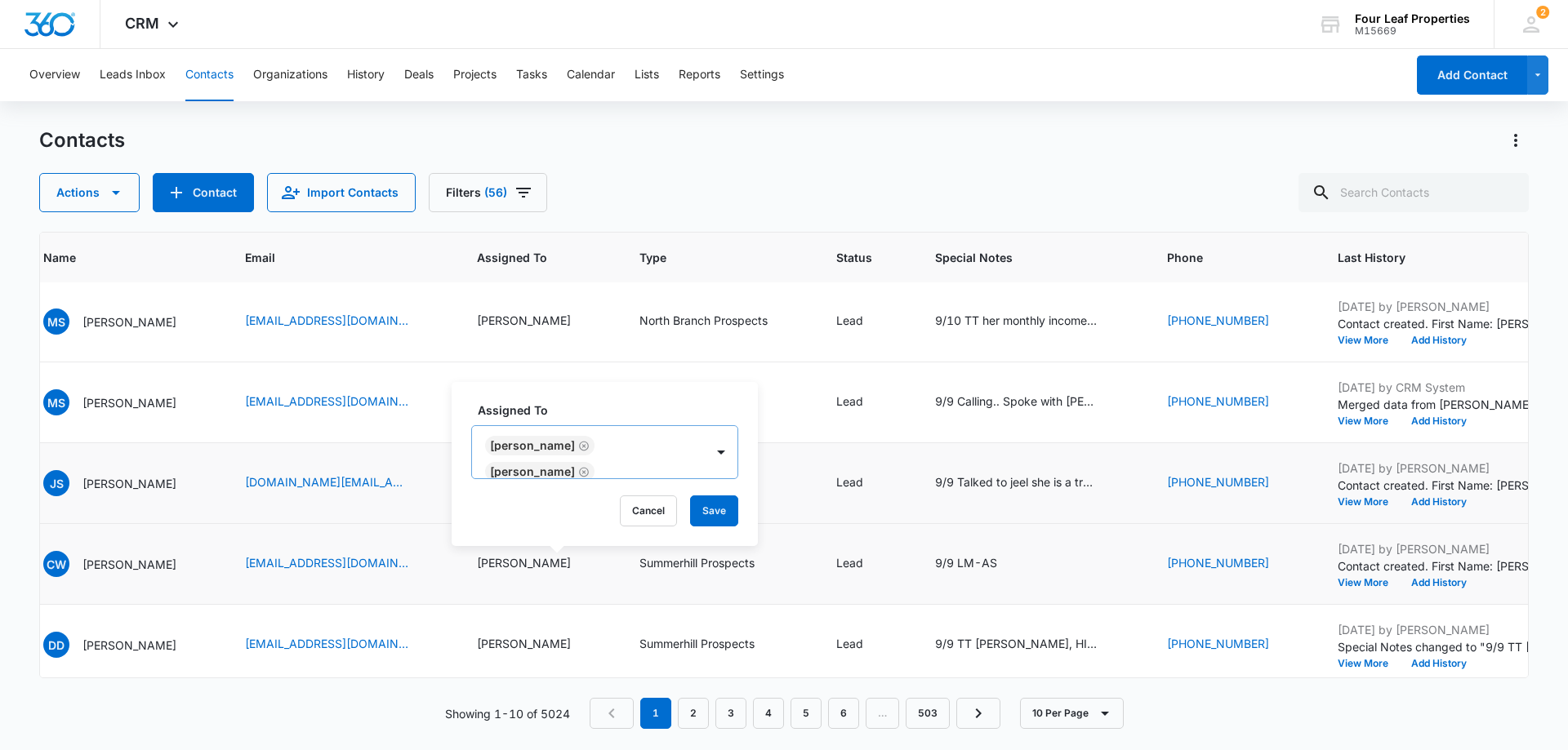
click at [578, 448] on icon "Remove Brittney Banks" at bounding box center [584, 446] width 12 height 13
click at [578, 558] on icon "Remove Matt Nelson" at bounding box center [584, 564] width 12 height 13
click at [579, 558] on icon "Remove Douglas Briand" at bounding box center [584, 564] width 12 height 13
click at [578, 558] on icon "Remove Cynthia Taft" at bounding box center [584, 564] width 12 height 13
click at [579, 508] on icon "Remove Tracy Reed" at bounding box center [584, 513] width 10 height 10
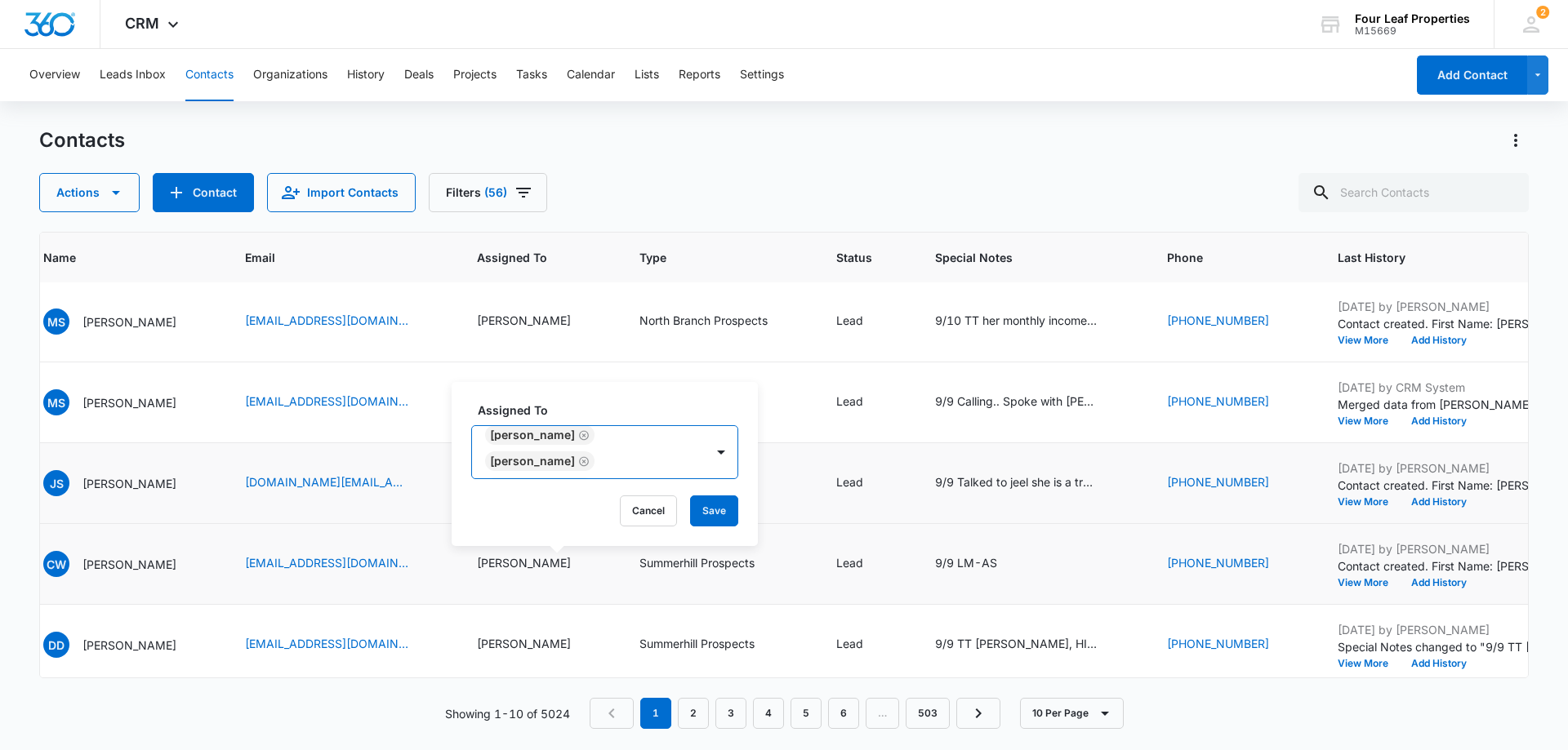
scroll to position [457, 0]
click at [576, 527] on div "[PERSON_NAME]" at bounding box center [539, 537] width 109 height 19
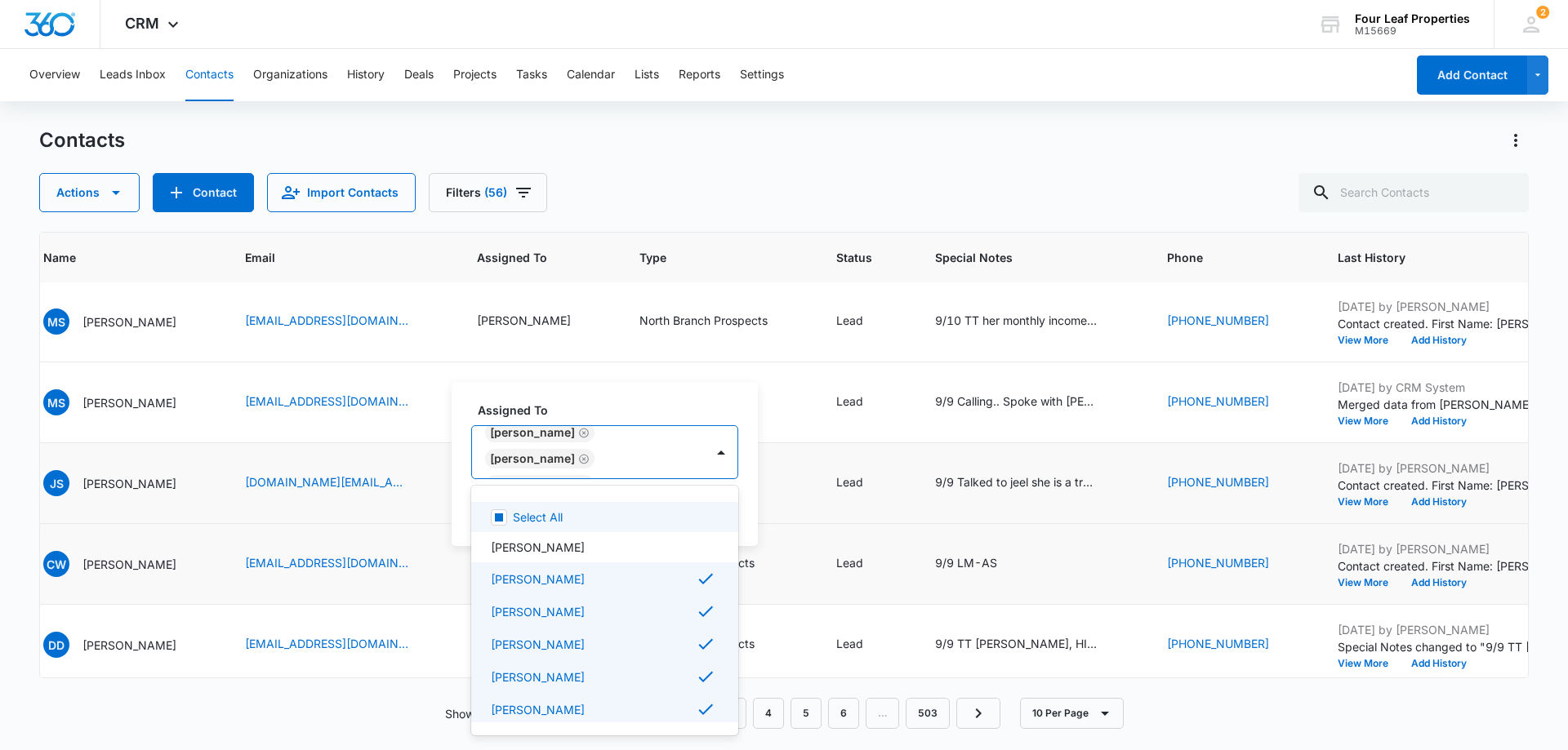
click at [578, 532] on icon "Remove Alexa Chavez" at bounding box center [584, 538] width 12 height 13
click at [578, 532] on icon "Remove Felicia Johnson" at bounding box center [584, 538] width 12 height 13
click at [578, 506] on icon "Remove Lisa Augustus" at bounding box center [584, 511] width 12 height 13
click at [578, 532] on icon "Remove Toni Osborne" at bounding box center [584, 538] width 12 height 13
click at [580, 506] on icon "Remove Tammi Lovelady" at bounding box center [584, 511] width 12 height 13
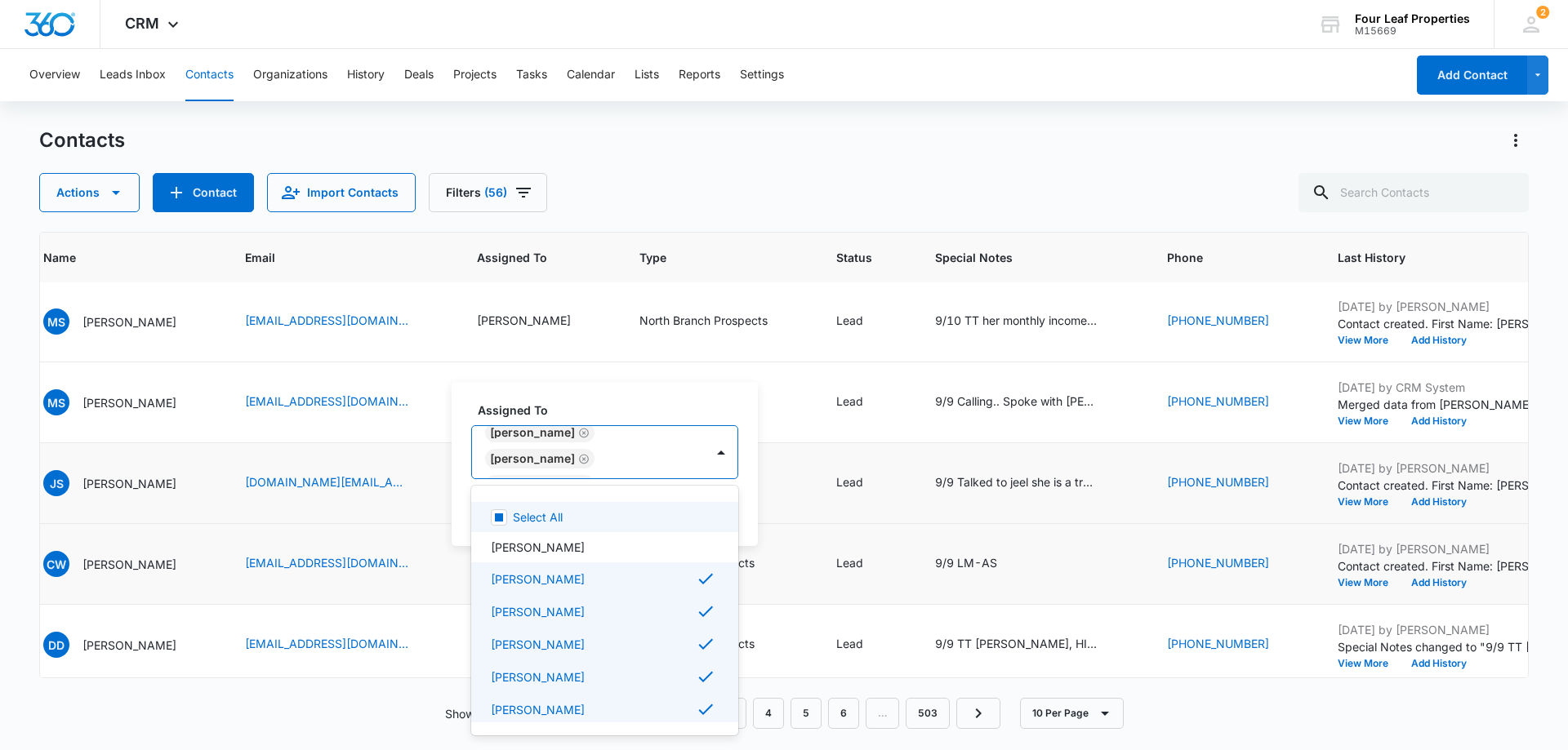
click at [578, 532] on icon "Remove Jessica Clark" at bounding box center [584, 538] width 12 height 13
click at [589, 532] on icon "Remove Eleida Romero" at bounding box center [584, 538] width 10 height 10
click at [579, 506] on icon "Remove Lisa Lane" at bounding box center [584, 511] width 10 height 10
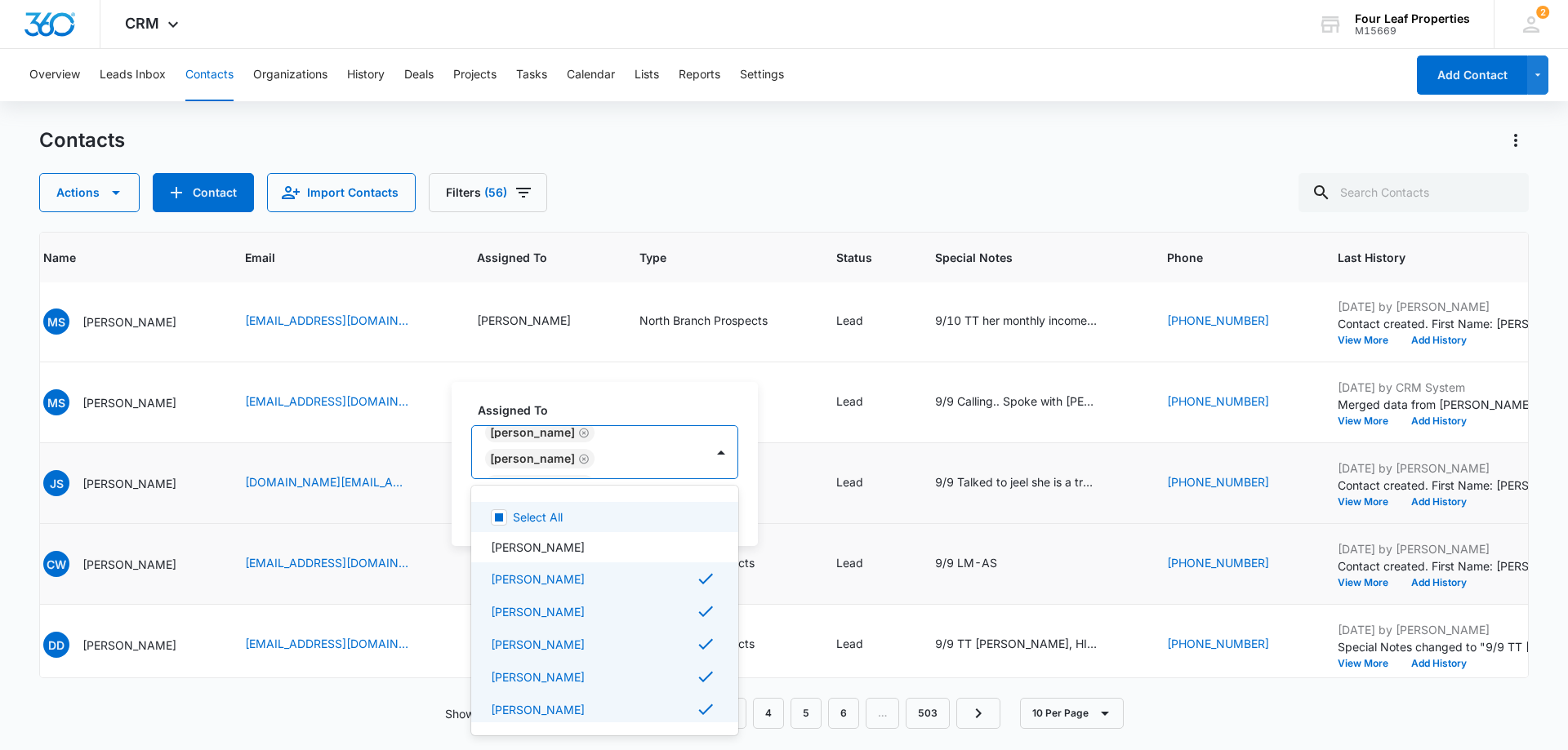
click at [590, 506] on icon "Remove Jacquelyn Montague" at bounding box center [584, 511] width 12 height 13
click at [578, 479] on icon "Remove Kelly Mursch" at bounding box center [584, 485] width 12 height 13
click at [590, 506] on icon "Remove Brookelyn Stockdale" at bounding box center [584, 511] width 12 height 13
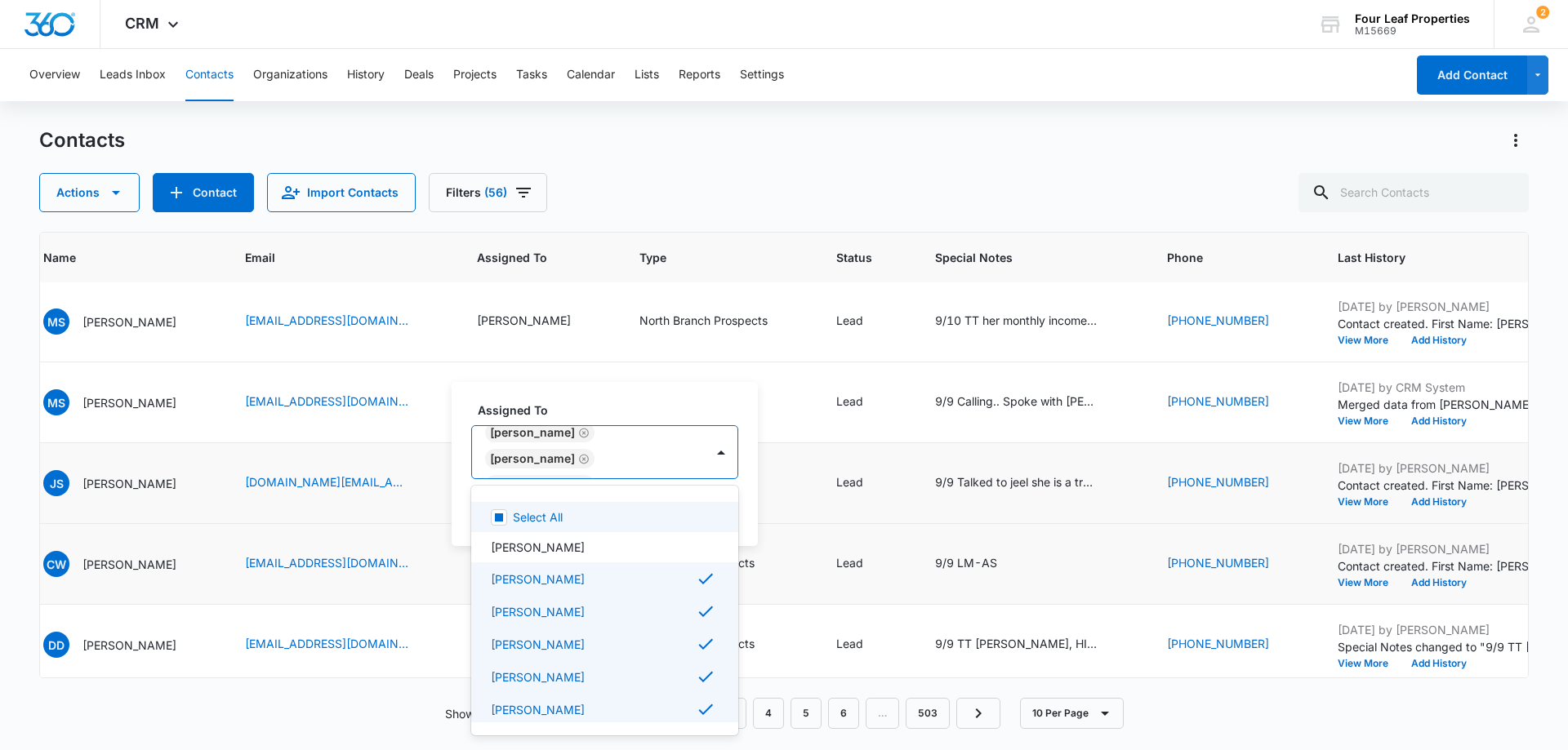
click at [590, 506] on icon "Remove Dez Blanton" at bounding box center [584, 511] width 12 height 13
click at [566, 475] on div "[PERSON_NAME]" at bounding box center [539, 485] width 109 height 19
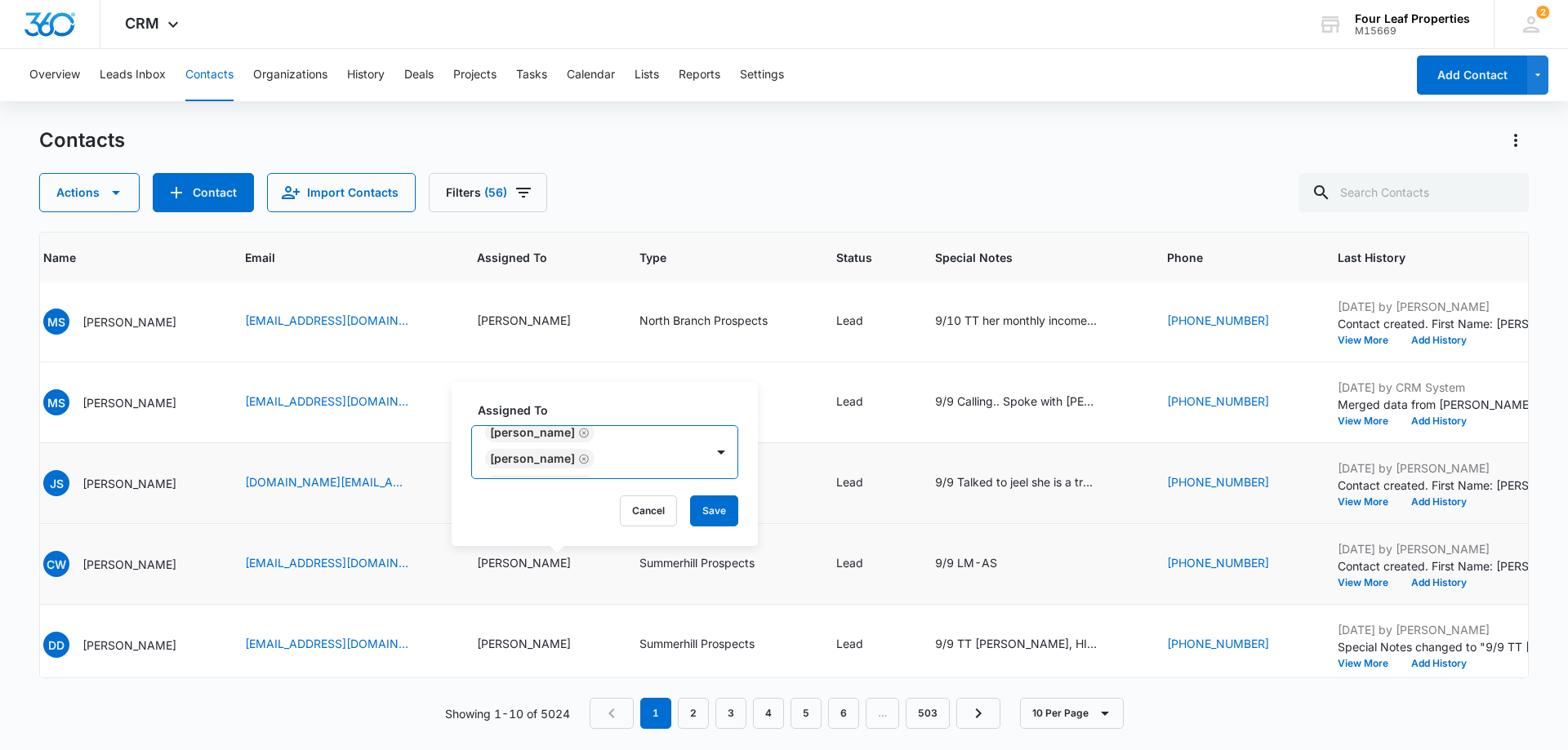
click at [579, 480] on icon "Remove Travis Mino" at bounding box center [584, 485] width 10 height 10
click at [590, 479] on icon "Remove Jonathan Standifer" at bounding box center [584, 485] width 12 height 13
click at [582, 480] on icon "Remove Mike Callaghan" at bounding box center [584, 485] width 10 height 10
click at [578, 479] on icon "Remove Travis Mino" at bounding box center [584, 485] width 12 height 13
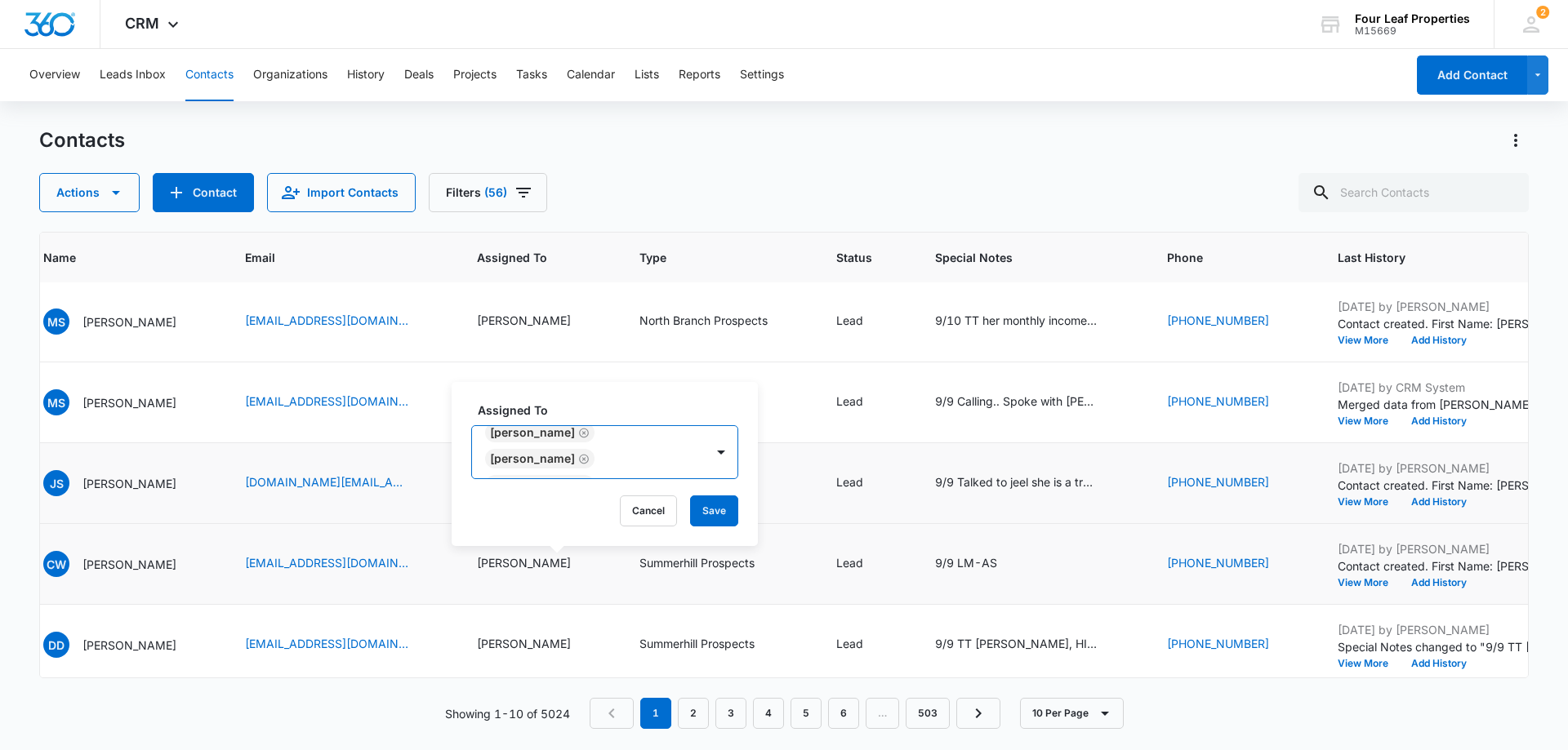
click at [579, 480] on icon "Remove Paige Staerkel" at bounding box center [584, 485] width 10 height 10
click at [589, 480] on icon "Remove Kevin Shaughnessy" at bounding box center [584, 485] width 10 height 10
click at [589, 480] on icon "Remove Ayla Noah" at bounding box center [584, 485] width 10 height 10
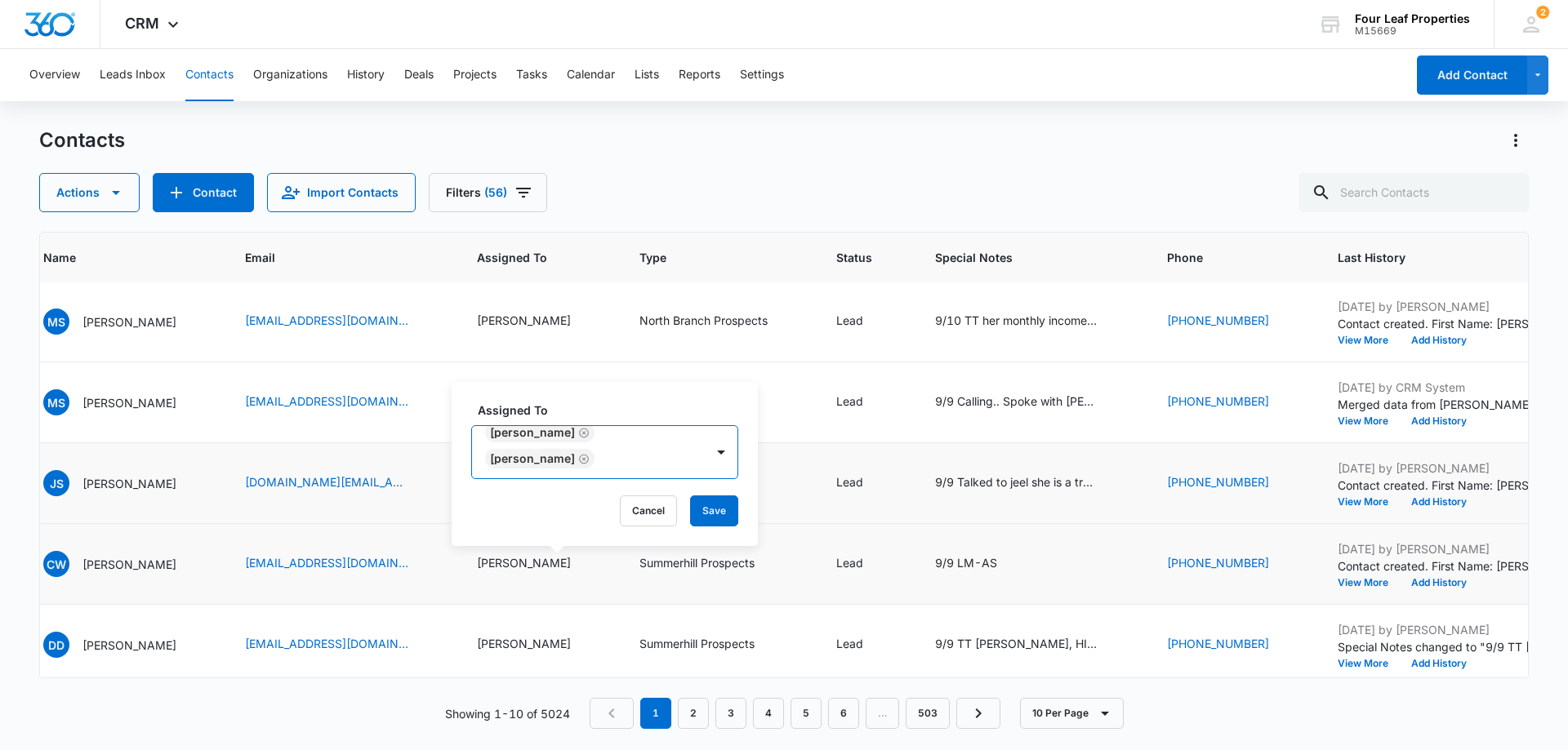
click at [578, 461] on icon "Remove Sarah Smith" at bounding box center [584, 459] width 12 height 13
click at [589, 437] on icon "Remove LaFonda Bontrager" at bounding box center [584, 433] width 10 height 10
click at [636, 506] on button "Save" at bounding box center [633, 511] width 48 height 31
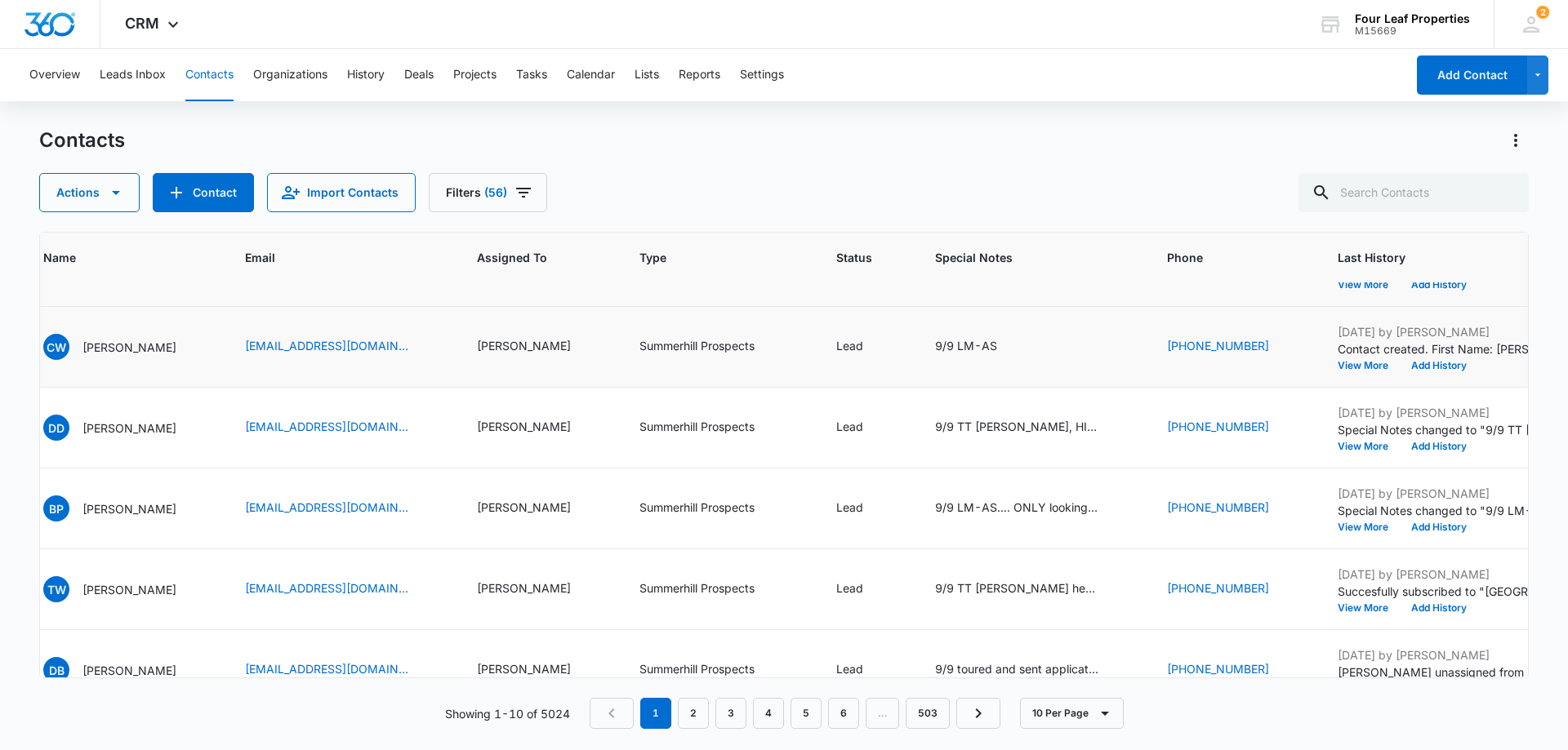
scroll to position [408, 631]
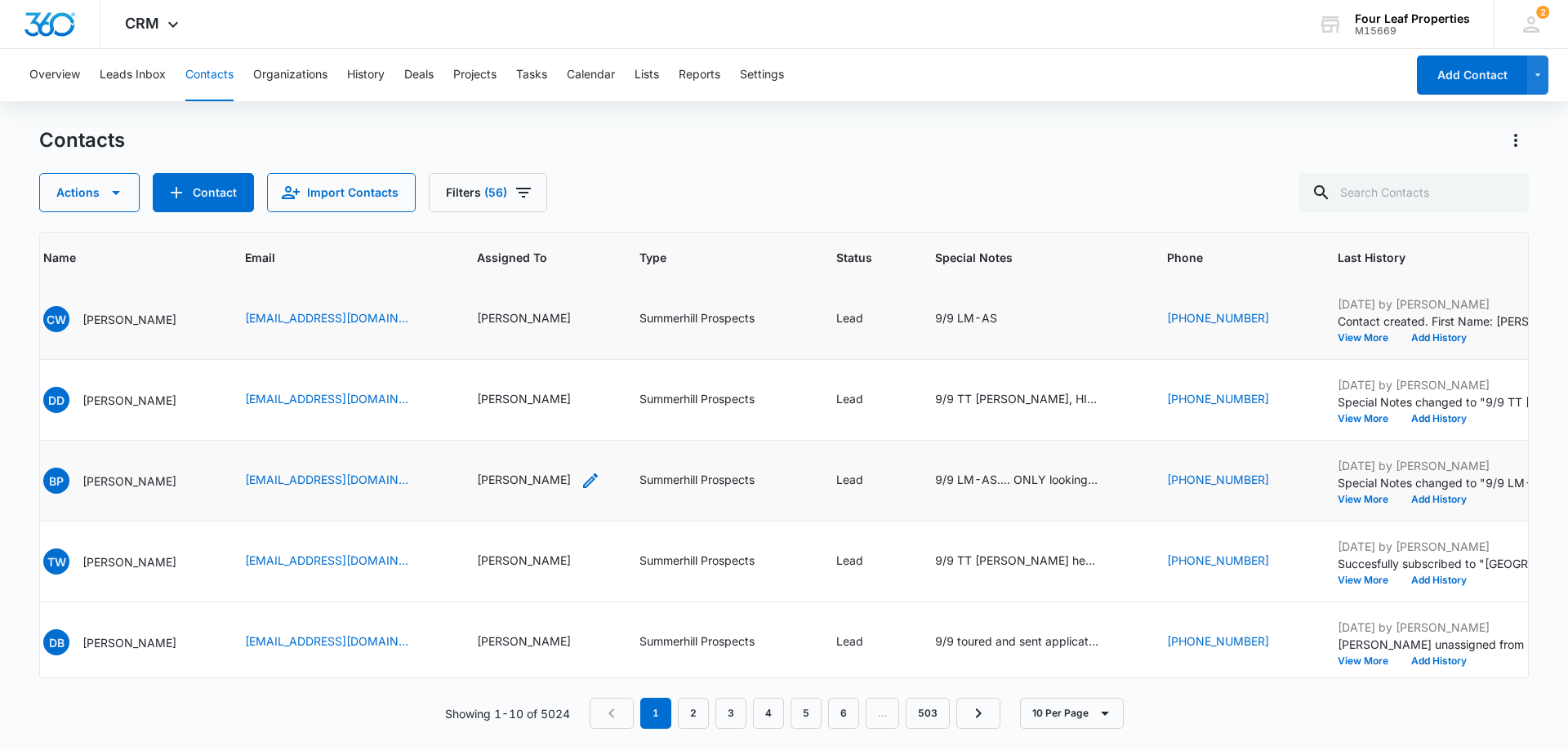
click at [558, 480] on div "[PERSON_NAME]" at bounding box center [524, 480] width 94 height 17
click at [579, 376] on icon "Remove Kelly Mursch" at bounding box center [584, 375] width 10 height 10
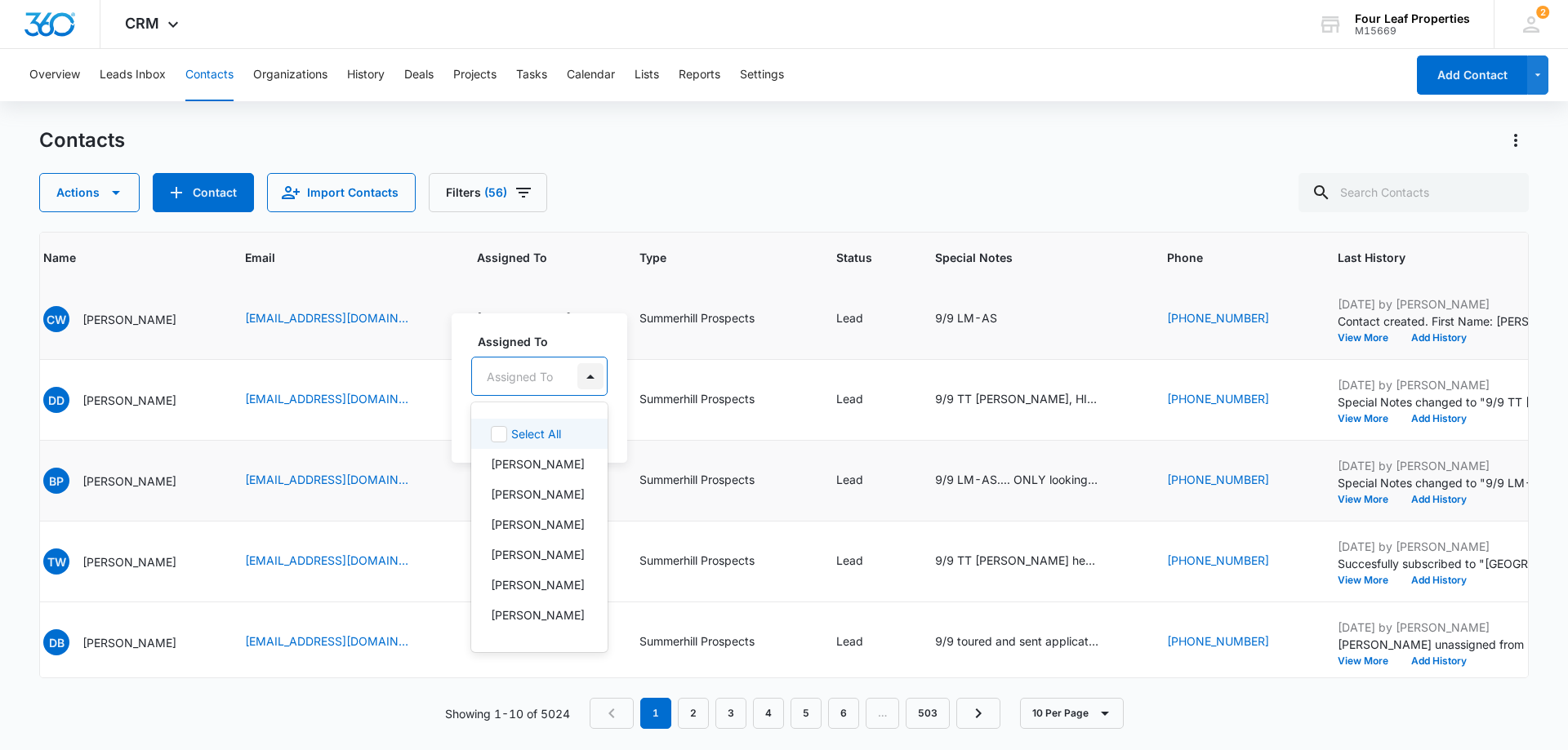
click at [589, 377] on div at bounding box center [590, 375] width 26 height 26
click at [543, 533] on p "[PERSON_NAME]" at bounding box center [538, 524] width 94 height 17
click at [639, 324] on div "Assigned To option Adam Schoenborn, selected. 28 results available. Use Up and …" at bounding box center [564, 387] width 225 height 151
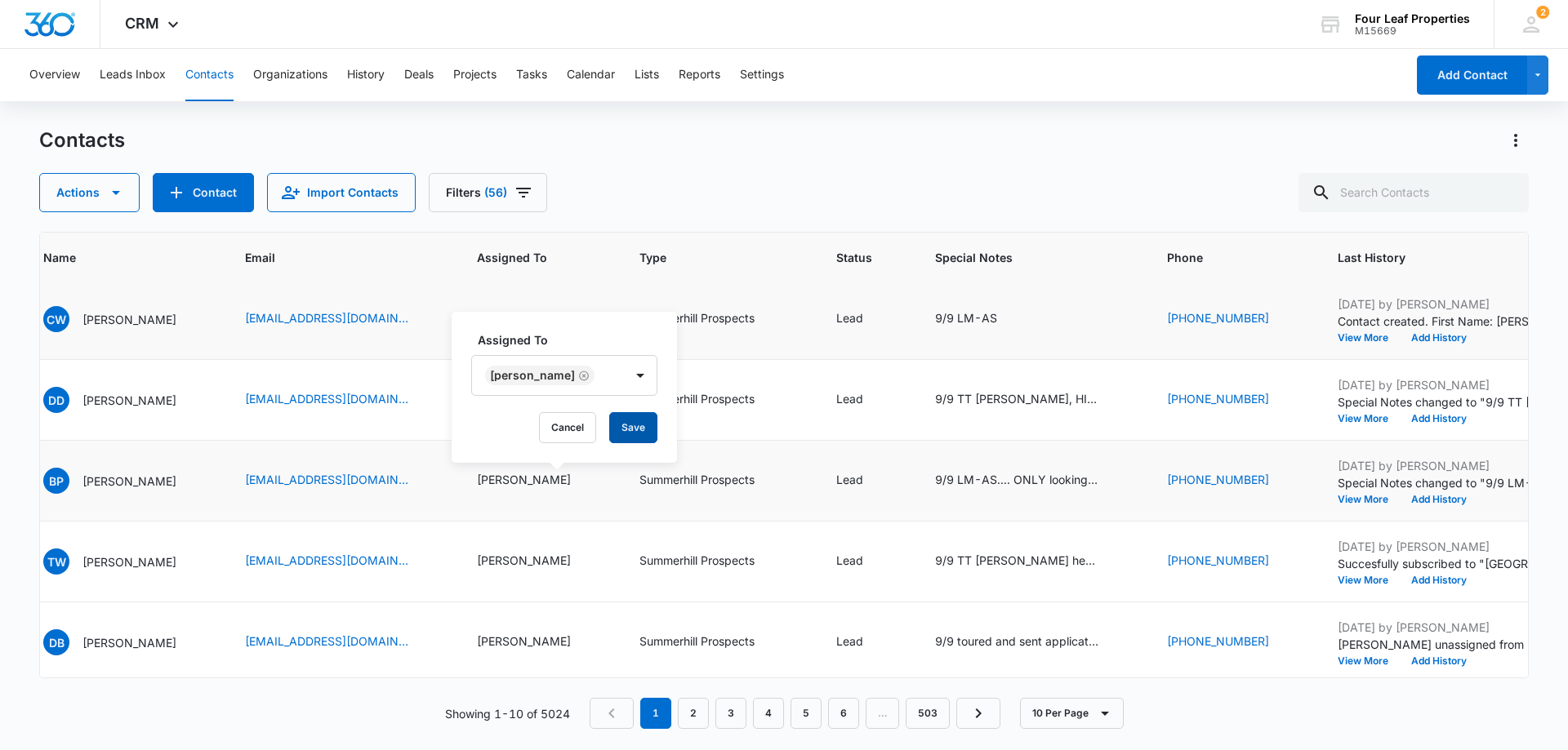
click at [638, 420] on button "Save" at bounding box center [633, 427] width 48 height 31
click at [600, 558] on icon "Assigned To - Kelly Mursch - Select to Edit Field" at bounding box center [590, 561] width 19 height 19
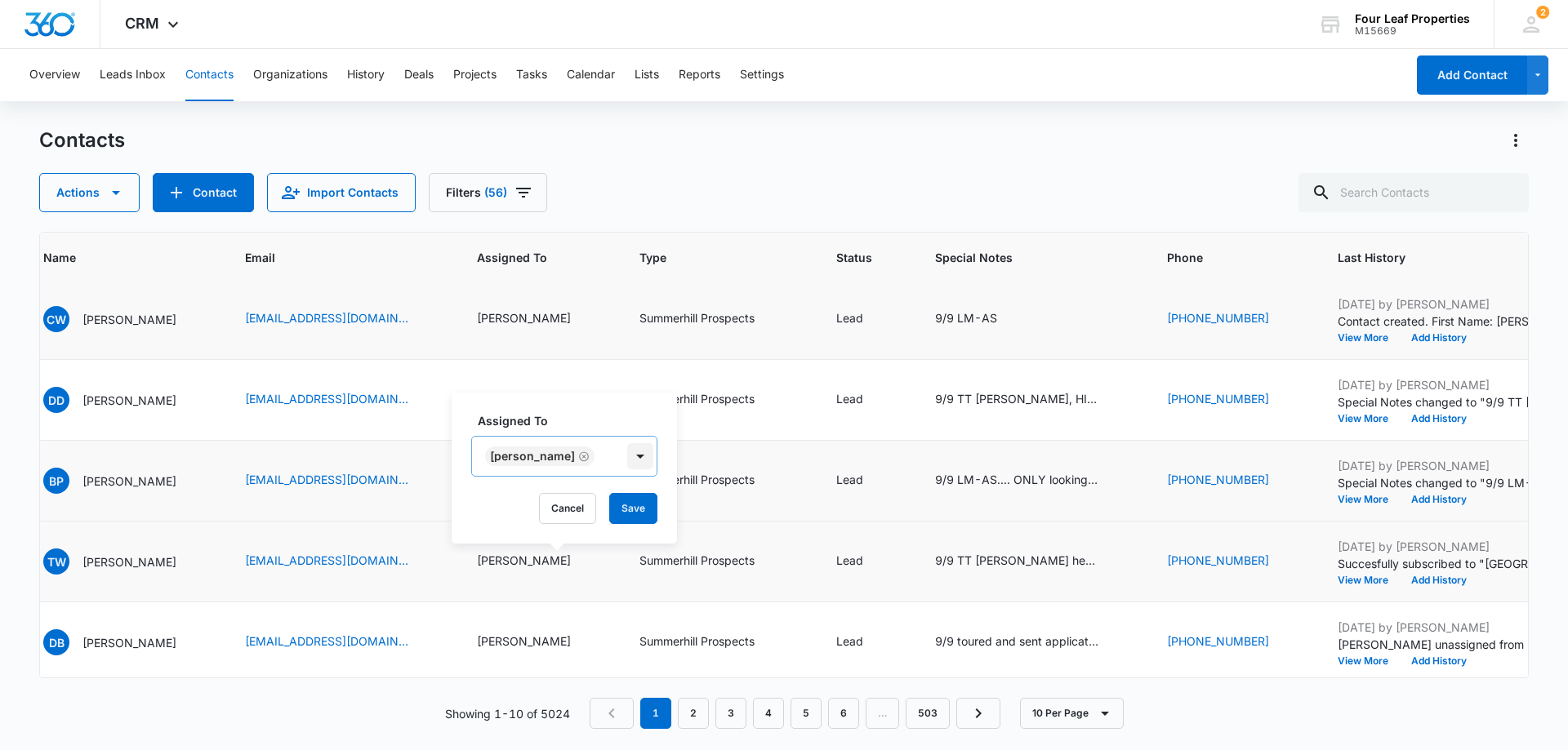
click at [627, 457] on div at bounding box center [639, 456] width 26 height 26
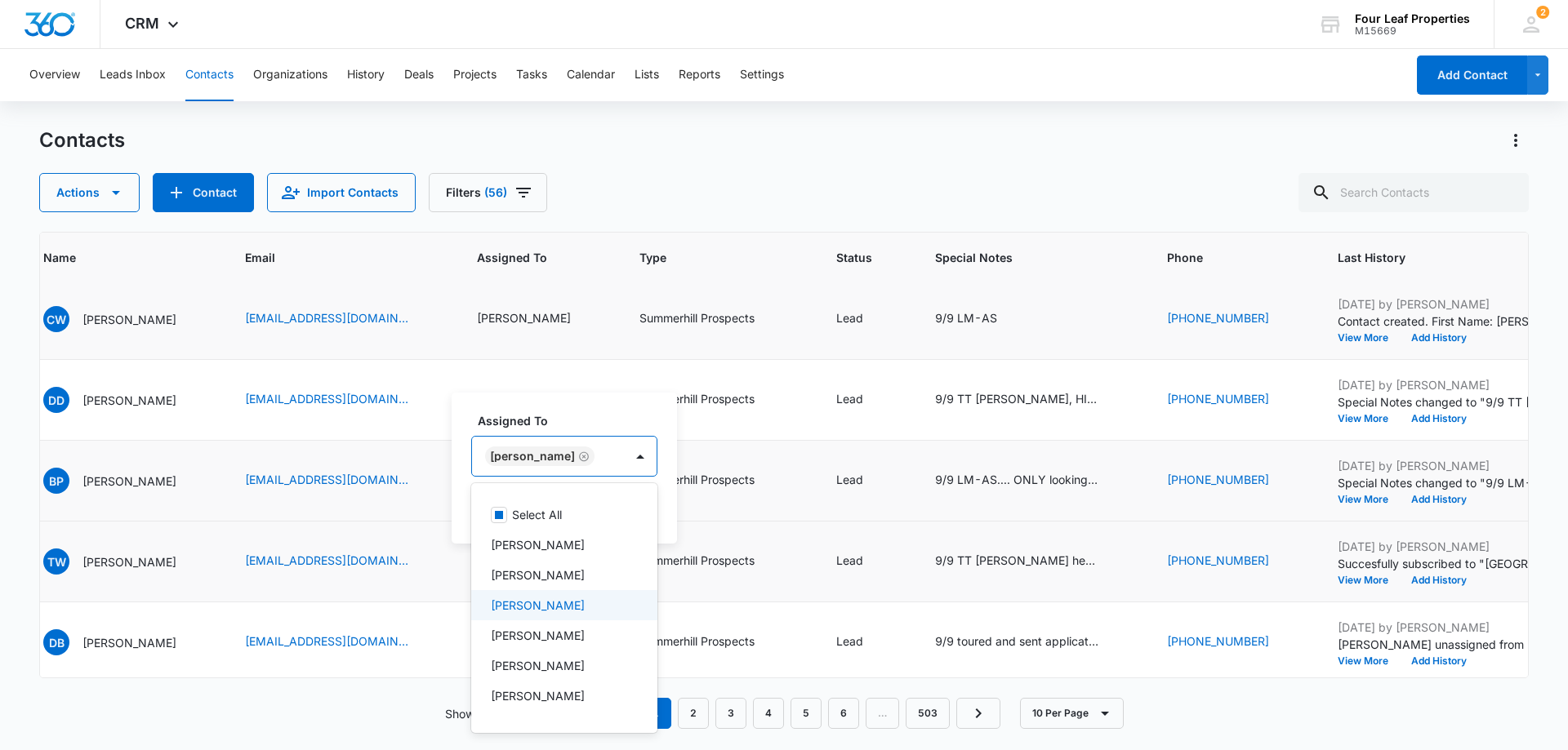
click at [593, 601] on div "[PERSON_NAME]" at bounding box center [562, 605] width 144 height 17
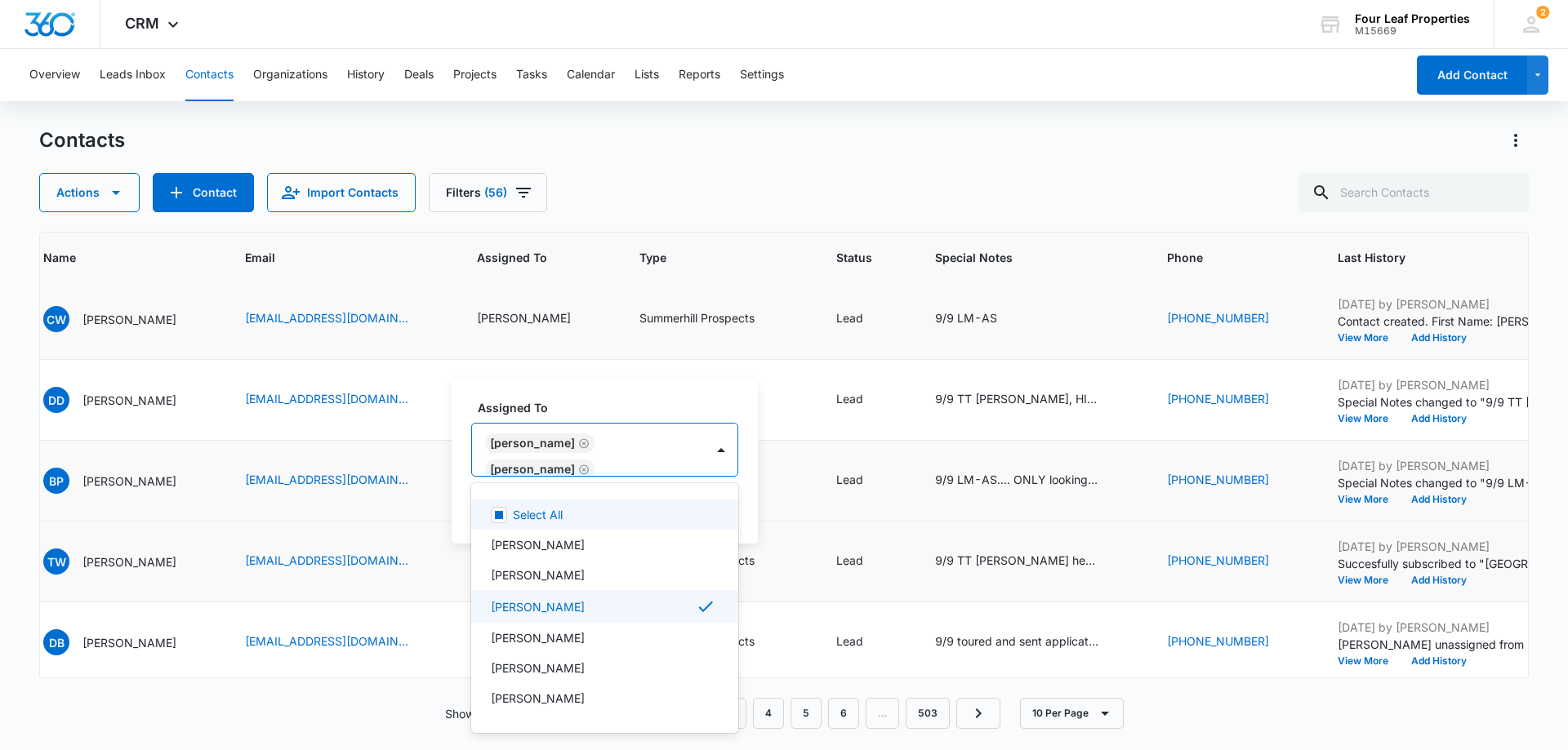
click at [578, 466] on icon "Remove Kelly Mursch" at bounding box center [584, 469] width 12 height 13
click at [664, 414] on label "Assigned To" at bounding box center [571, 421] width 187 height 17
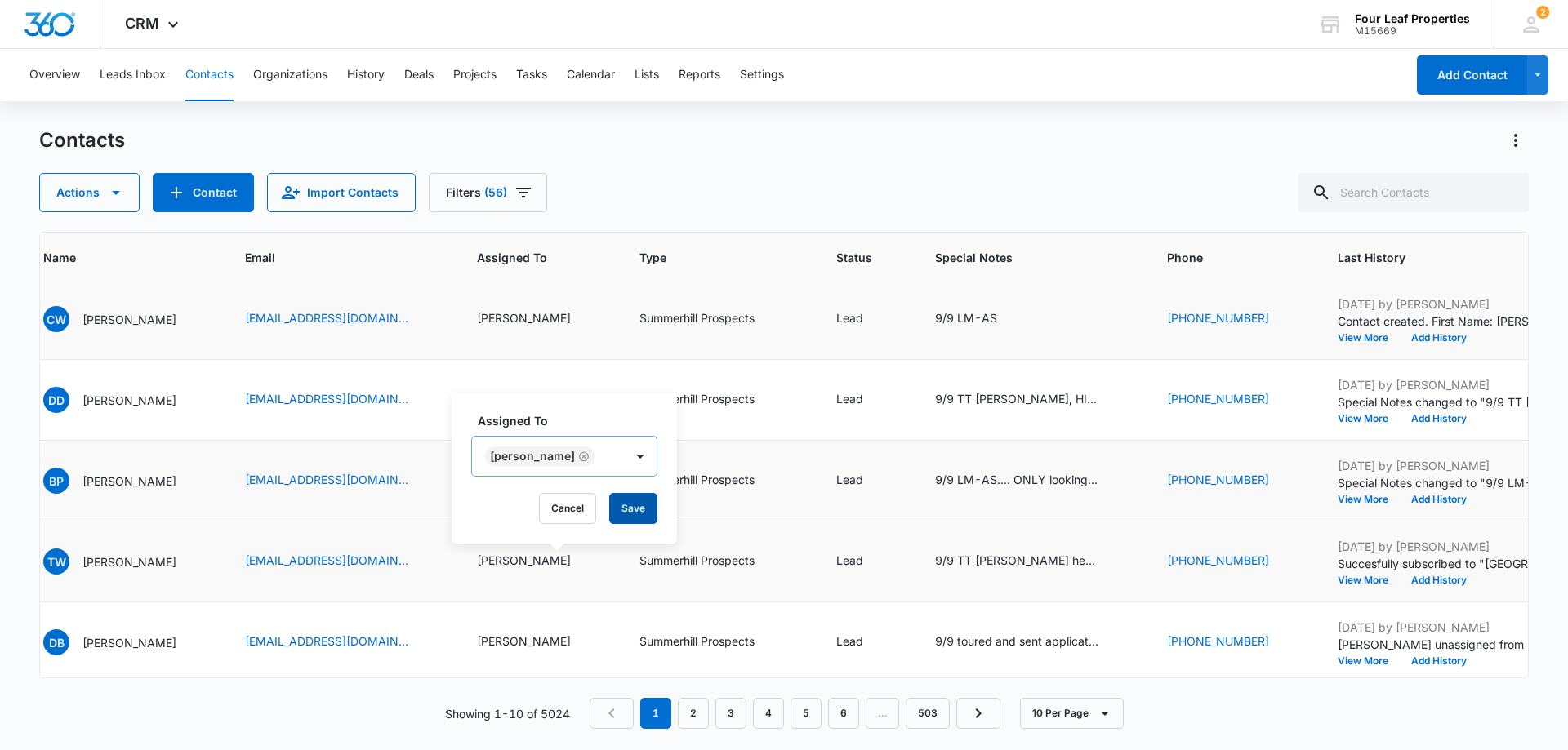
click at [657, 518] on button "Save" at bounding box center [633, 508] width 48 height 31
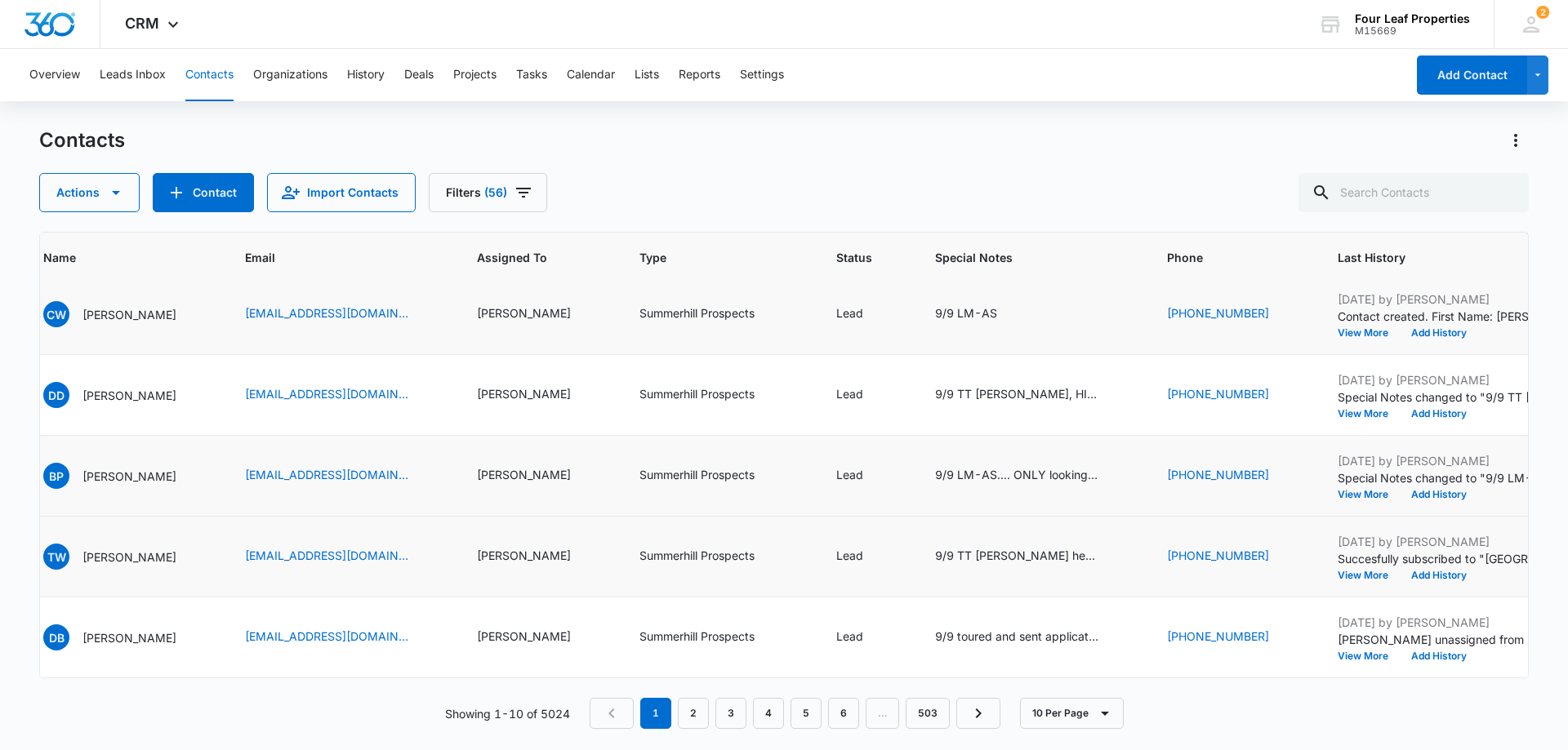
scroll to position [425, 631]
click at [693, 706] on link "2" at bounding box center [693, 713] width 31 height 31
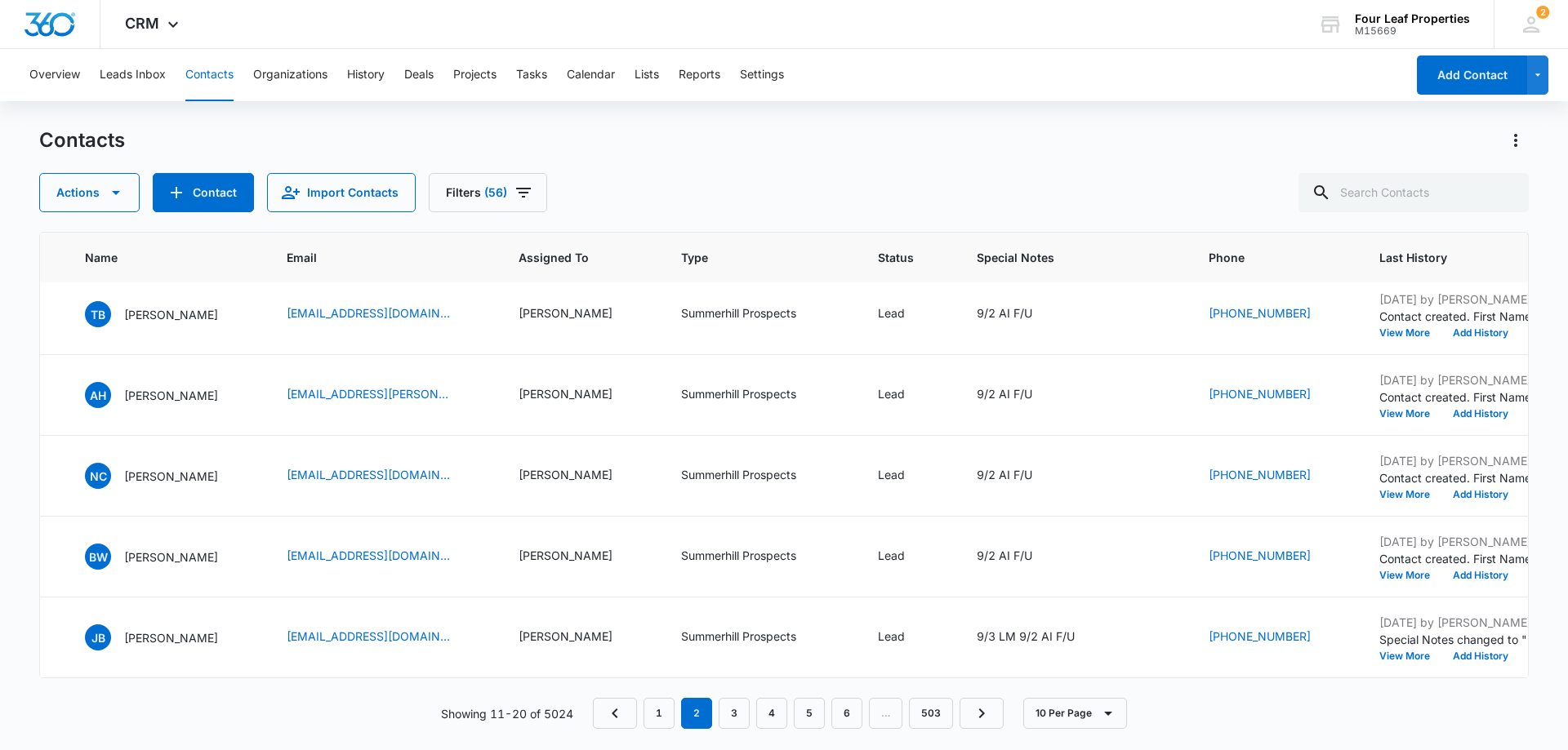
scroll to position [0, 631]
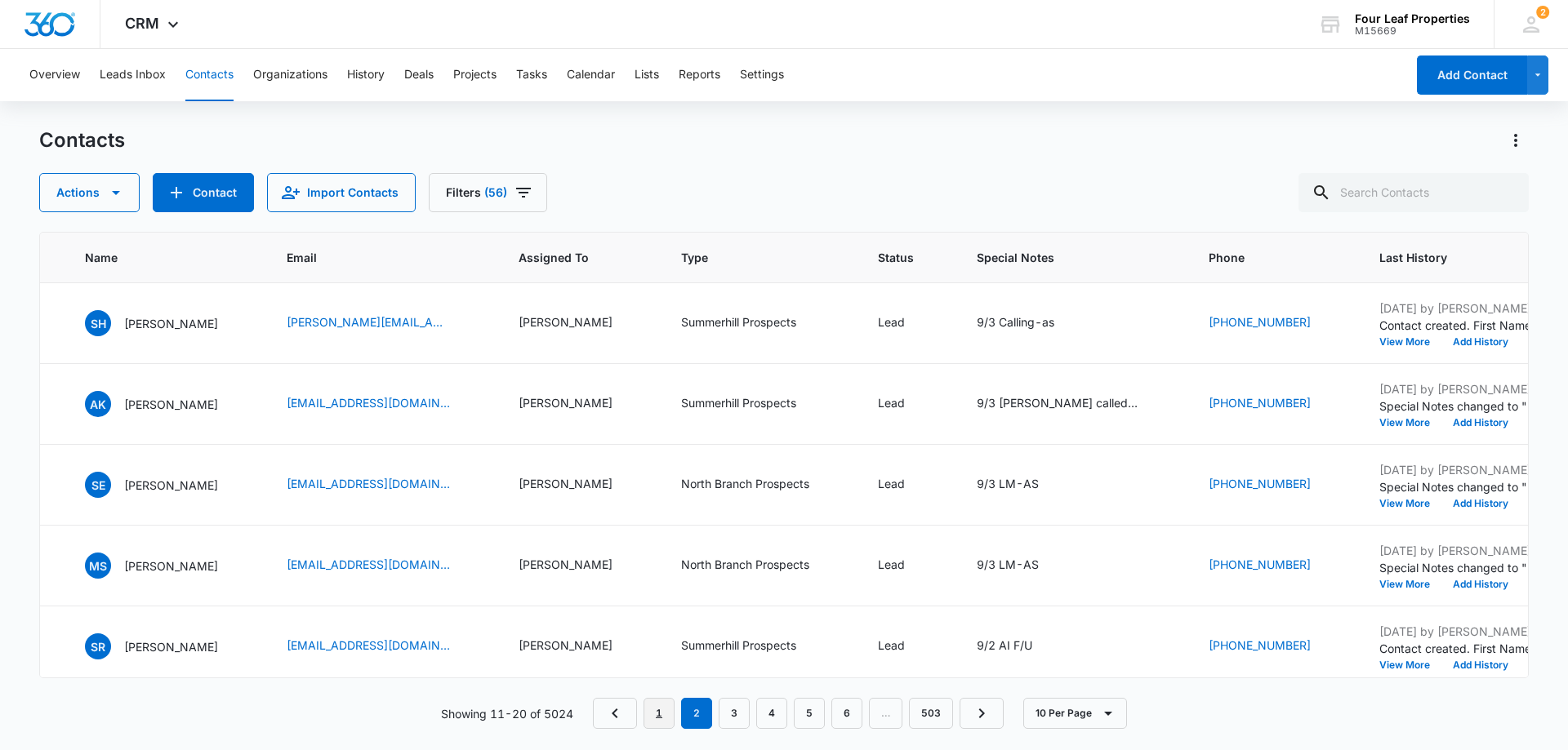
click at [663, 708] on link "1" at bounding box center [659, 713] width 31 height 31
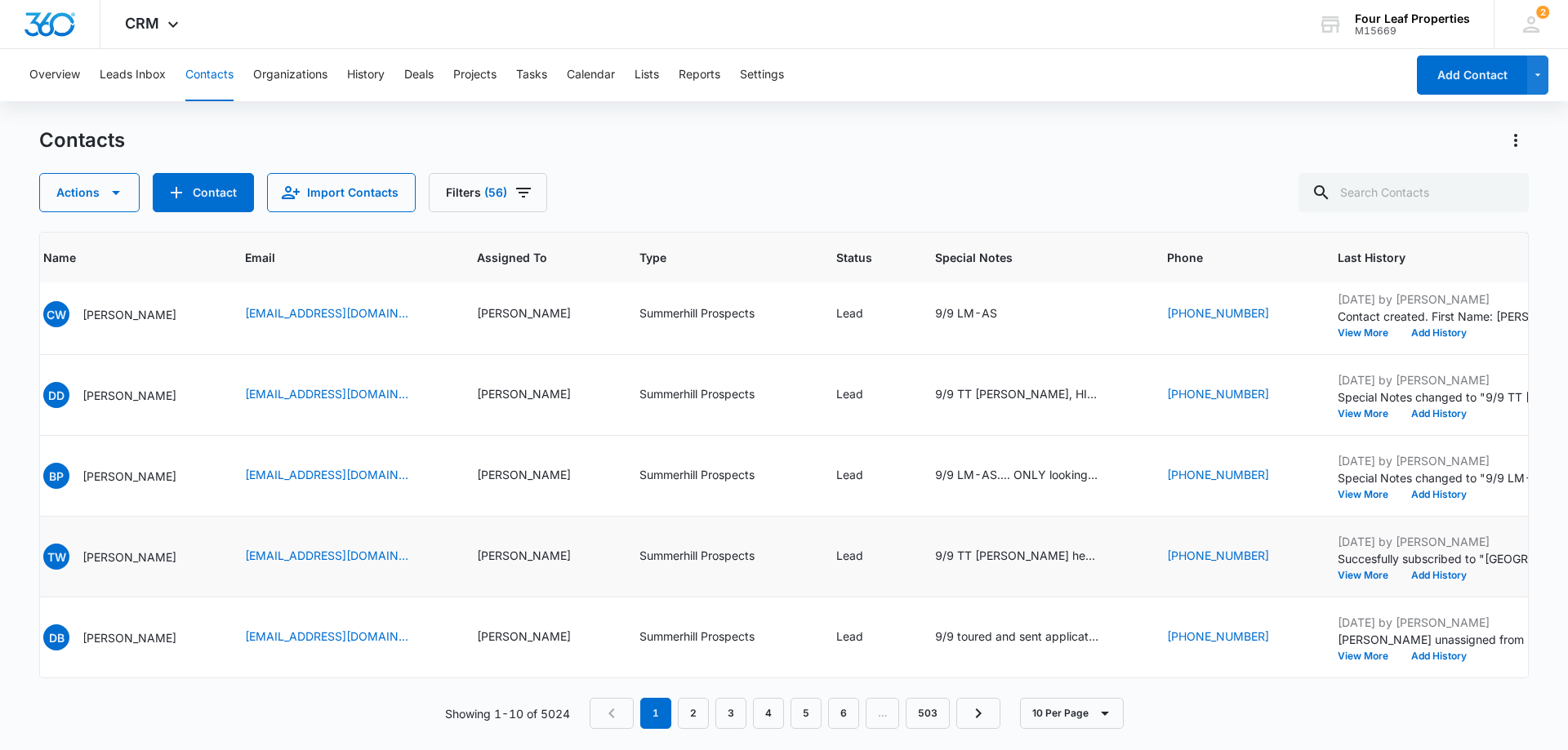
scroll to position [425, 631]
click at [701, 707] on link "2" at bounding box center [693, 713] width 31 height 31
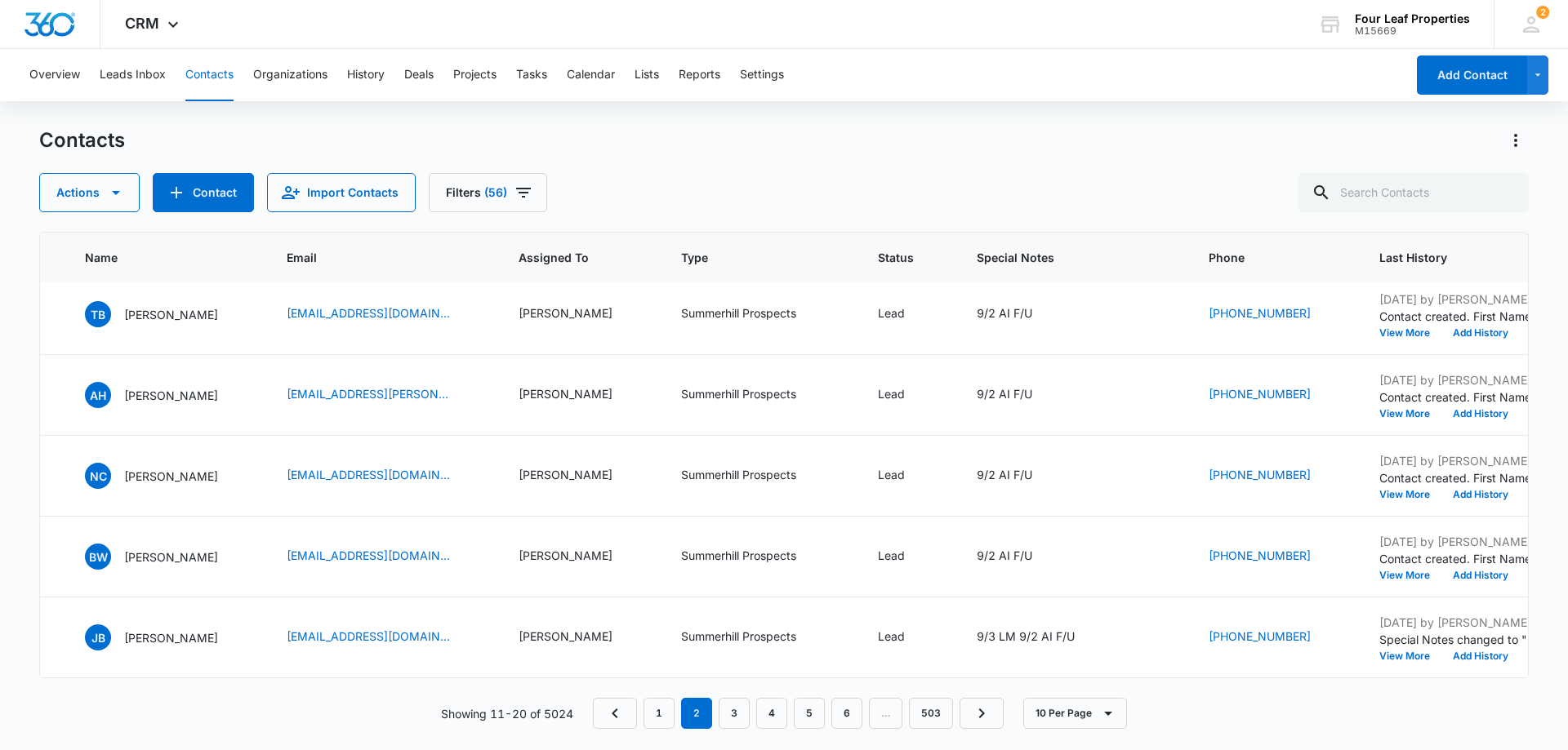
scroll to position [0, 631]
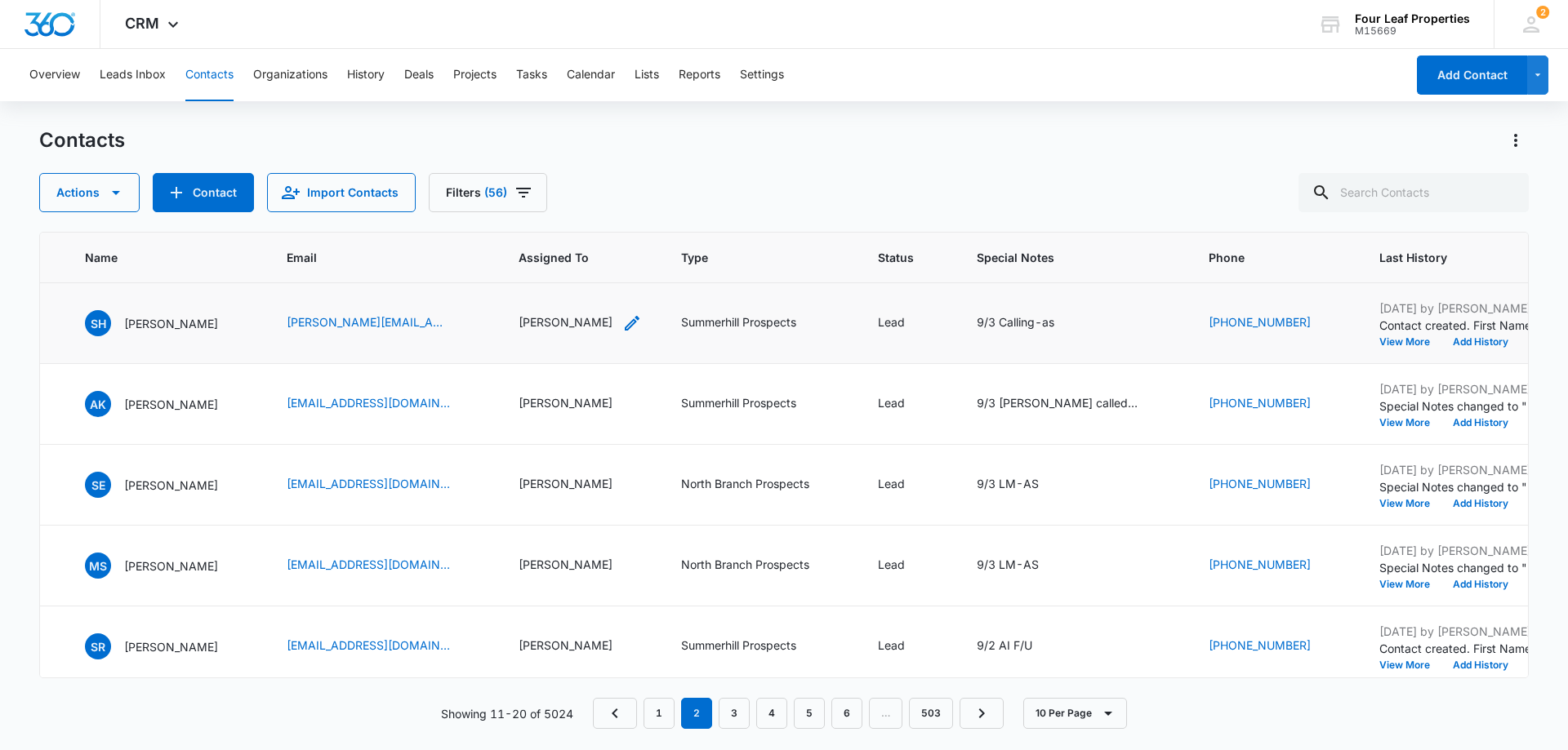
click at [591, 320] on div "[PERSON_NAME]" at bounding box center [566, 322] width 94 height 17
click at [597, 222] on icon "Remove Kelly Mursch" at bounding box center [602, 218] width 10 height 10
click at [598, 221] on div at bounding box center [608, 218] width 26 height 26
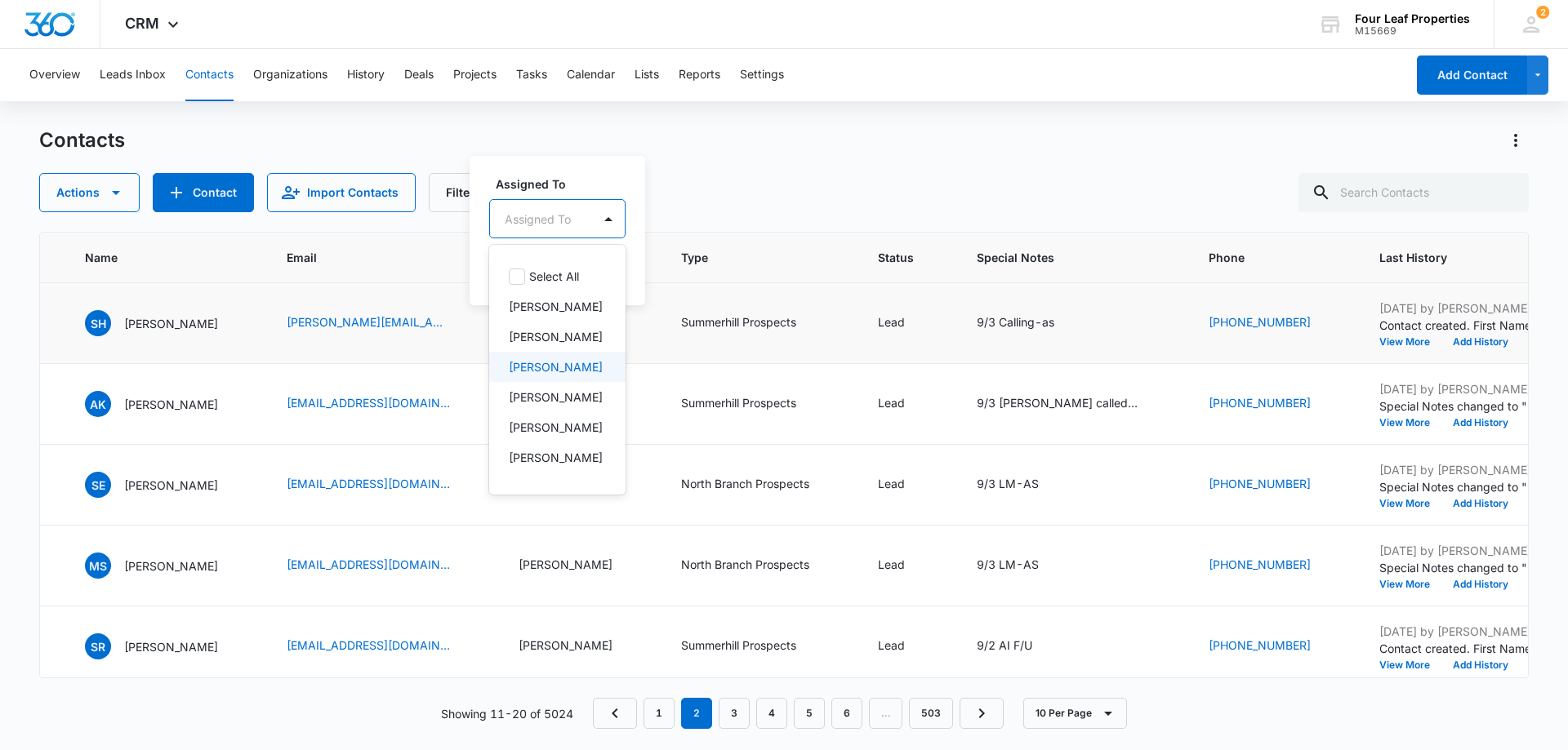
click at [577, 375] on p "[PERSON_NAME]" at bounding box center [555, 367] width 94 height 17
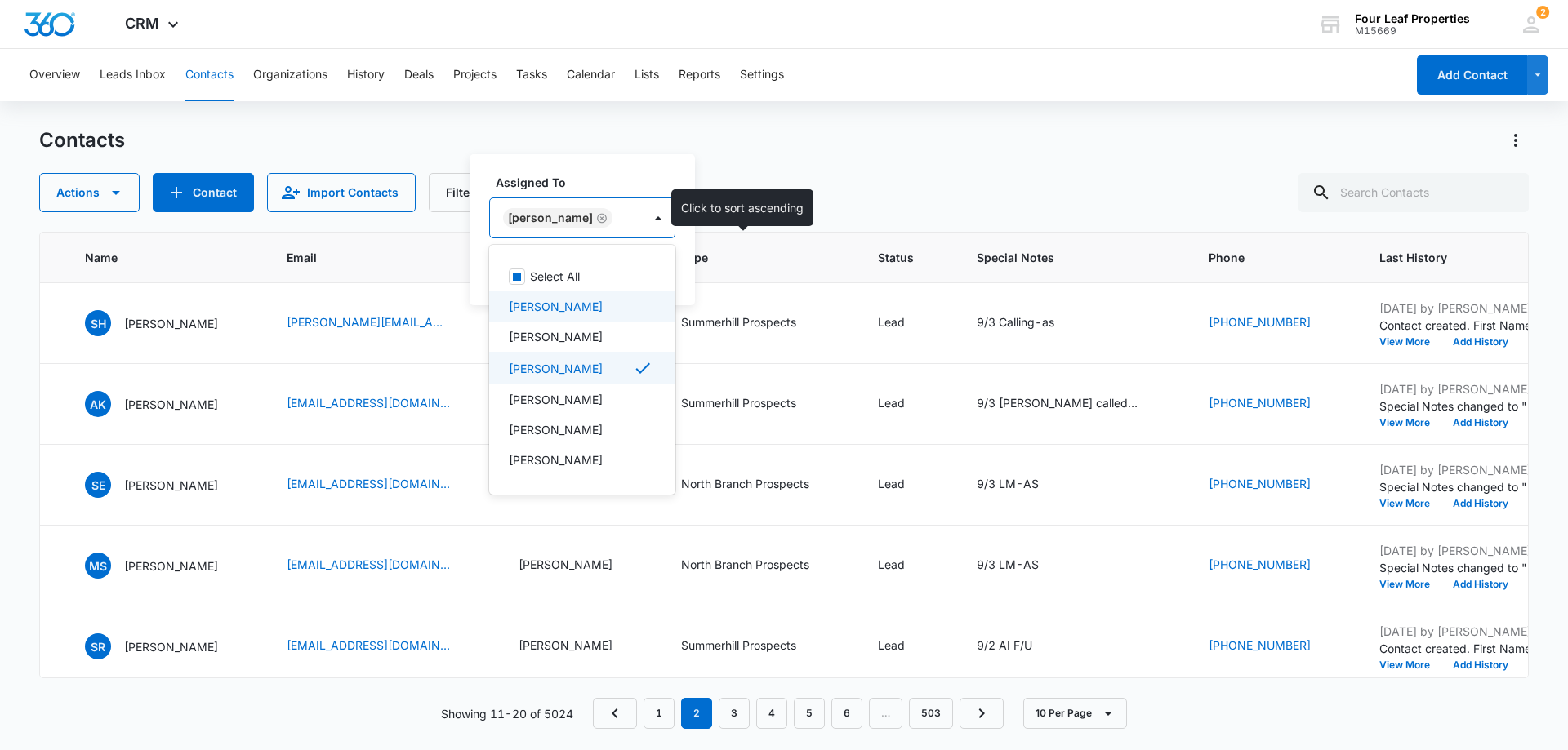
click at [746, 269] on th "Type" at bounding box center [760, 258] width 197 height 50
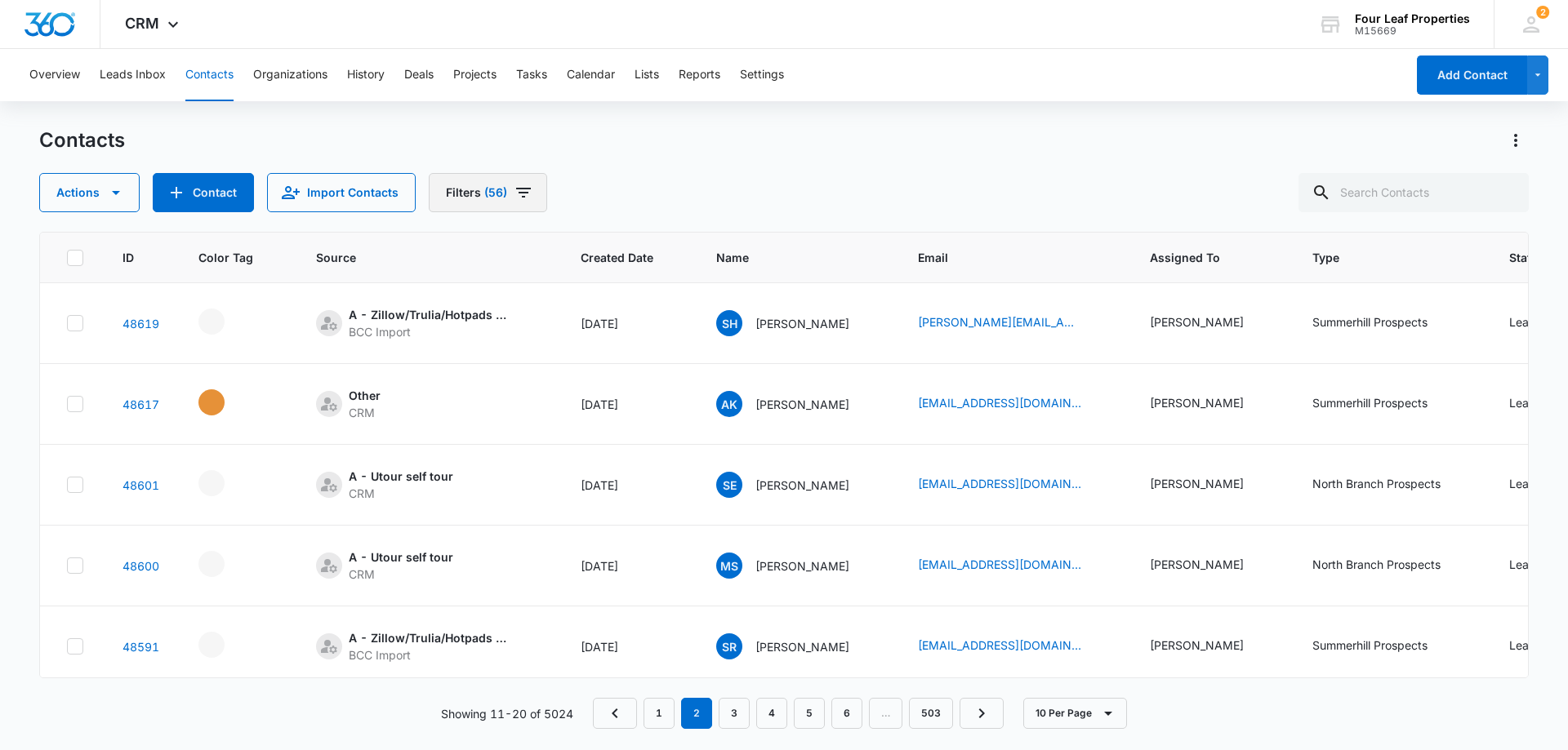
click at [530, 187] on button "Filters (56)" at bounding box center [487, 192] width 118 height 39
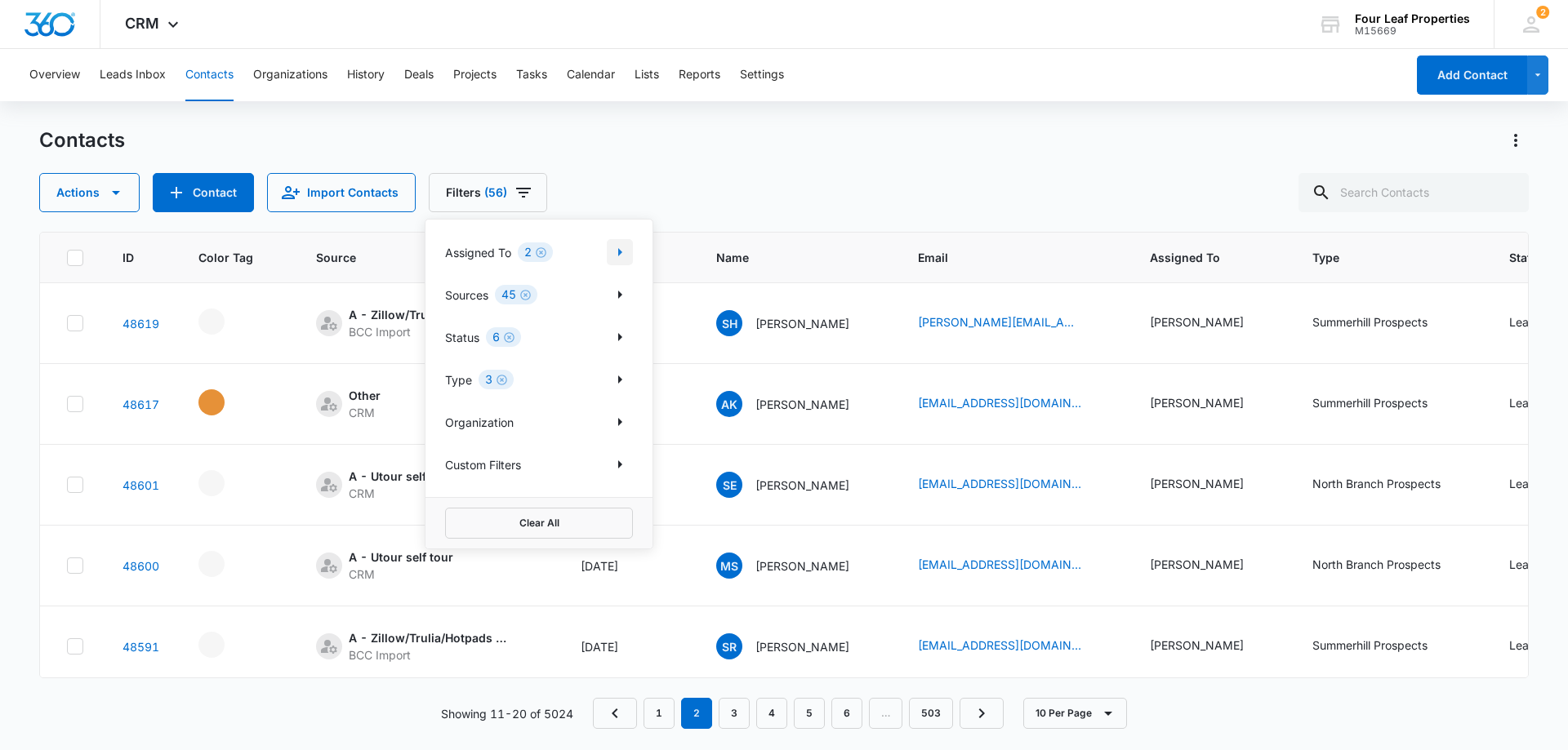
click at [613, 249] on icon "Show Assigned To filters" at bounding box center [619, 252] width 19 height 19
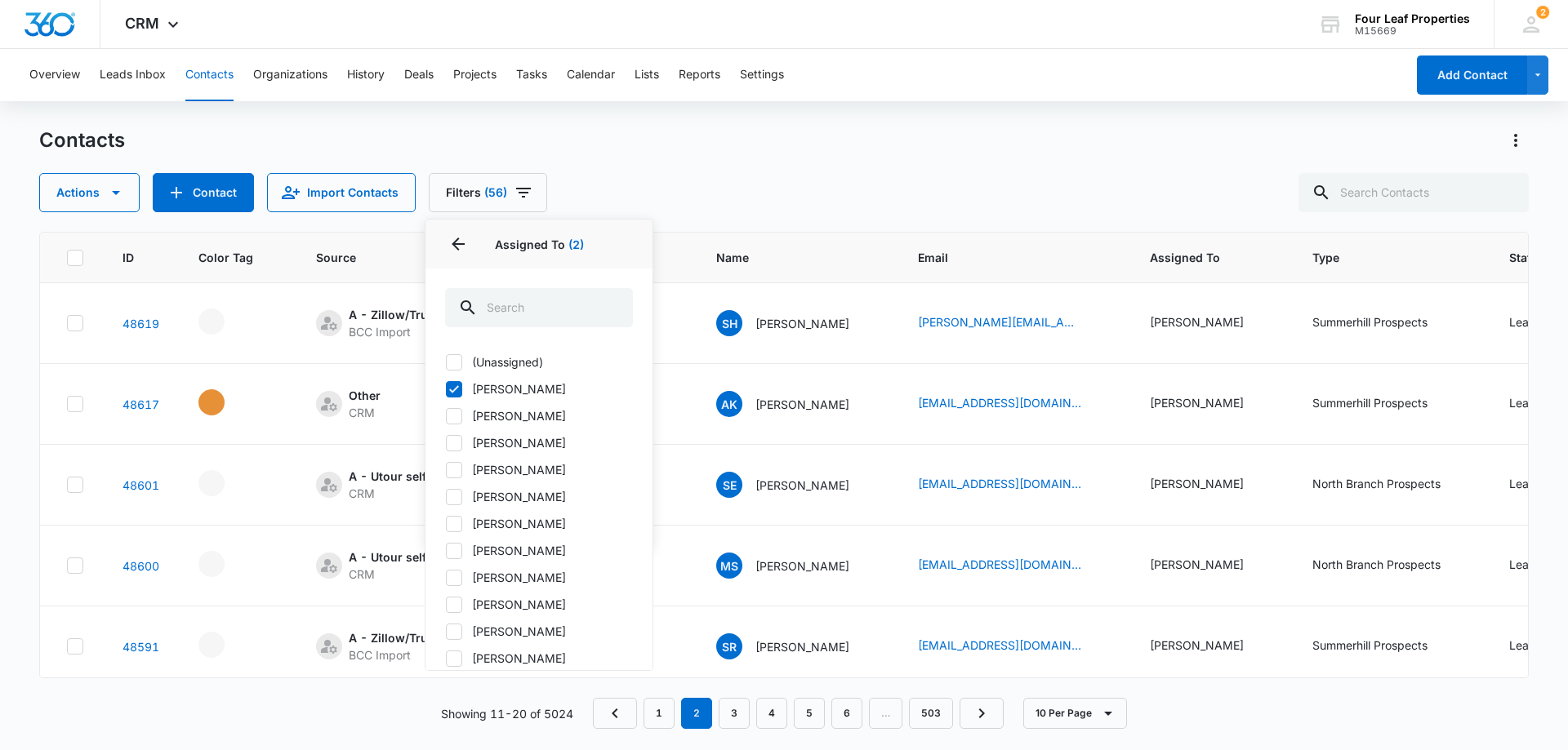
click at [746, 170] on div "Contacts Actions Contact Import Contacts Filters (56) Assigned To 2 Assigned To…" at bounding box center [784, 170] width 1490 height 85
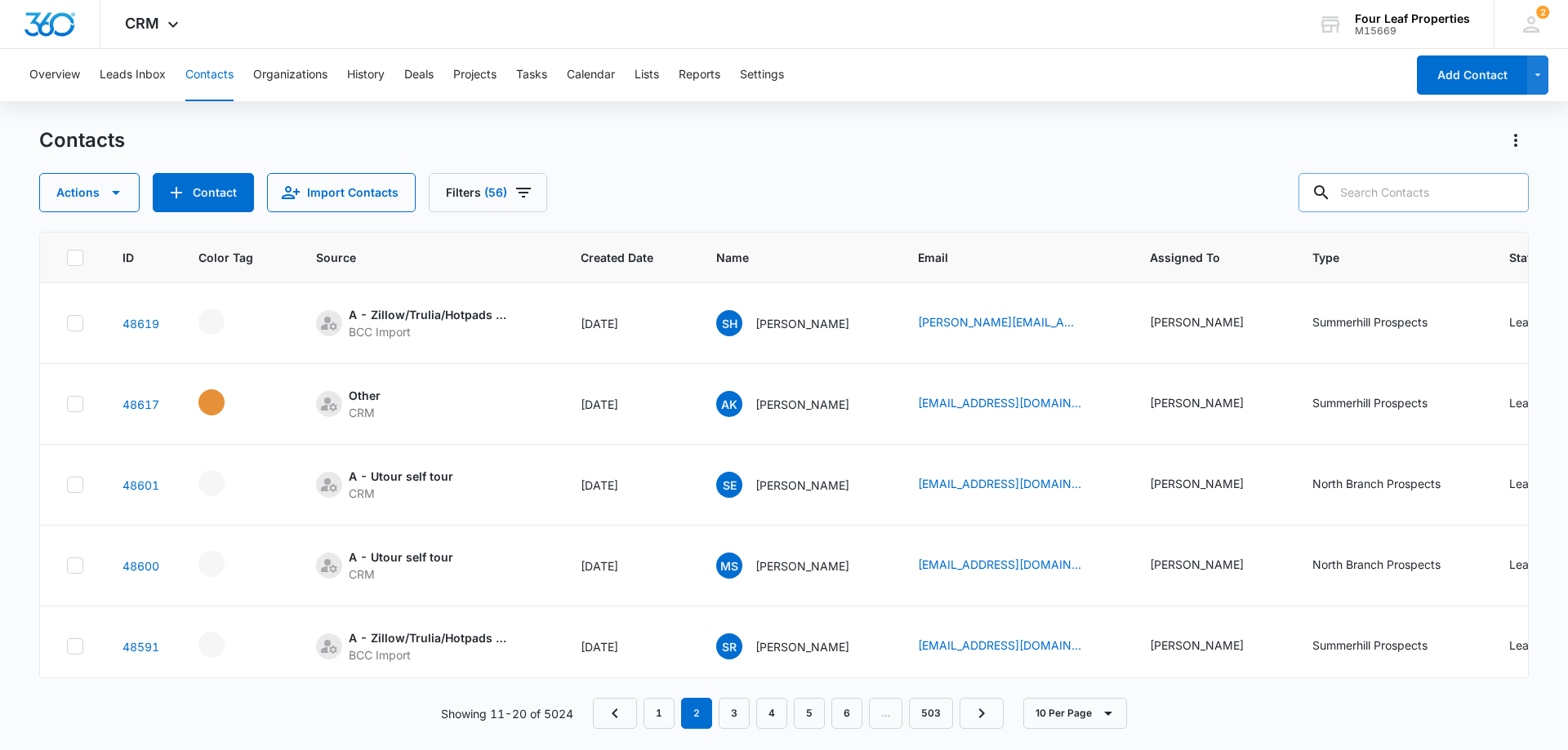
click at [1366, 188] on input "text" at bounding box center [1413, 192] width 230 height 39
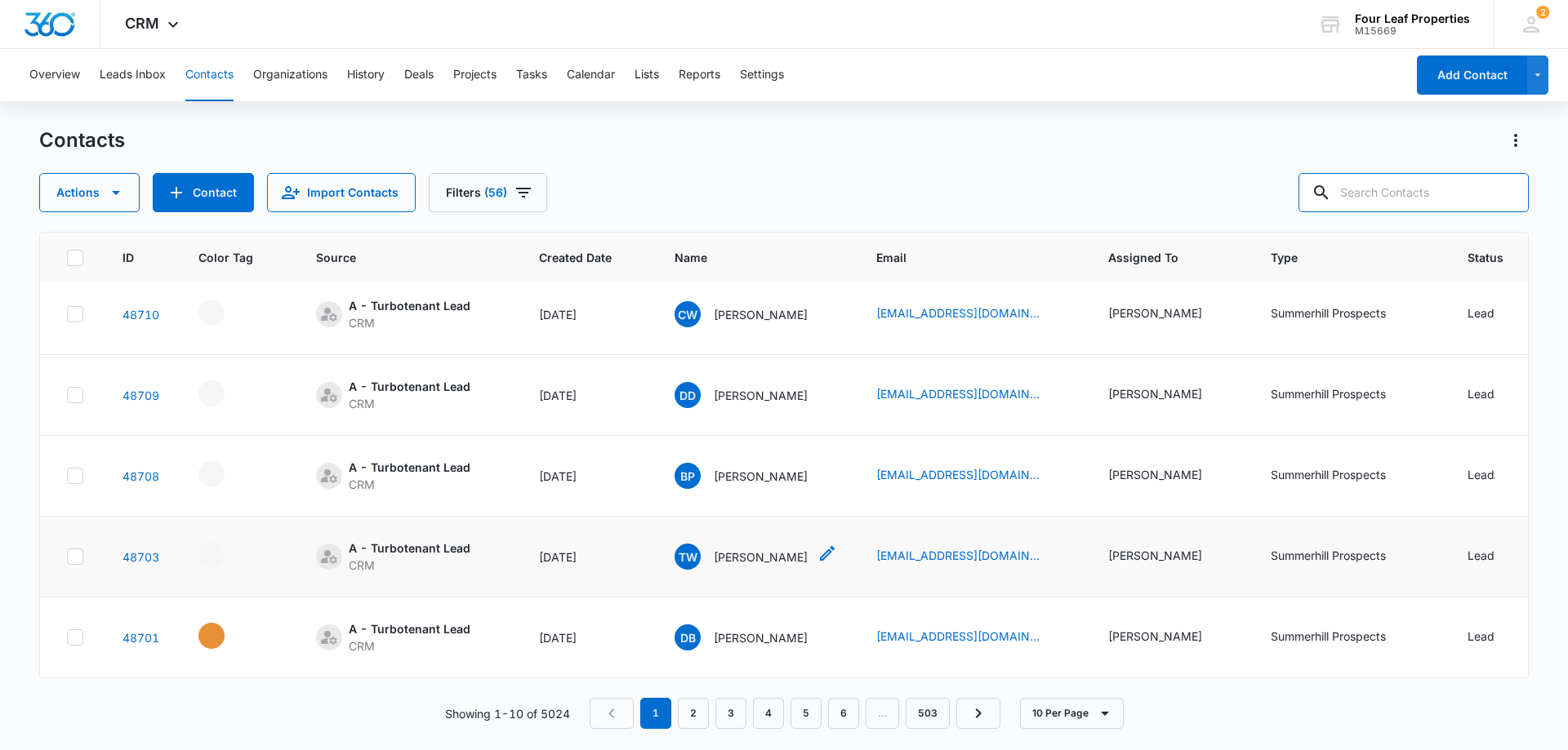
scroll to position [425, 0]
click at [701, 711] on link "2" at bounding box center [693, 713] width 31 height 31
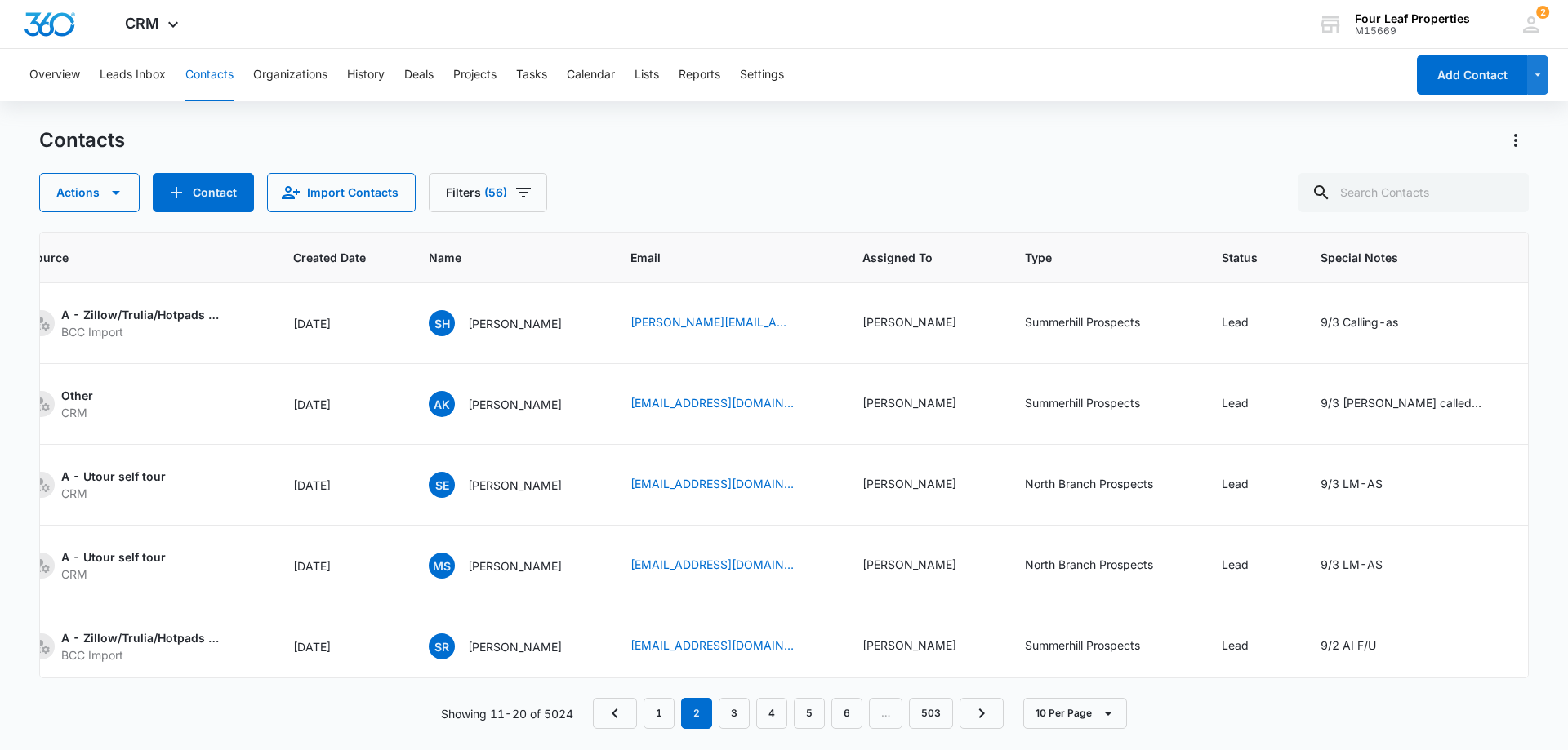
scroll to position [0, 288]
click at [1365, 403] on div "9/3 [PERSON_NAME] called in looking to rent let him know buying would be the sa…" at bounding box center [1401, 402] width 163 height 17
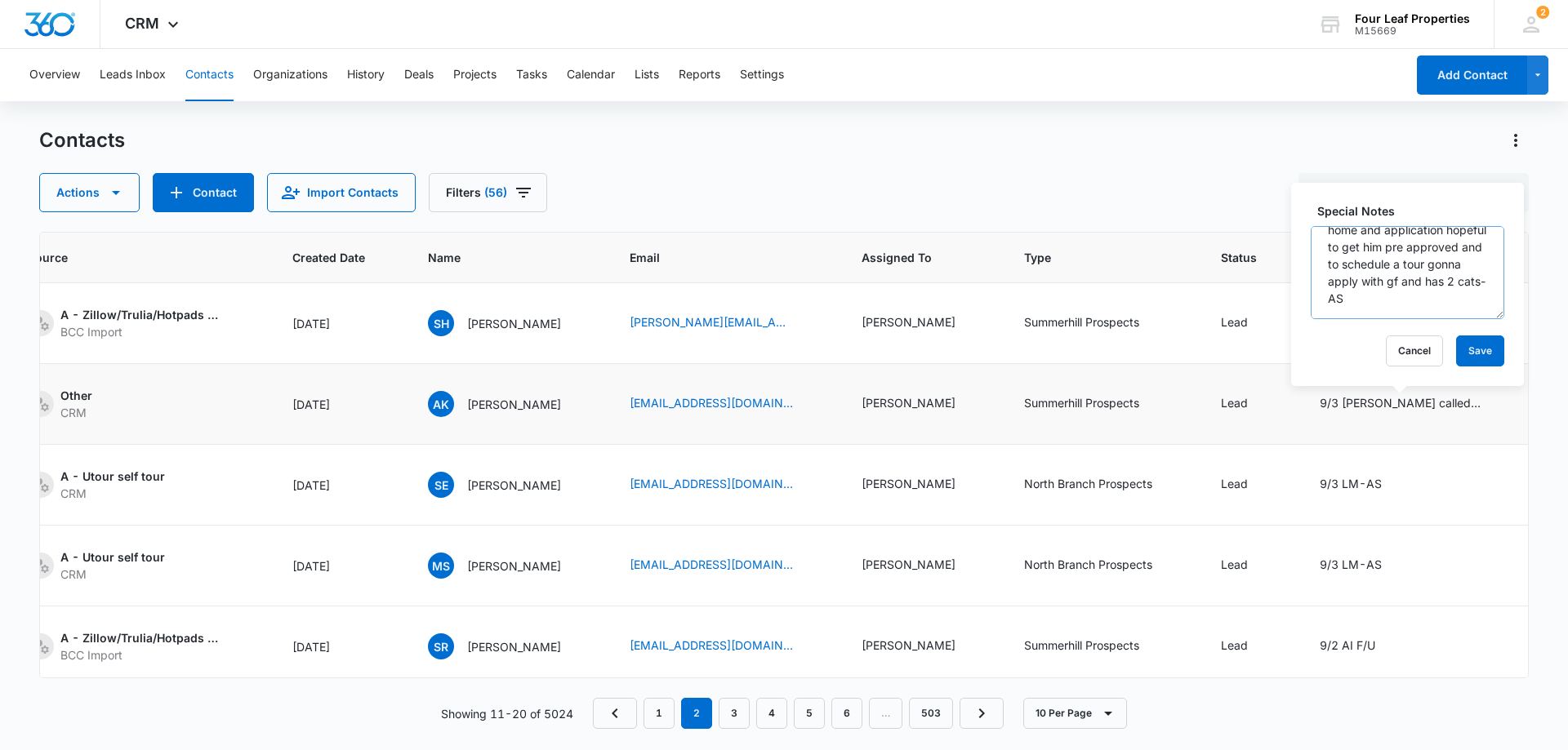
scroll to position [137, 0]
click at [1414, 347] on button "Cancel" at bounding box center [1414, 350] width 57 height 31
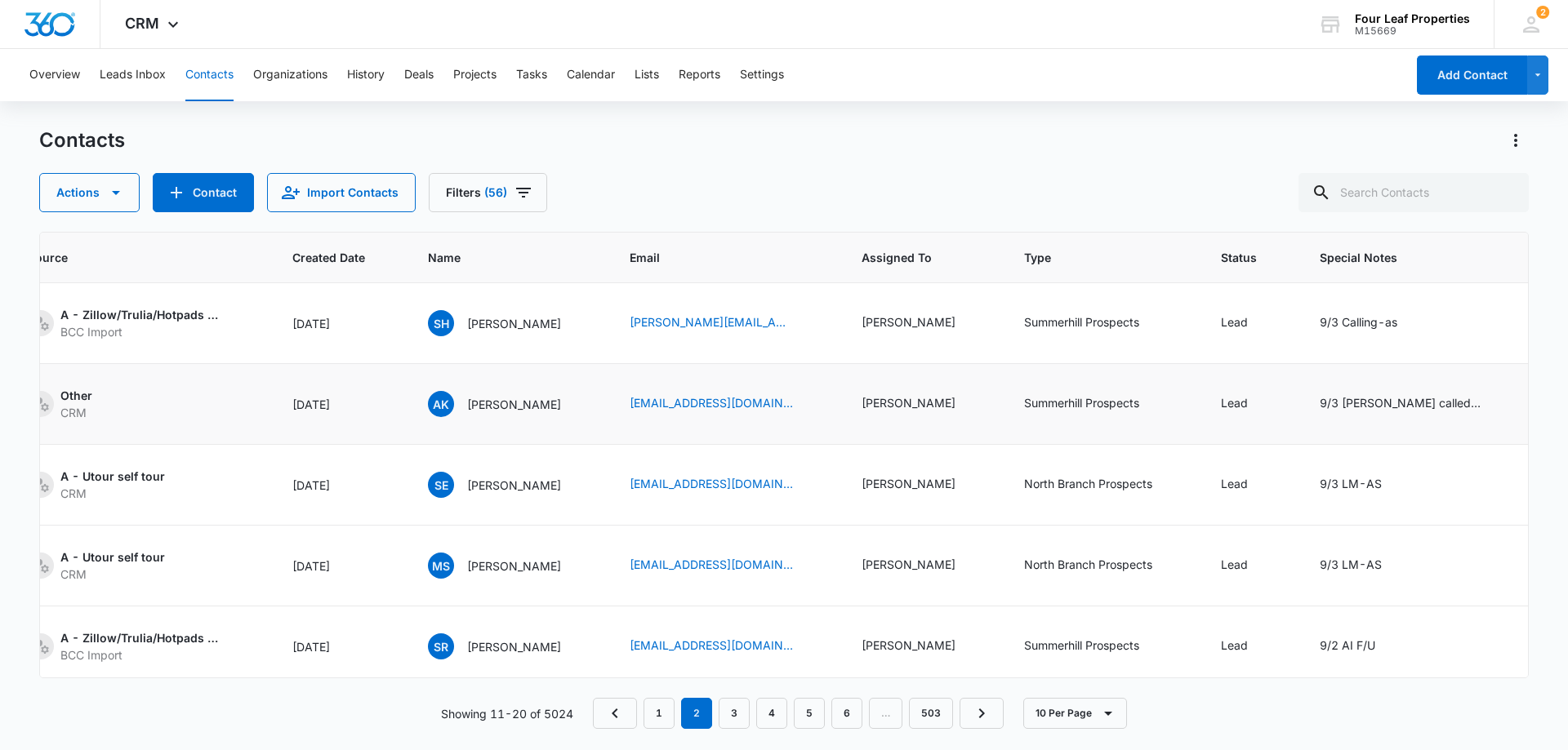
scroll to position [0, 0]
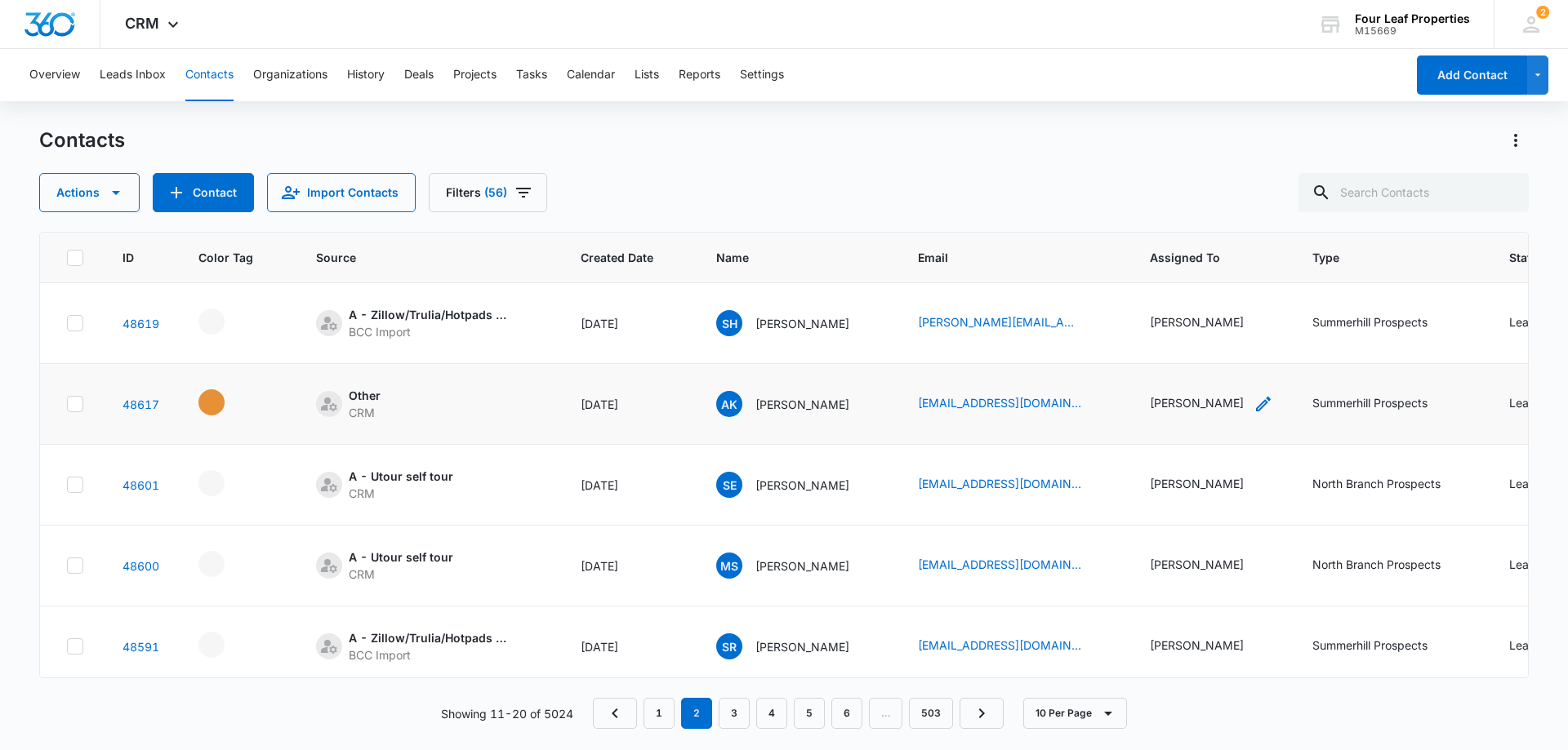
click at [1254, 401] on icon "Assigned To - Kelly Mursch - Select to Edit Field" at bounding box center [1263, 403] width 19 height 19
click at [1228, 300] on icon "Remove Kelly Mursch" at bounding box center [1234, 299] width 12 height 13
click at [1204, 302] on div "Assigned To" at bounding box center [1171, 300] width 102 height 37
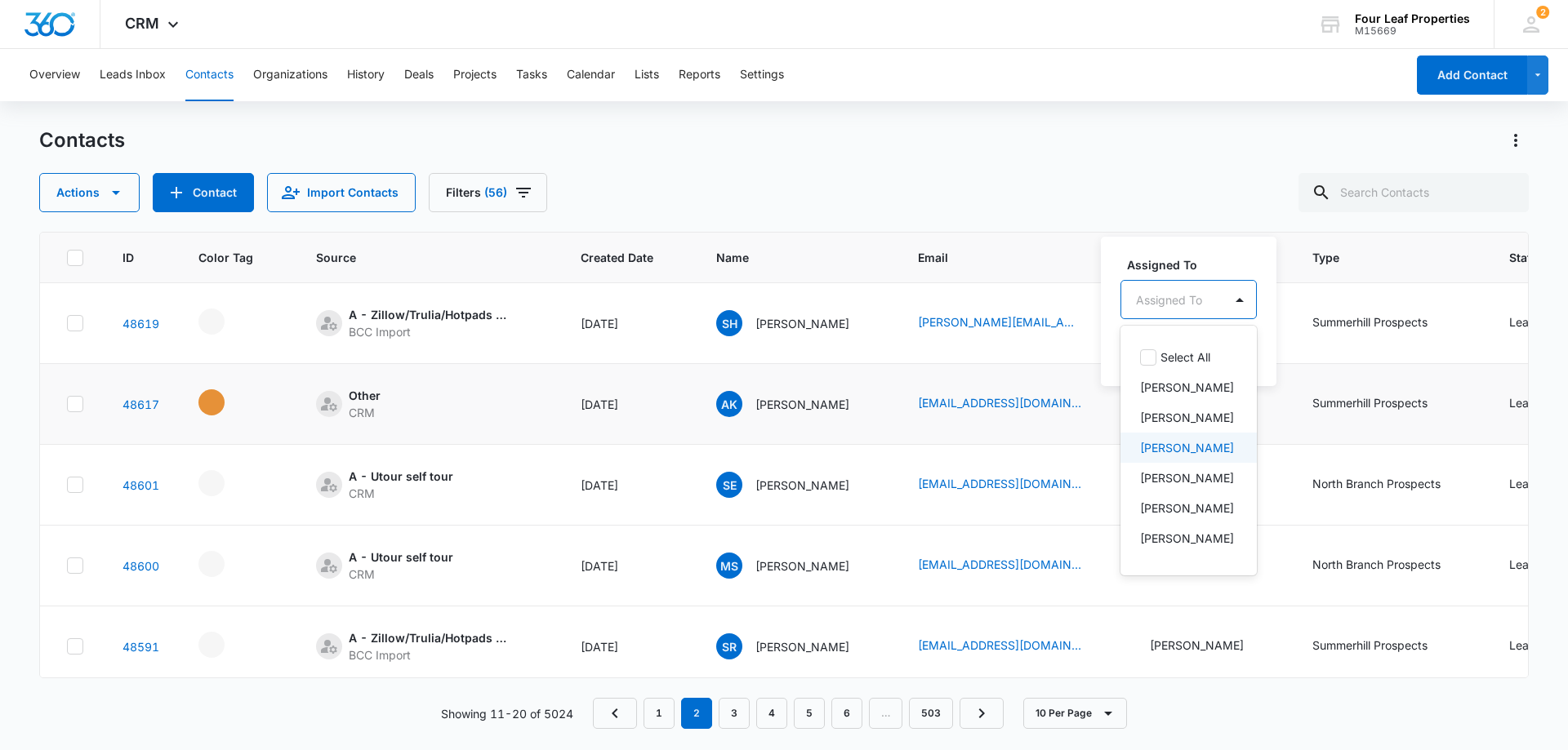
click at [1177, 456] on p "[PERSON_NAME]" at bounding box center [1187, 448] width 94 height 17
click at [1260, 263] on label "Assigned To" at bounding box center [1220, 263] width 187 height 17
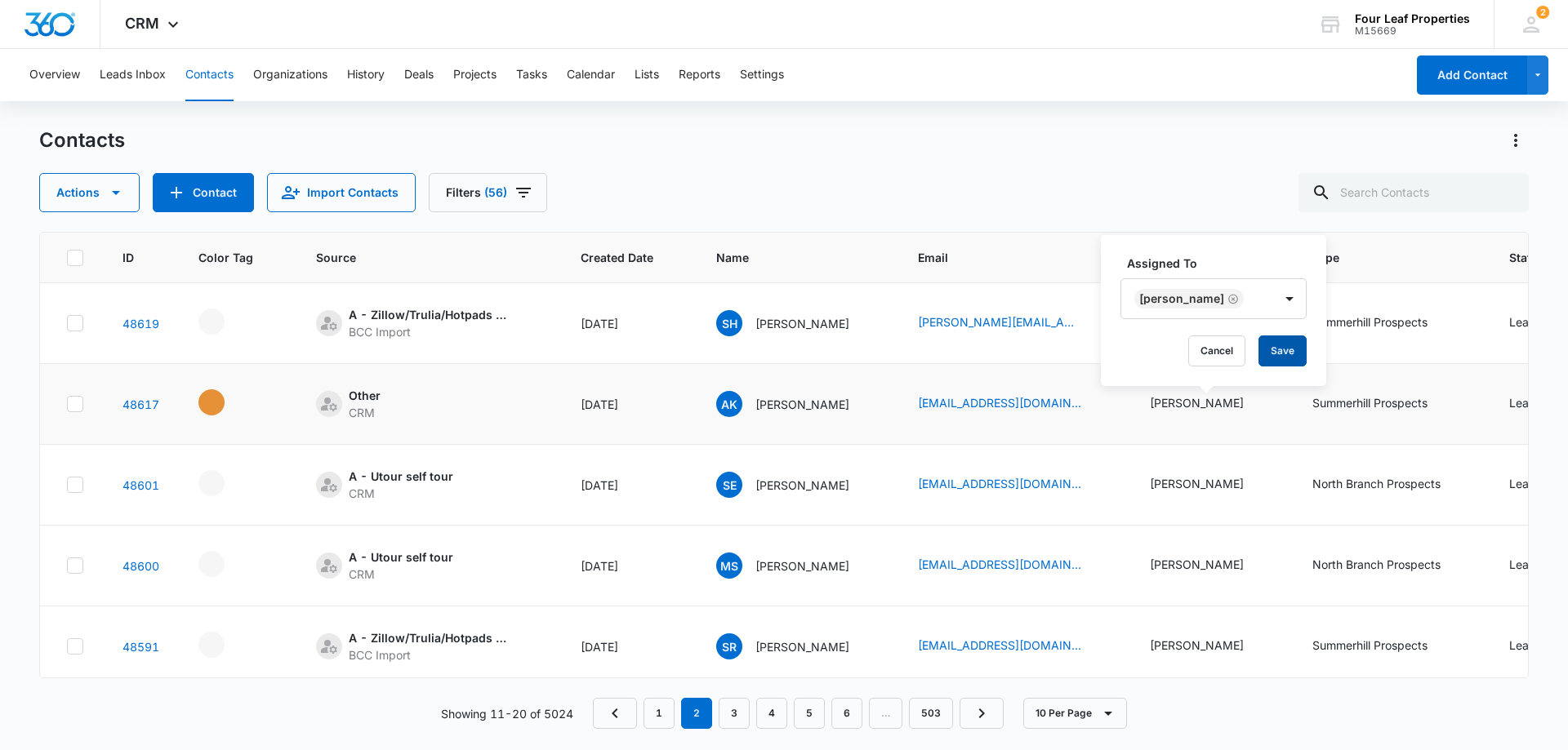
click at [1302, 349] on button "Save" at bounding box center [1282, 350] width 48 height 31
click at [1394, 202] on input "text" at bounding box center [1413, 192] width 230 height 39
type input "kumar"
